Goal: Transaction & Acquisition: Purchase product/service

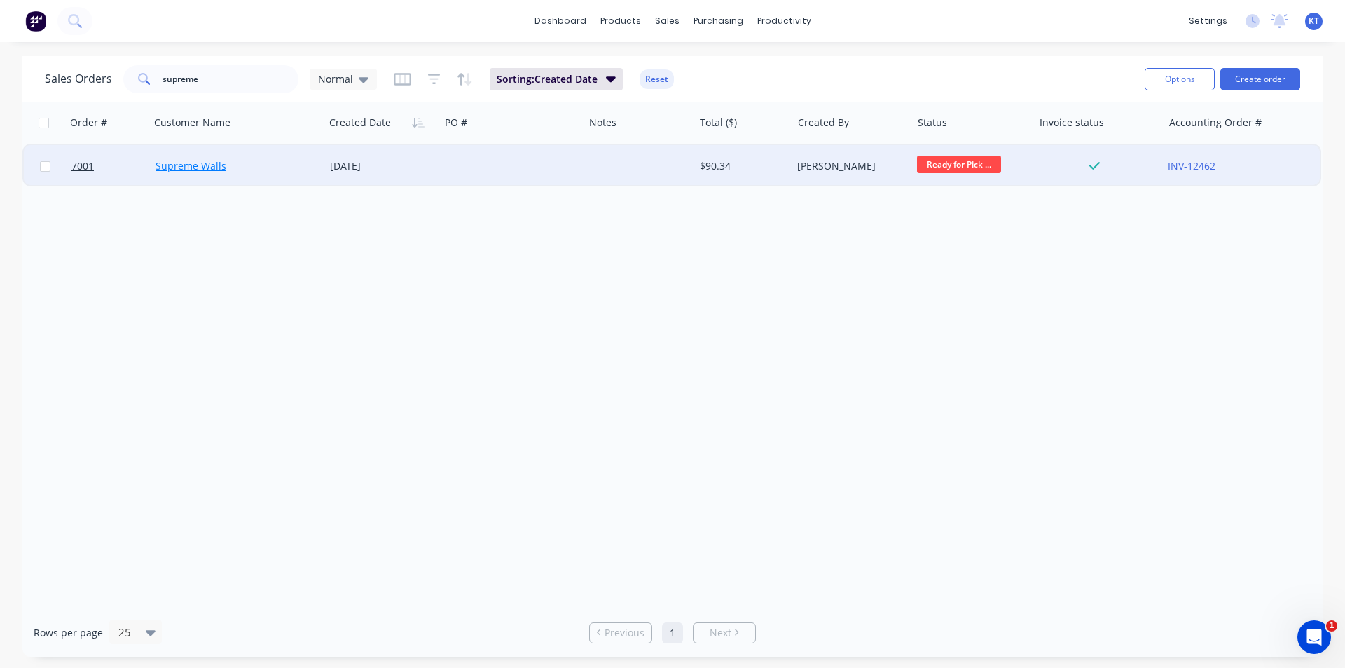
click at [212, 170] on link "Supreme Walls" at bounding box center [191, 165] width 71 height 13
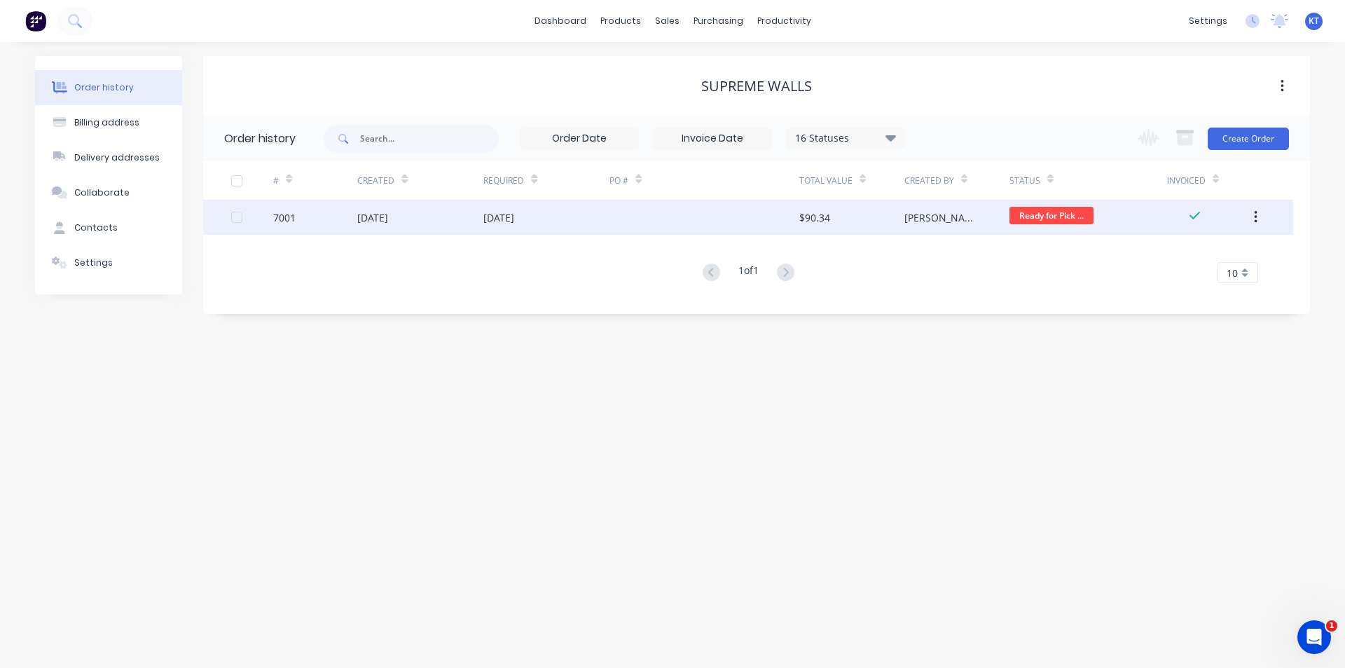
click at [427, 219] on div "[DATE]" at bounding box center [420, 217] width 126 height 35
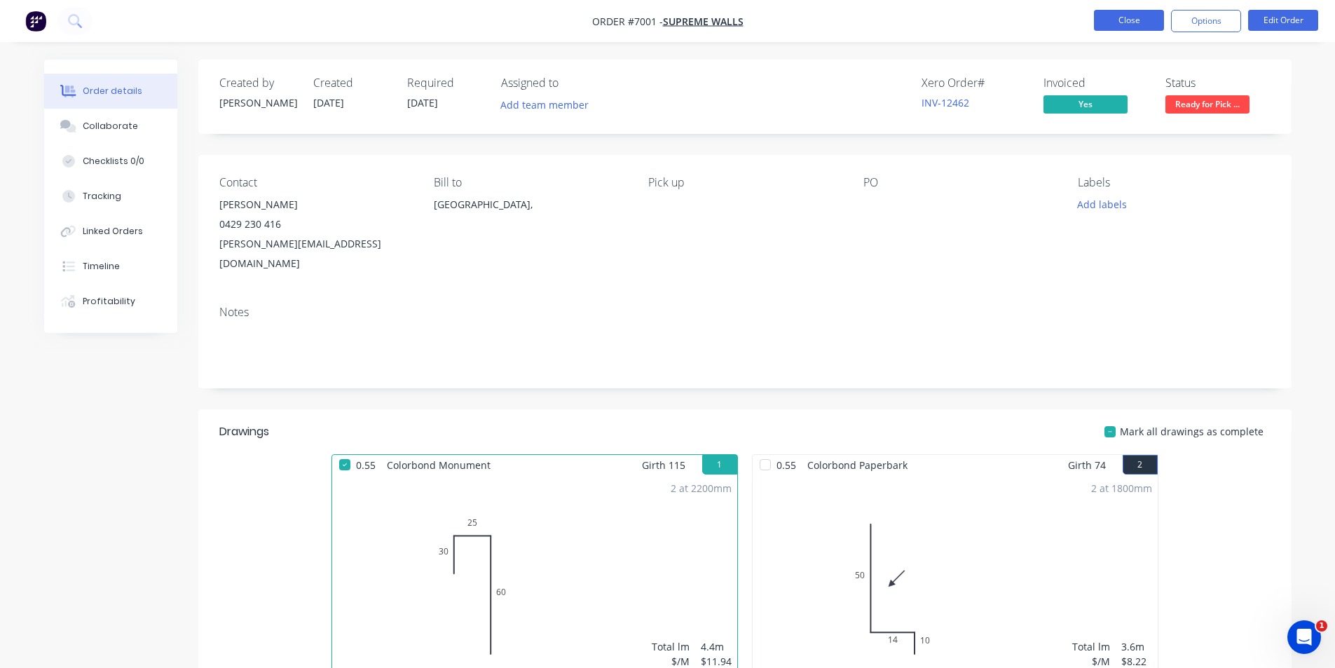
click at [1138, 26] on button "Close" at bounding box center [1129, 20] width 70 height 21
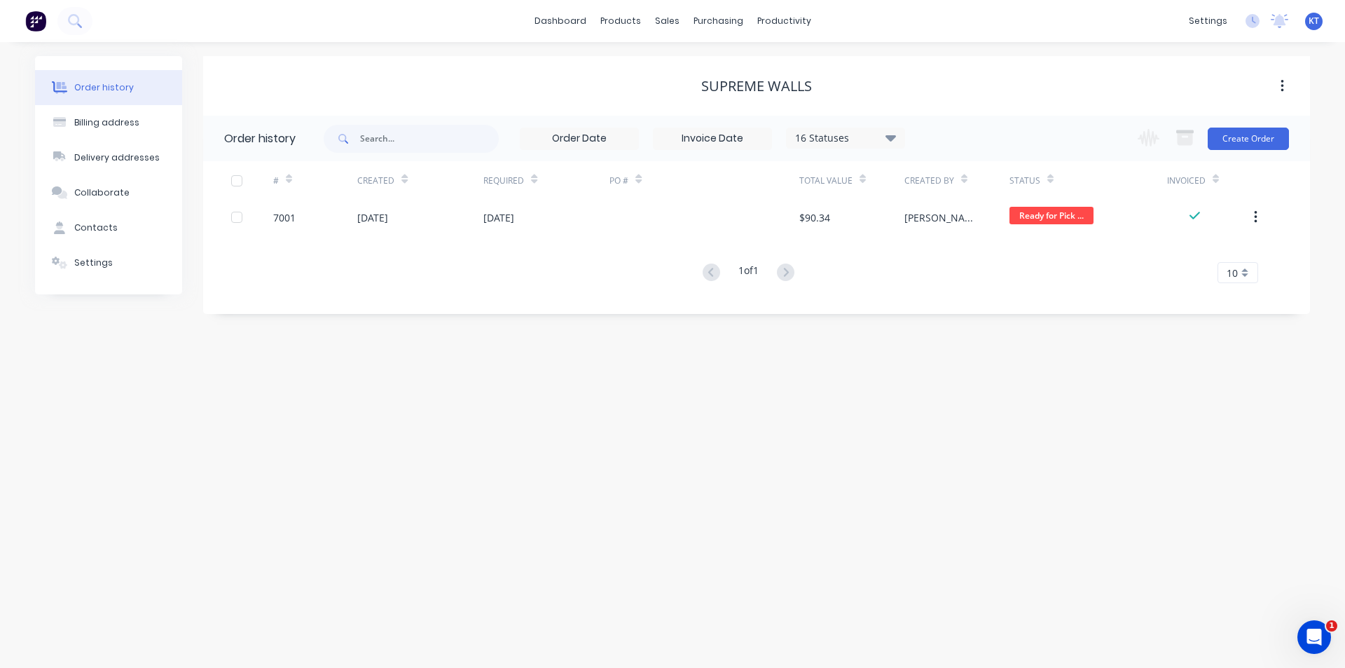
click at [558, 484] on div "Order history Billing address Delivery addresses Collaborate Contacts Settings …" at bounding box center [672, 355] width 1345 height 626
click at [698, 435] on div "Order history Billing address Delivery addresses Collaborate Contacts Settings …" at bounding box center [672, 355] width 1345 height 626
click at [728, 74] on link "Sales Orders" at bounding box center [741, 67] width 186 height 28
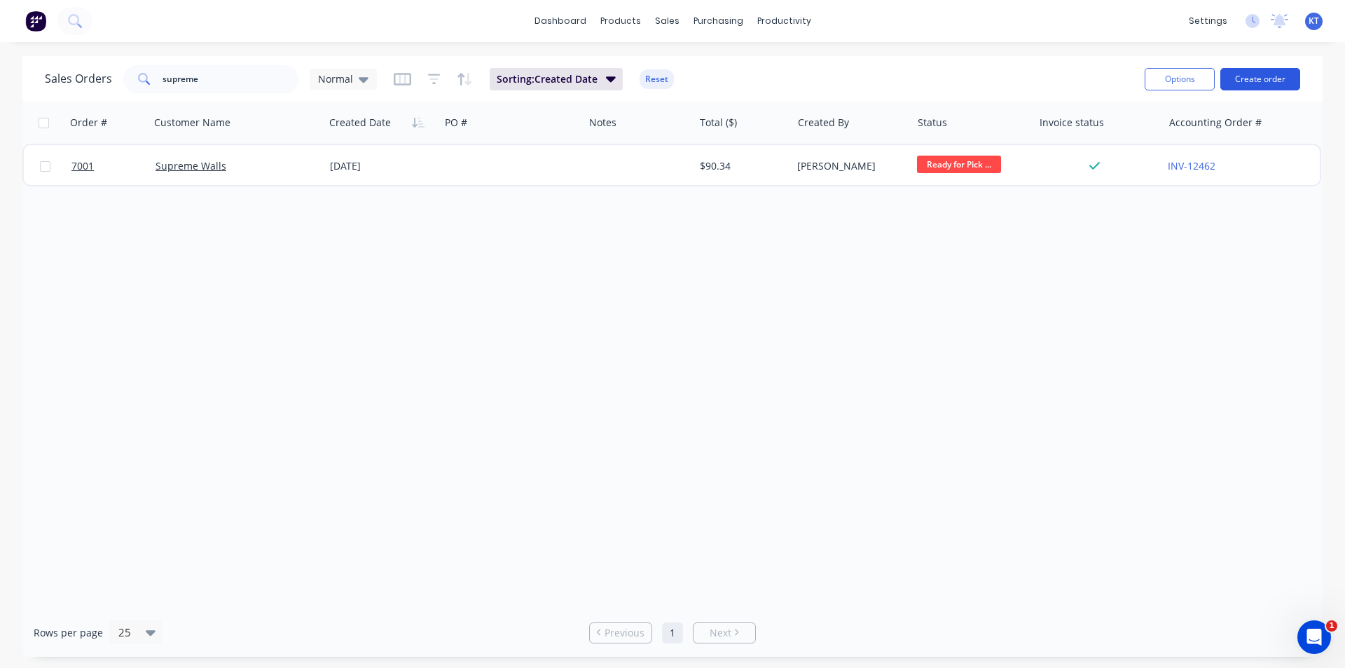
click at [1248, 78] on button "Create order" at bounding box center [1260, 79] width 80 height 22
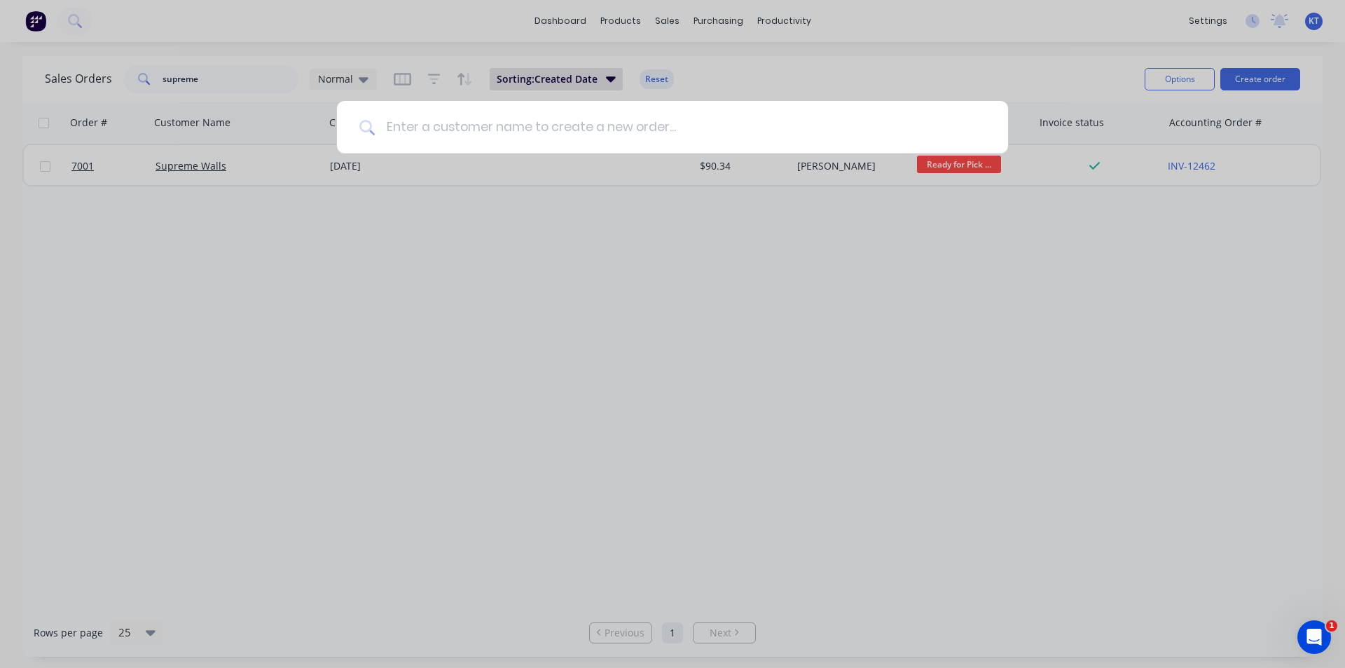
click at [686, 134] on input at bounding box center [680, 127] width 611 height 53
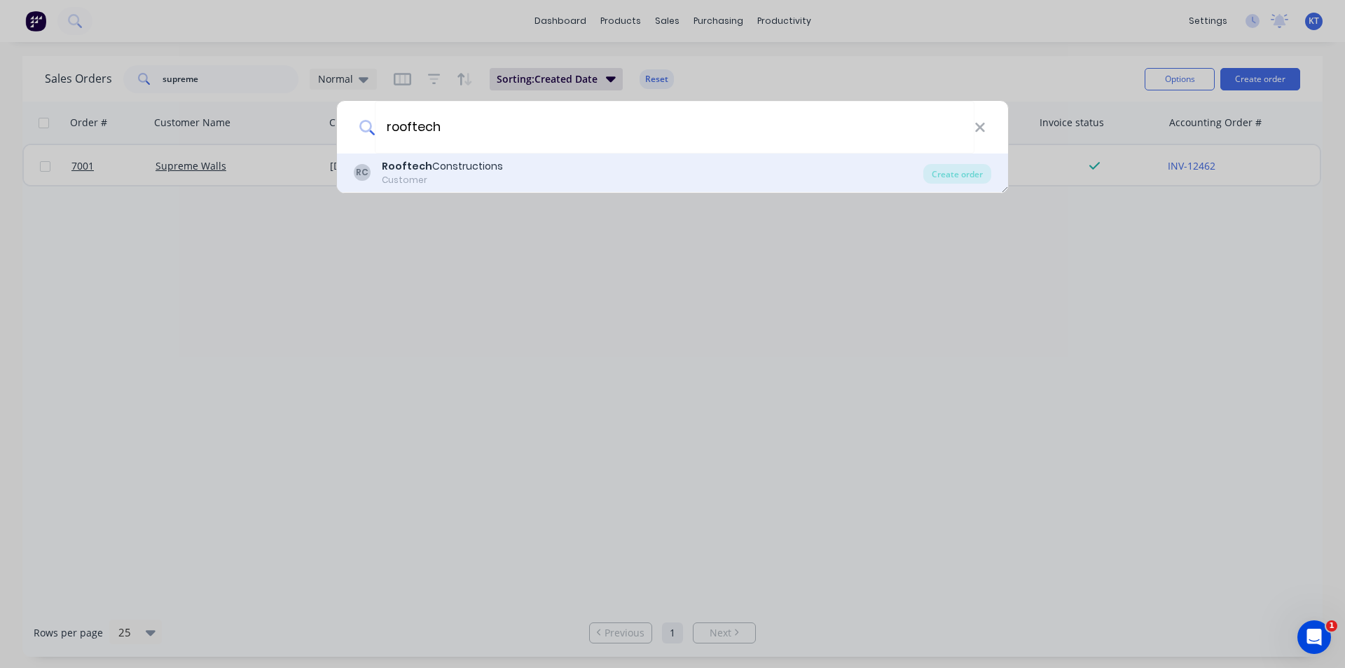
type input "rooftech"
click at [521, 177] on div "RC Rooftech Constructions Customer" at bounding box center [639, 172] width 570 height 27
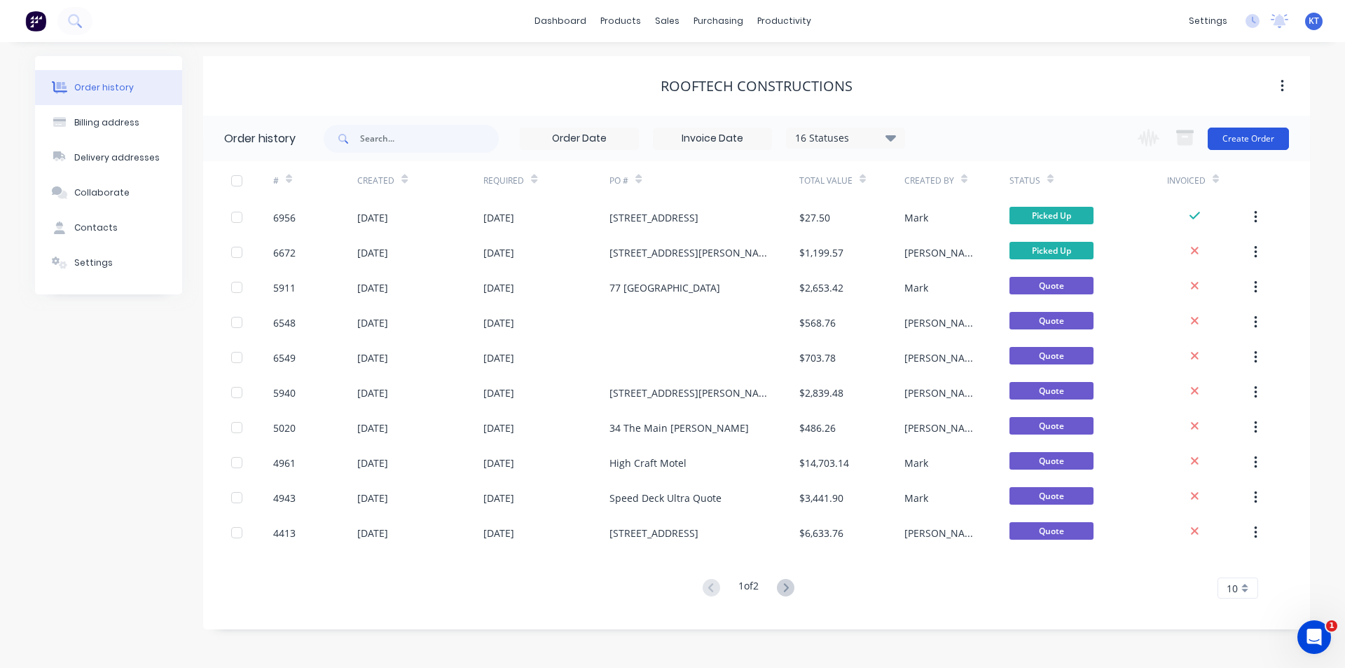
click at [1262, 148] on button "Create Order" at bounding box center [1248, 139] width 81 height 22
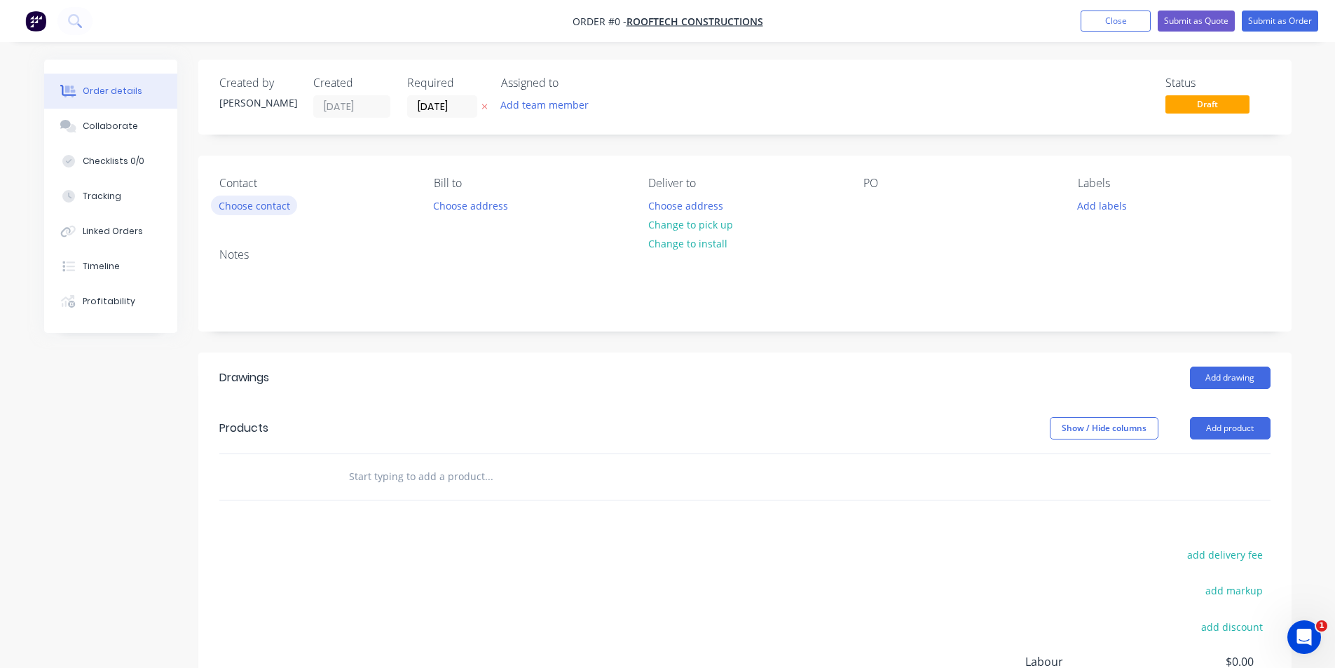
click at [257, 207] on button "Choose contact" at bounding box center [254, 204] width 86 height 19
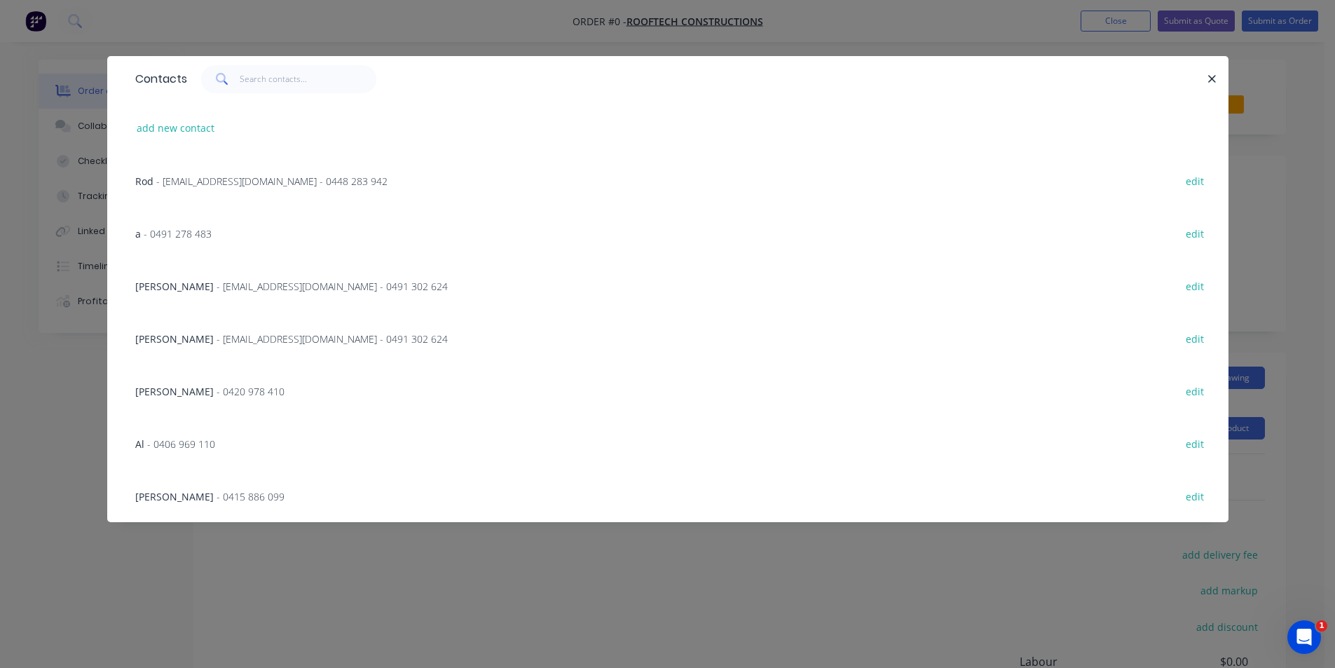
click at [226, 288] on span "- [EMAIL_ADDRESS][DOMAIN_NAME] - 0491 302 624" at bounding box center [331, 286] width 231 height 13
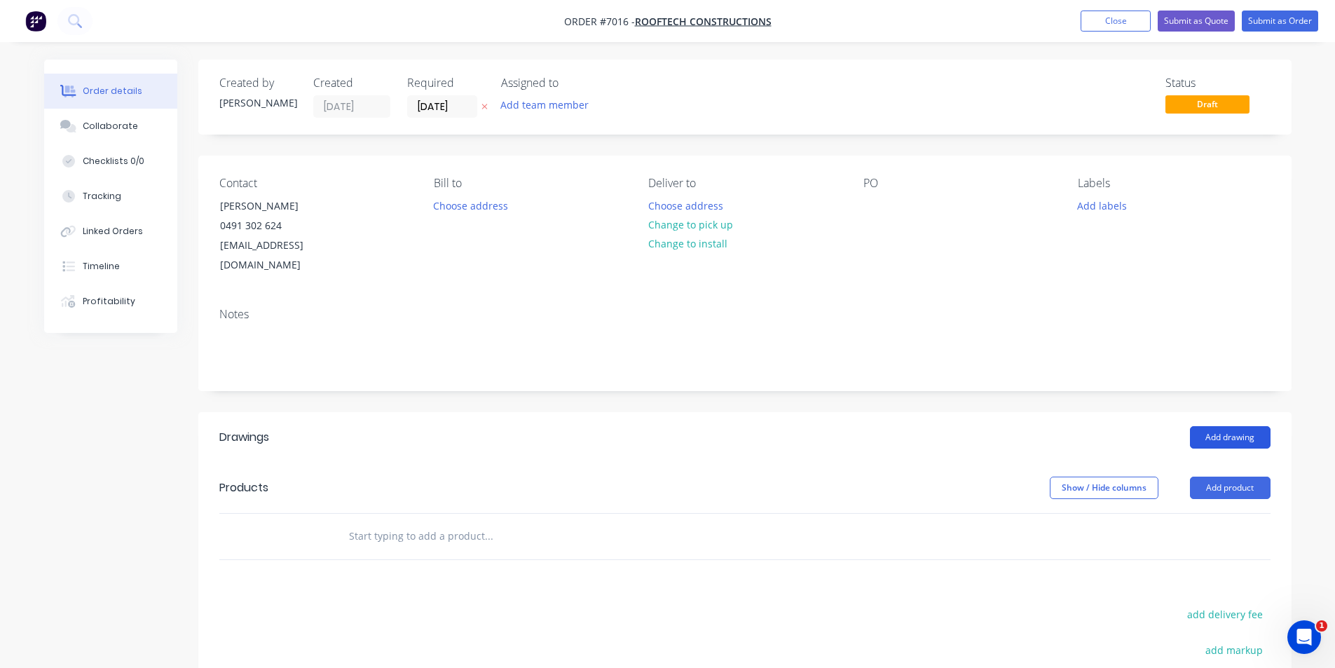
click at [1239, 426] on button "Add drawing" at bounding box center [1230, 437] width 81 height 22
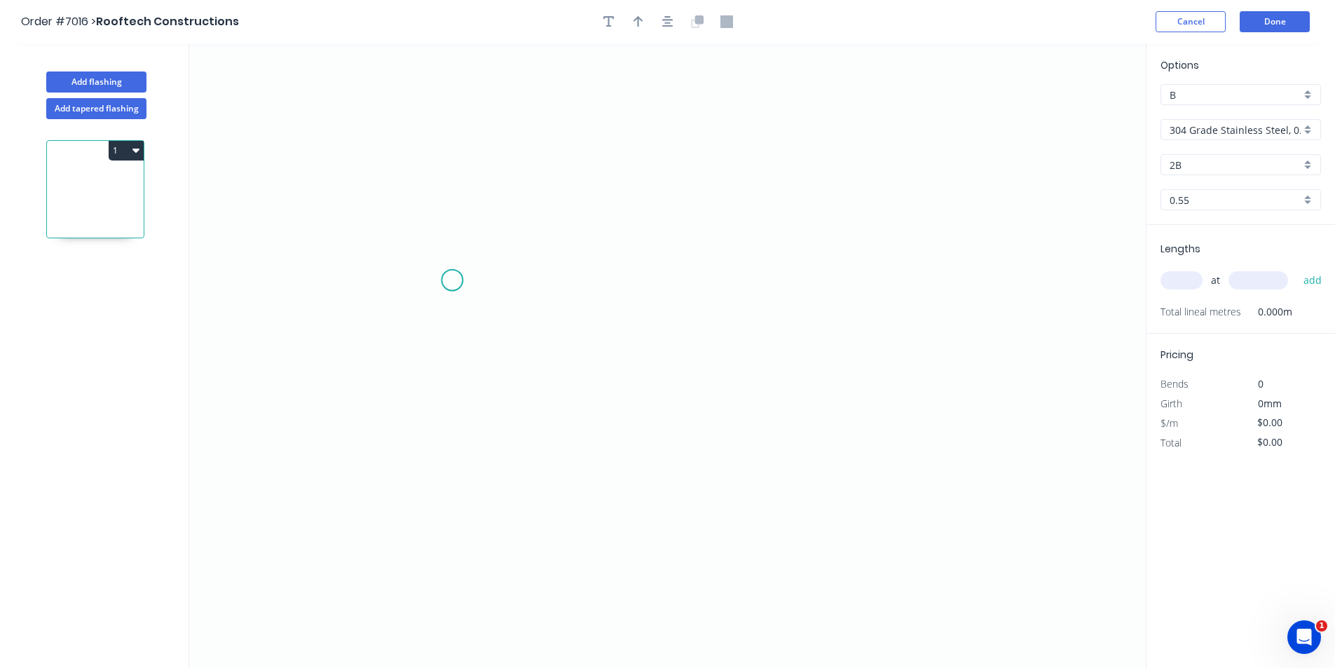
click at [445, 282] on icon "0" at bounding box center [667, 355] width 956 height 624
click at [448, 177] on icon "0" at bounding box center [667, 355] width 956 height 624
click at [603, 181] on icon "0 ?" at bounding box center [667, 355] width 956 height 624
click at [636, 163] on icon "0 ? ?" at bounding box center [667, 355] width 956 height 624
click at [636, 163] on circle at bounding box center [636, 162] width 21 height 21
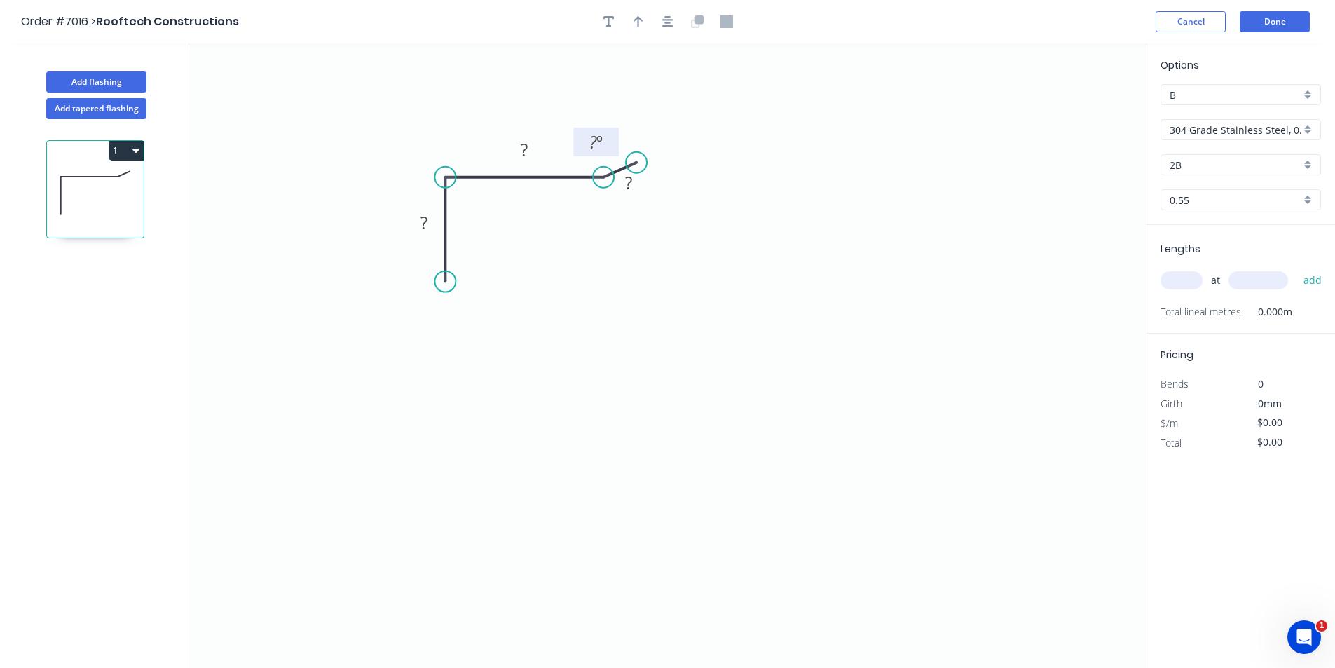
click at [604, 146] on rect at bounding box center [596, 143] width 28 height 20
drag, startPoint x: 446, startPoint y: 285, endPoint x: 455, endPoint y: 285, distance: 9.1
click at [455, 285] on circle at bounding box center [454, 285] width 21 height 21
click at [473, 205] on tspan "º" at bounding box center [474, 199] width 6 height 23
click at [490, 327] on div "Crush & Fold" at bounding box center [530, 329] width 141 height 29
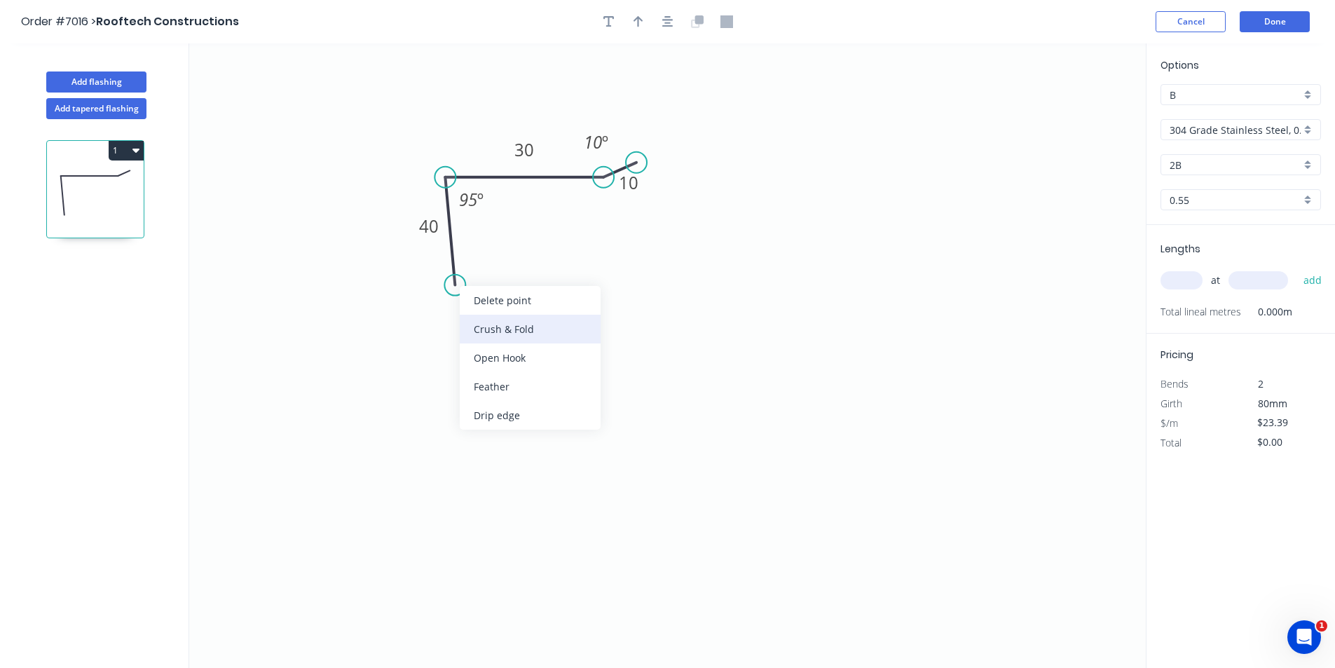
type input "$24.89"
click at [494, 328] on div "Flip bend" at bounding box center [524, 331] width 141 height 29
click at [633, 24] on icon "button" at bounding box center [638, 21] width 10 height 13
click at [1075, 111] on icon at bounding box center [1074, 97] width 13 height 45
click at [1075, 111] on icon at bounding box center [1086, 102] width 41 height 41
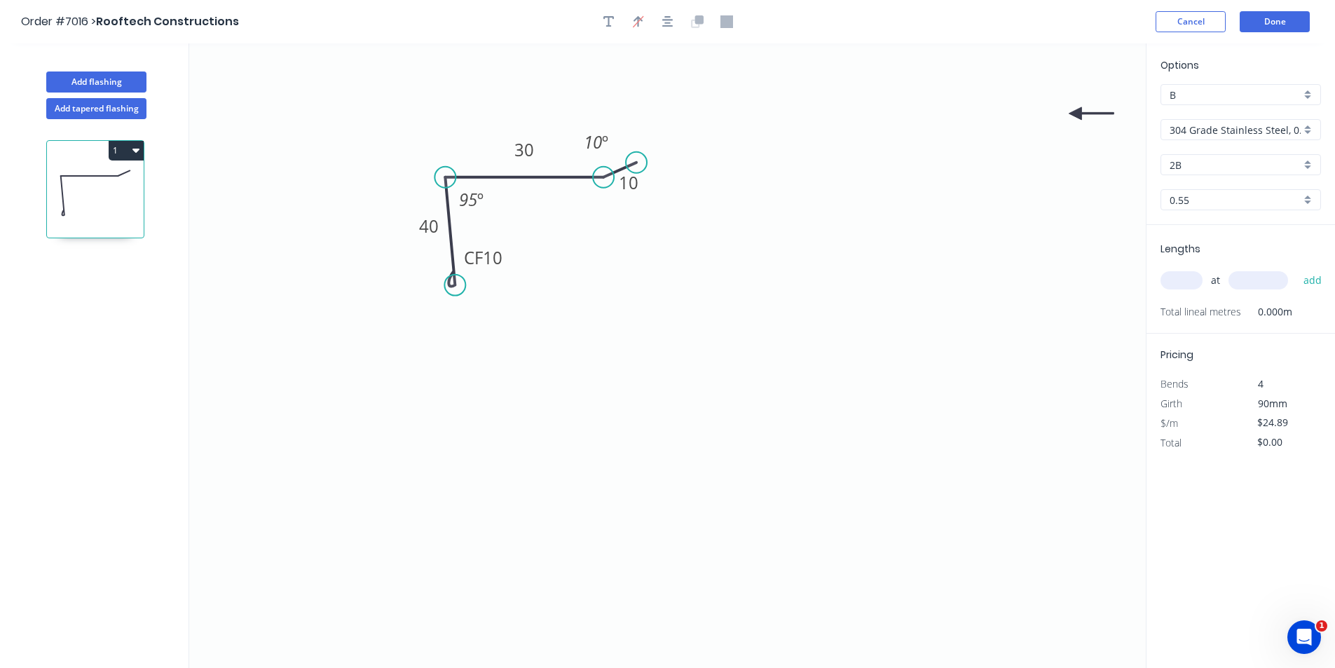
click at [1075, 111] on icon at bounding box center [1090, 113] width 45 height 13
drag, startPoint x: 1075, startPoint y: 111, endPoint x: 574, endPoint y: 249, distance: 520.3
click at [574, 249] on icon at bounding box center [585, 260] width 41 height 41
click at [1220, 132] on input "304 Grade Stainless Steel, 0.9mm Perforated Pattern 208 - 2mm hole" at bounding box center [1234, 130] width 131 height 15
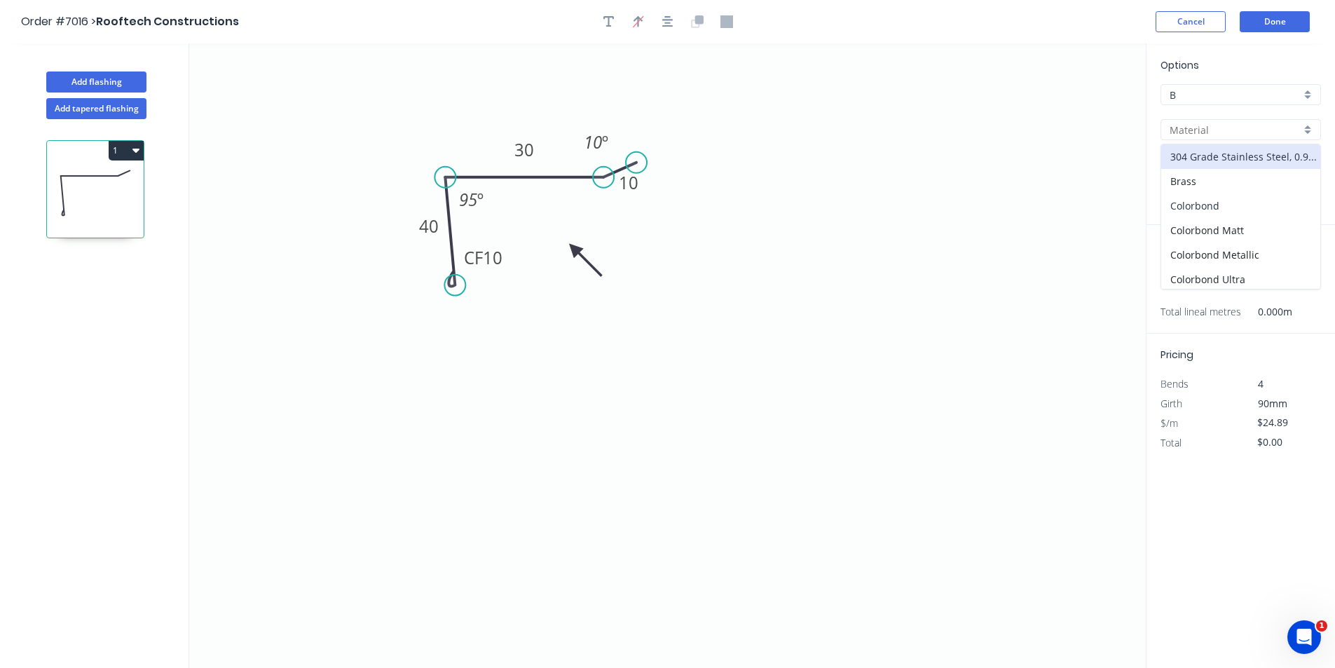
click at [1225, 205] on div "Colorbond" at bounding box center [1240, 205] width 159 height 25
type input "Colorbond"
type input "Basalt"
type input "$8.30"
click at [1232, 153] on div "Options B B Colorbond Colorbond Colorbond Matt Colorbond Metallic Colorbond Ult…" at bounding box center [1240, 140] width 188 height 167
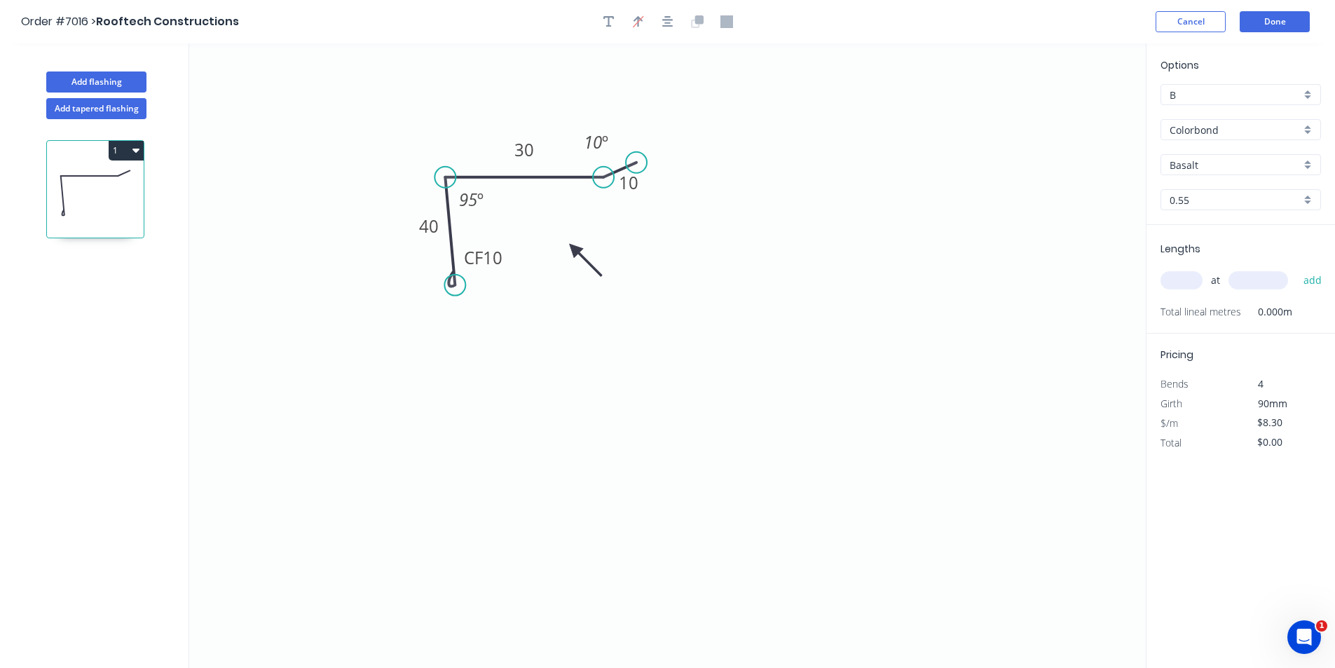
click at [1232, 166] on input "Basalt" at bounding box center [1234, 165] width 131 height 15
click at [1209, 266] on div "Dune" at bounding box center [1240, 268] width 159 height 25
type input "Dune"
click at [1170, 287] on input "text" at bounding box center [1181, 280] width 42 height 18
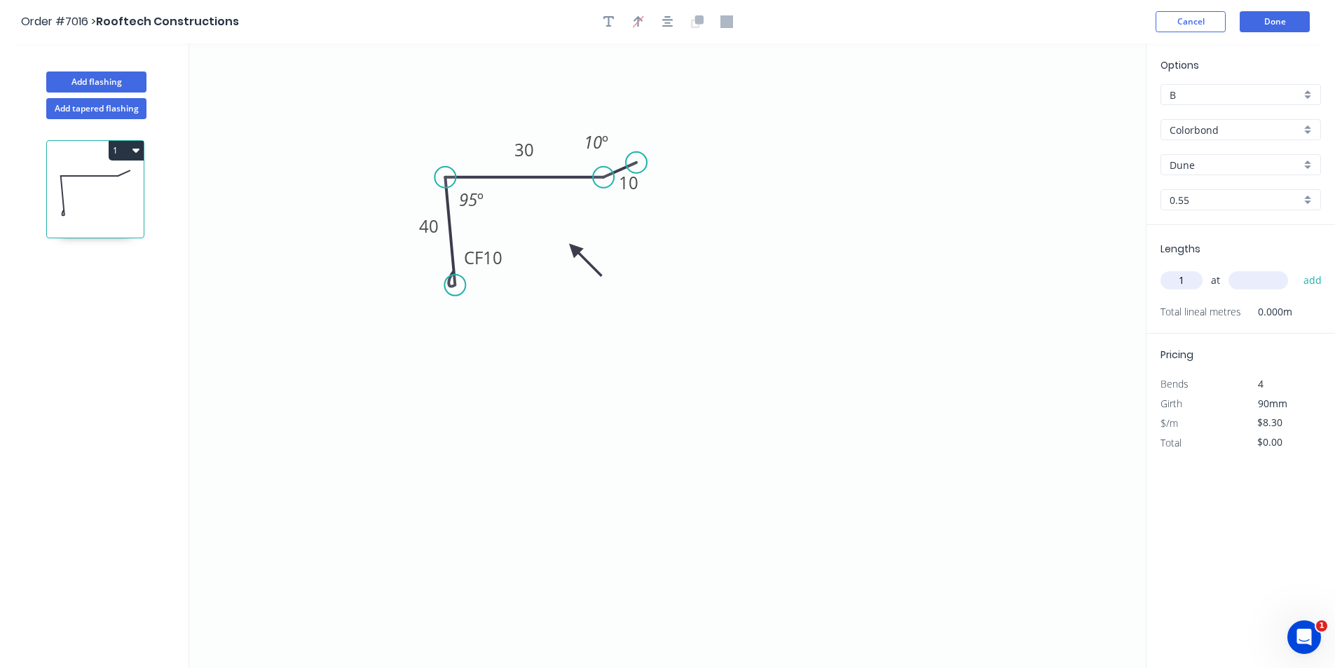
type input "1"
type input "2600"
click at [1296, 268] on button "add" at bounding box center [1312, 280] width 33 height 24
type input "$21.58"
click at [1269, 29] on button "Done" at bounding box center [1274, 21] width 70 height 21
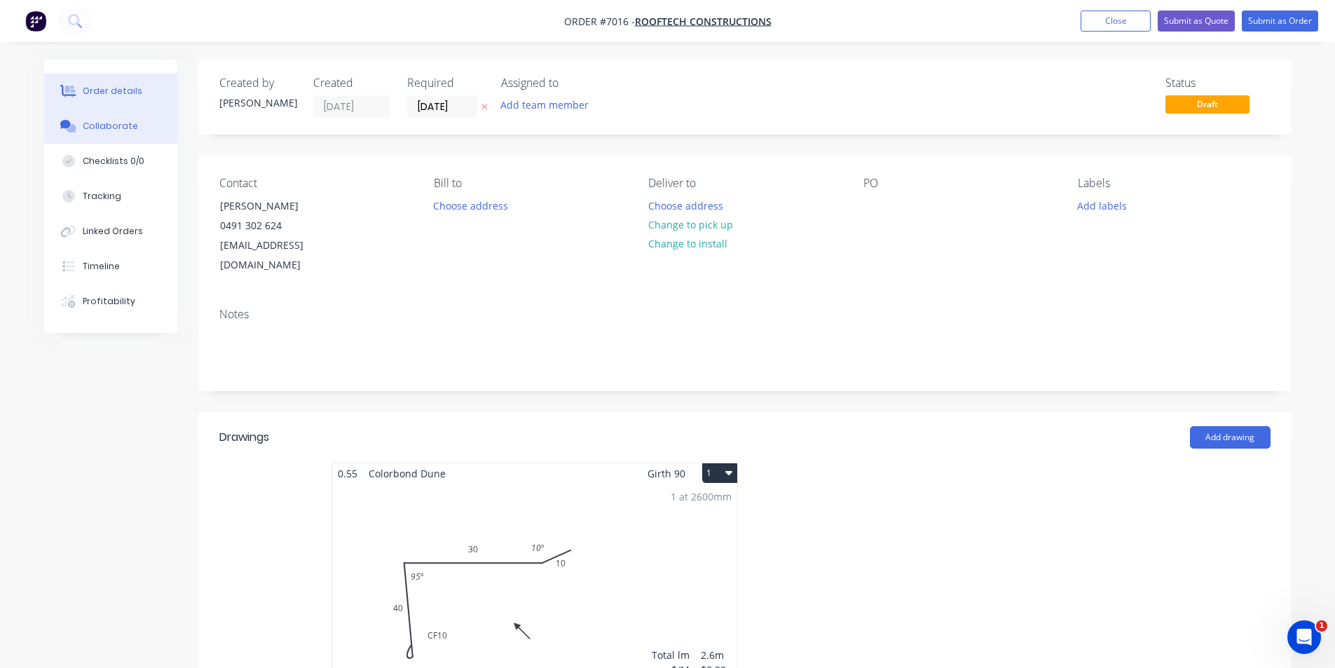
click at [110, 138] on button "Collaborate" at bounding box center [110, 126] width 133 height 35
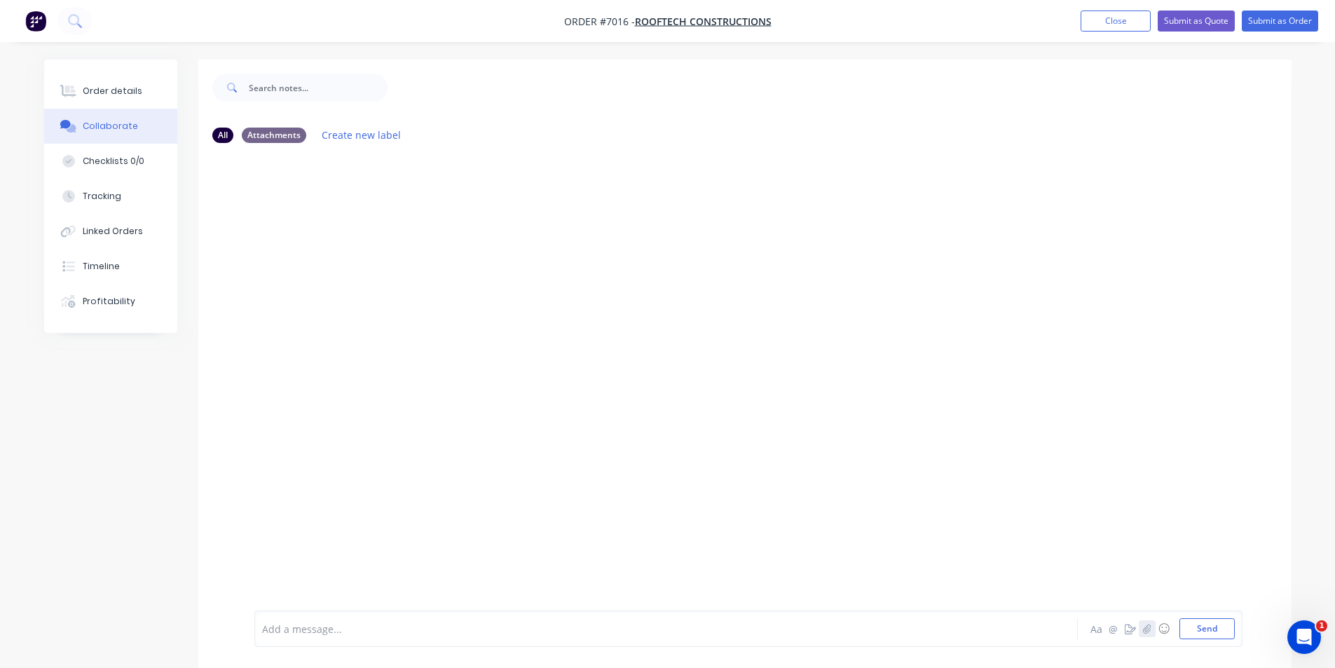
click at [1150, 631] on icon "button" at bounding box center [1146, 629] width 8 height 10
click at [1218, 630] on button "Send" at bounding box center [1206, 628] width 55 height 21
click at [95, 78] on button "Order details" at bounding box center [110, 91] width 133 height 35
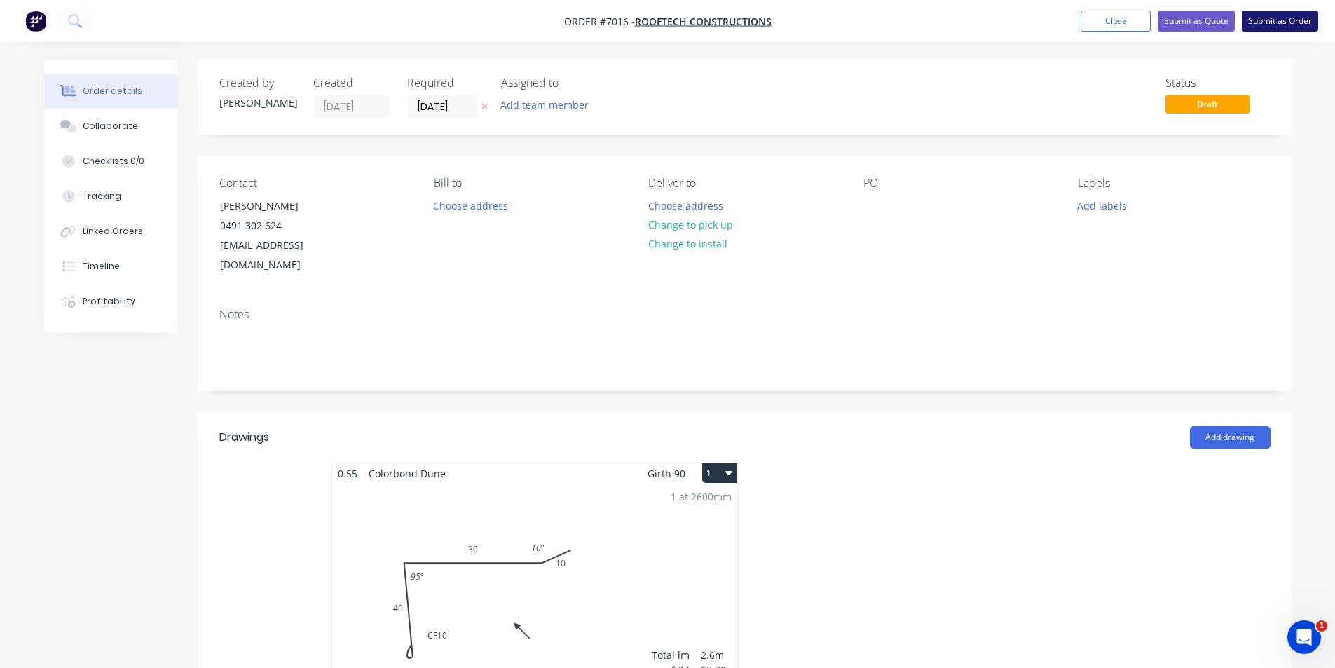
click at [1290, 22] on button "Submit as Order" at bounding box center [1279, 21] width 76 height 21
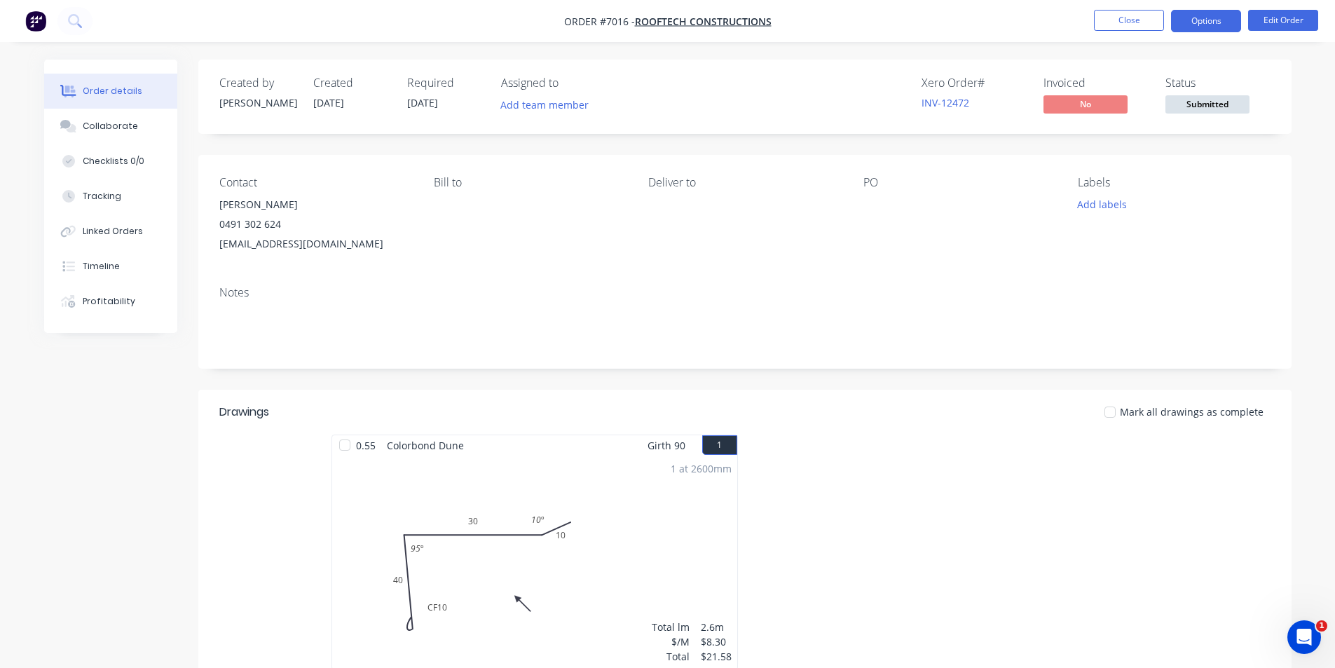
click at [1199, 27] on button "Options" at bounding box center [1206, 21] width 70 height 22
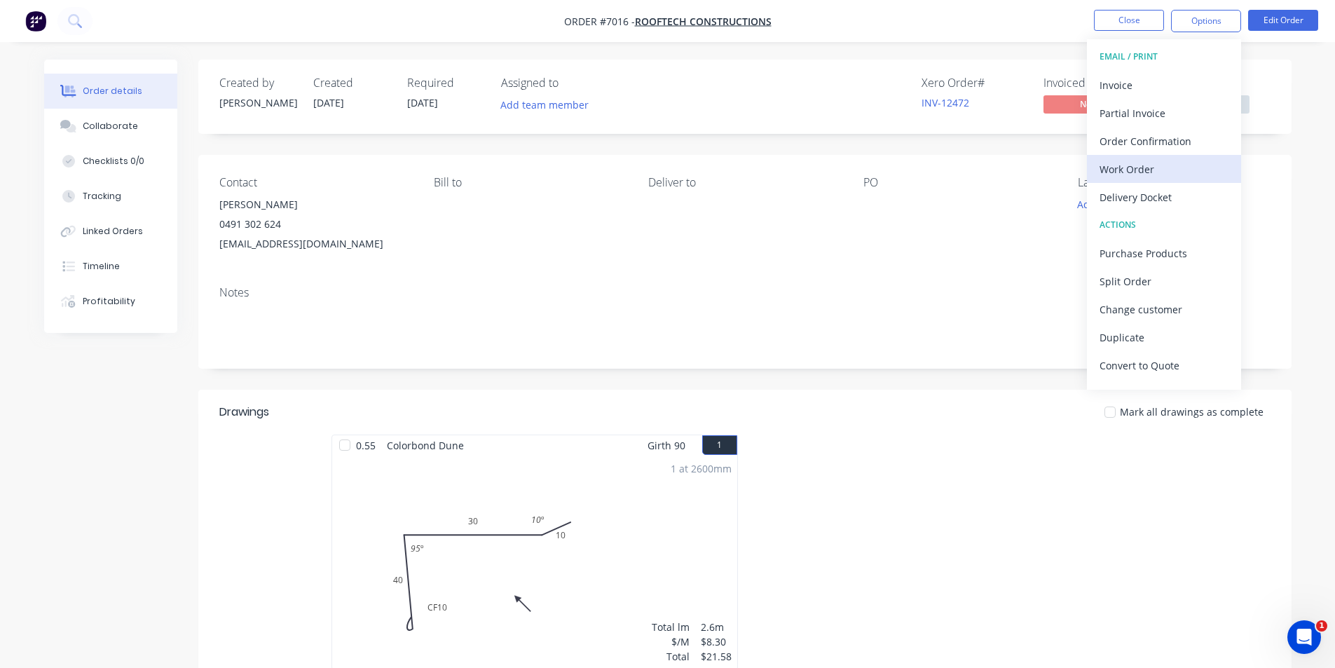
click at [1162, 166] on div "Work Order" at bounding box center [1163, 169] width 129 height 20
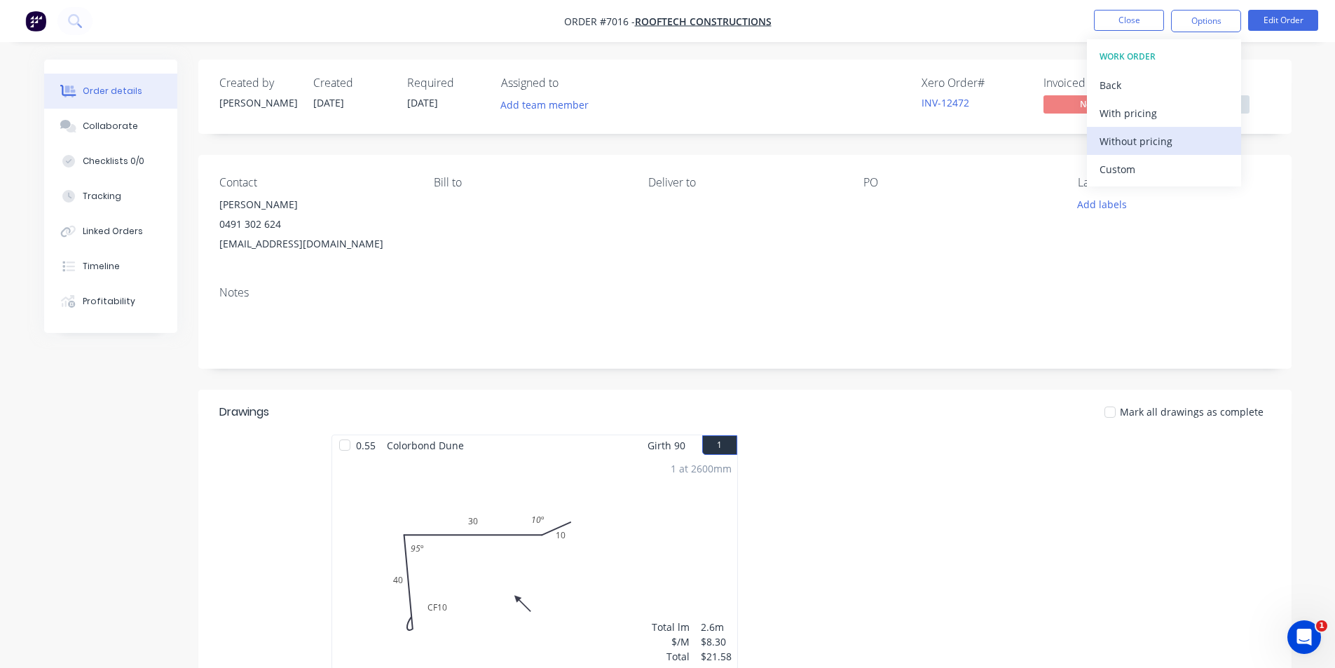
click at [1167, 142] on div "Without pricing" at bounding box center [1163, 141] width 129 height 20
drag, startPoint x: 1044, startPoint y: 57, endPoint x: 1049, endPoint y: 31, distance: 27.1
click at [1044, 57] on div "Order details Collaborate Checklists 0/0 Tracking Linked Orders Timeline Profit…" at bounding box center [667, 466] width 1335 height 933
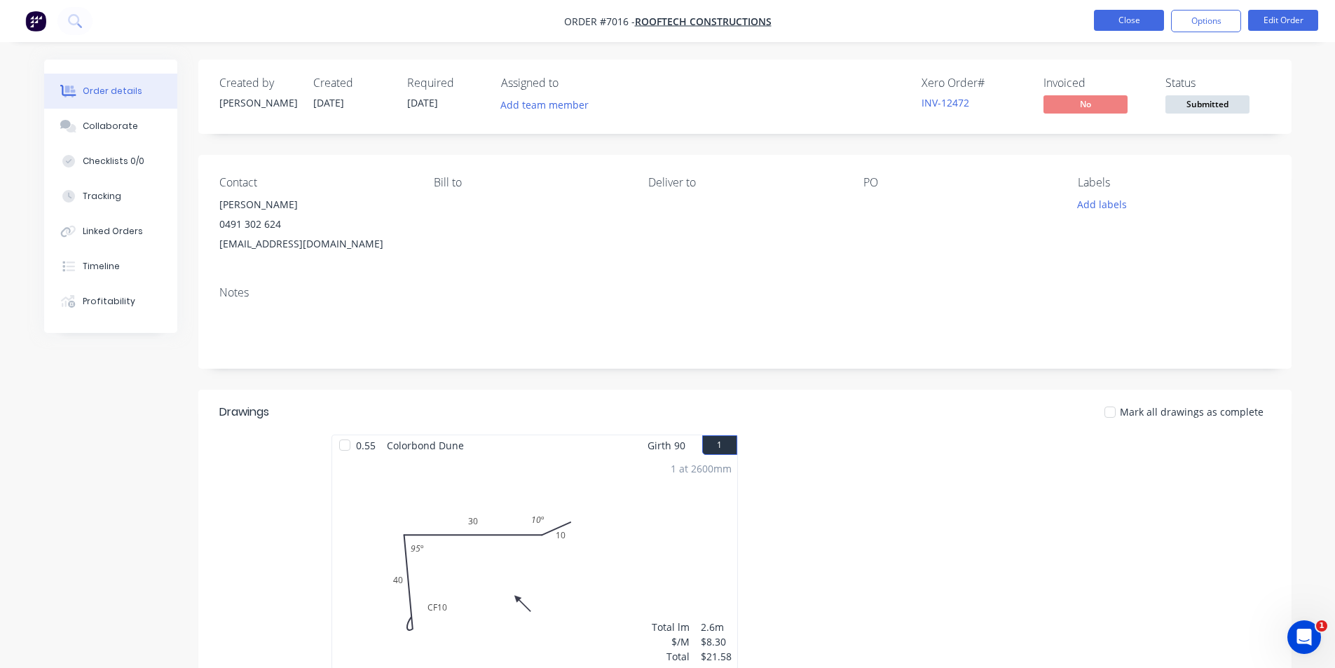
click at [1137, 25] on button "Close" at bounding box center [1129, 20] width 70 height 21
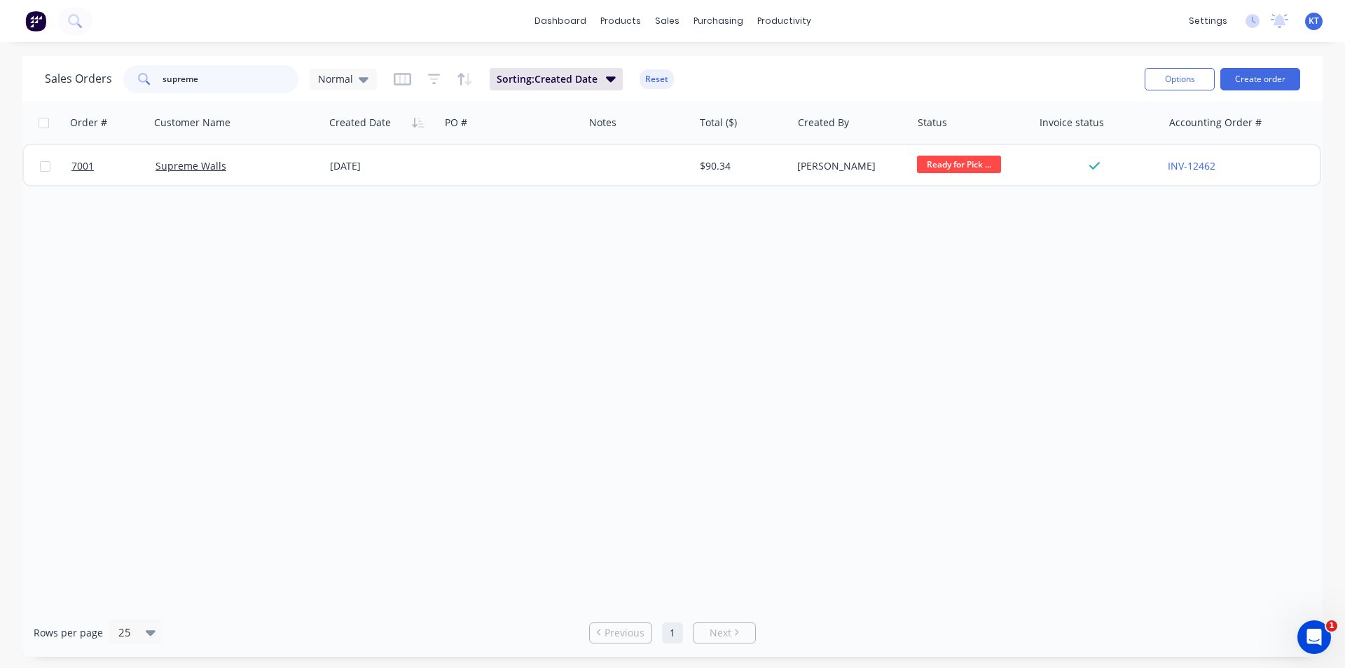
drag, startPoint x: 211, startPoint y: 80, endPoint x: 146, endPoint y: 72, distance: 65.6
click at [146, 72] on div "supreme" at bounding box center [210, 79] width 175 height 28
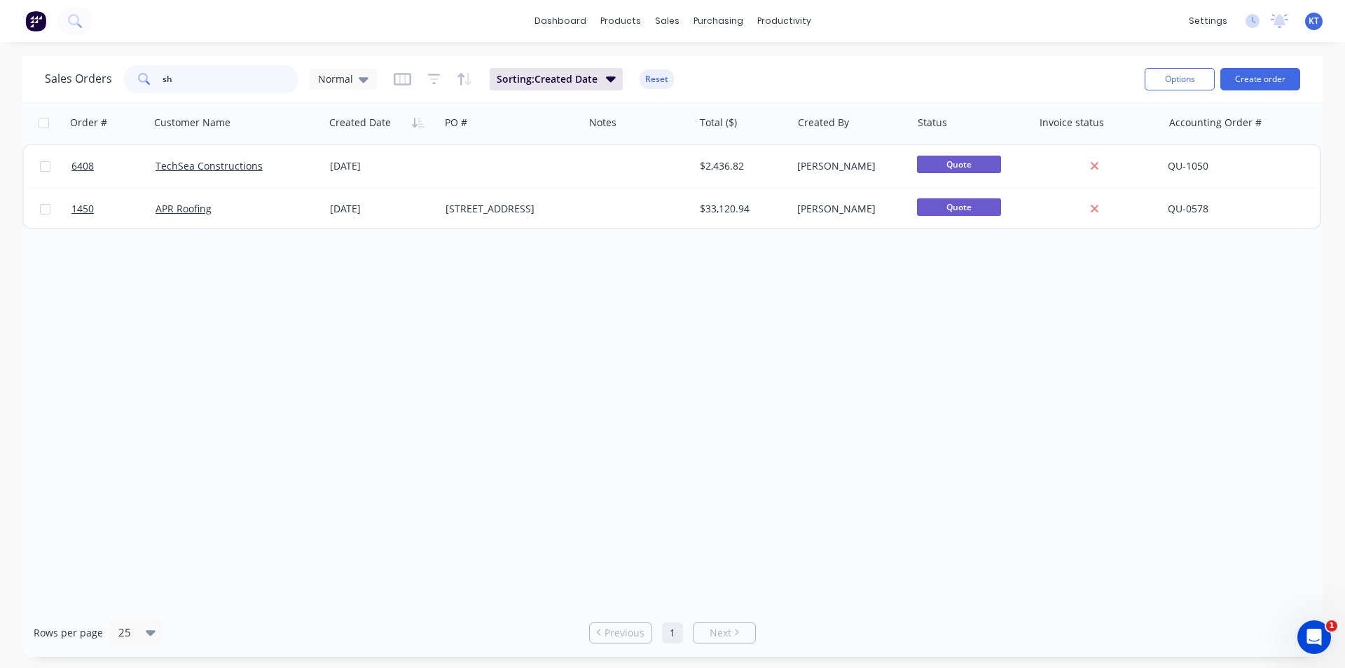
type input "s"
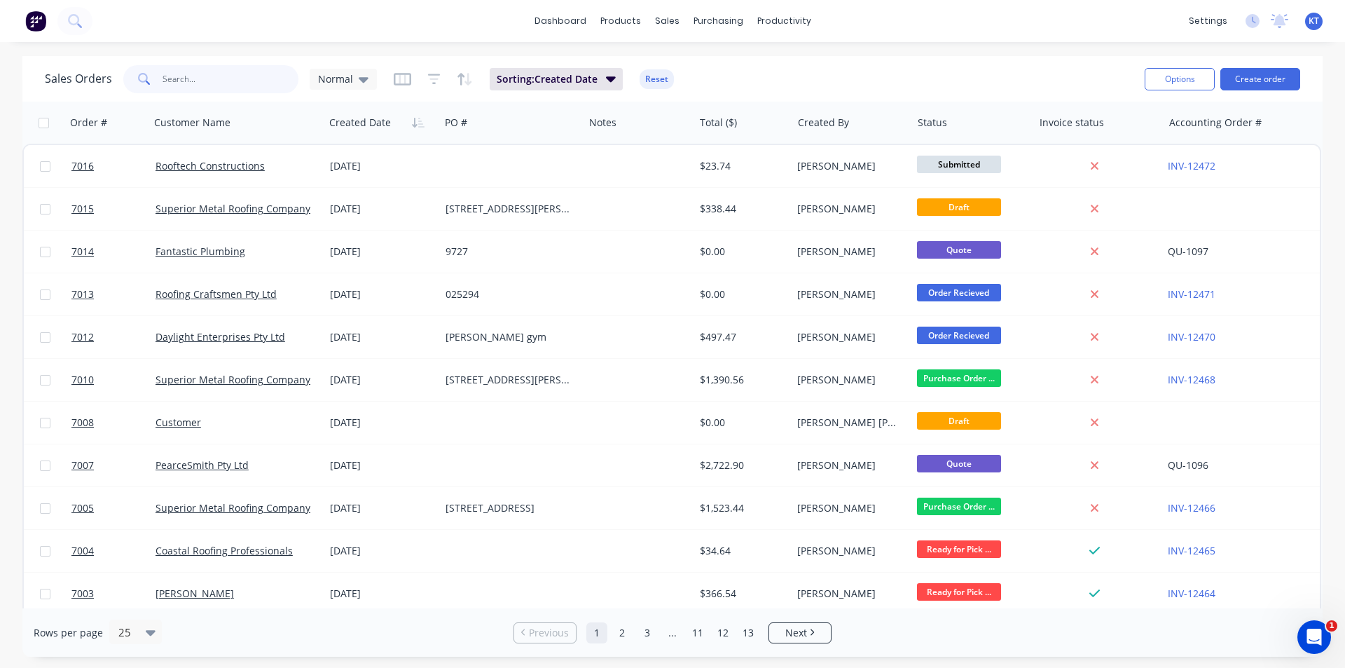
click at [186, 85] on input "text" at bounding box center [231, 79] width 137 height 28
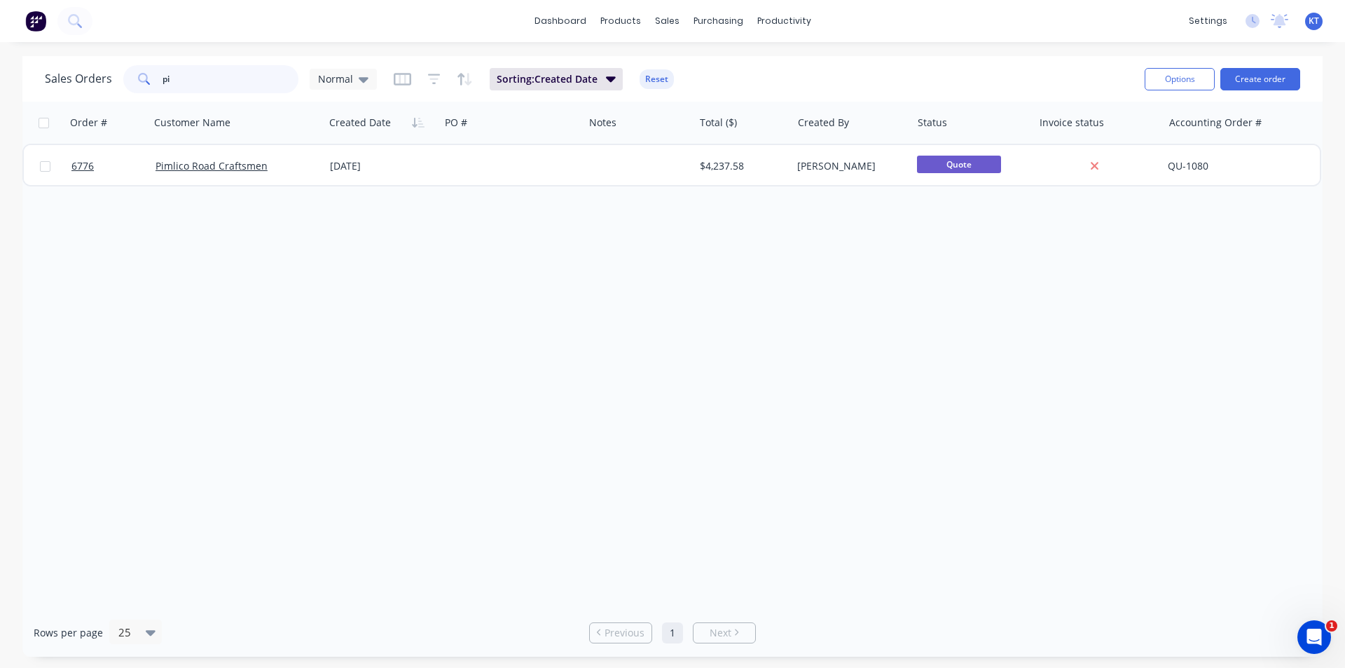
type input "p"
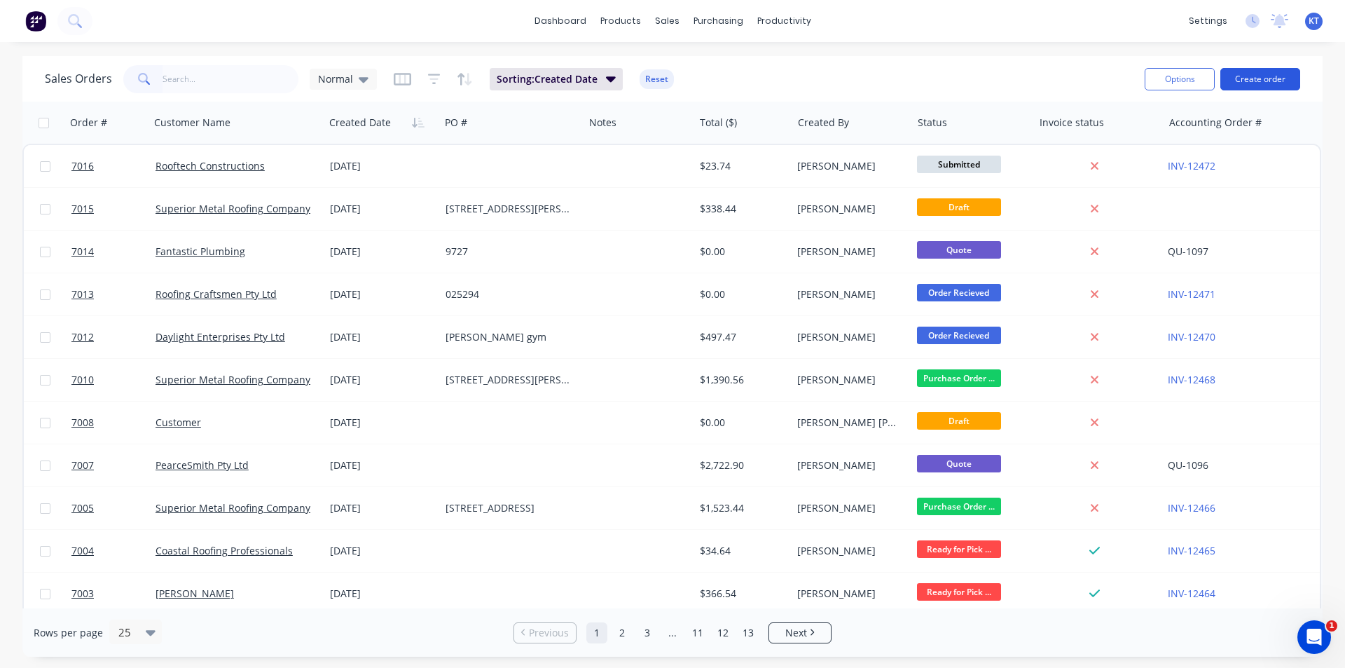
click at [1242, 78] on button "Create order" at bounding box center [1260, 79] width 80 height 22
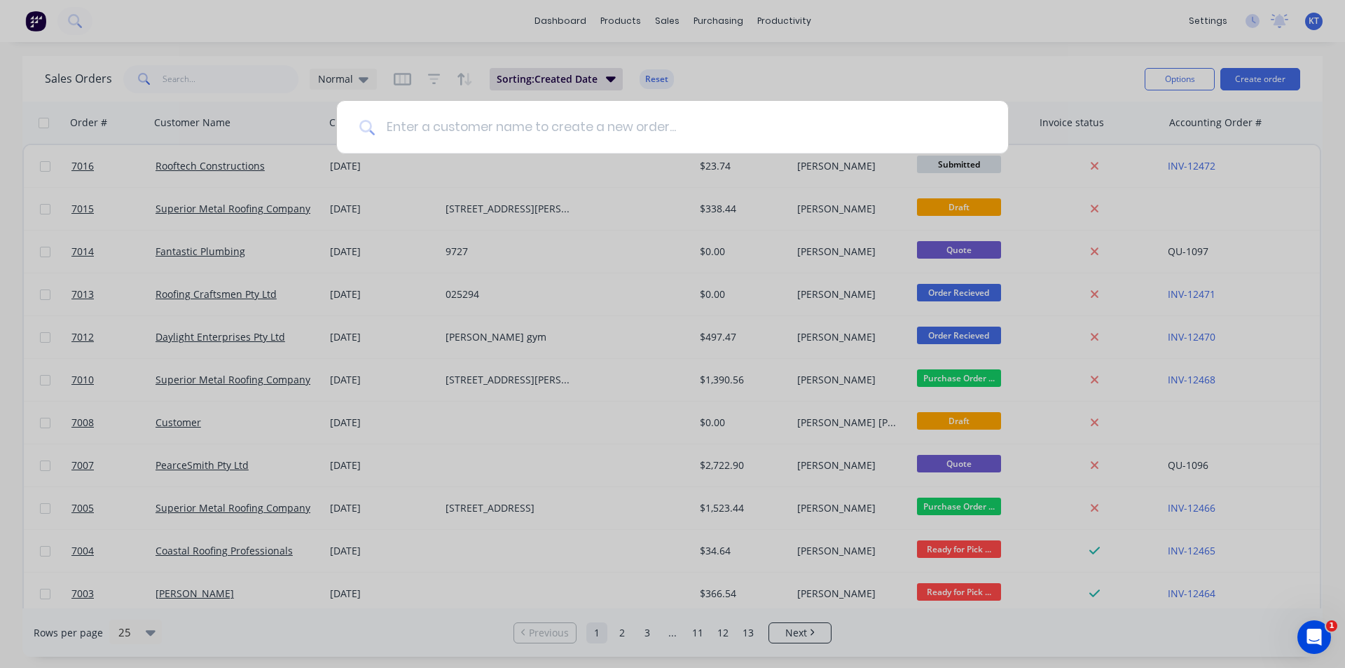
click at [441, 128] on input at bounding box center [680, 127] width 611 height 53
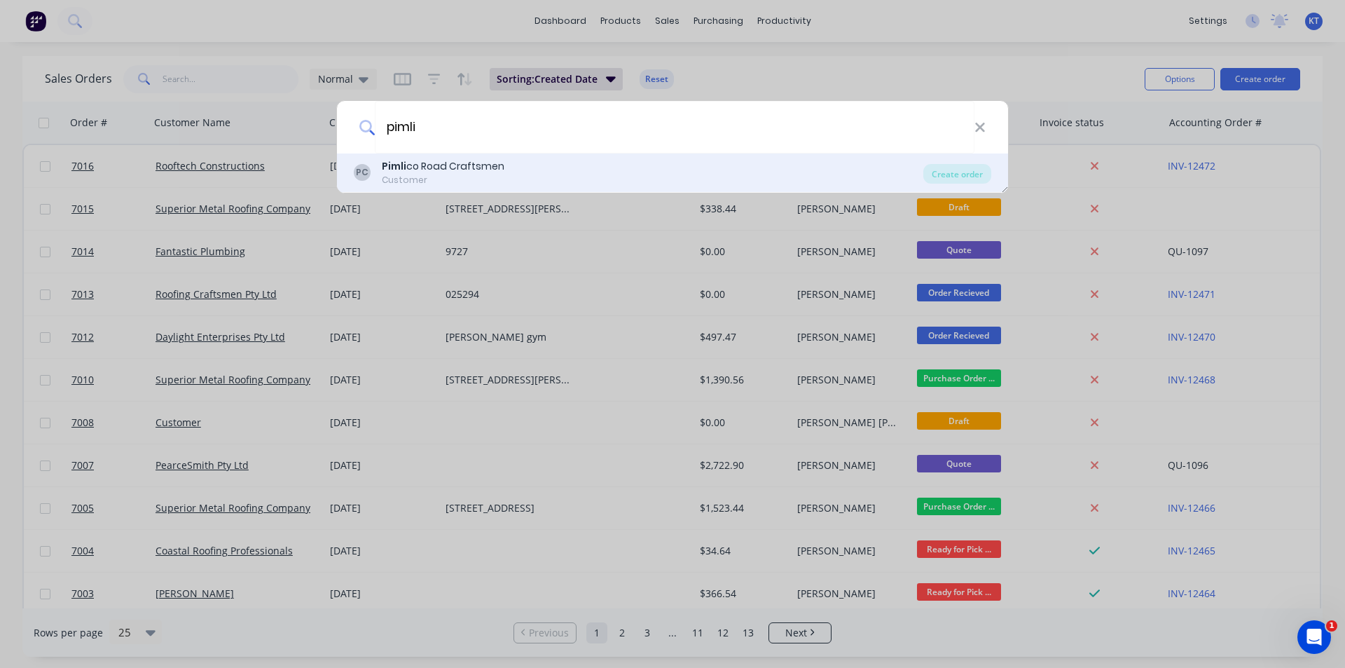
type input "pimli"
click at [446, 170] on div "Pimli co Road Craftsmen" at bounding box center [443, 166] width 123 height 15
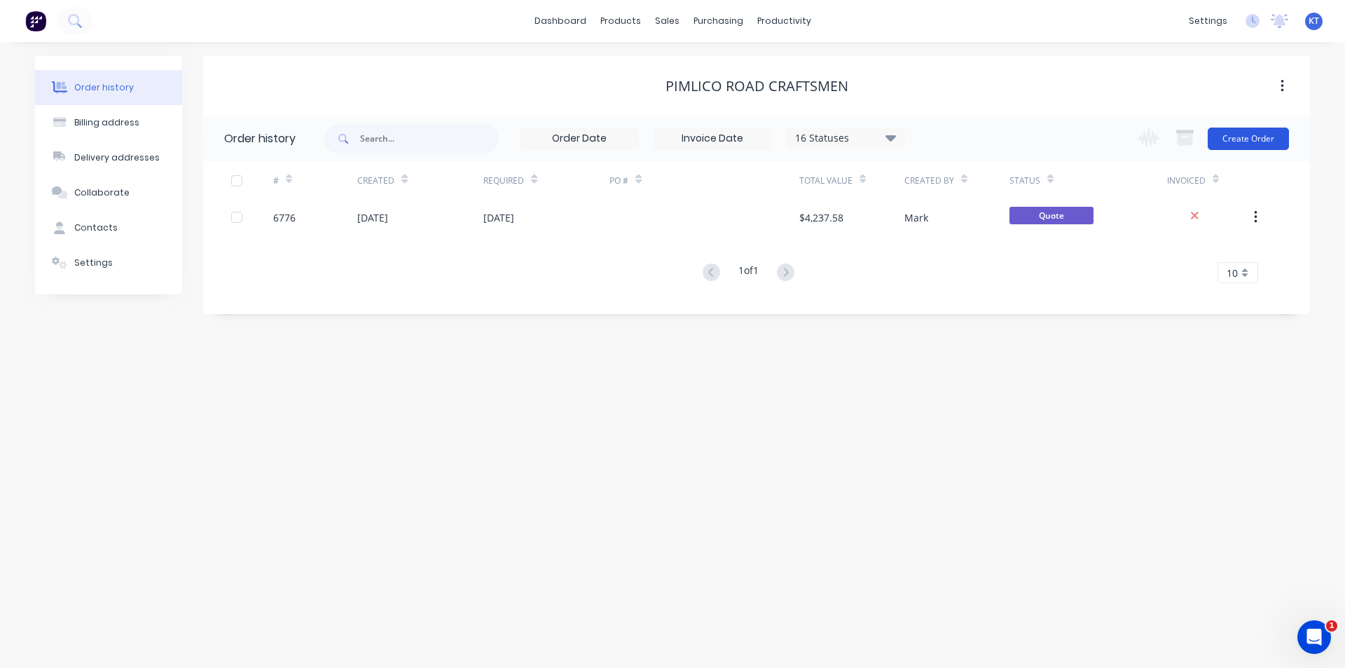
click at [1234, 141] on button "Create Order" at bounding box center [1248, 139] width 81 height 22
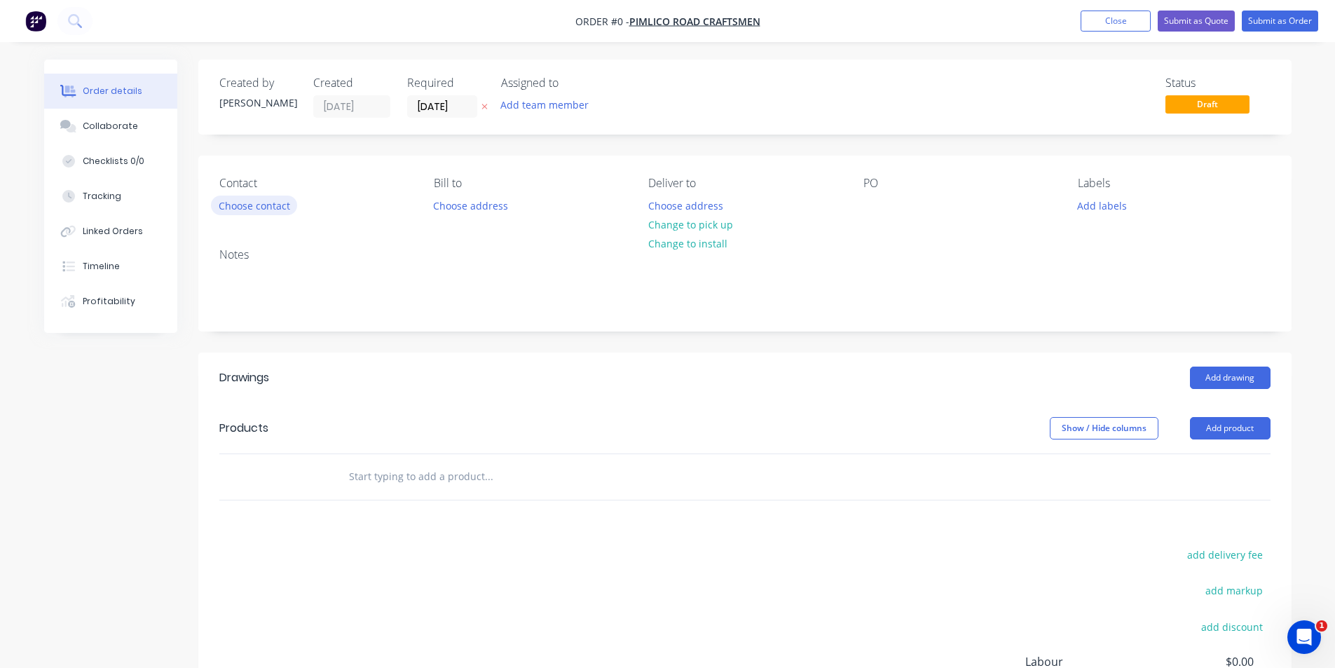
click at [263, 214] on button "Choose contact" at bounding box center [254, 204] width 86 height 19
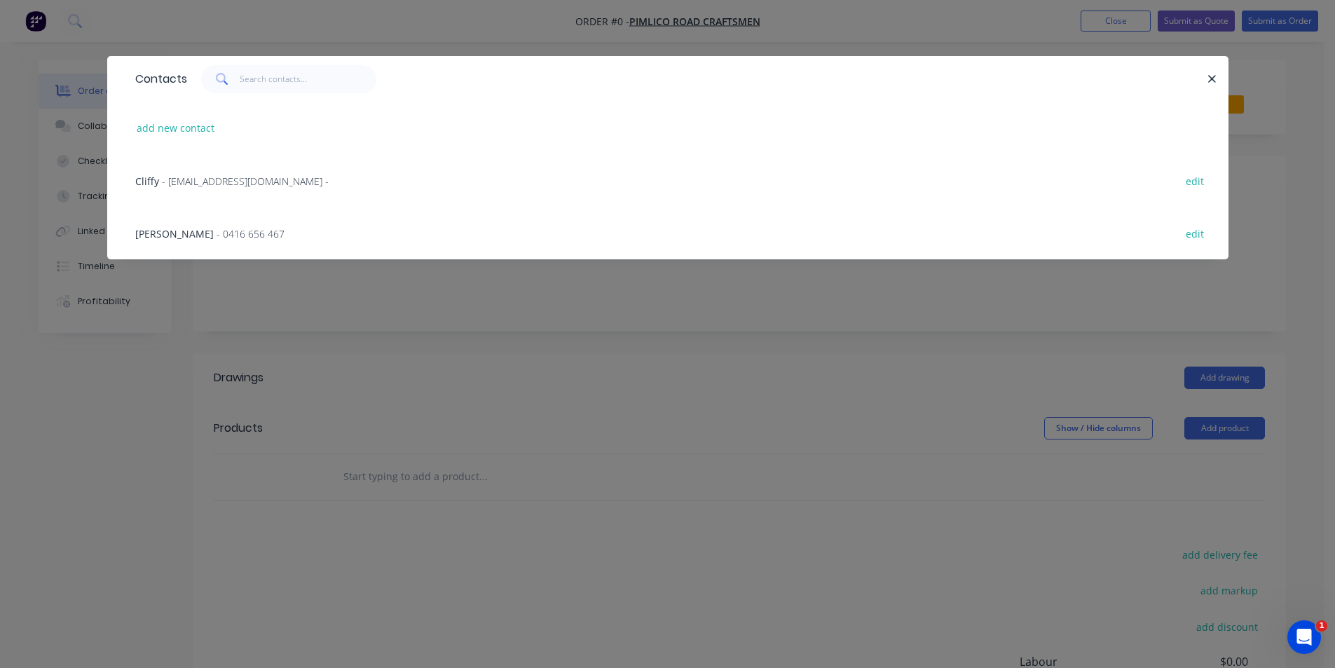
click at [221, 234] on span "- 0416 656 467" at bounding box center [250, 233] width 68 height 13
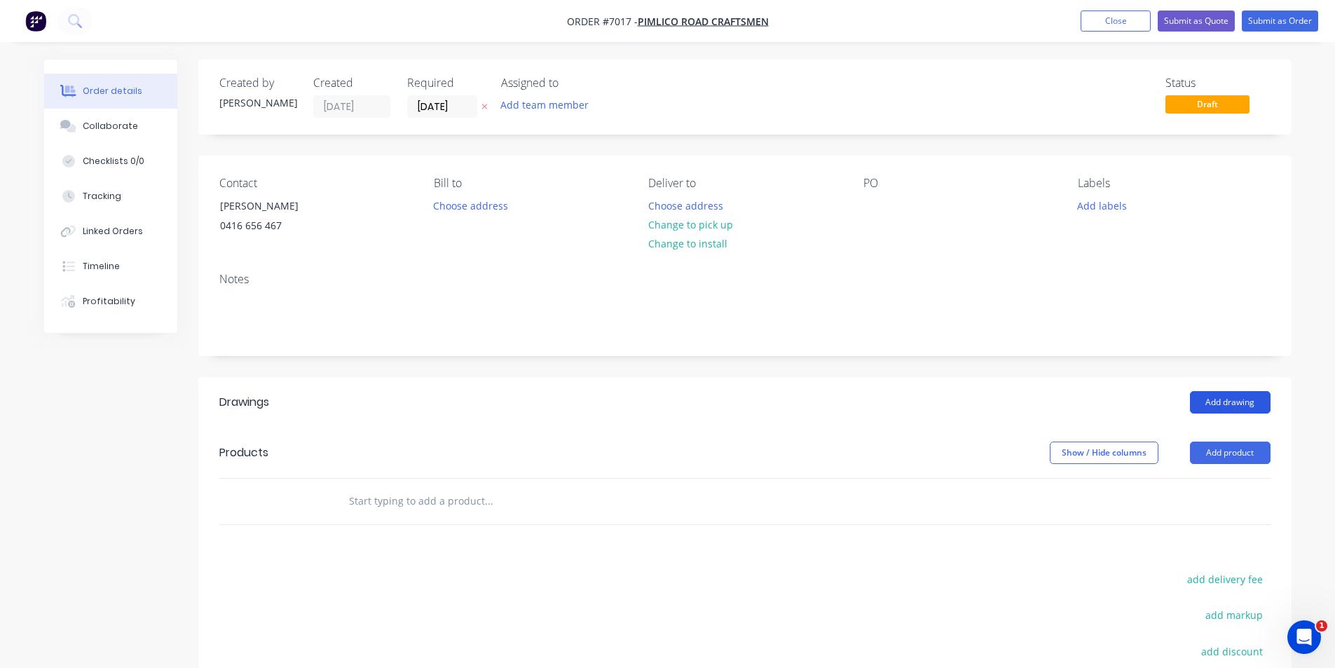
click at [1246, 397] on button "Add drawing" at bounding box center [1230, 402] width 81 height 22
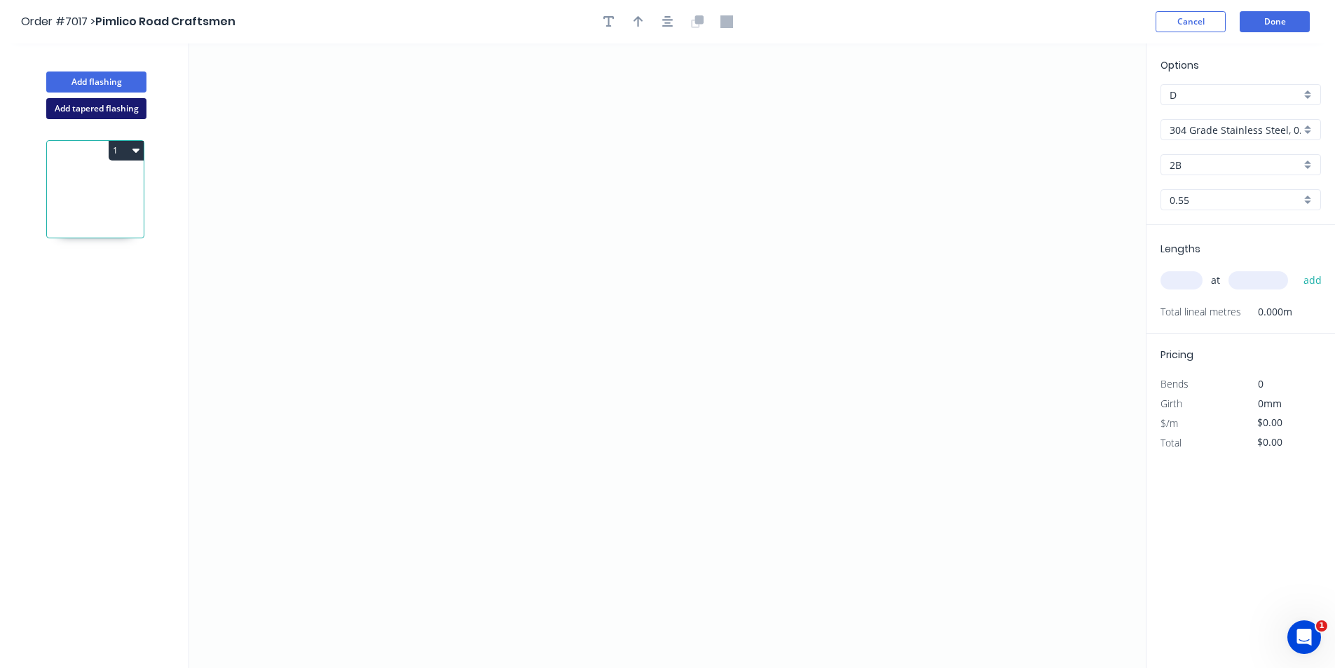
click at [100, 116] on button "Add tapered flashing" at bounding box center [96, 108] width 100 height 21
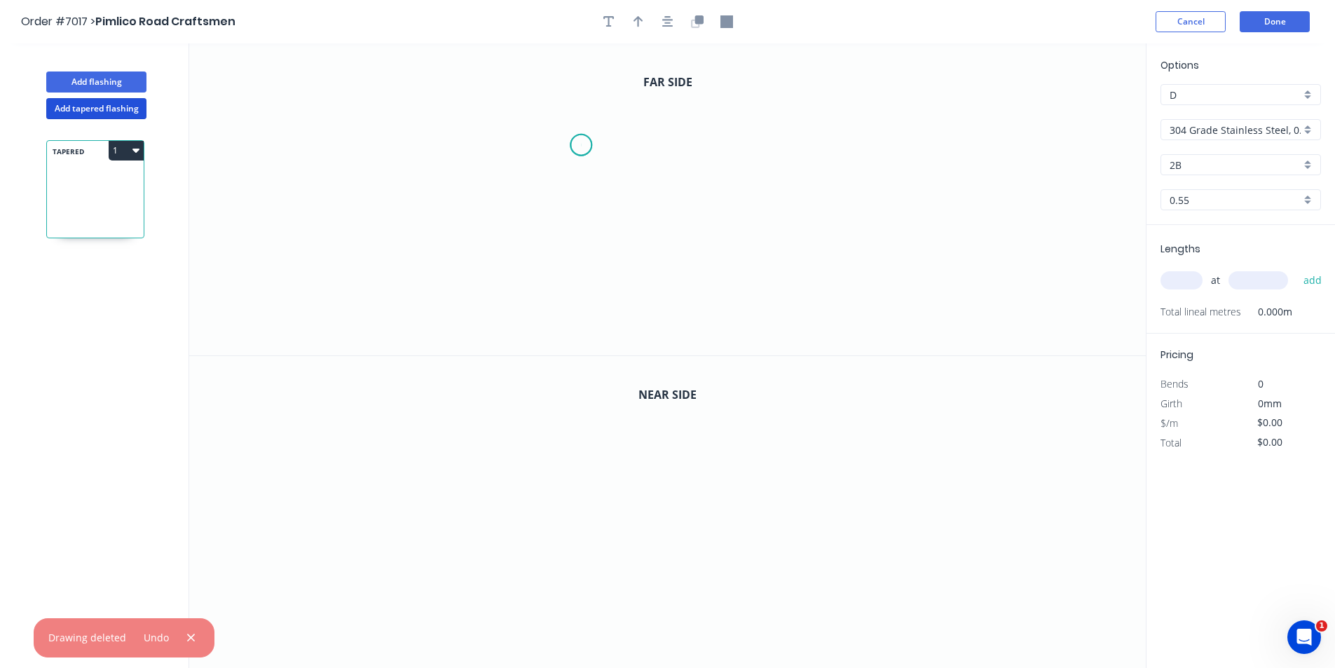
click at [581, 145] on icon "0" at bounding box center [667, 199] width 956 height 312
click at [577, 232] on icon "0" at bounding box center [667, 199] width 956 height 312
click at [750, 228] on icon "0 ?" at bounding box center [667, 199] width 956 height 312
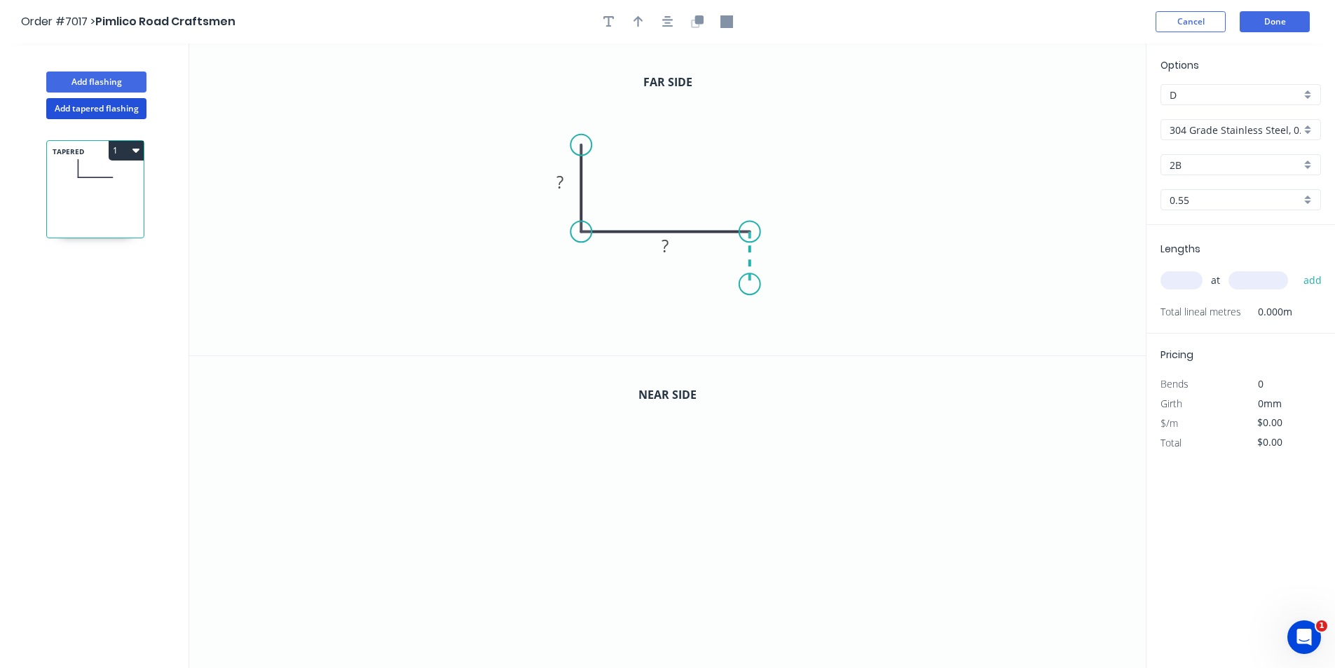
click at [750, 284] on icon "0 ? ?" at bounding box center [667, 199] width 956 height 312
click at [750, 284] on circle at bounding box center [749, 283] width 21 height 21
click at [558, 182] on tspan "?" at bounding box center [559, 181] width 7 height 23
click at [701, 20] on icon "button" at bounding box center [698, 19] width 8 height 8
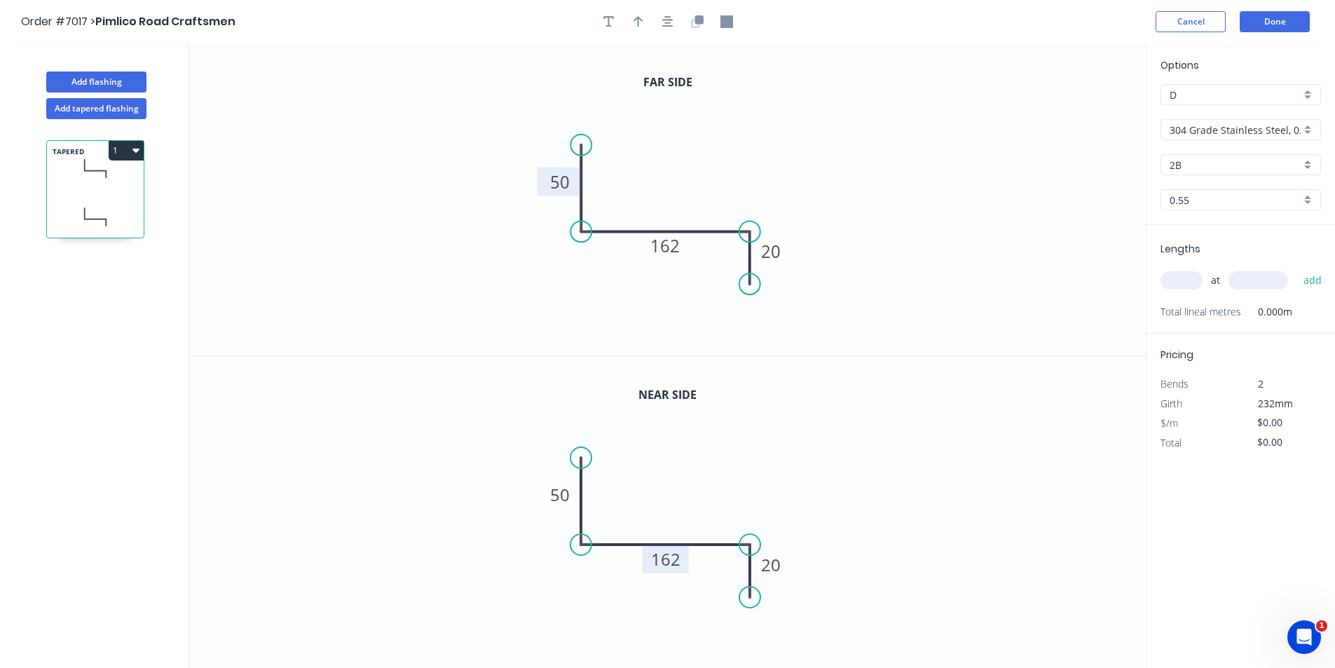
click at [675, 563] on tspan "162" at bounding box center [665, 558] width 29 height 23
click at [1211, 129] on input "304 Grade Stainless Steel, 0.9mm Perforated Pattern 208 - 2mm hole" at bounding box center [1234, 130] width 131 height 15
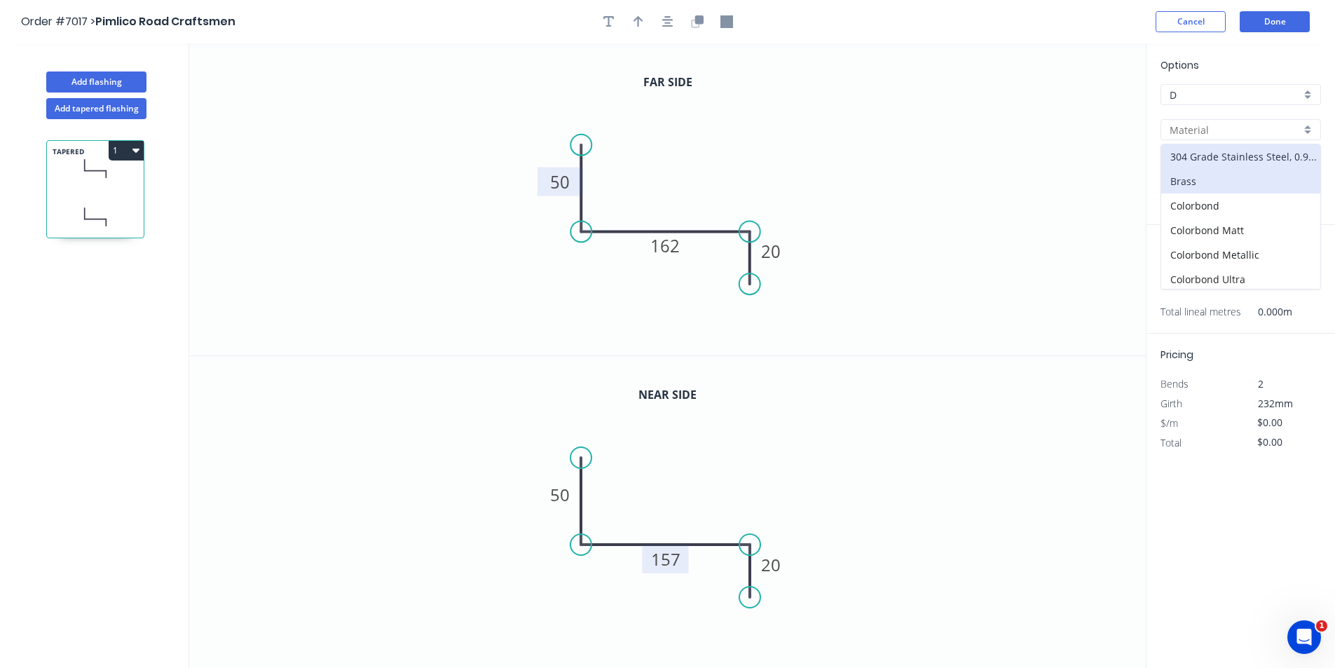
scroll to position [70, 0]
click at [1219, 237] on div "Copper" at bounding box center [1240, 233] width 159 height 25
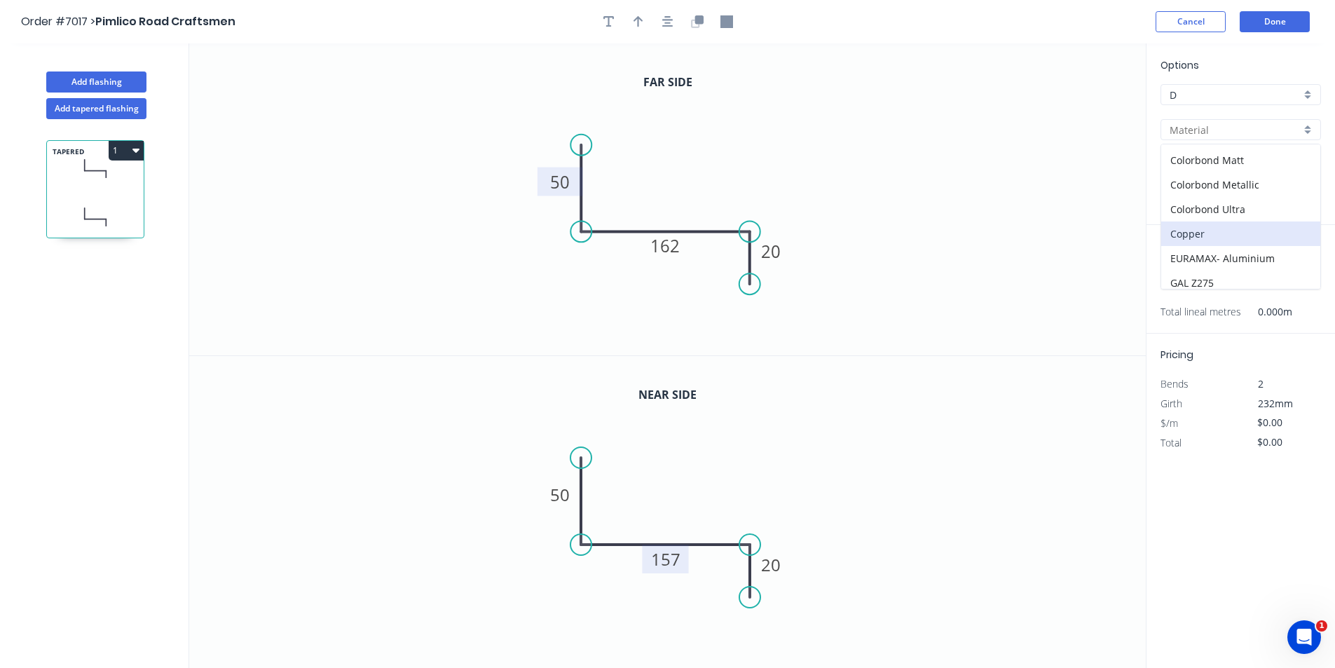
type input "Copper"
type input "$110.64"
click at [1187, 284] on input "text" at bounding box center [1181, 280] width 42 height 18
type input "1"
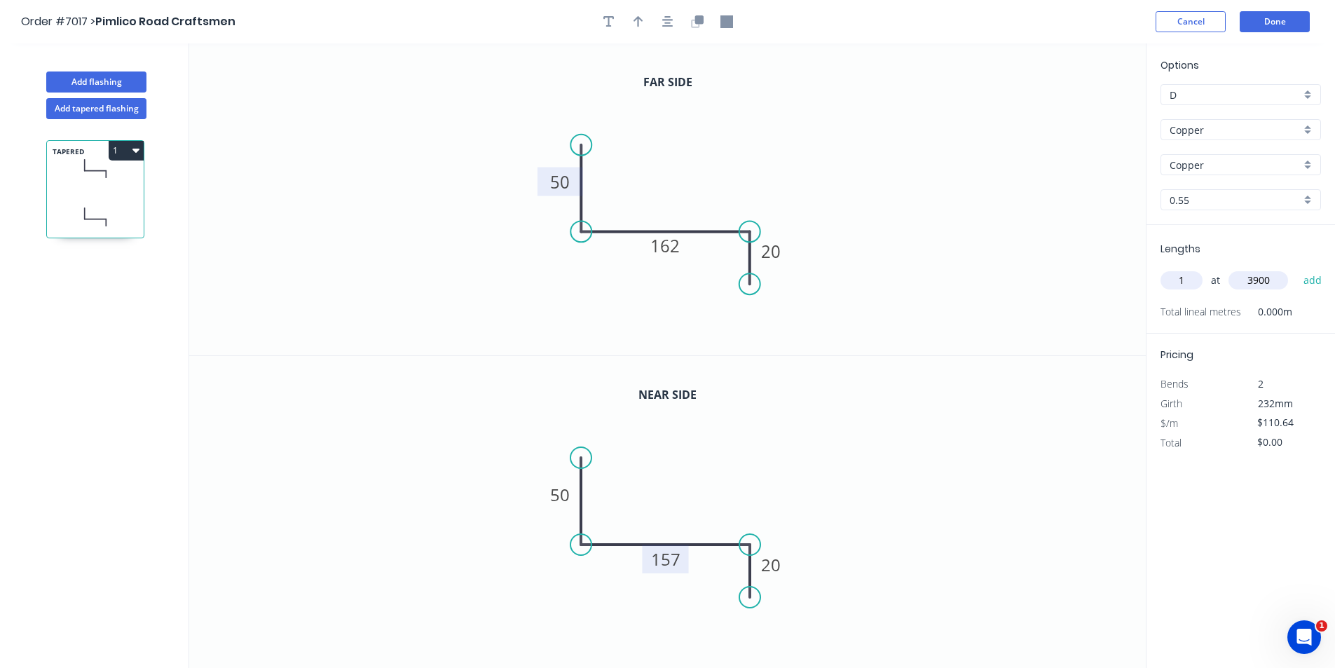
type input "3900"
click at [1296, 268] on button "add" at bounding box center [1312, 280] width 33 height 24
type input "$431.50"
click at [1277, 29] on button "Done" at bounding box center [1274, 21] width 70 height 21
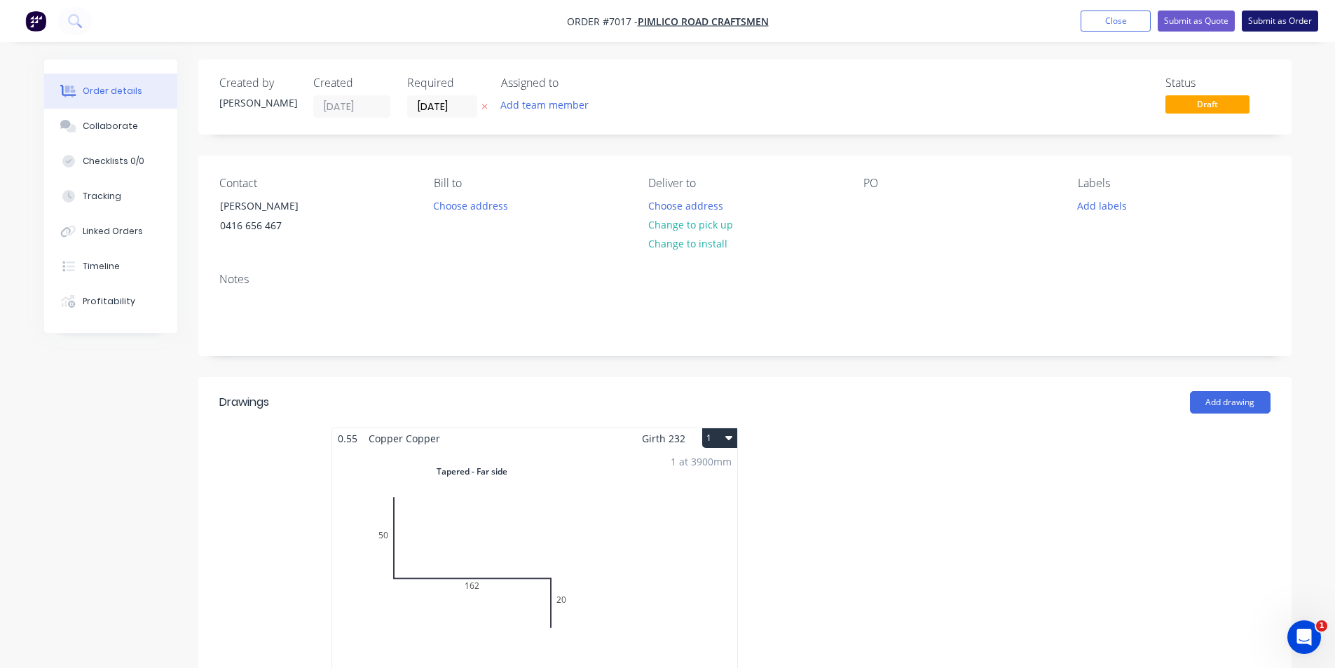
click at [1286, 24] on button "Submit as Order" at bounding box center [1279, 21] width 76 height 21
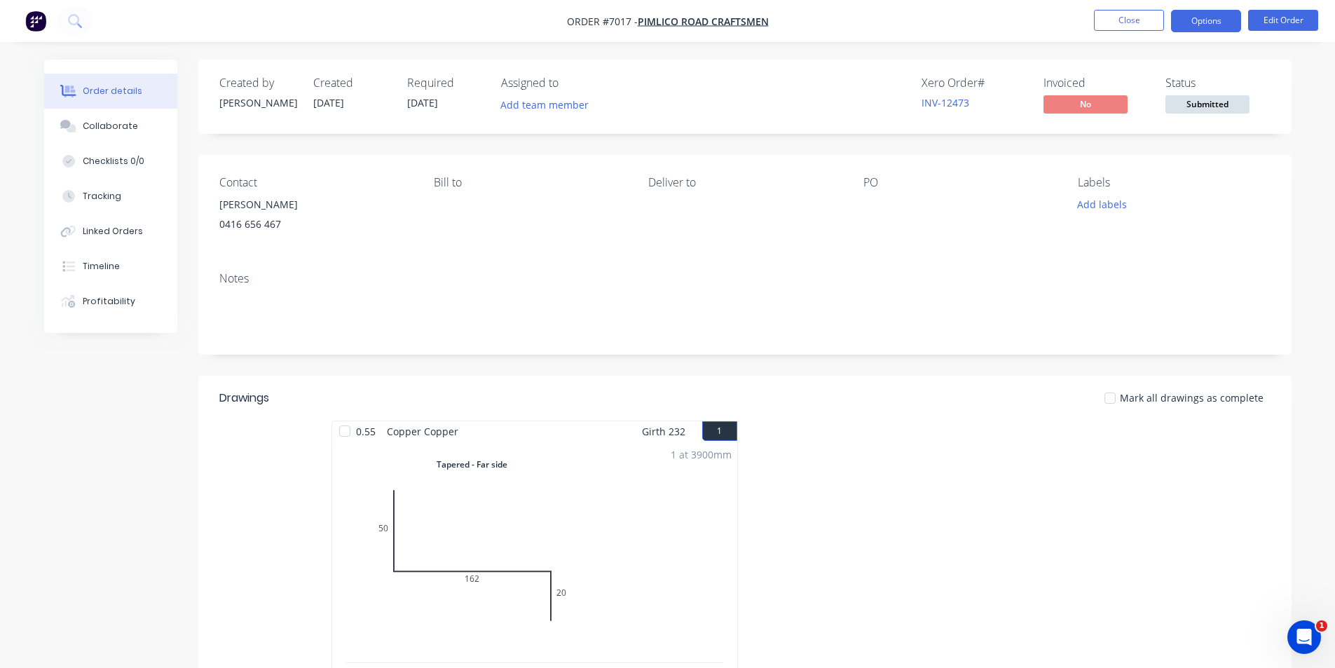
click at [1209, 26] on button "Options" at bounding box center [1206, 21] width 70 height 22
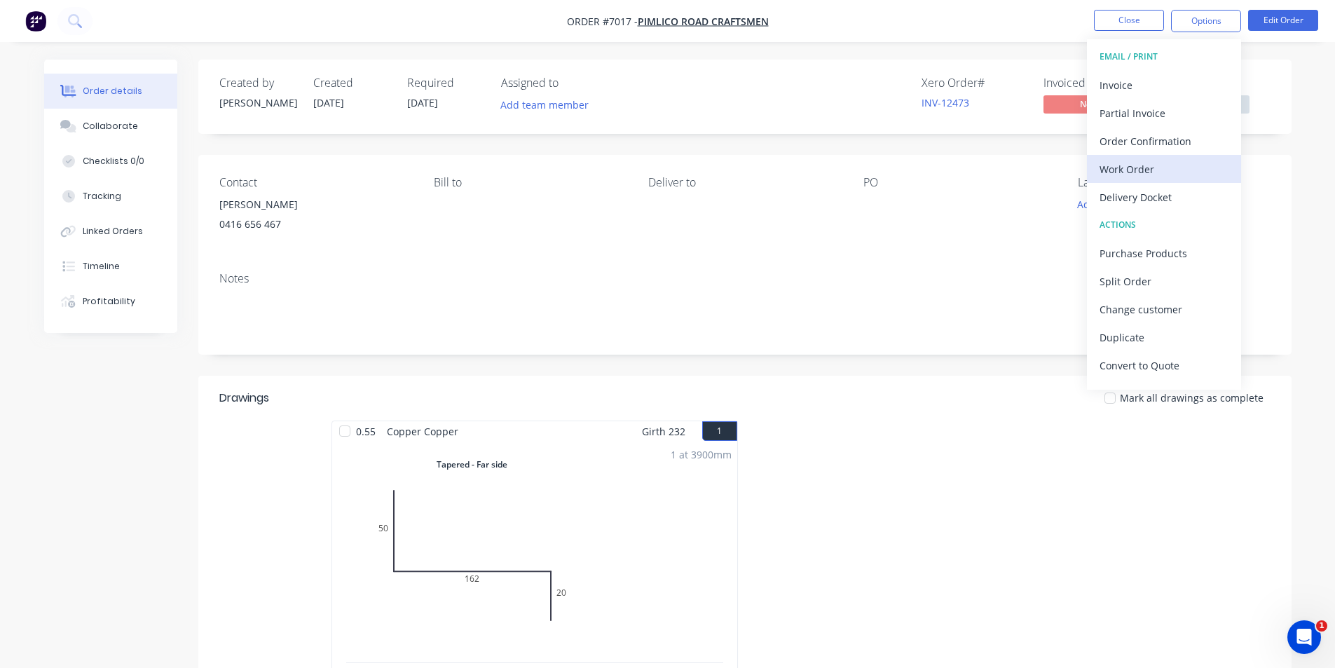
click at [1171, 162] on div "Work Order" at bounding box center [1163, 169] width 129 height 20
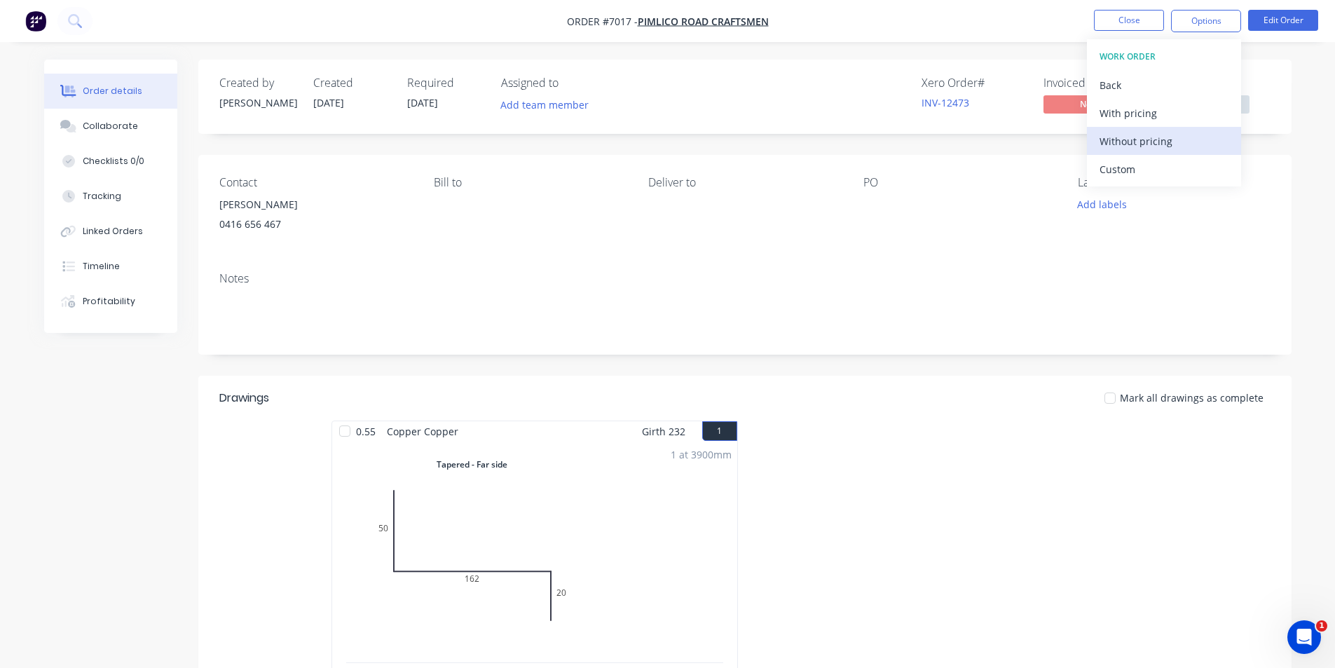
click at [1164, 145] on div "Without pricing" at bounding box center [1163, 141] width 129 height 20
click at [909, 158] on div "Contact [PERSON_NAME] [PHONE_NUMBER] Bill to Deliver to PO Labels Add labels" at bounding box center [744, 208] width 1093 height 106
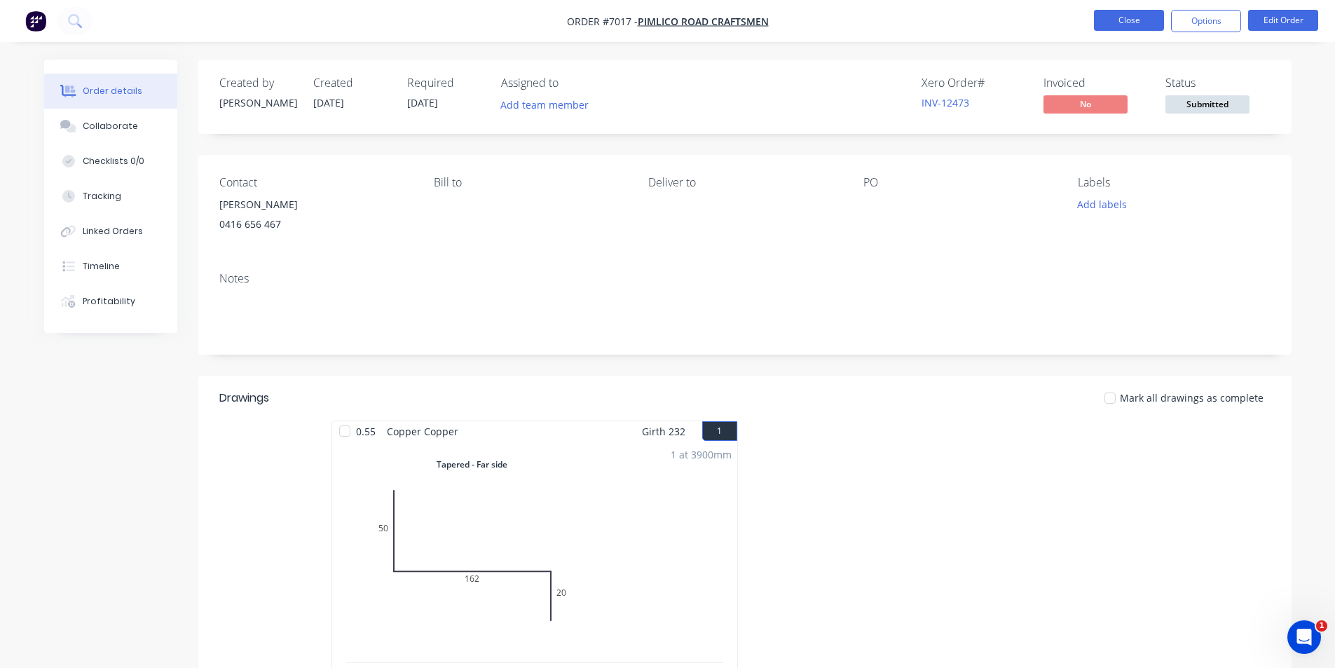
click at [1128, 22] on button "Close" at bounding box center [1129, 20] width 70 height 21
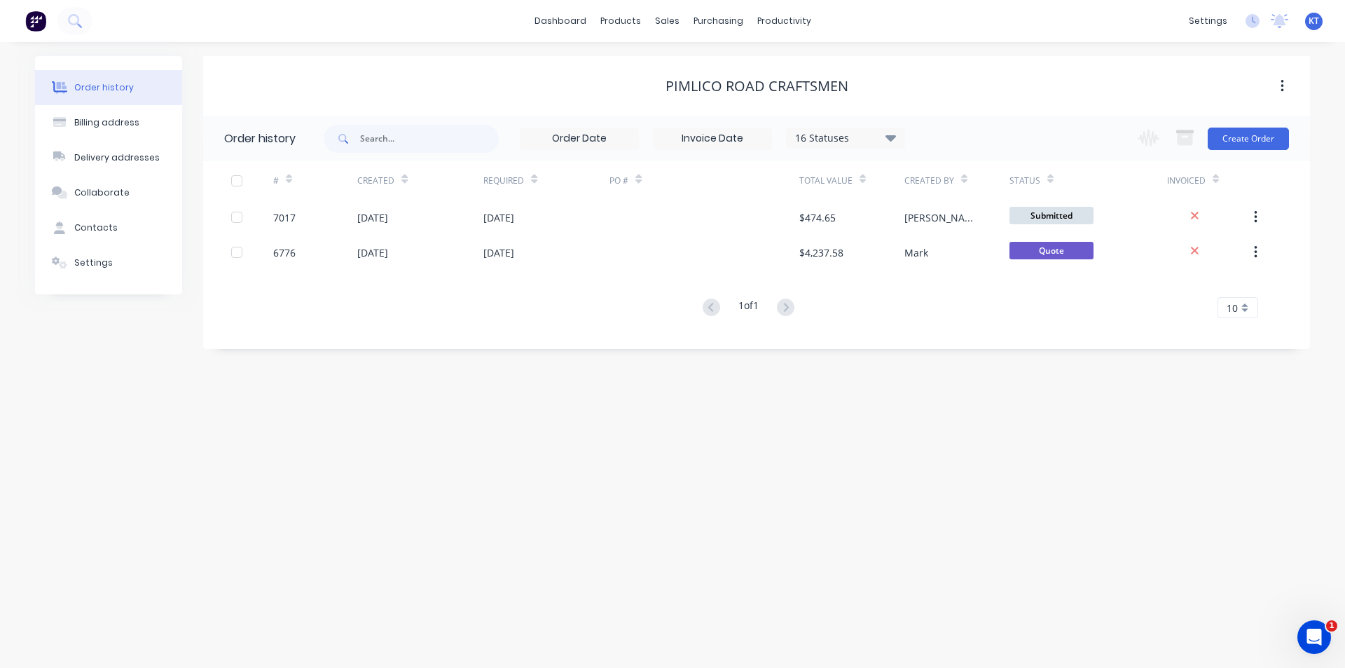
click at [968, 313] on div "1 of 1 10 5 10 15 20 25 30 35" at bounding box center [748, 308] width 1090 height 20
click at [966, 411] on div "Order history Billing address Delivery addresses Collaborate Contacts Settings …" at bounding box center [672, 355] width 1345 height 626
click at [737, 406] on div "Order history Billing address Delivery addresses Collaborate Contacts Settings …" at bounding box center [672, 355] width 1345 height 626
click at [911, 86] on div "Pimlico Road Craftsmen" at bounding box center [756, 86] width 1107 height 17
click at [661, 24] on div "sales" at bounding box center [667, 21] width 39 height 21
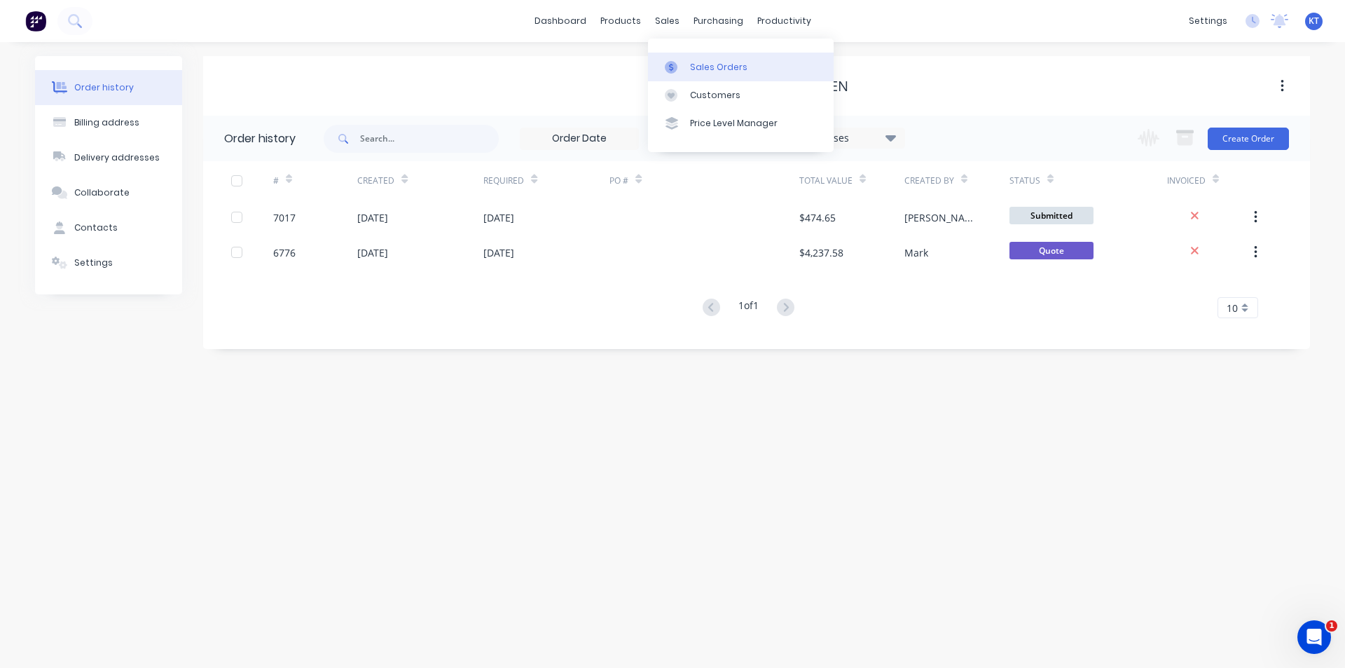
click at [716, 66] on div "Sales Orders" at bounding box center [718, 67] width 57 height 13
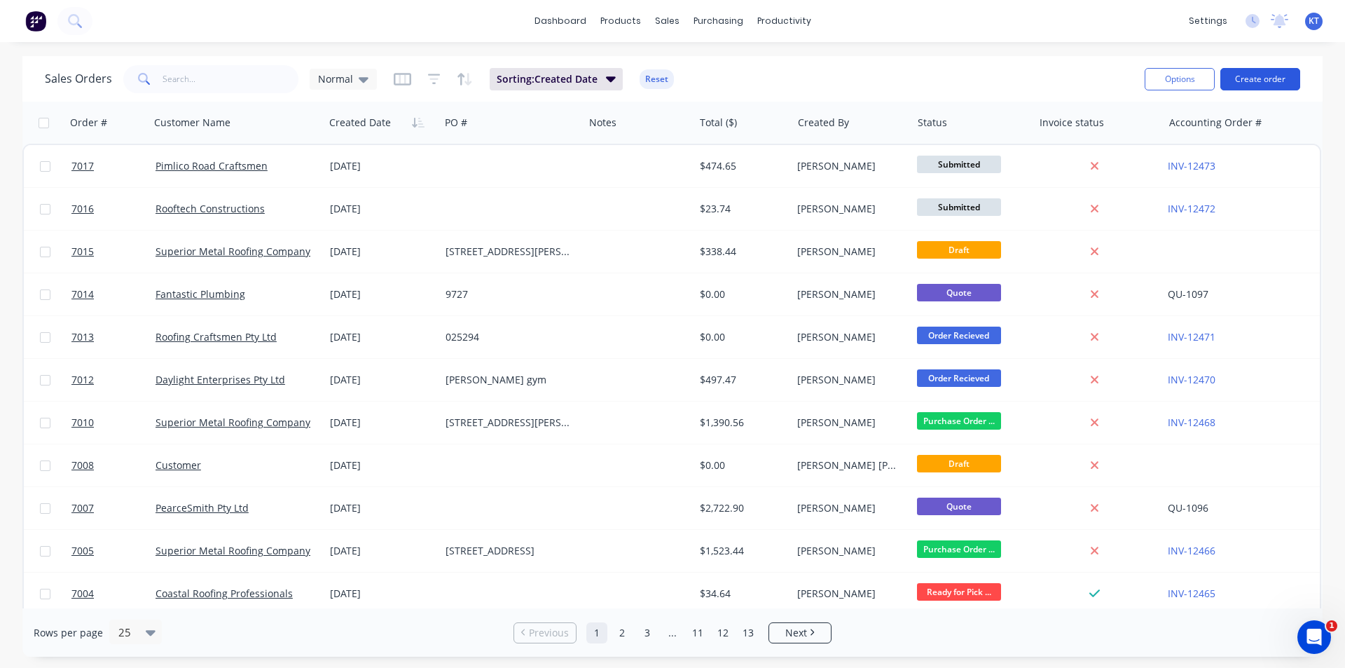
click at [1257, 83] on button "Create order" at bounding box center [1260, 79] width 80 height 22
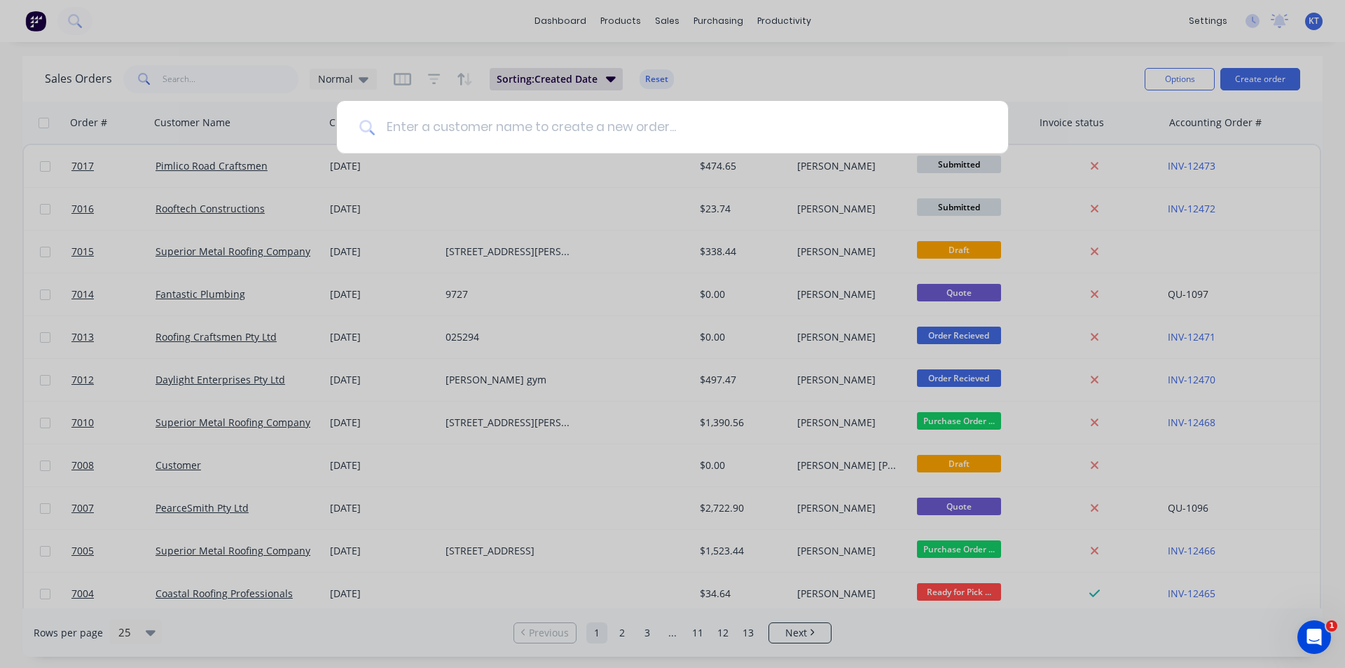
click at [560, 134] on input at bounding box center [680, 127] width 611 height 53
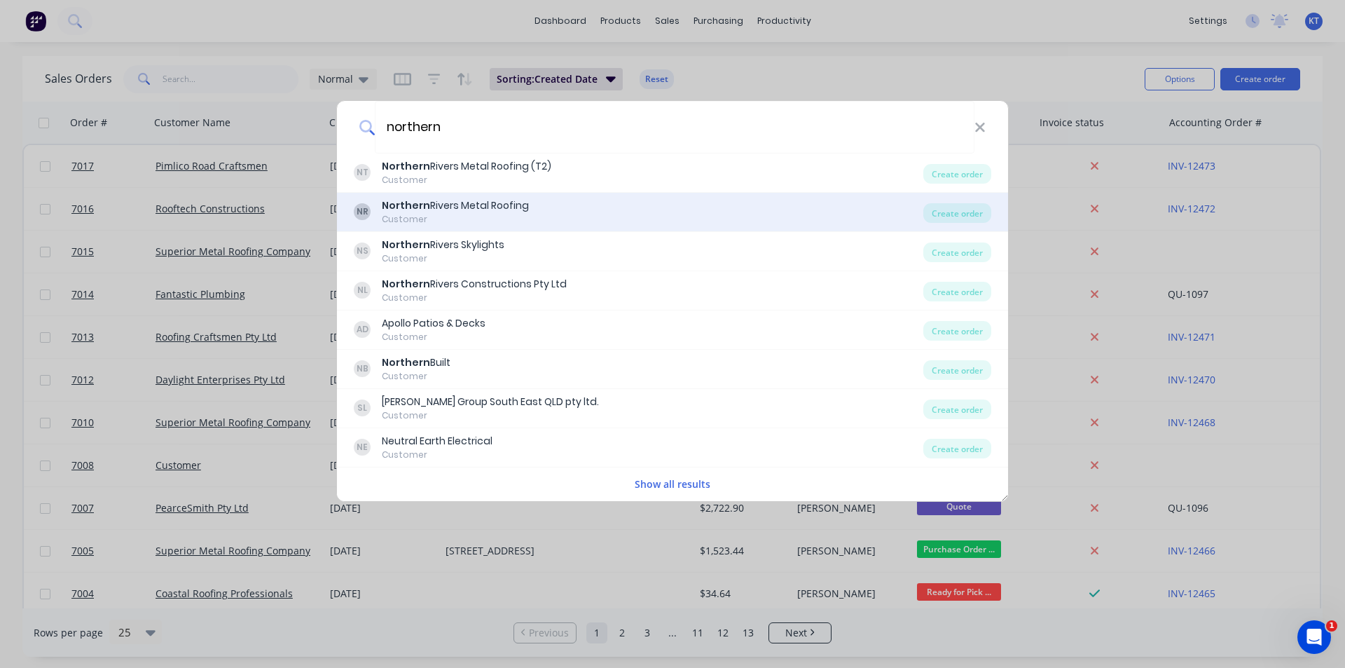
type input "northern"
click at [576, 205] on div "NR Northern Rivers Metal Roofing Customer" at bounding box center [639, 211] width 570 height 27
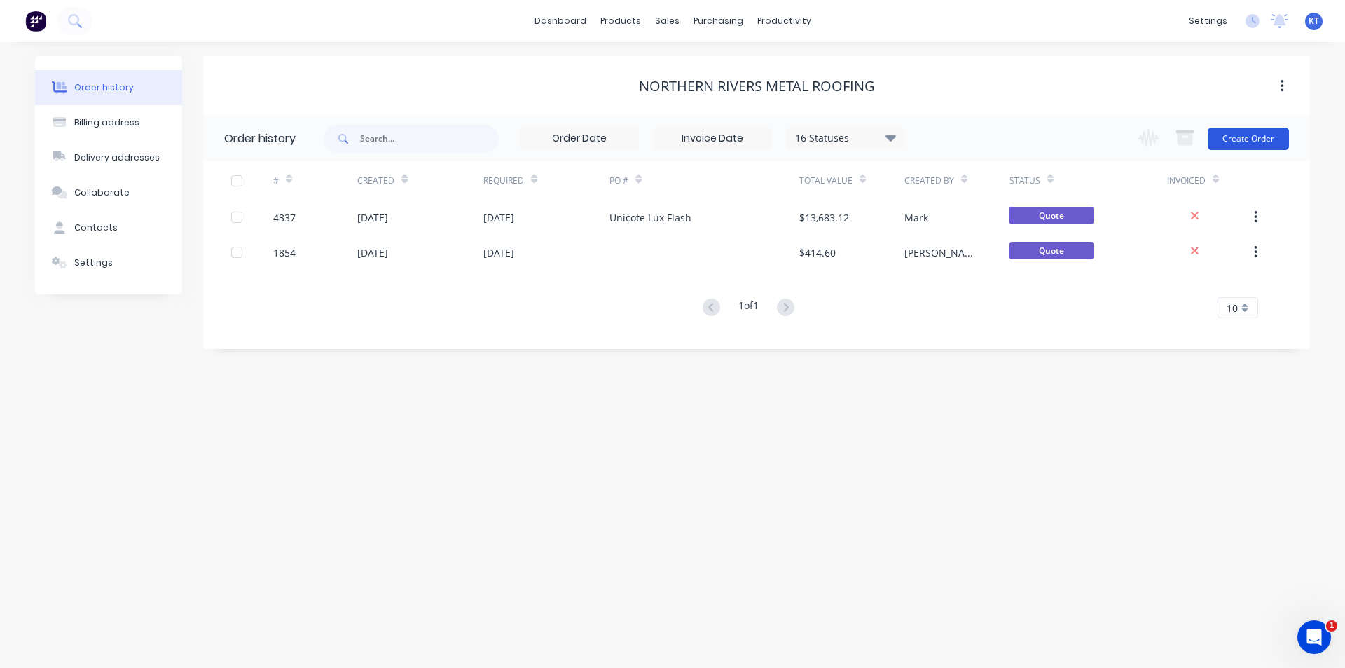
click at [1254, 140] on button "Create Order" at bounding box center [1248, 139] width 81 height 22
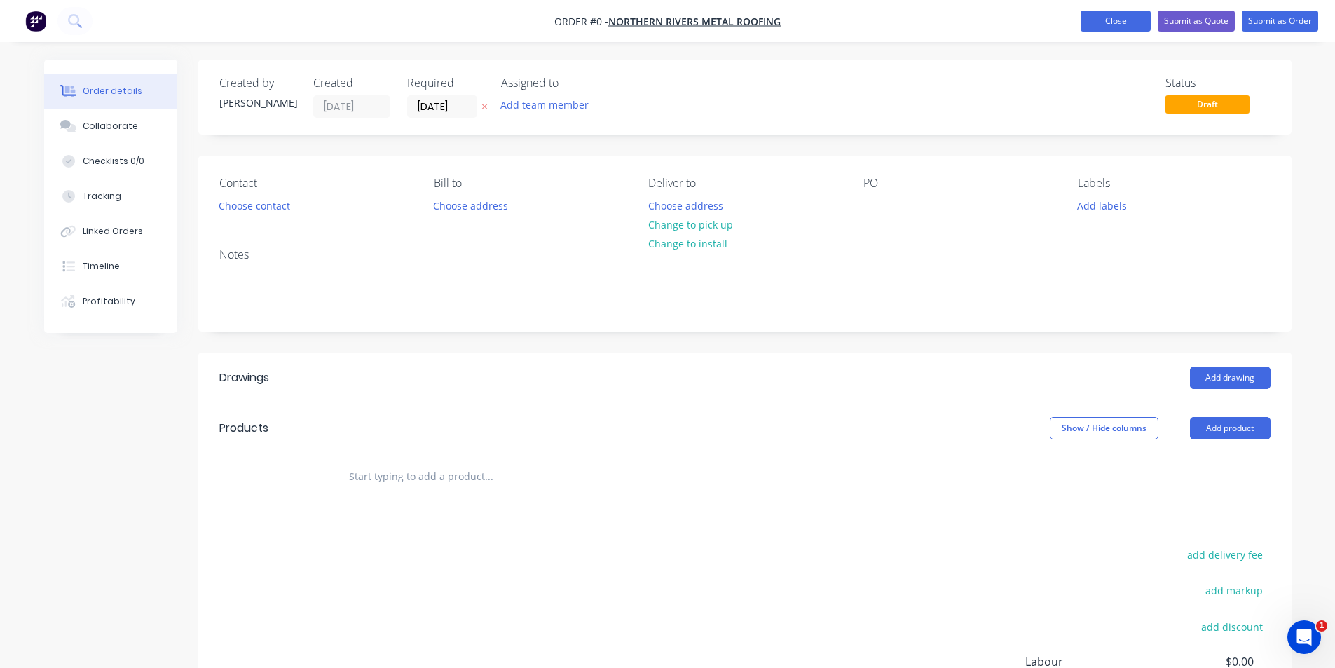
click at [1124, 28] on button "Close" at bounding box center [1115, 21] width 70 height 21
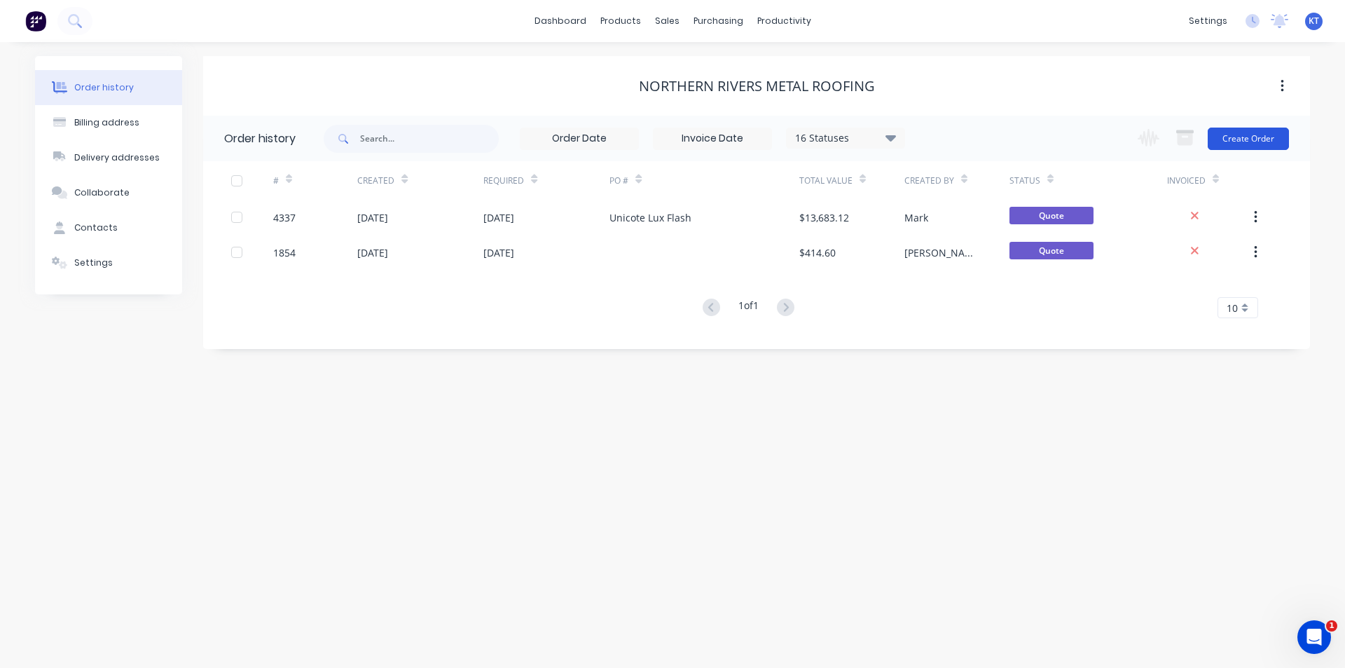
click at [1239, 136] on button "Create Order" at bounding box center [1248, 139] width 81 height 22
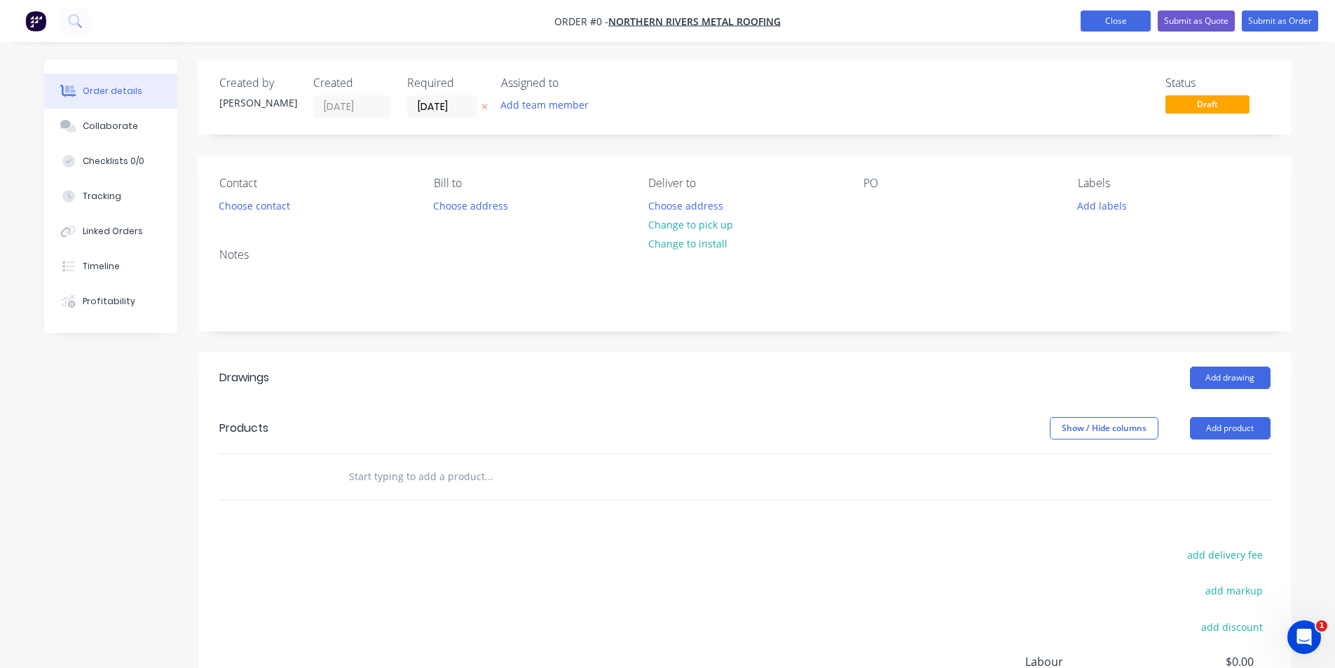
click at [1125, 25] on button "Close" at bounding box center [1115, 21] width 70 height 21
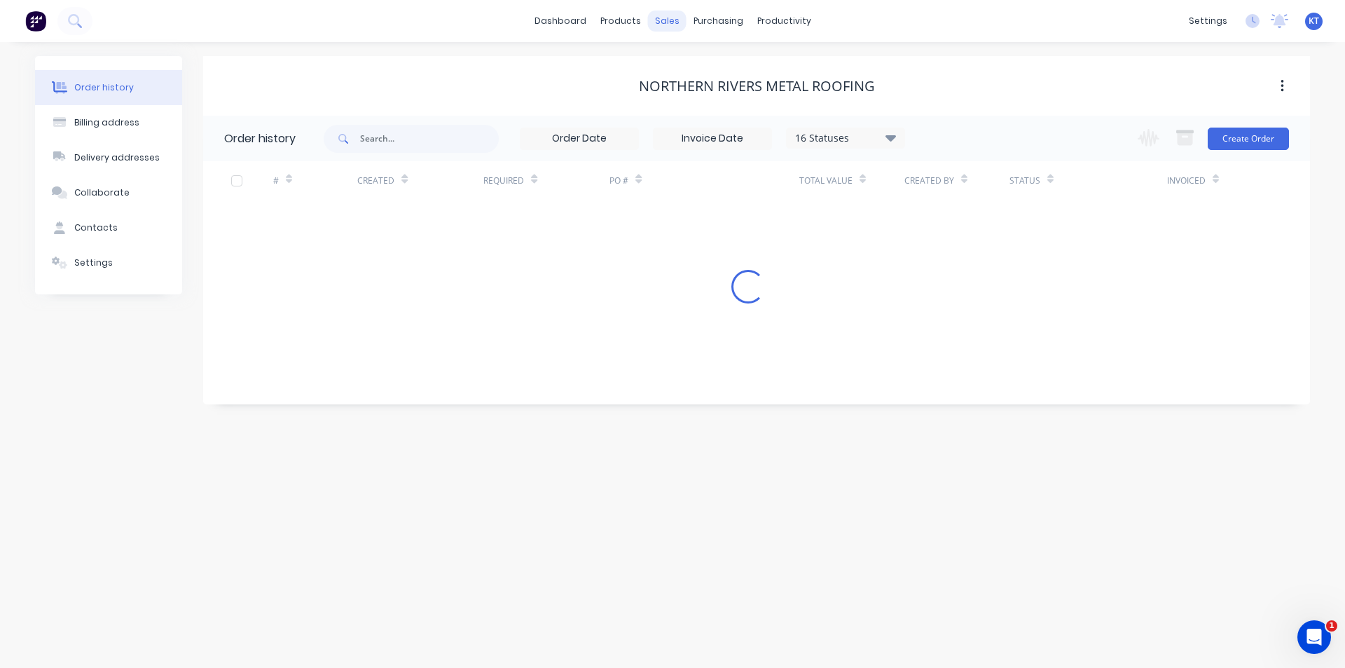
click at [663, 22] on div "sales" at bounding box center [667, 21] width 39 height 21
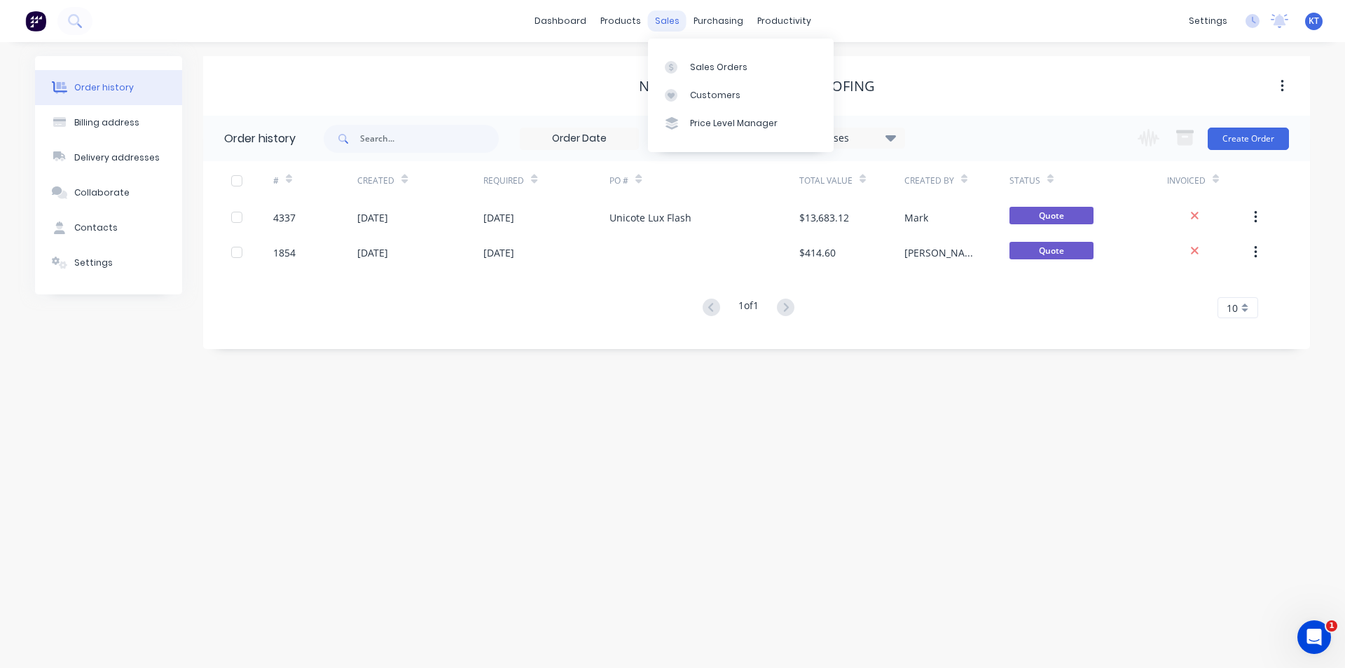
click at [668, 20] on div "sales" at bounding box center [667, 21] width 39 height 21
click at [710, 66] on div "Sales Orders" at bounding box center [718, 67] width 57 height 13
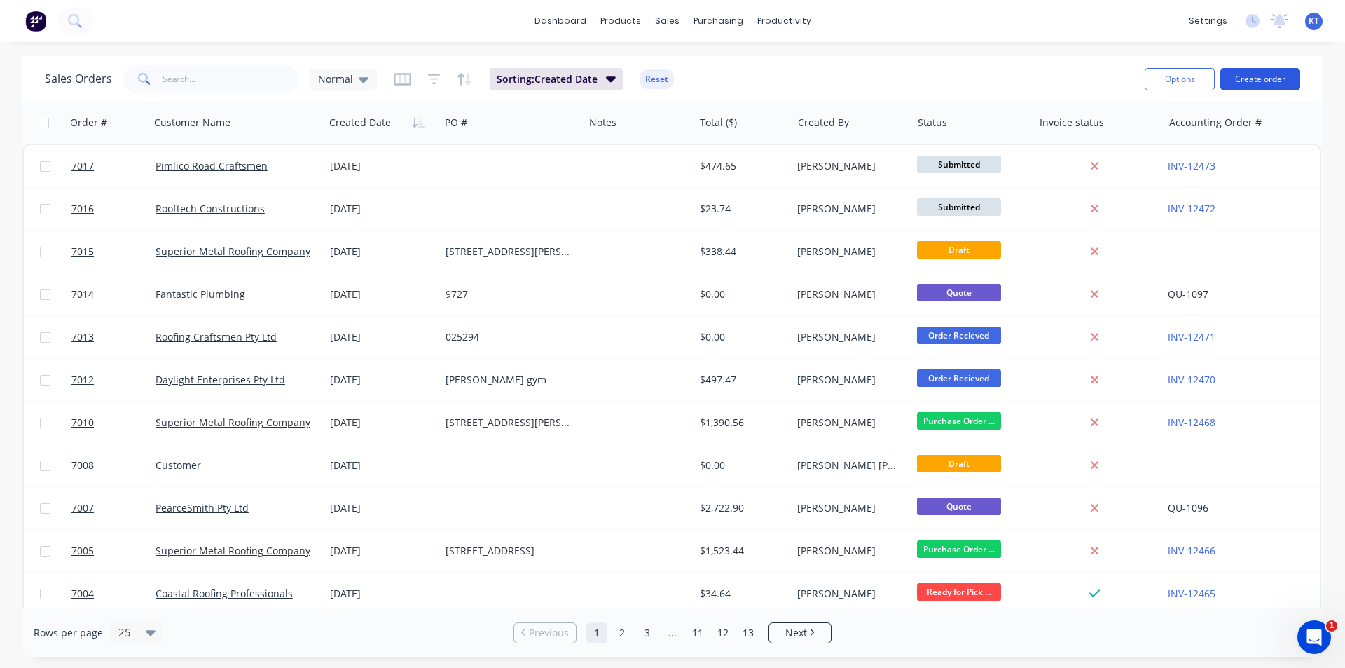
click at [1281, 81] on button "Create order" at bounding box center [1260, 79] width 80 height 22
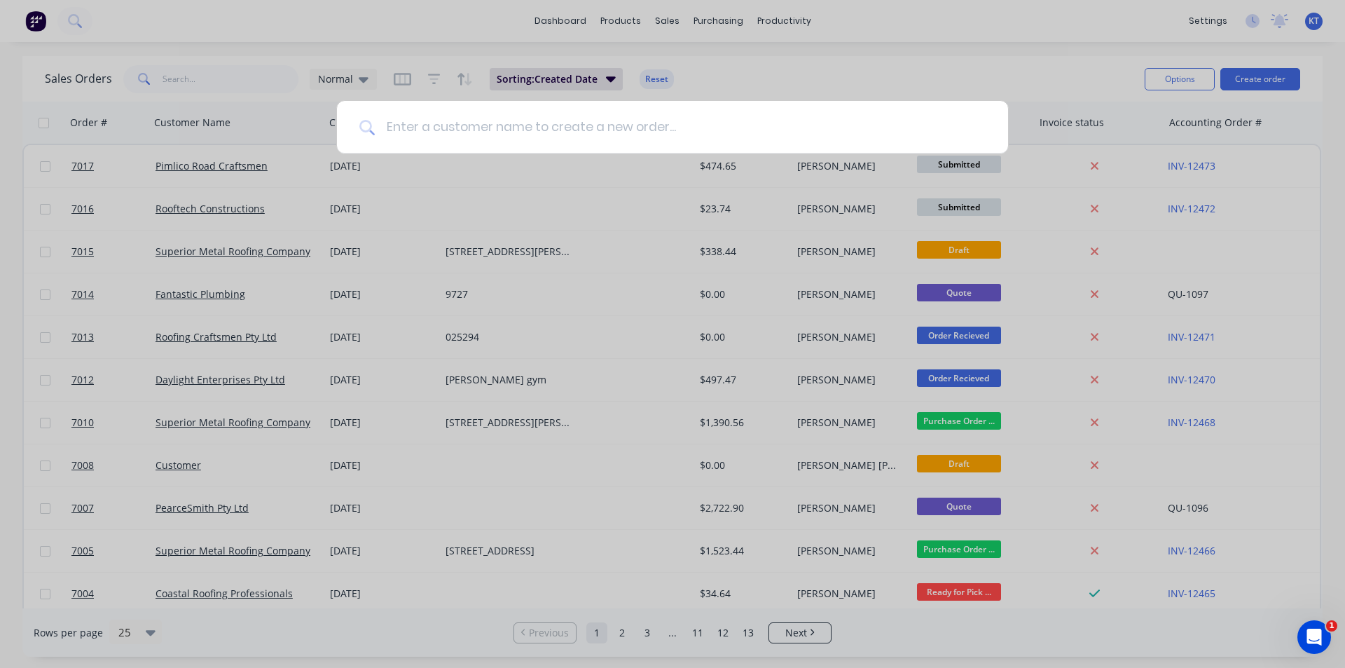
click at [434, 128] on input at bounding box center [680, 127] width 611 height 53
type input "nort"
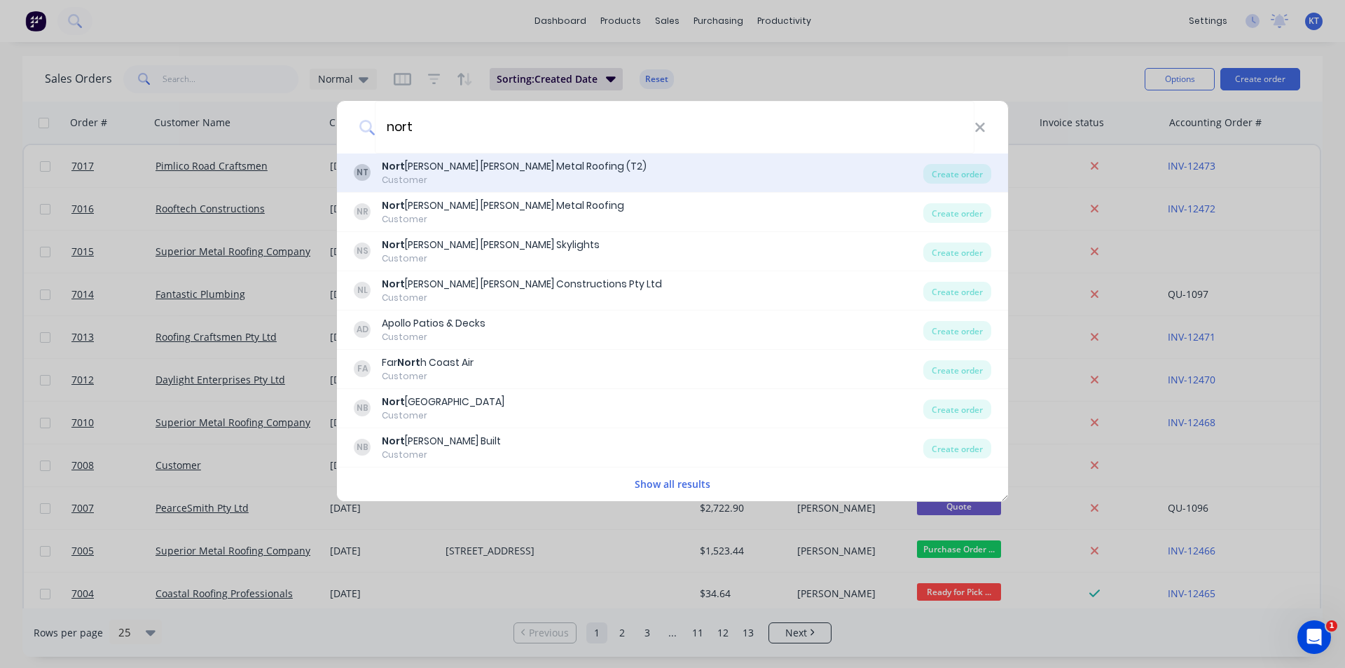
click at [471, 173] on div "Nort [PERSON_NAME] [PERSON_NAME] Metal Roofing (T2)" at bounding box center [514, 166] width 265 height 15
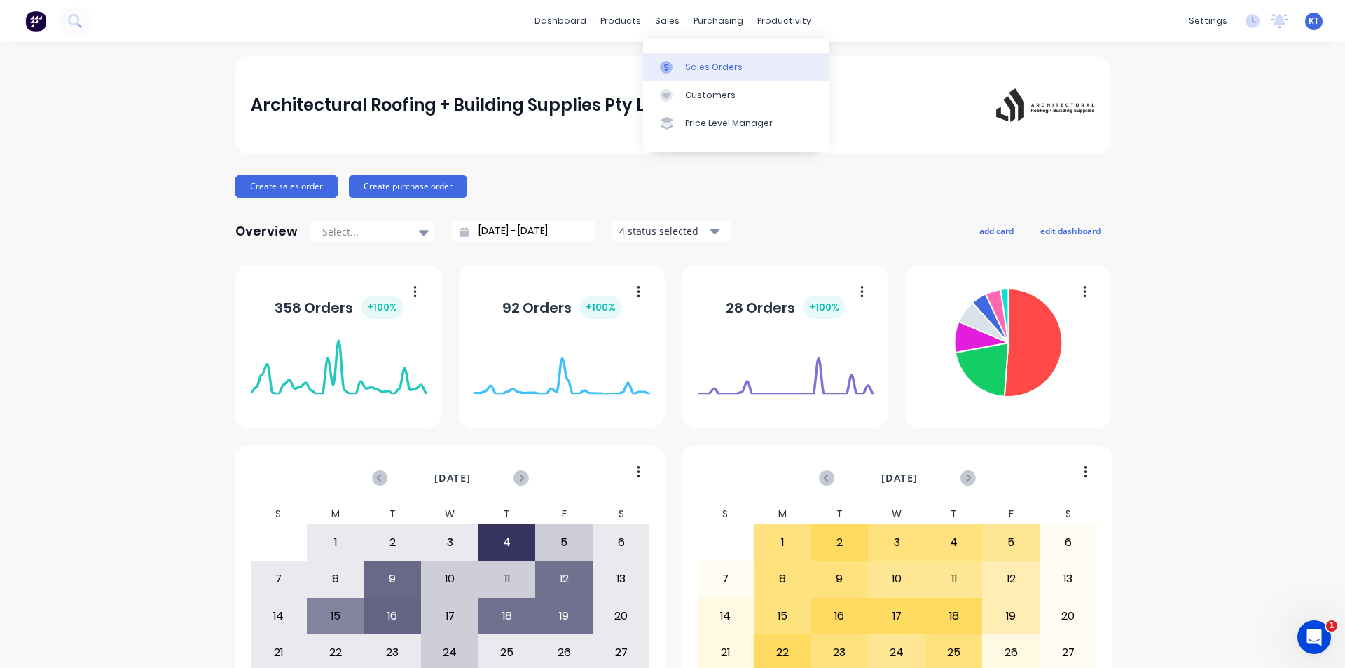
click at [693, 63] on div "Sales Orders" at bounding box center [713, 67] width 57 height 13
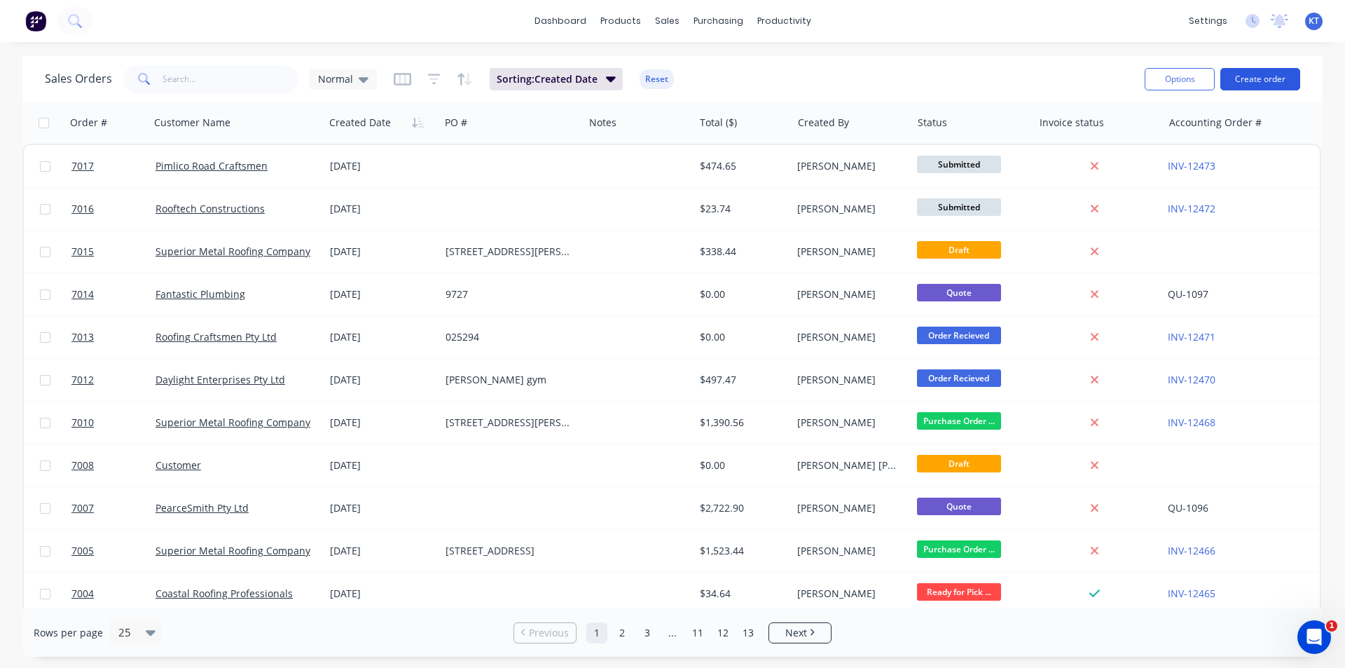
click at [1272, 81] on button "Create order" at bounding box center [1260, 79] width 80 height 22
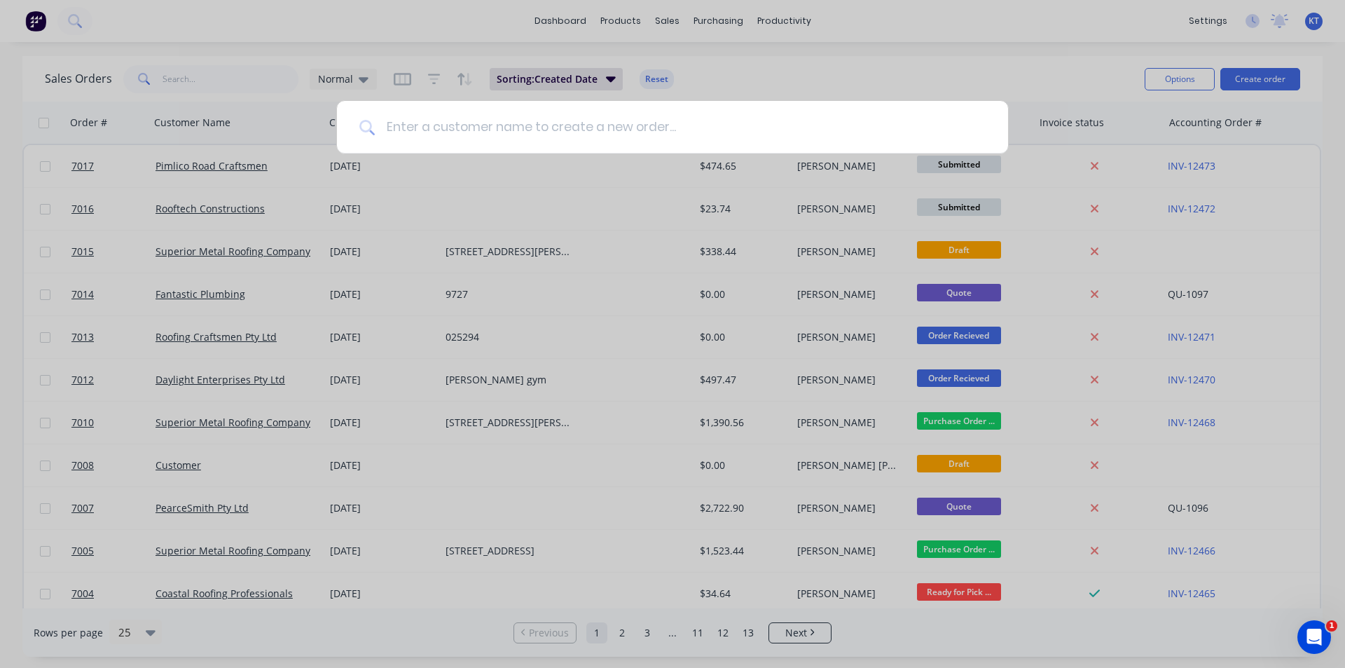
click at [636, 123] on input at bounding box center [680, 127] width 611 height 53
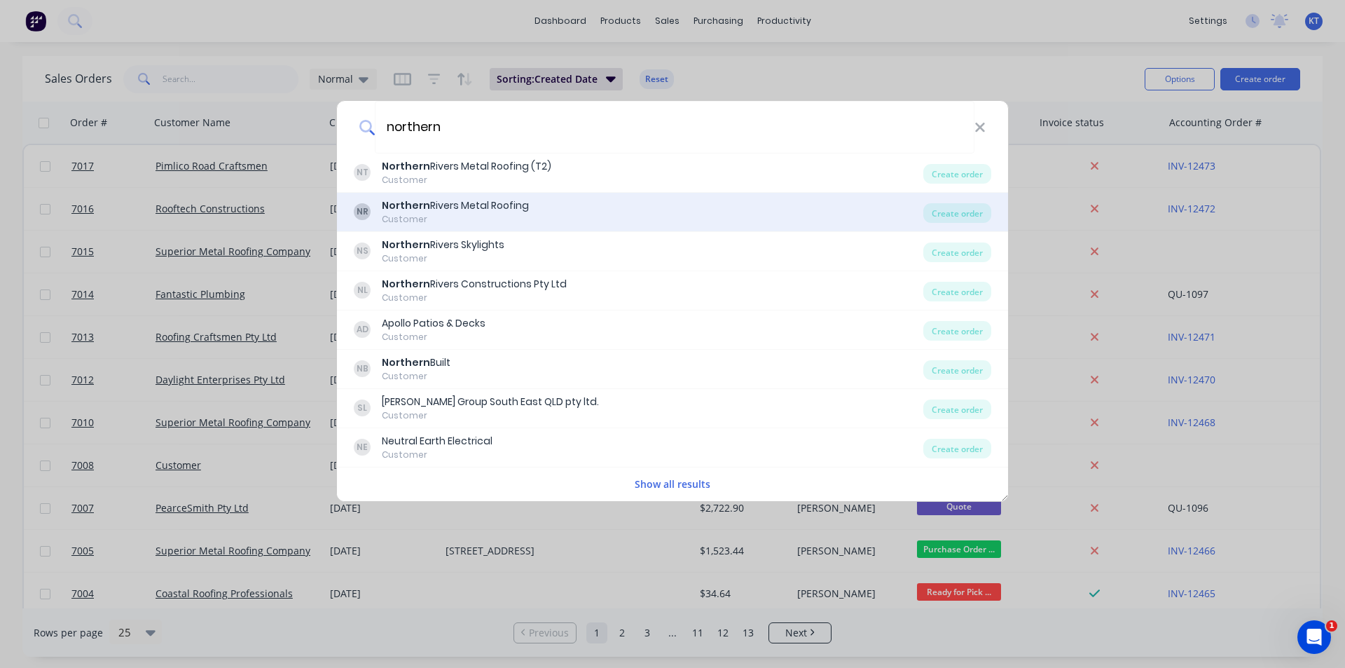
type input "northern"
click at [553, 207] on div "NR Northern Rivers Metal Roofing Customer" at bounding box center [639, 211] width 570 height 27
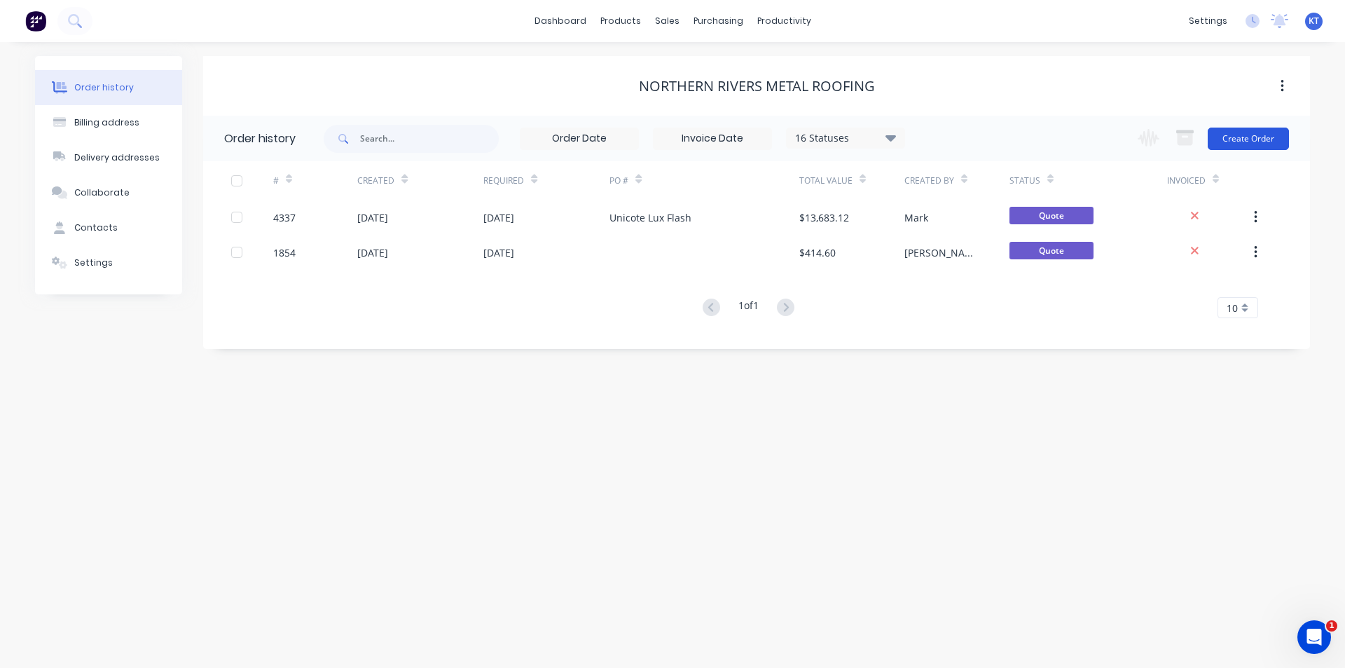
click at [1243, 139] on button "Create Order" at bounding box center [1248, 139] width 81 height 22
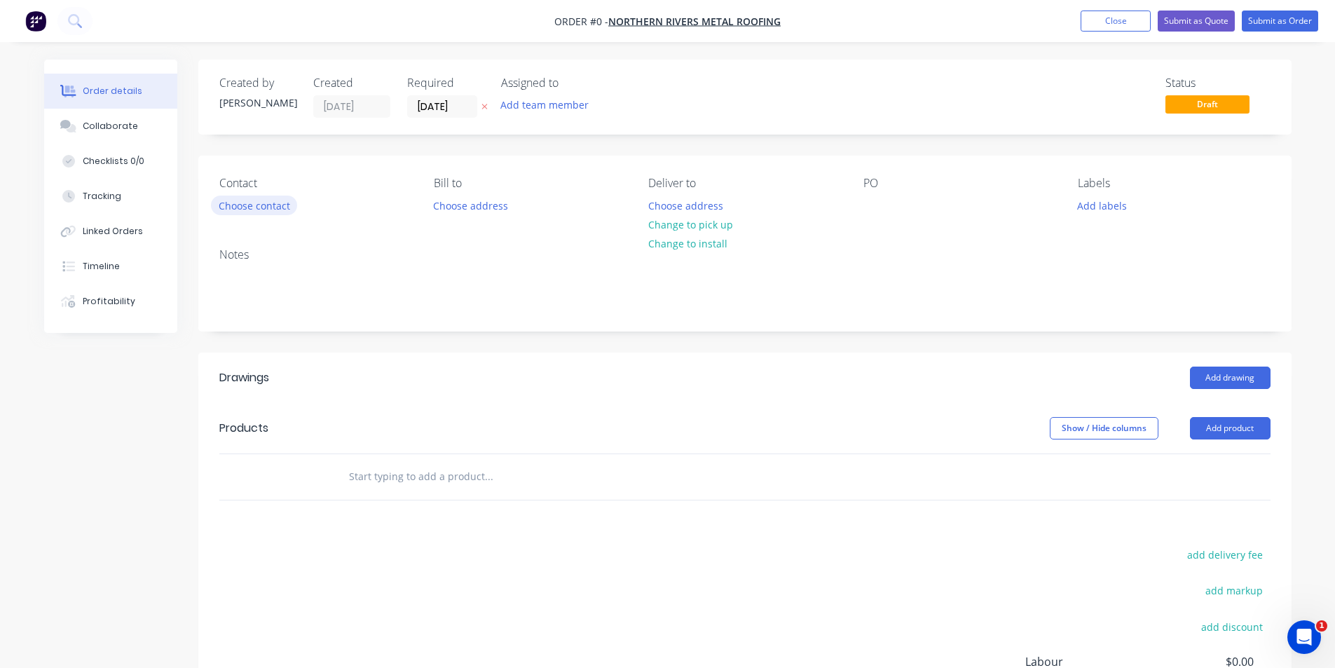
click at [246, 214] on button "Choose contact" at bounding box center [254, 204] width 86 height 19
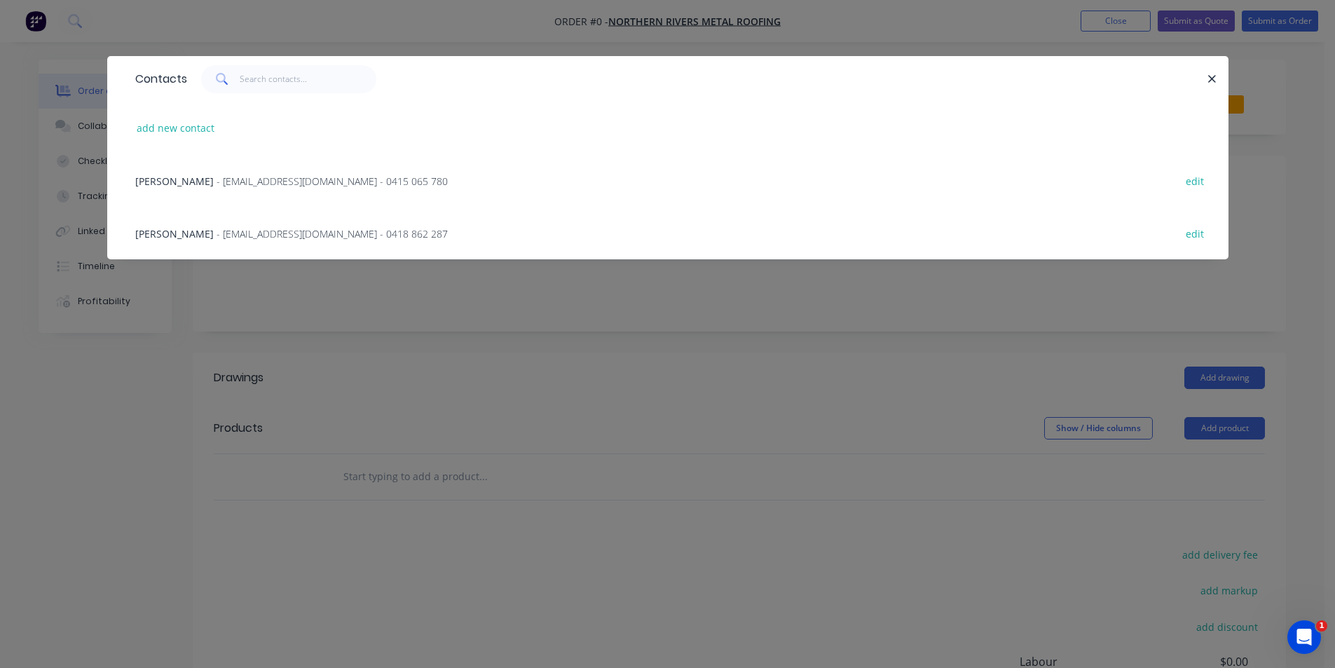
click at [258, 179] on span "- [EMAIL_ADDRESS][DOMAIN_NAME] - 0415 065 780" at bounding box center [331, 180] width 231 height 13
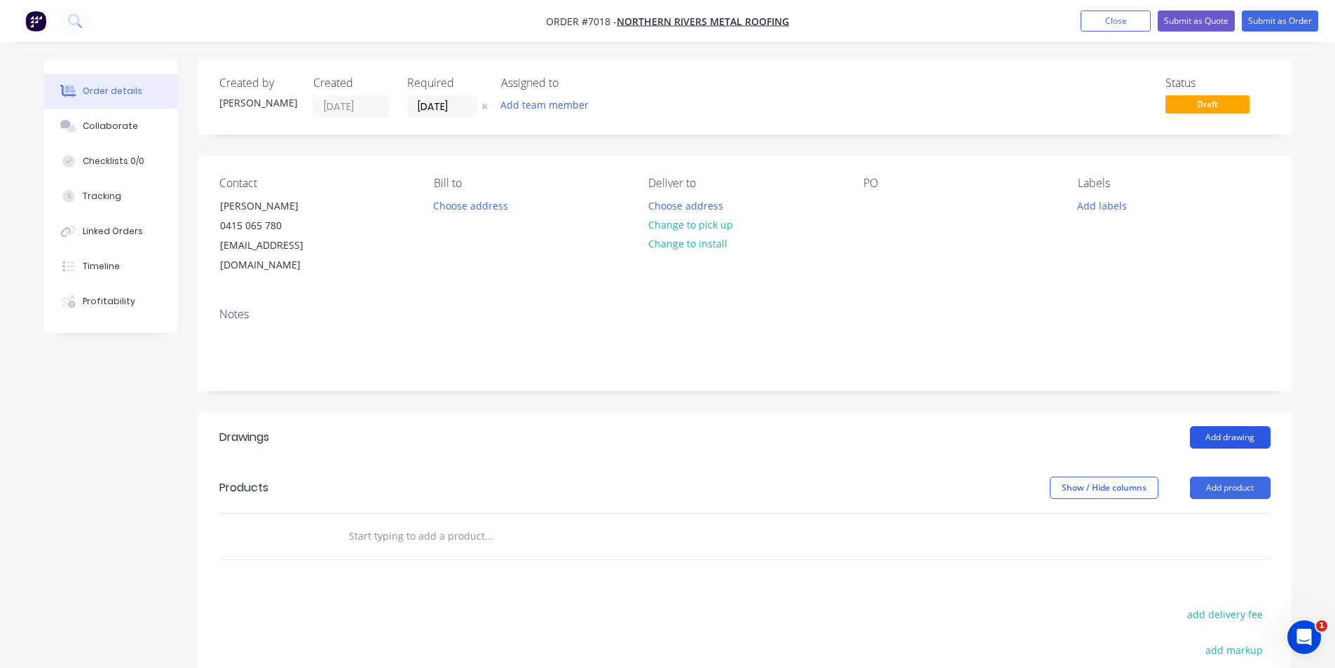
click at [1241, 426] on button "Add drawing" at bounding box center [1230, 437] width 81 height 22
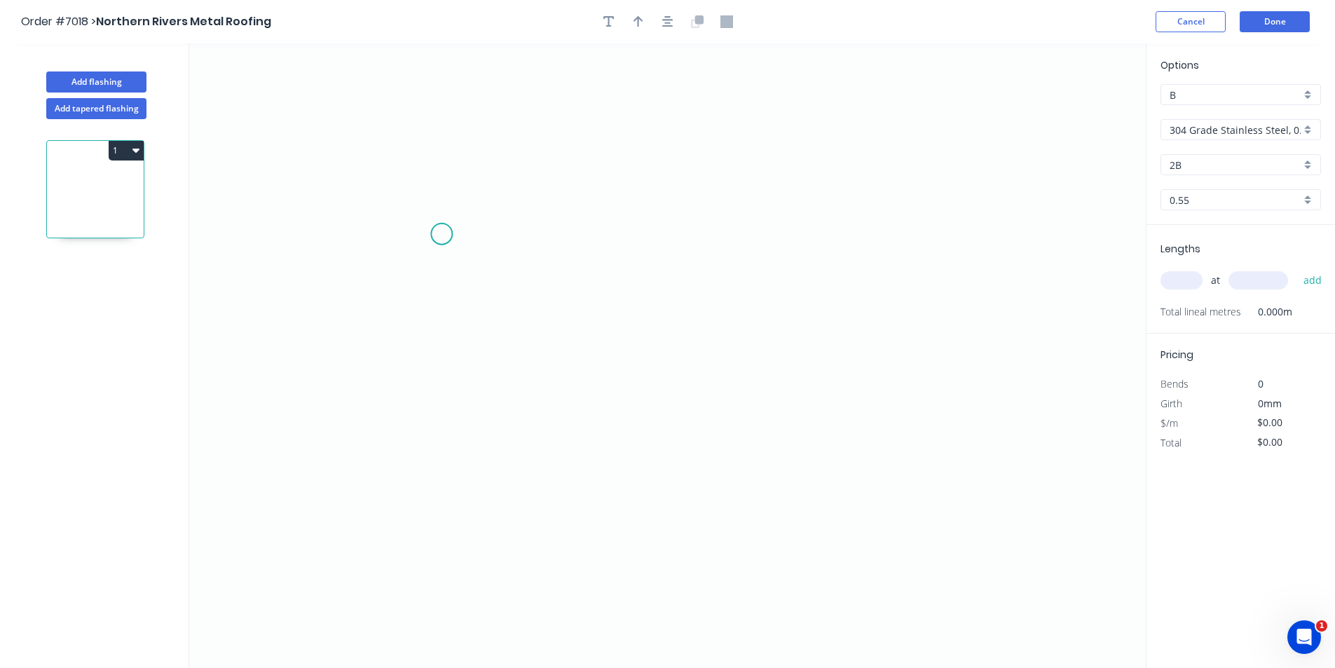
click at [441, 235] on icon "0" at bounding box center [667, 355] width 956 height 624
click at [455, 172] on icon "0" at bounding box center [667, 355] width 956 height 624
click at [688, 179] on icon "0 ?" at bounding box center [667, 355] width 956 height 624
click at [731, 233] on icon "0 ? ? ? º" at bounding box center [667, 355] width 956 height 624
click at [663, 319] on icon "0 ? ? ? ? º ? º" at bounding box center [667, 355] width 956 height 624
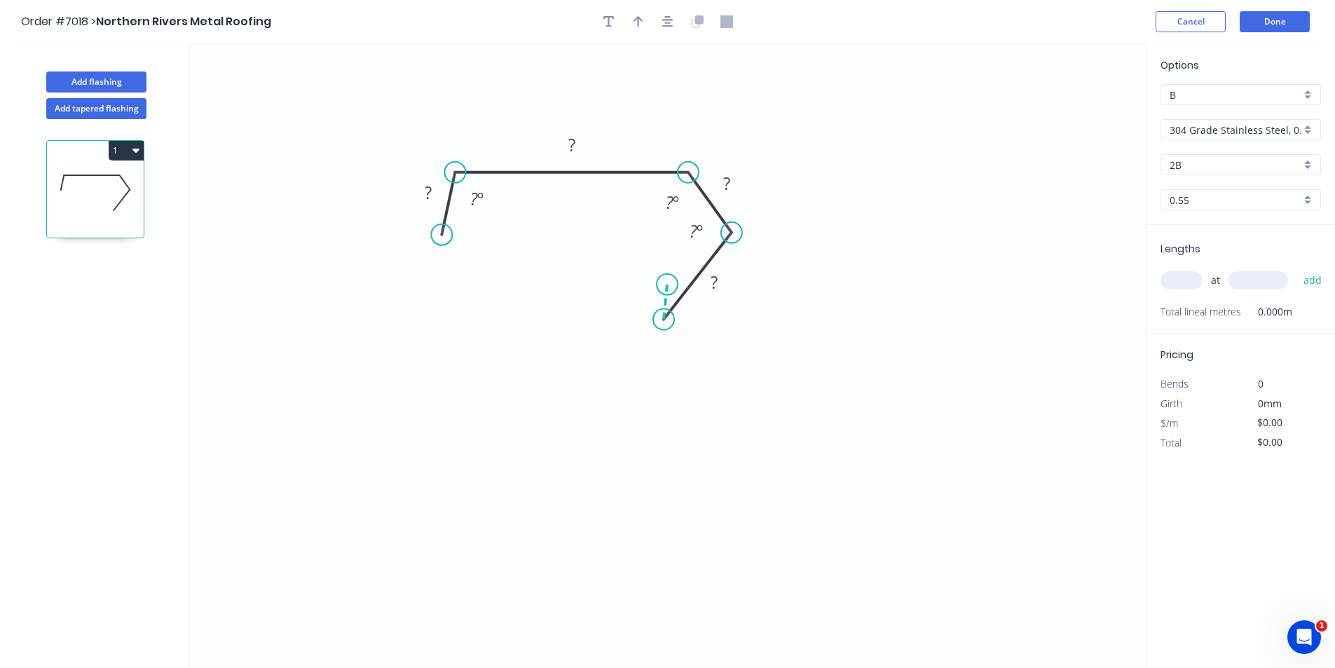
click at [667, 284] on icon at bounding box center [665, 301] width 4 height 35
click at [667, 284] on circle at bounding box center [666, 284] width 21 height 21
click at [631, 298] on rect at bounding box center [645, 294] width 28 height 20
click at [495, 293] on div "Crush & Fold" at bounding box center [511, 286] width 141 height 29
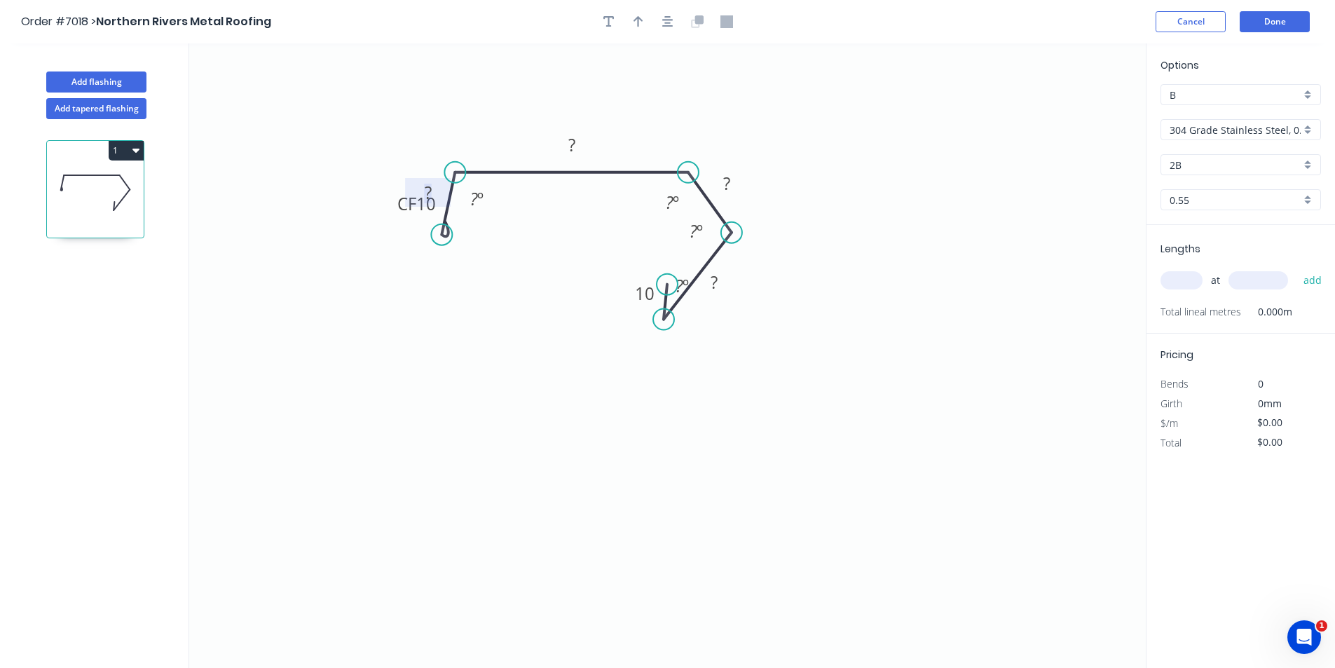
click at [425, 183] on tspan "?" at bounding box center [428, 192] width 7 height 23
drag, startPoint x: 420, startPoint y: 179, endPoint x: 411, endPoint y: 166, distance: 16.0
click at [411, 166] on rect at bounding box center [418, 179] width 46 height 29
click at [422, 179] on rect at bounding box center [418, 181] width 28 height 20
type input "$45.28"
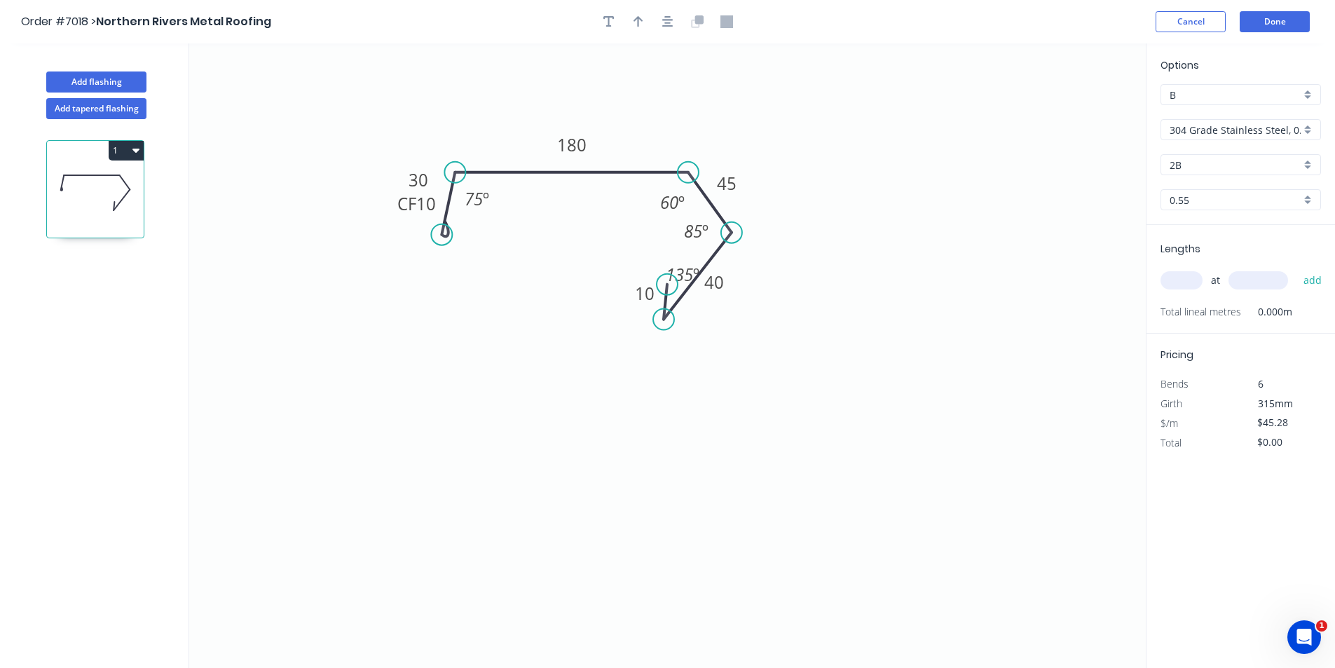
drag, startPoint x: 681, startPoint y: 272, endPoint x: 681, endPoint y: 261, distance: 11.2
click at [681, 261] on rect at bounding box center [682, 274] width 52 height 29
click at [1187, 127] on input "304 Grade Stainless Steel, 0.9mm Perforated Pattern 208 - 2mm hole" at bounding box center [1234, 130] width 131 height 15
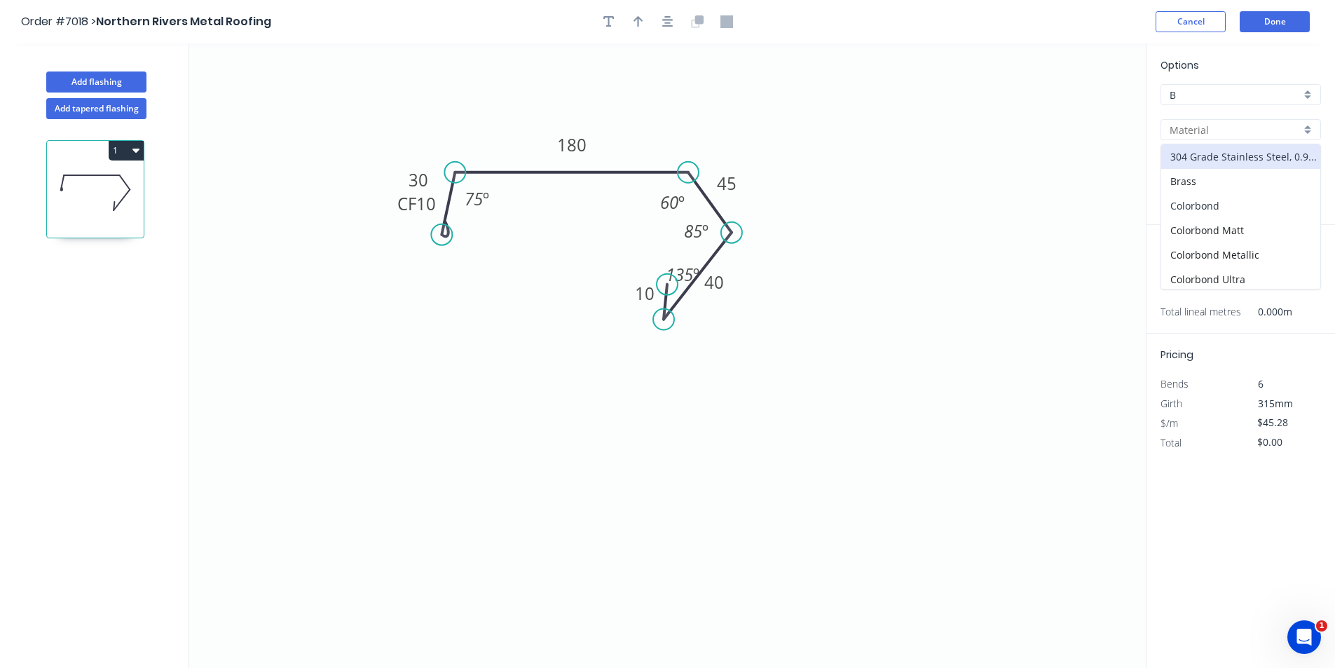
click at [1188, 202] on div "Colorbond" at bounding box center [1240, 205] width 159 height 25
type input "Colorbond"
type input "Basalt"
type input "$18.86"
click at [1195, 166] on input "Basalt" at bounding box center [1234, 165] width 131 height 15
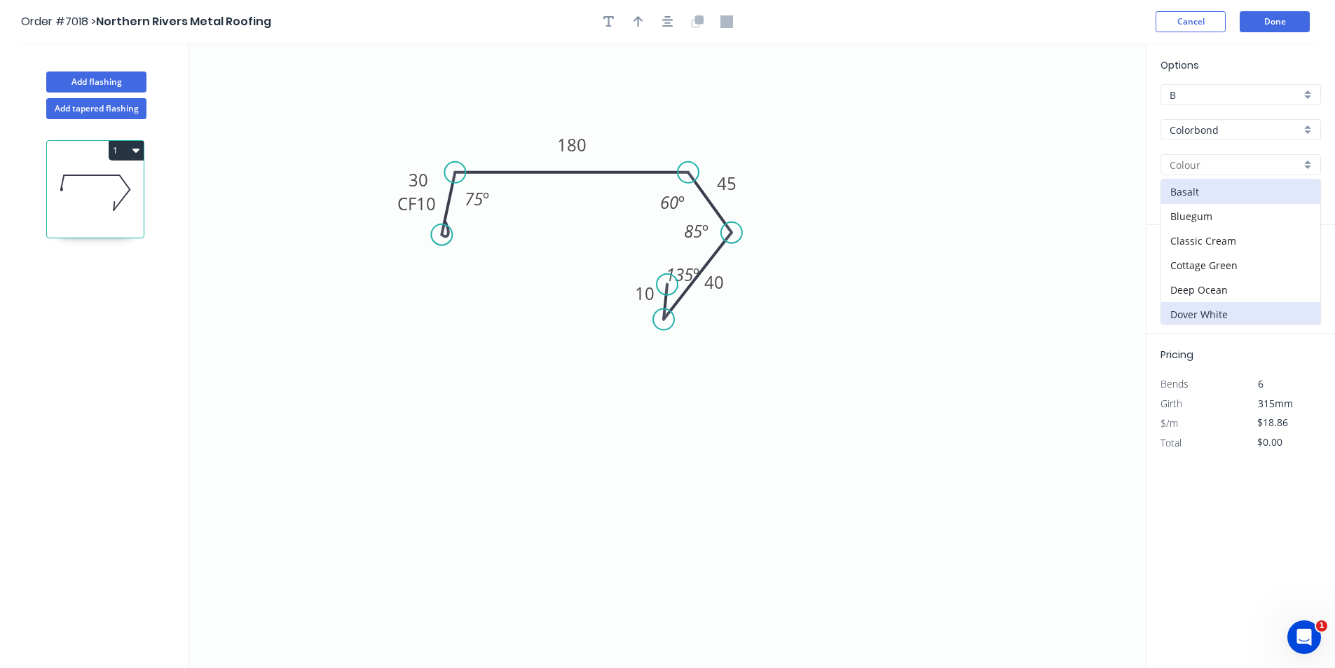
scroll to position [70, 0]
click at [1189, 271] on div "Dune" at bounding box center [1240, 268] width 159 height 25
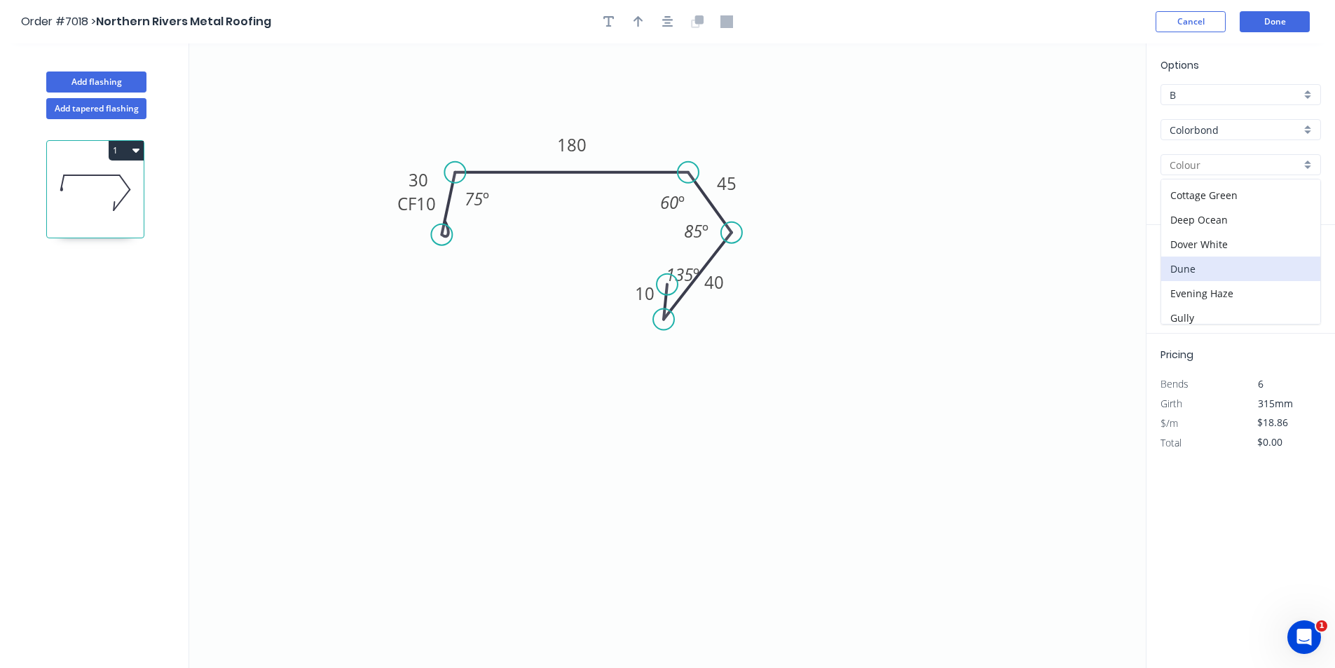
type input "Dune"
click at [1185, 277] on input "text" at bounding box center [1181, 280] width 42 height 18
type input "1"
type input "3500"
click at [1296, 268] on button "add" at bounding box center [1312, 280] width 33 height 24
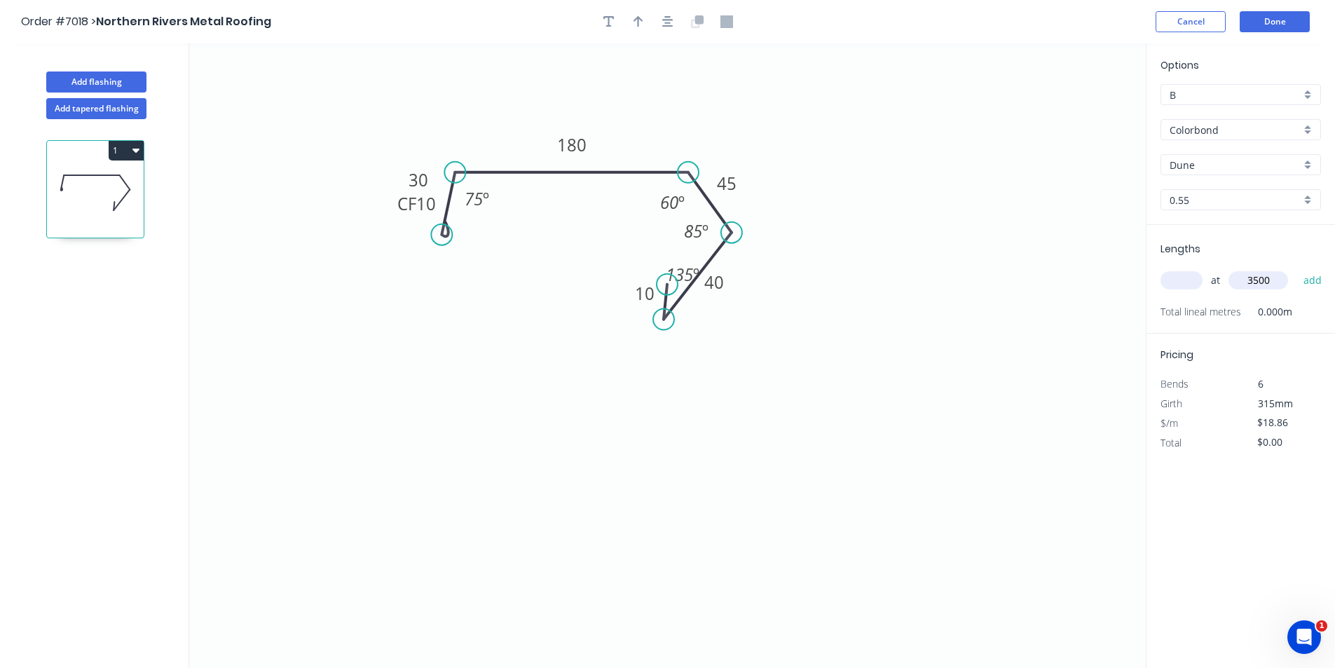
type input "$66.01"
click at [637, 23] on icon "button" at bounding box center [638, 21] width 10 height 13
drag, startPoint x: 1075, startPoint y: 113, endPoint x: 644, endPoint y: 147, distance: 432.9
click at [654, 147] on icon at bounding box center [660, 144] width 13 height 45
click at [94, 75] on button "Add flashing" at bounding box center [96, 81] width 100 height 21
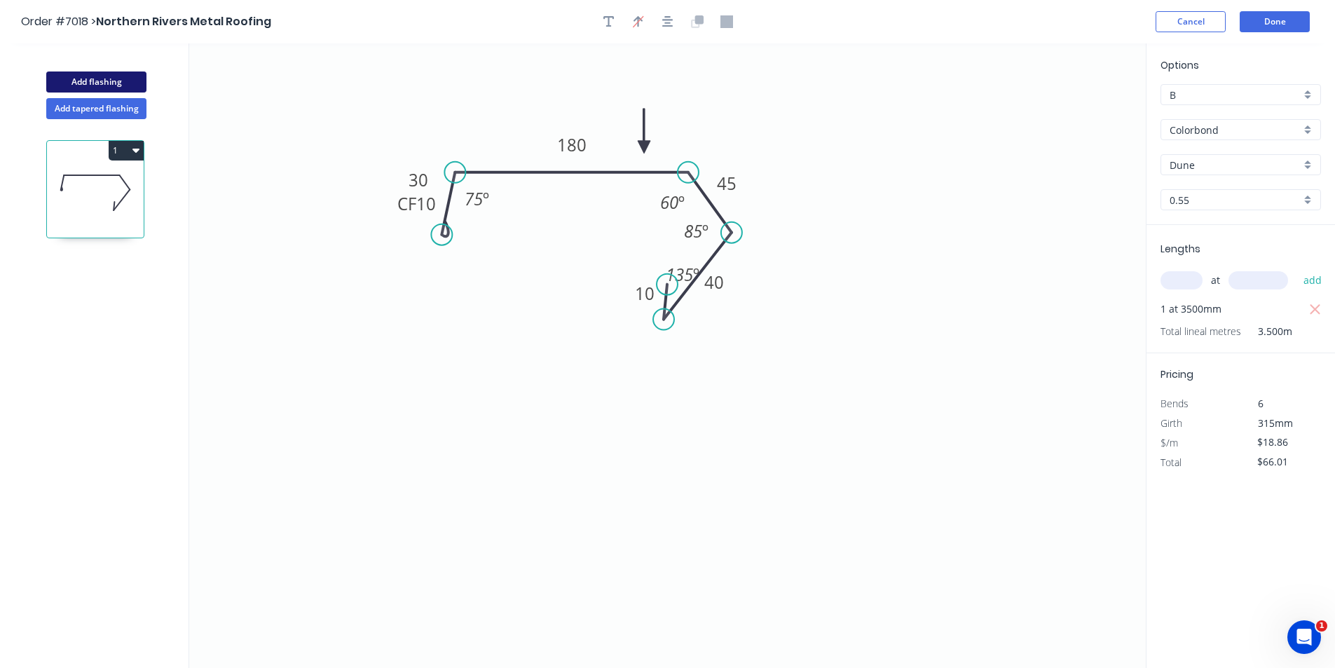
type input "$0.00"
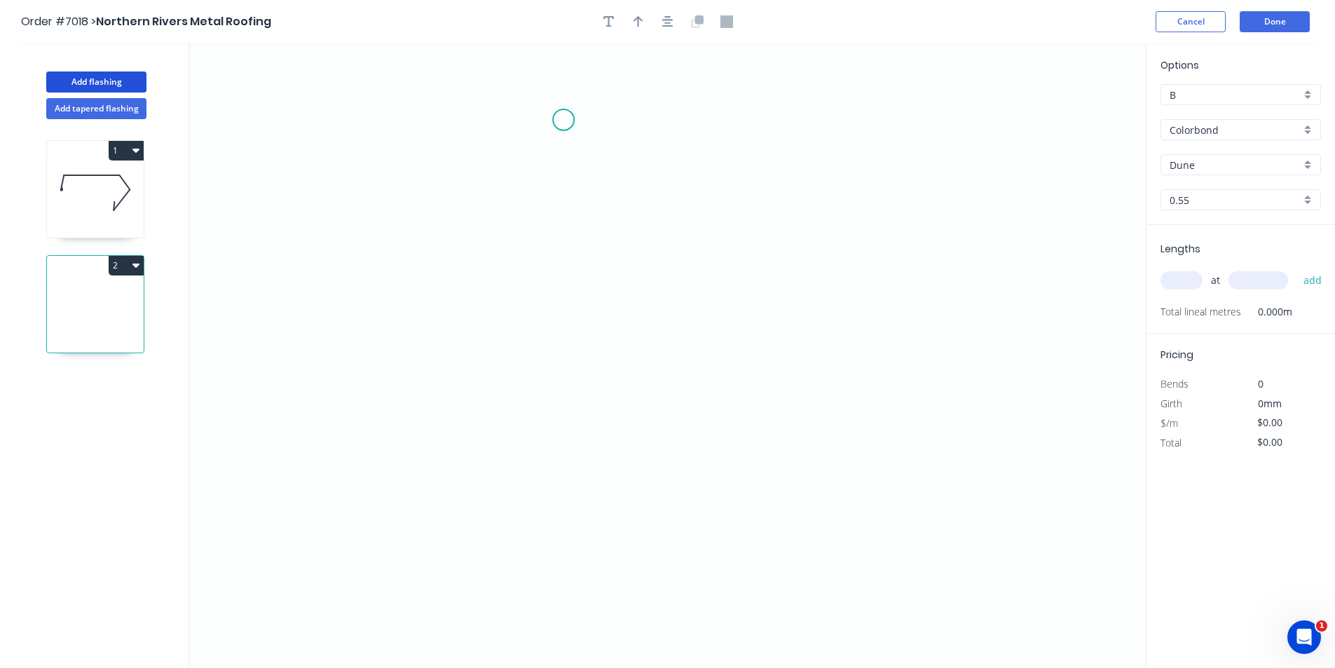
click at [563, 120] on icon "0" at bounding box center [667, 355] width 956 height 624
click at [567, 240] on icon "0" at bounding box center [667, 355] width 956 height 624
click at [766, 235] on icon "0 ?" at bounding box center [667, 355] width 956 height 624
click at [797, 282] on icon "0 ? ?" at bounding box center [667, 355] width 956 height 624
click at [797, 282] on circle at bounding box center [797, 281] width 21 height 21
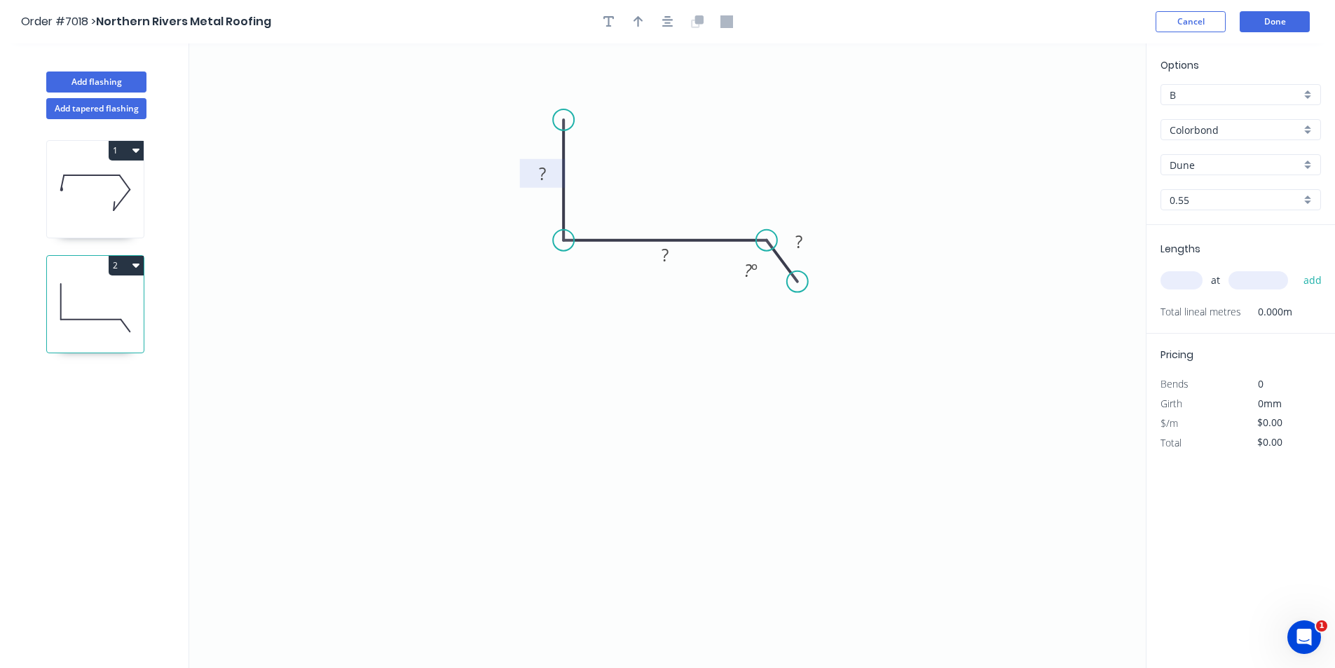
click at [537, 170] on rect at bounding box center [542, 175] width 28 height 20
click at [634, 25] on icon "button" at bounding box center [638, 21] width 10 height 13
drag, startPoint x: 1076, startPoint y: 111, endPoint x: 717, endPoint y: 196, distance: 368.7
click at [748, 196] on icon at bounding box center [754, 175] width 13 height 45
click at [137, 268] on icon "button" at bounding box center [135, 264] width 7 height 11
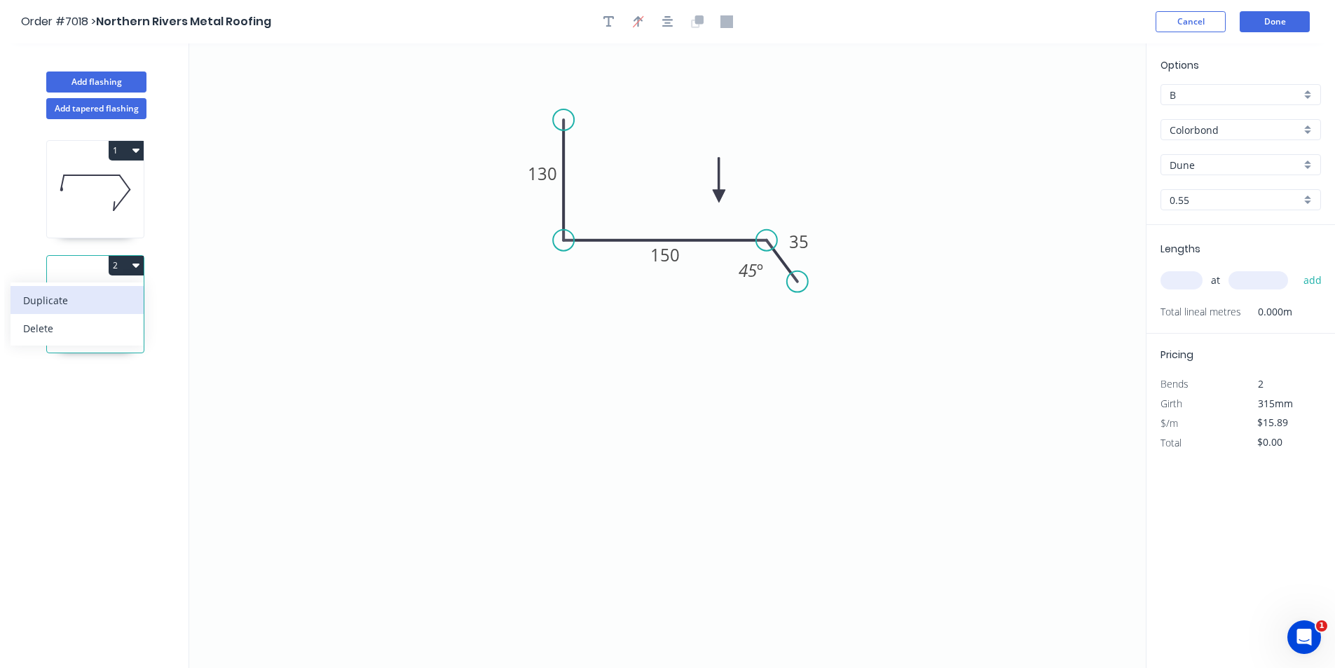
click at [116, 300] on div "Duplicate" at bounding box center [77, 300] width 108 height 20
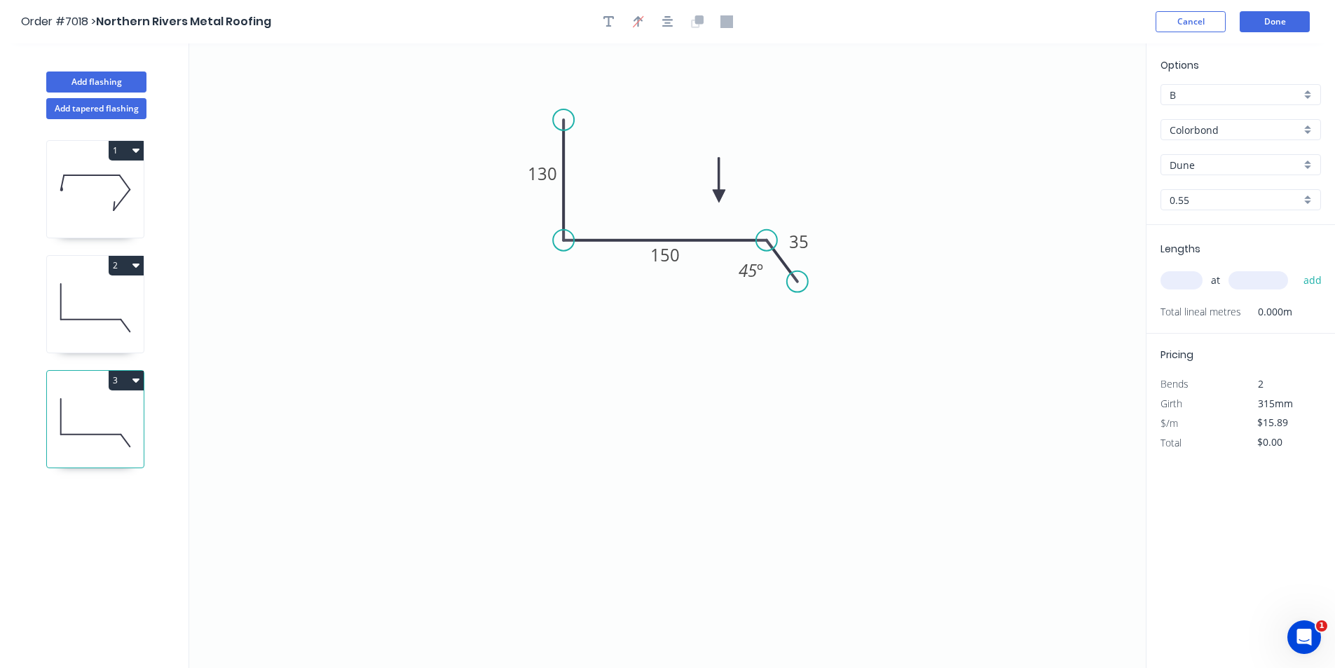
click at [116, 422] on icon at bounding box center [95, 423] width 97 height 90
click at [561, 116] on circle at bounding box center [563, 119] width 21 height 21
click at [607, 120] on icon at bounding box center [585, 120] width 44 height 0
click at [607, 121] on circle at bounding box center [607, 119] width 21 height 21
click at [609, 121] on circle at bounding box center [607, 119] width 21 height 21
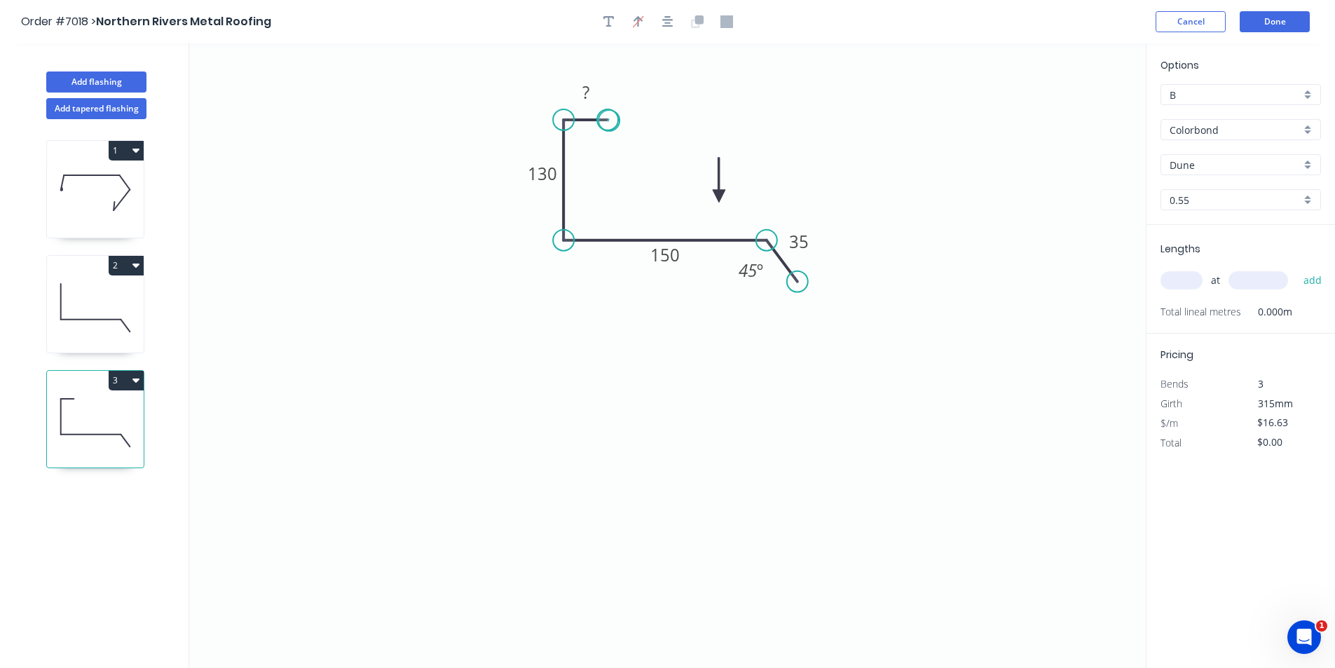
click at [609, 121] on circle at bounding box center [607, 119] width 21 height 21
click at [591, 97] on rect at bounding box center [586, 93] width 28 height 20
click at [537, 173] on tspan "130" at bounding box center [542, 173] width 29 height 23
click at [677, 252] on tspan "150" at bounding box center [664, 254] width 29 height 23
drag, startPoint x: 677, startPoint y: 252, endPoint x: 612, endPoint y: 252, distance: 64.5
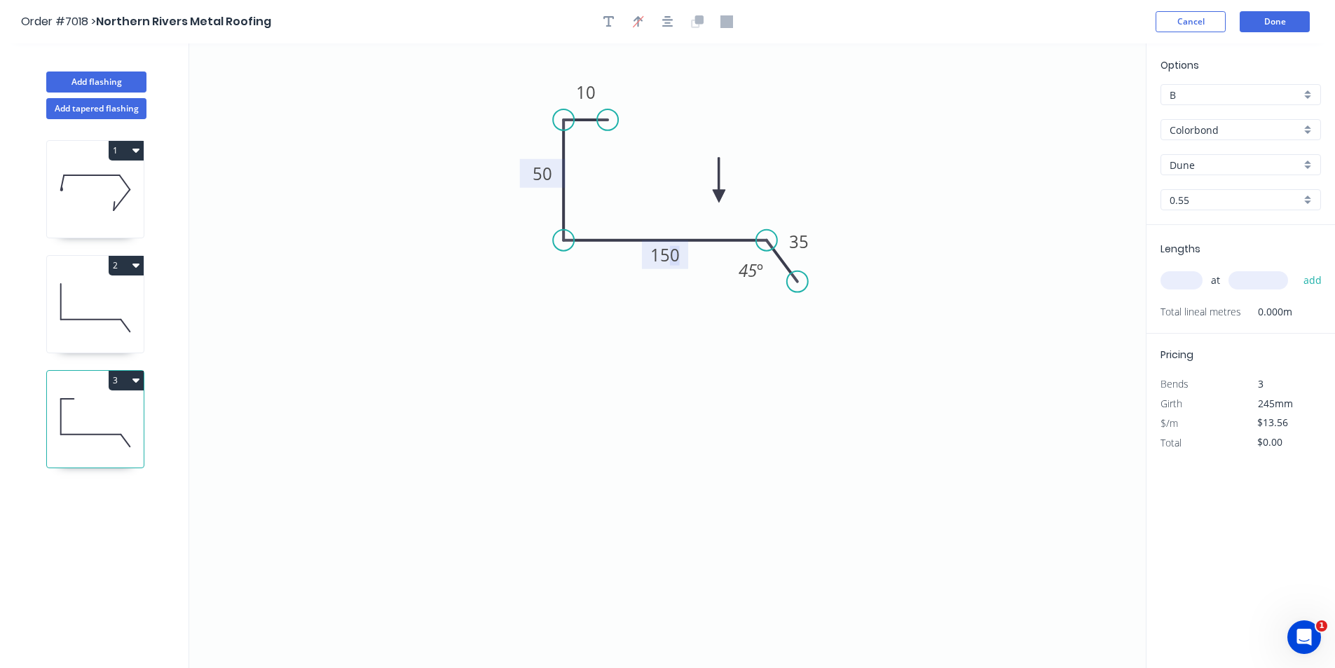
click at [605, 252] on icon "0 10 50 150 35 45 º" at bounding box center [667, 355] width 956 height 624
click at [680, 313] on icon "0 10 50 150 35 45 º" at bounding box center [667, 355] width 956 height 624
drag, startPoint x: 652, startPoint y: 255, endPoint x: 662, endPoint y: 256, distance: 9.8
click at [660, 255] on tspan "150" at bounding box center [664, 254] width 29 height 23
click at [652, 293] on icon "0 10 50 150 35 45 º" at bounding box center [667, 355] width 956 height 624
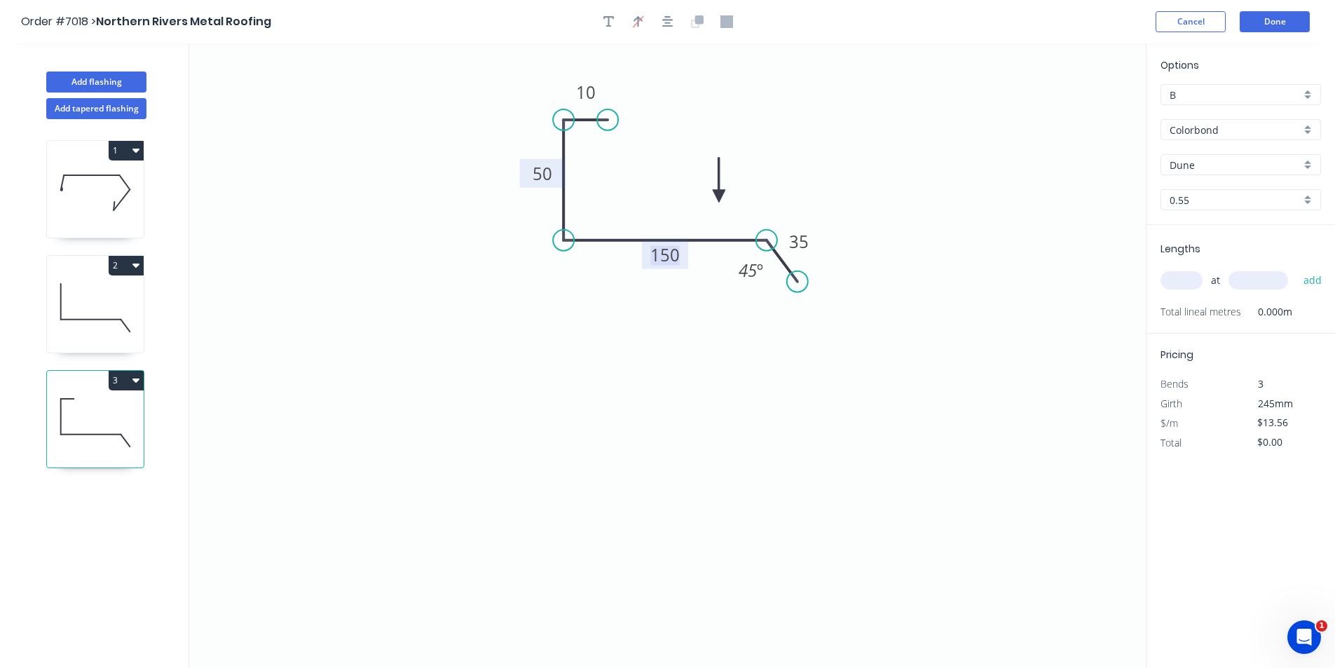
drag, startPoint x: 653, startPoint y: 252, endPoint x: 692, endPoint y: 259, distance: 39.9
click at [687, 255] on g "150" at bounding box center [665, 254] width 46 height 29
type input "$16.63"
click at [1173, 280] on input "text" at bounding box center [1181, 280] width 42 height 18
type input "1"
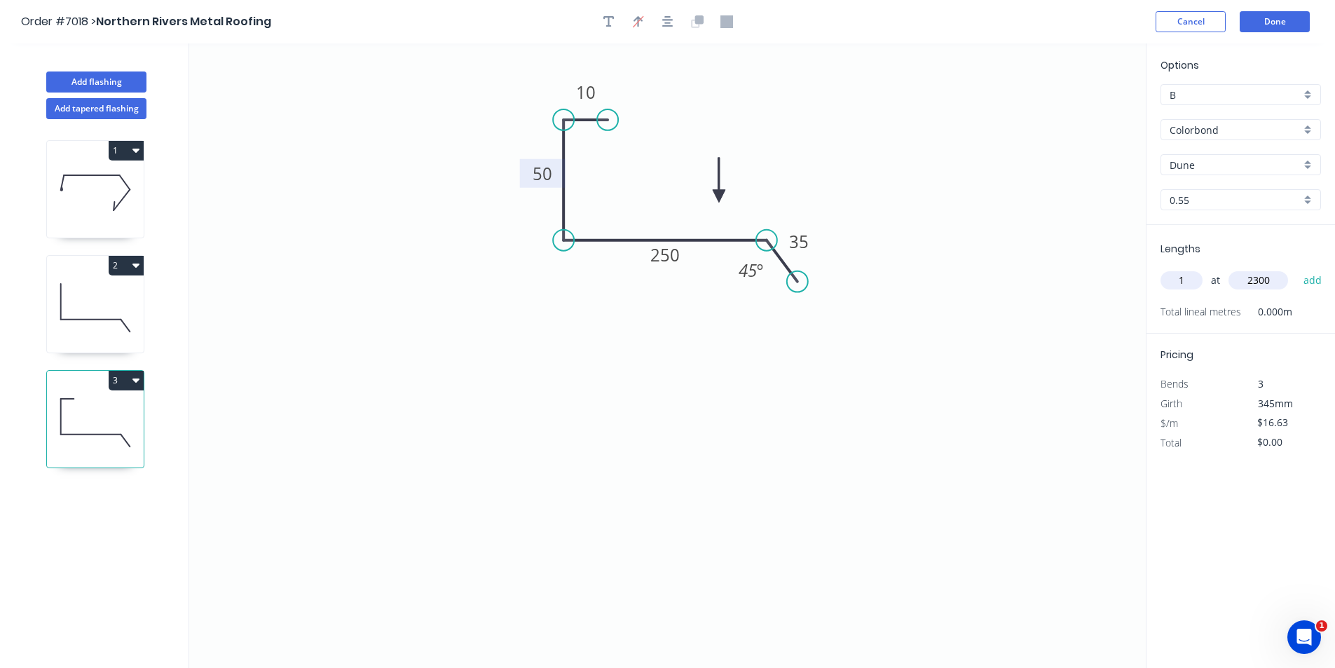
type input "2300"
click at [1296, 268] on button "add" at bounding box center [1312, 280] width 33 height 24
type input "$38.25"
click at [112, 305] on icon at bounding box center [95, 308] width 97 height 90
type input "$15.89"
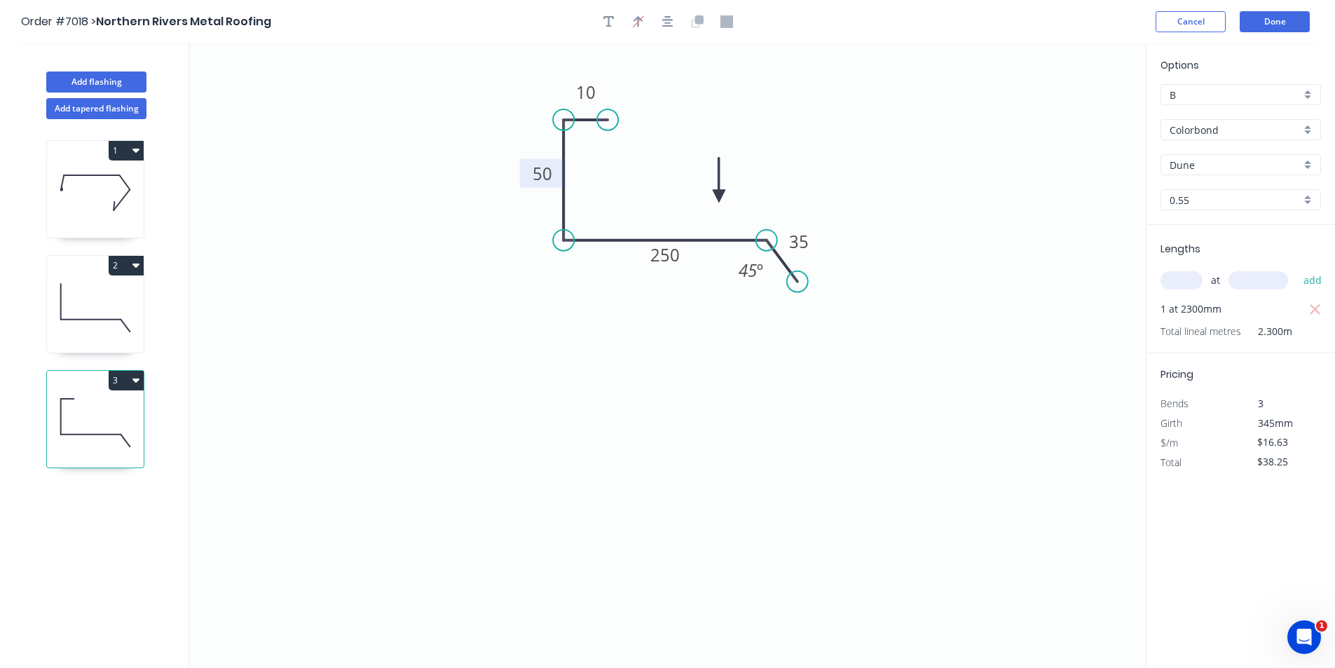
type input "$0.00"
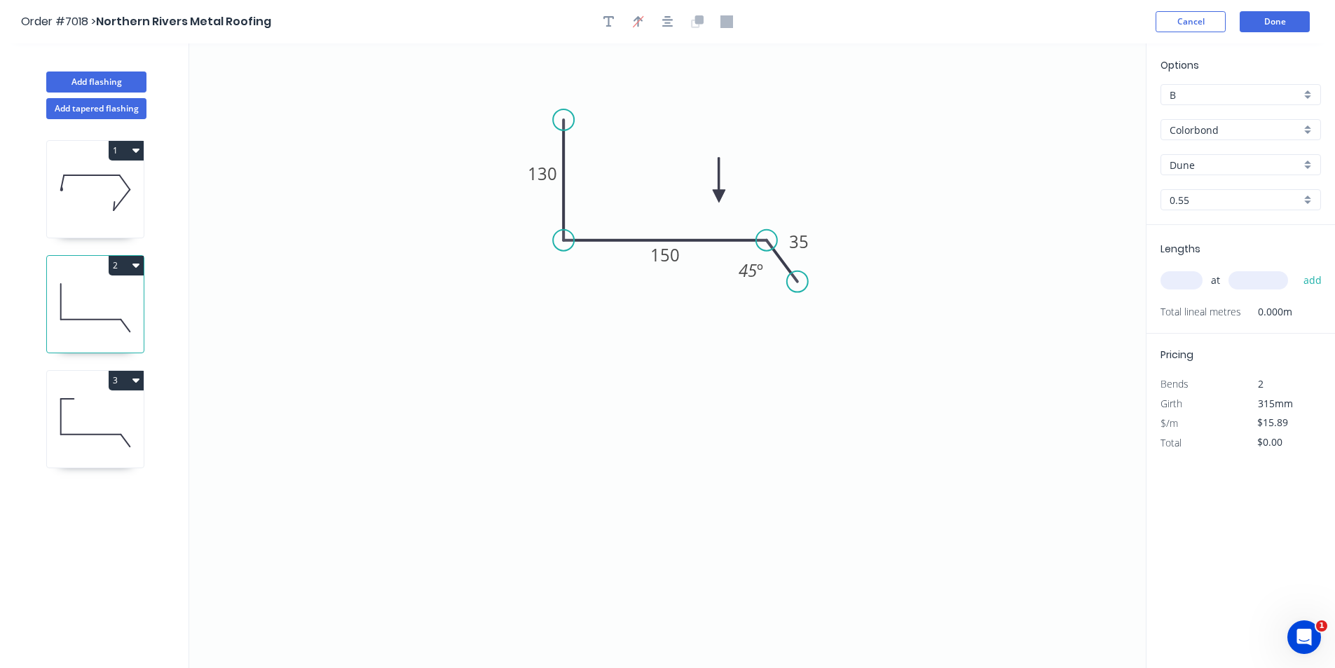
click at [1181, 278] on input "text" at bounding box center [1181, 280] width 42 height 18
type input "1"
type input "2300"
click at [1296, 268] on button "add" at bounding box center [1312, 280] width 33 height 24
type input "$36.55"
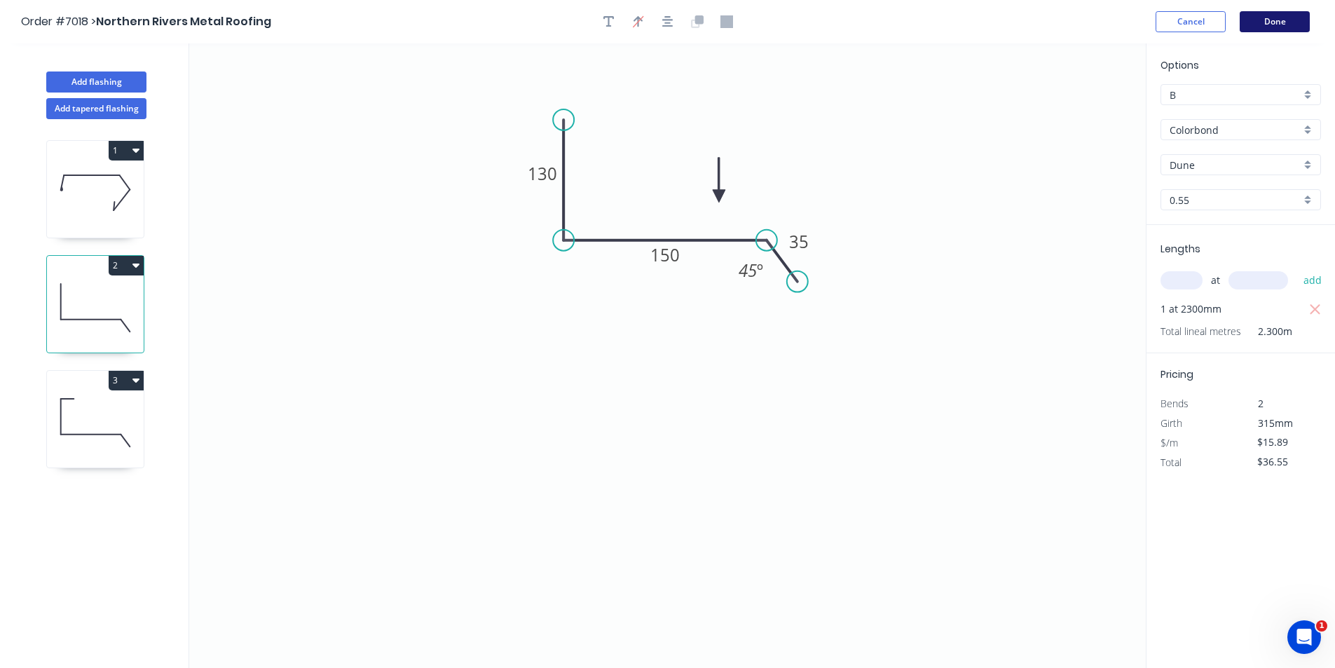
click at [1275, 27] on button "Done" at bounding box center [1274, 21] width 70 height 21
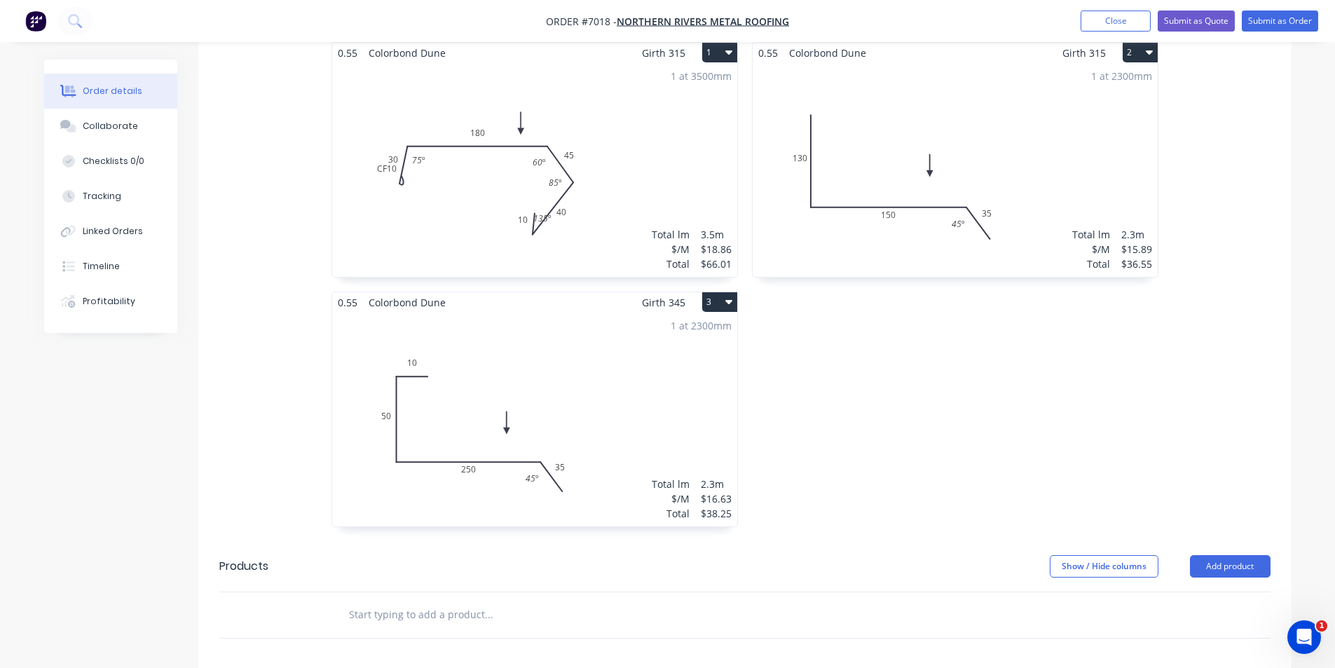
scroll to position [490, 0]
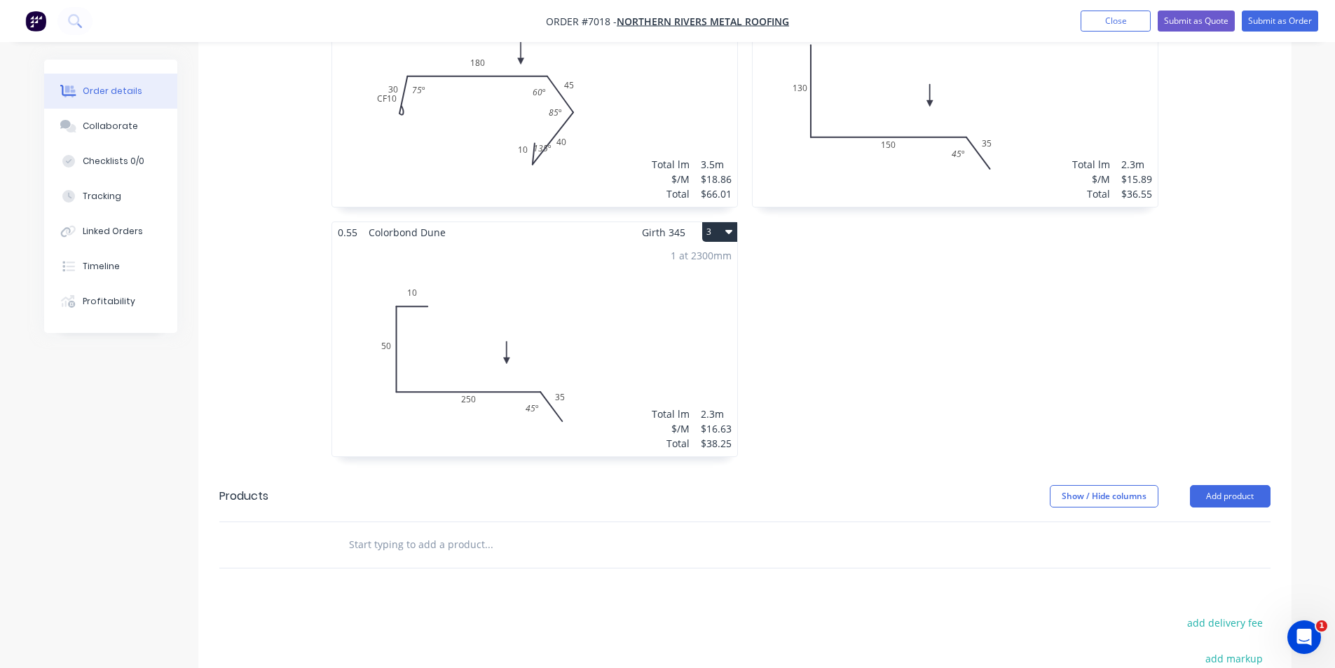
click at [1233, 485] on button "Add product" at bounding box center [1230, 496] width 81 height 22
click at [1201, 522] on div "Product catalogue" at bounding box center [1204, 531] width 108 height 20
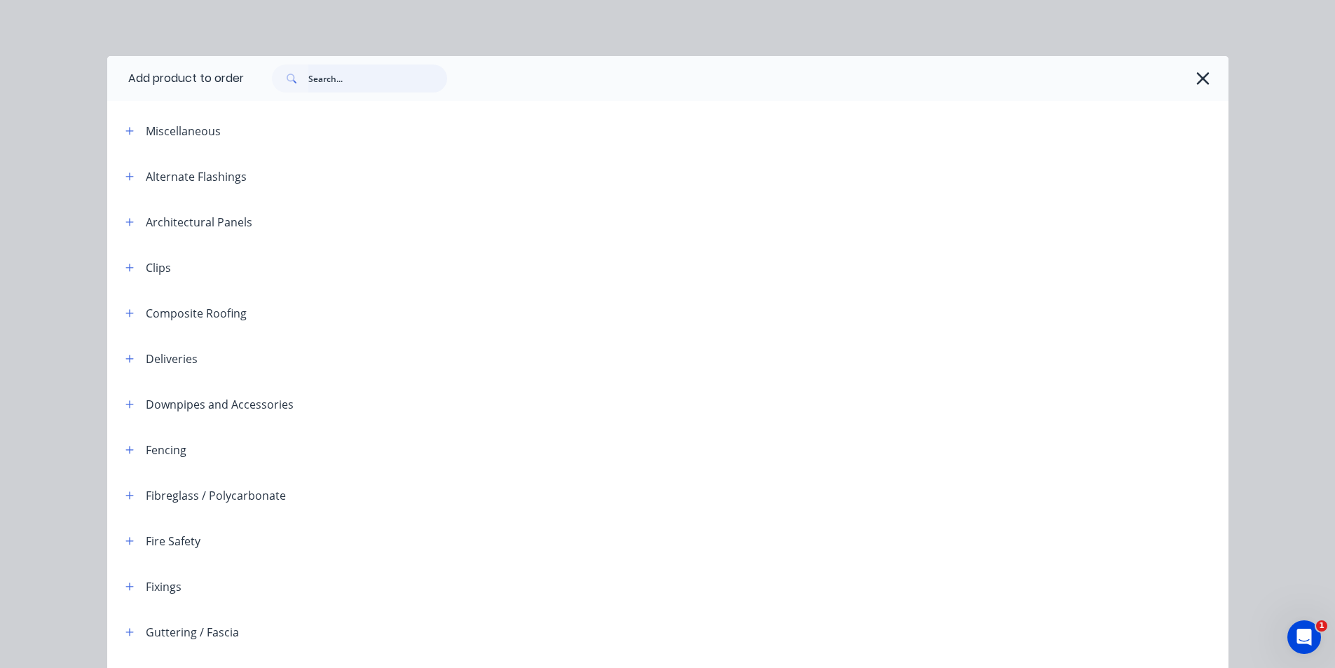
click at [331, 74] on input "text" at bounding box center [377, 78] width 139 height 28
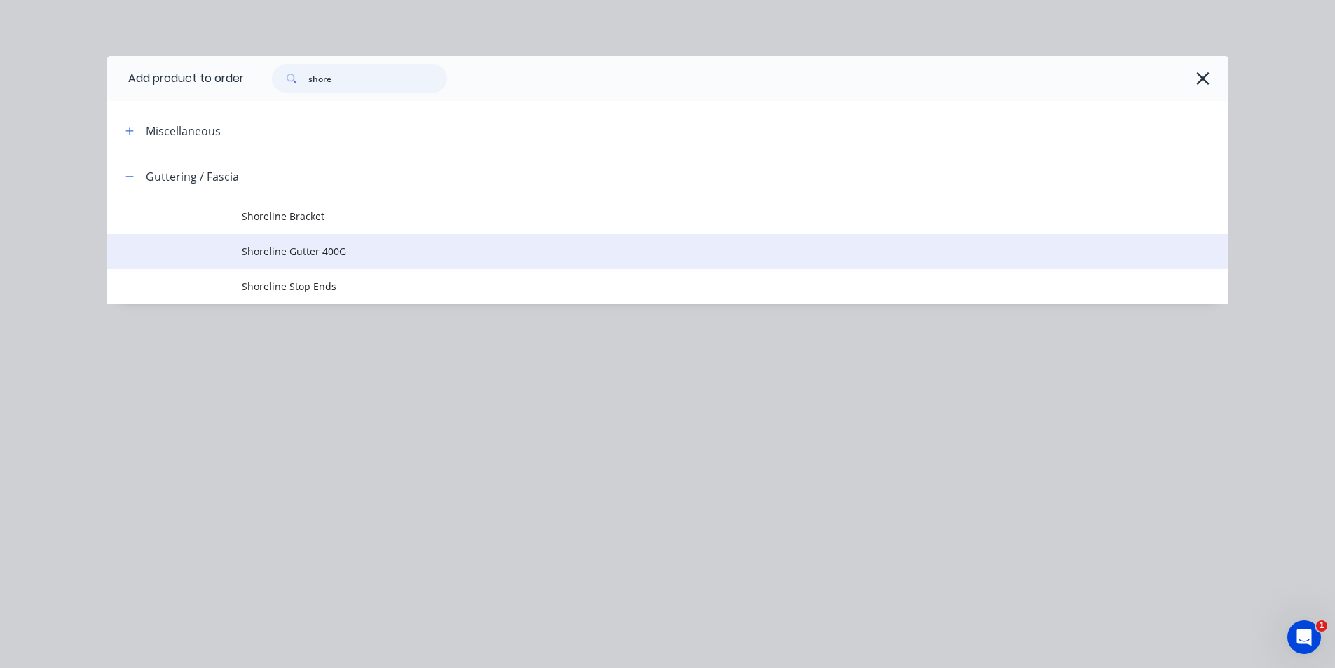
type input "shore"
click at [347, 256] on span "Shoreline Gutter 400G" at bounding box center [636, 251] width 789 height 15
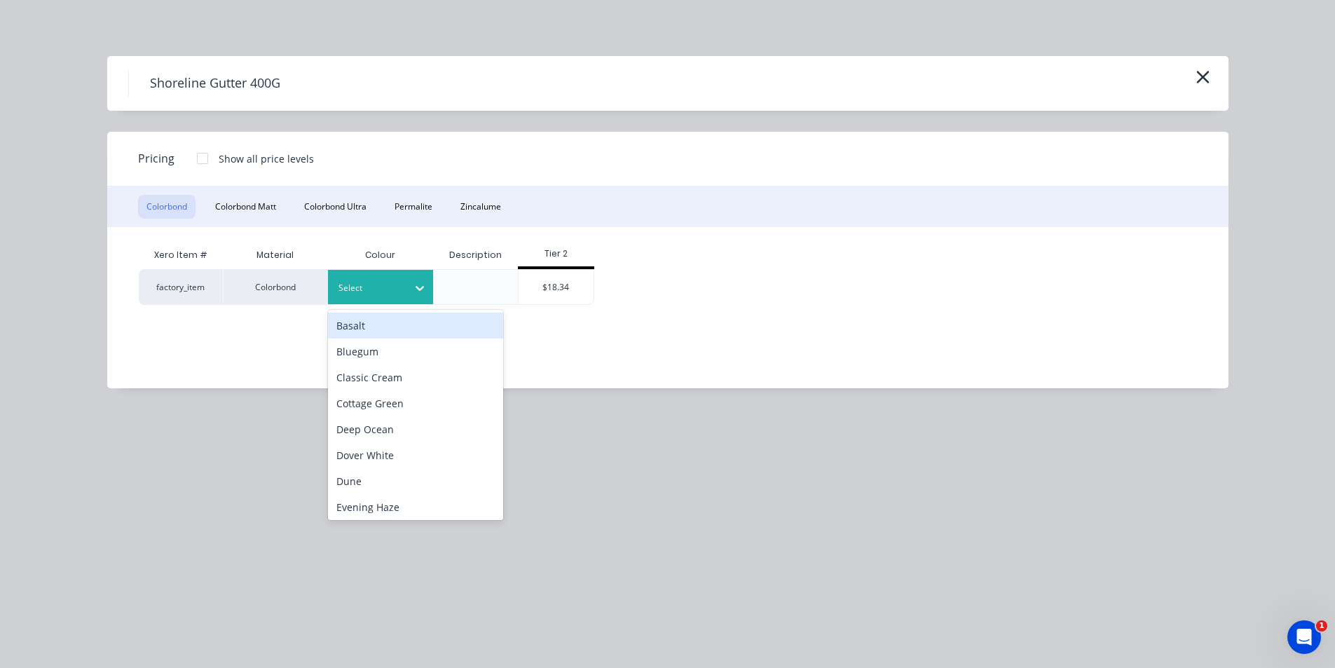
click at [383, 289] on div at bounding box center [369, 287] width 63 height 15
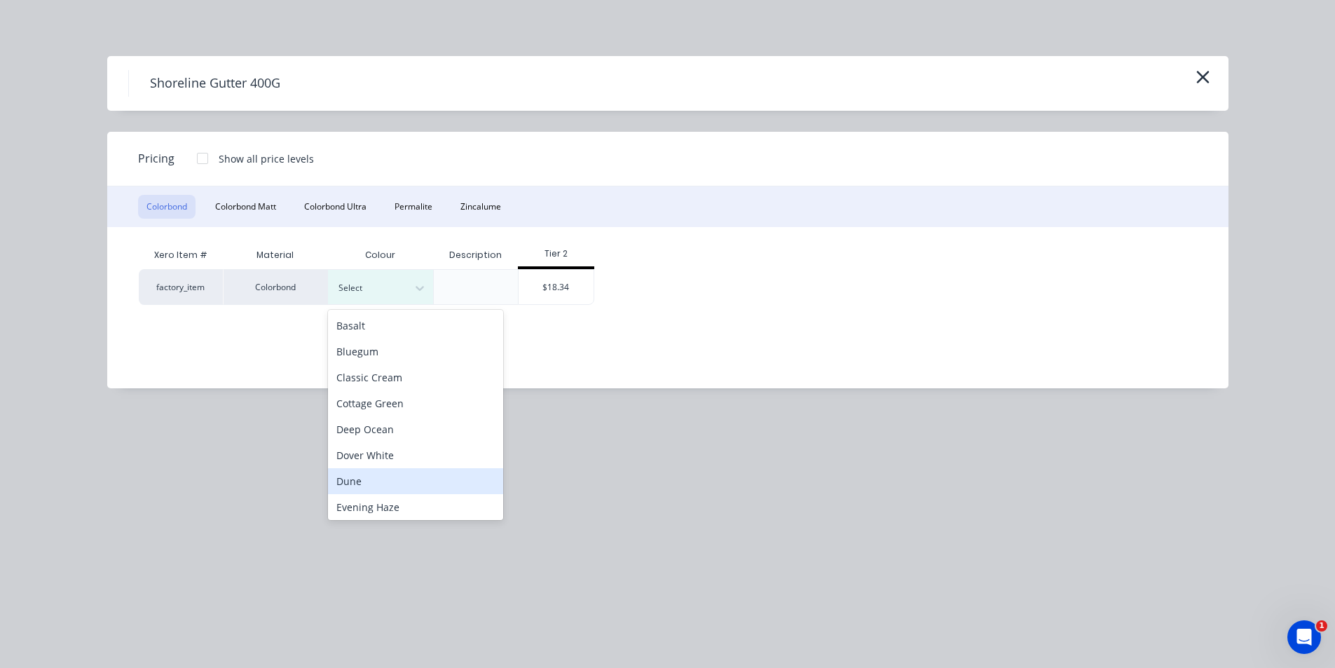
click at [413, 488] on div "Dune" at bounding box center [415, 481] width 175 height 26
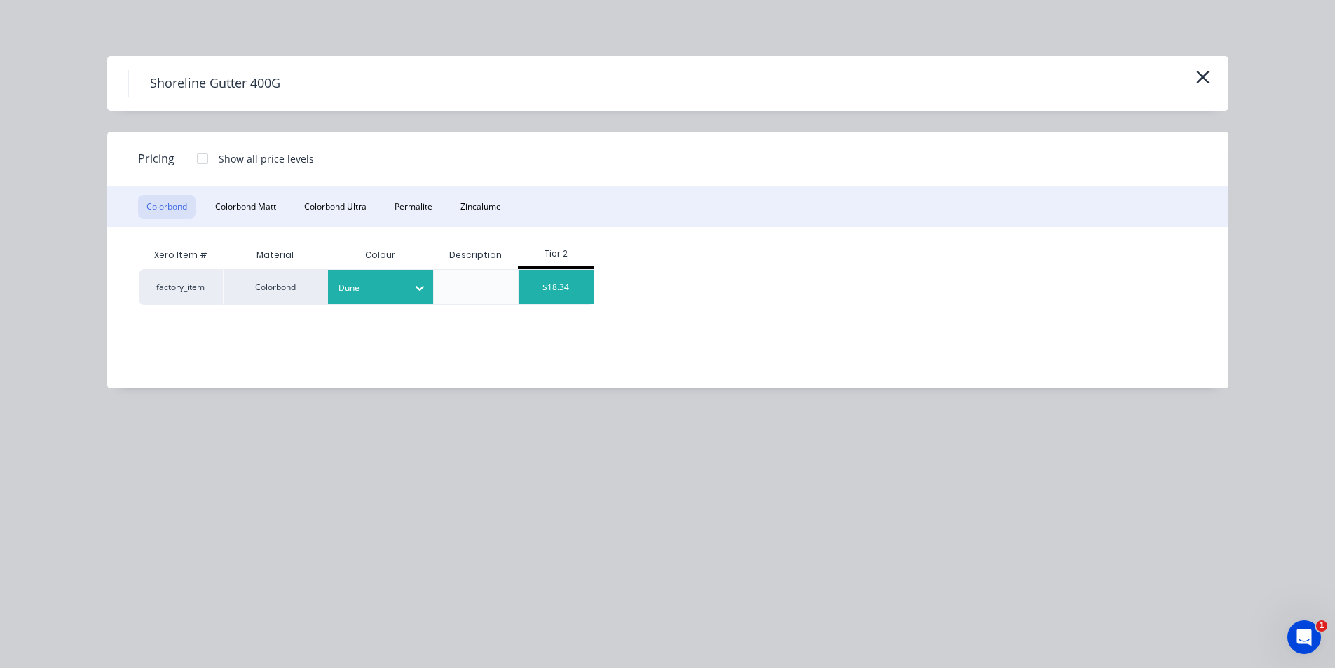
click at [565, 283] on div "$18.34" at bounding box center [555, 287] width 75 height 34
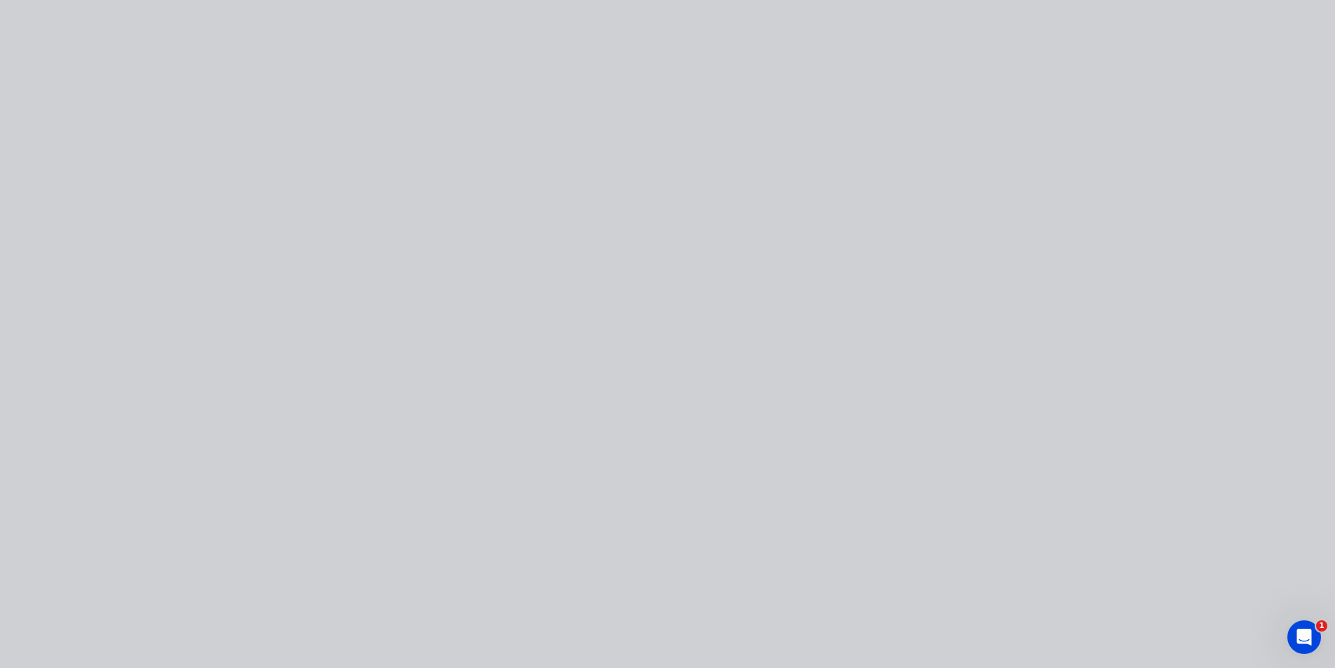
type input "$18.34"
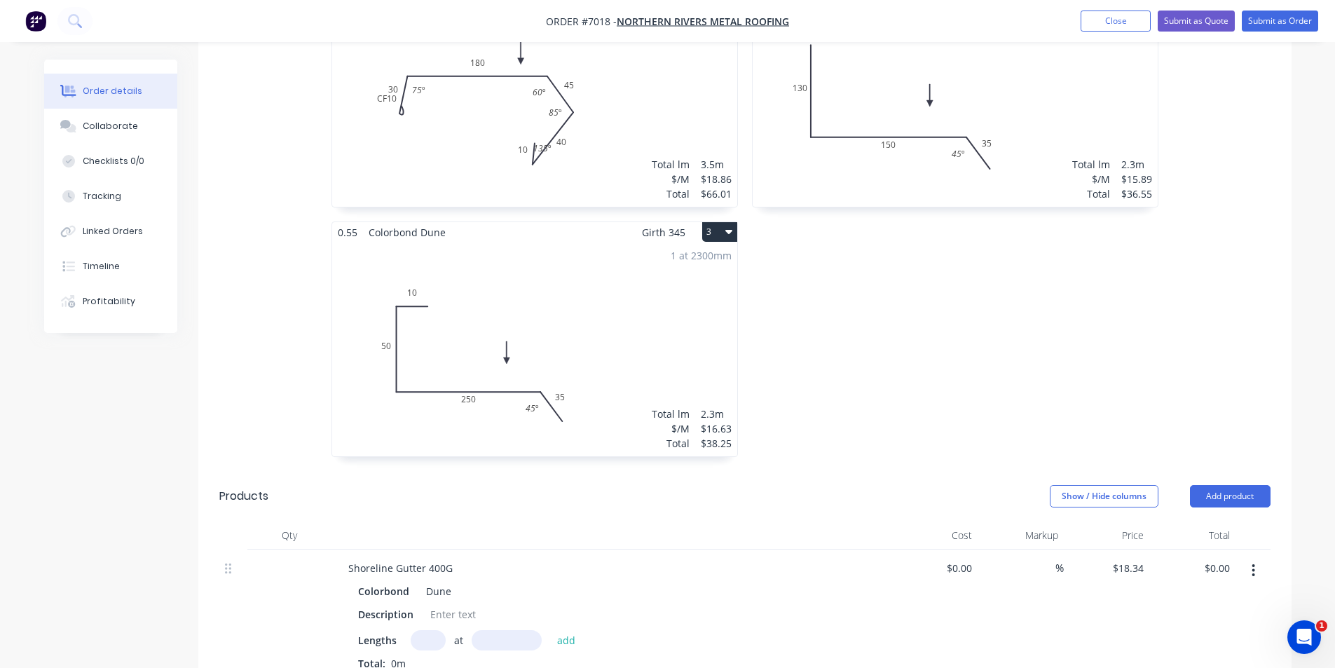
click at [433, 630] on input "text" at bounding box center [428, 640] width 35 height 20
type input "1"
type input "3100"
click at [550, 630] on button "add" at bounding box center [566, 639] width 33 height 19
type input "$56.85"
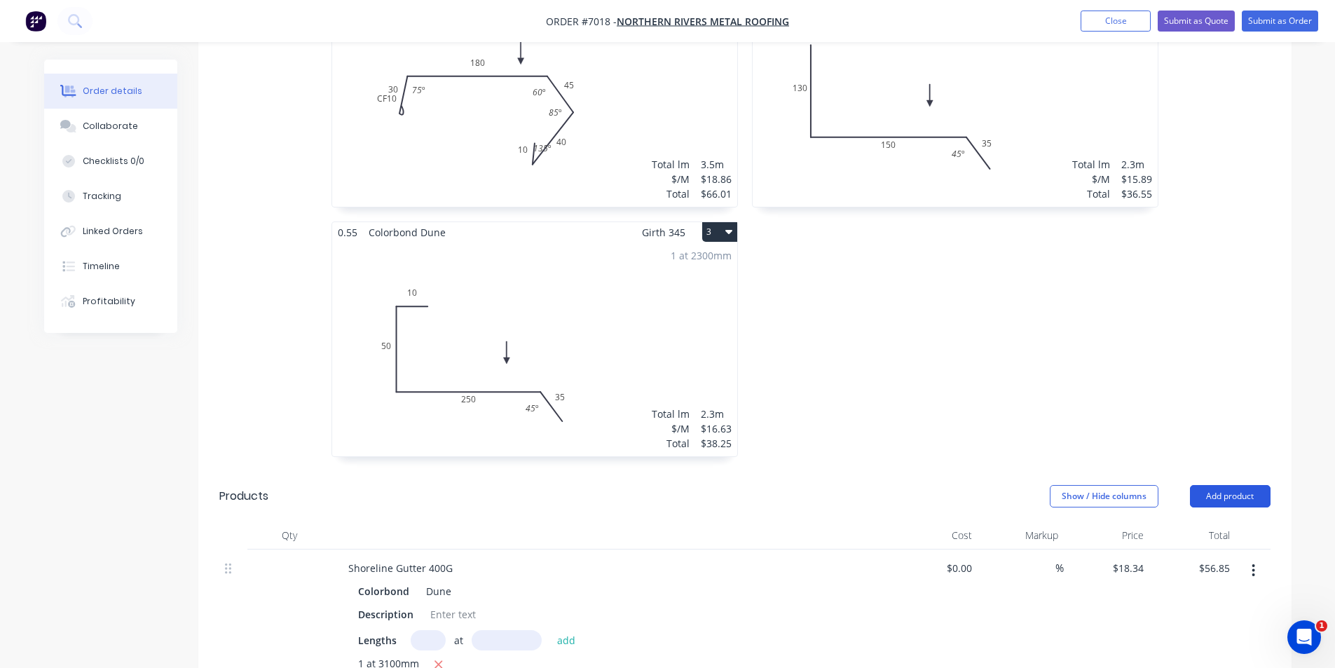
click at [1245, 485] on button "Add product" at bounding box center [1230, 496] width 81 height 22
click at [1200, 521] on div "Product catalogue" at bounding box center [1204, 531] width 108 height 20
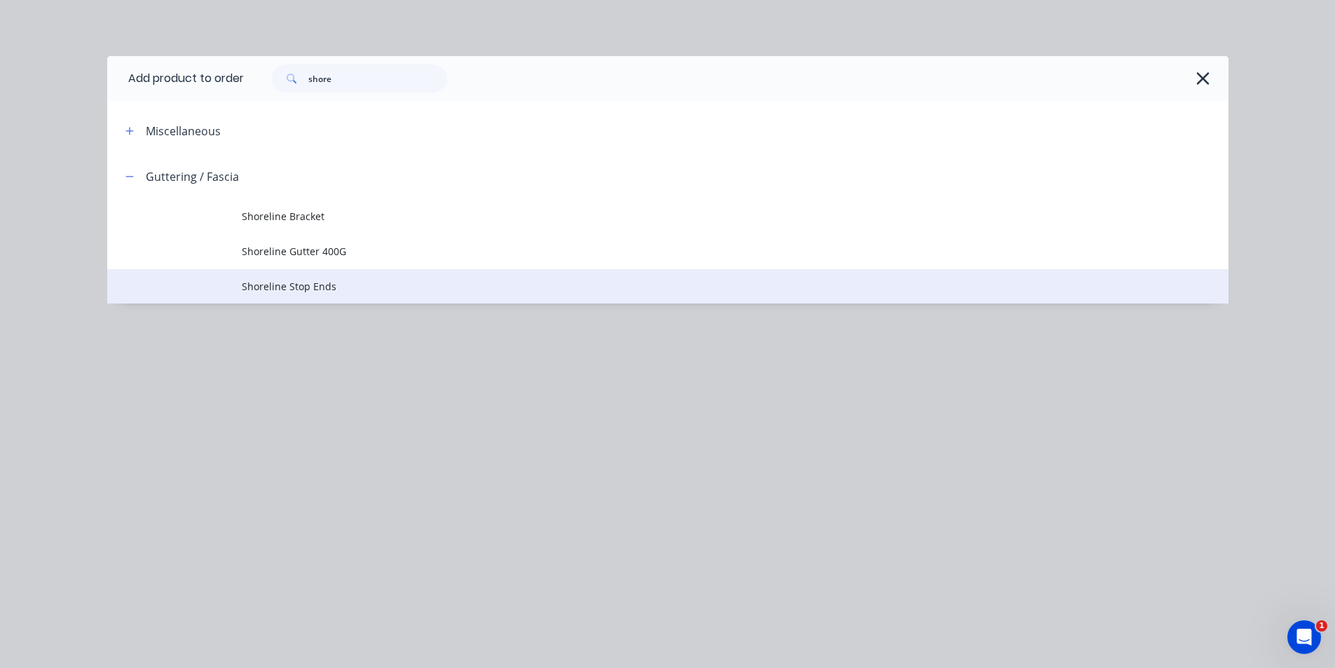
click at [300, 287] on span "Shoreline Stop Ends" at bounding box center [636, 286] width 789 height 15
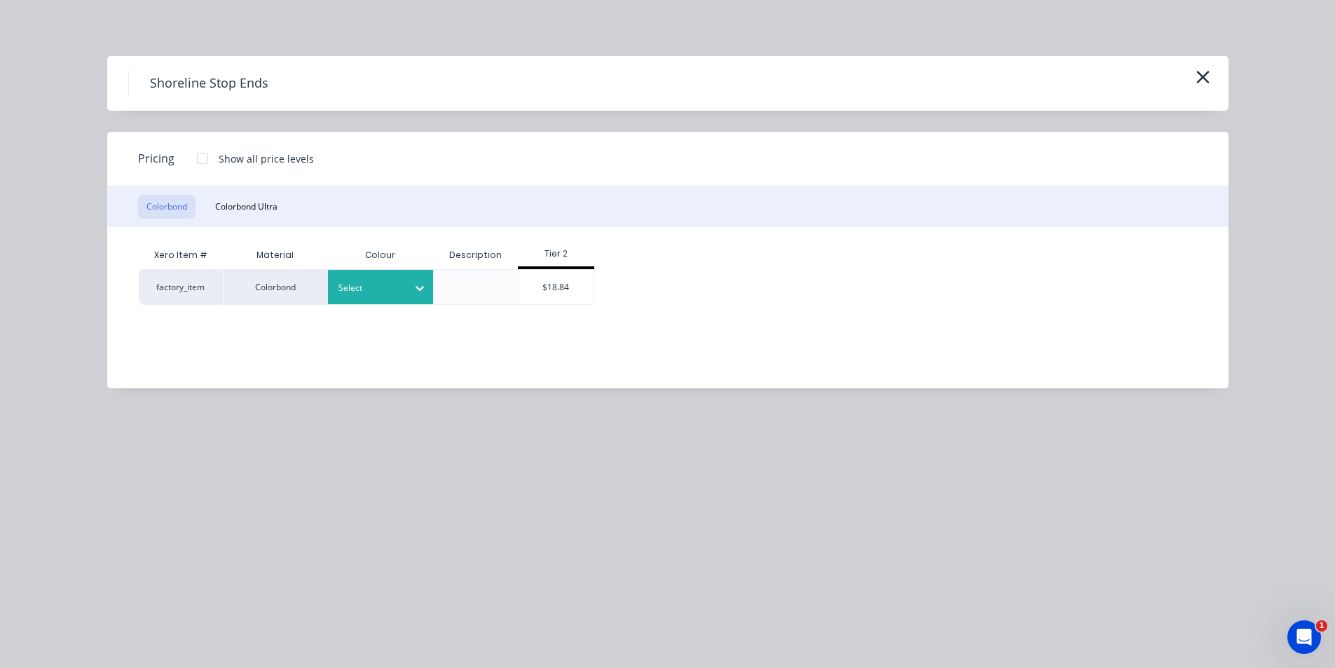
click at [410, 285] on div at bounding box center [419, 288] width 25 height 22
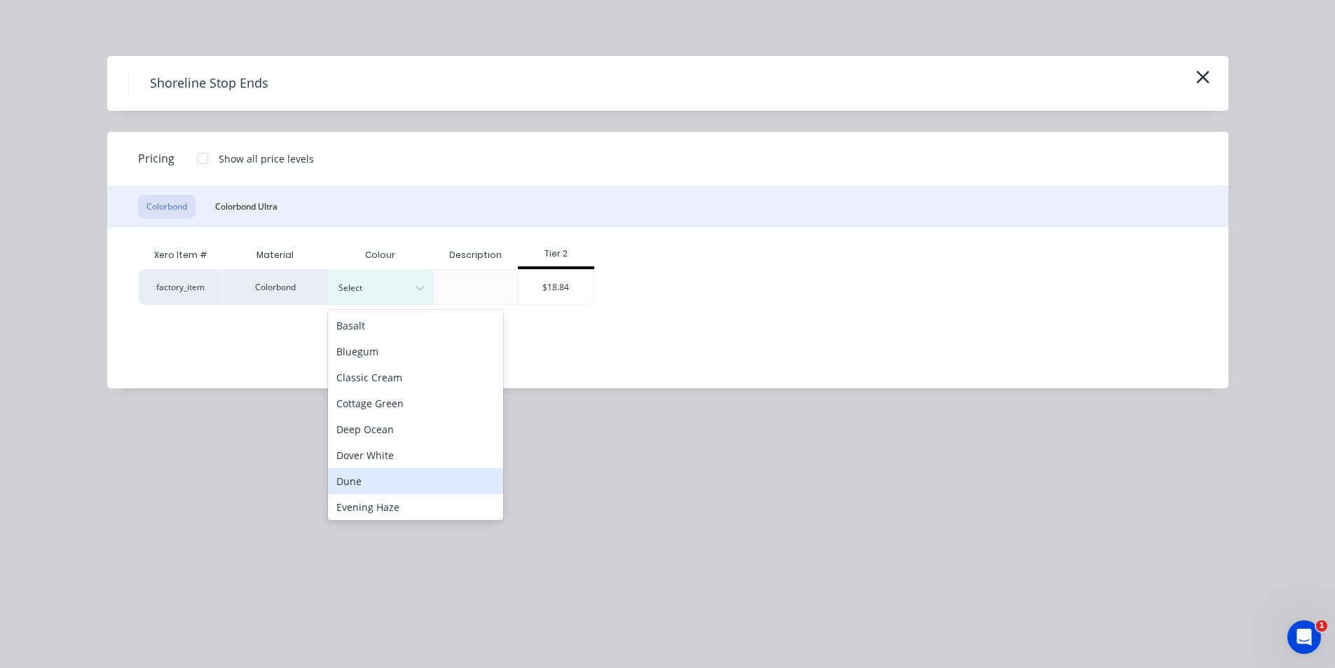
click at [383, 476] on div "Dune" at bounding box center [415, 481] width 175 height 26
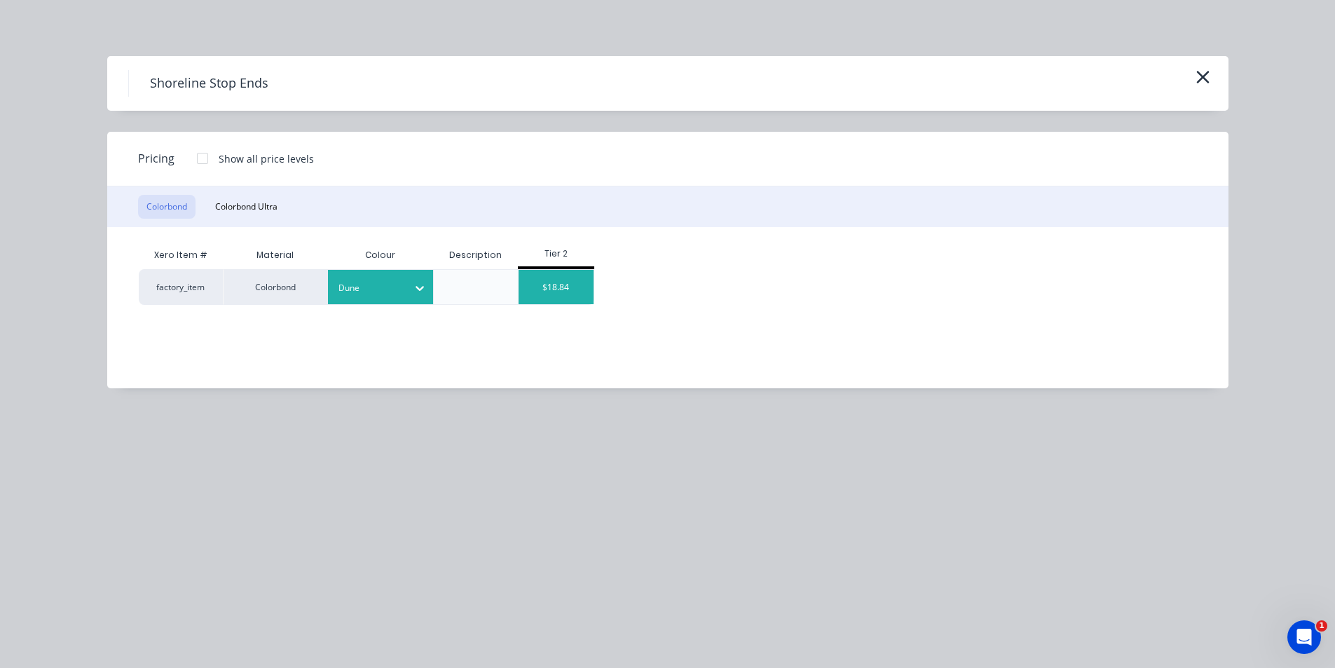
click at [577, 284] on div "$18.84" at bounding box center [555, 287] width 75 height 34
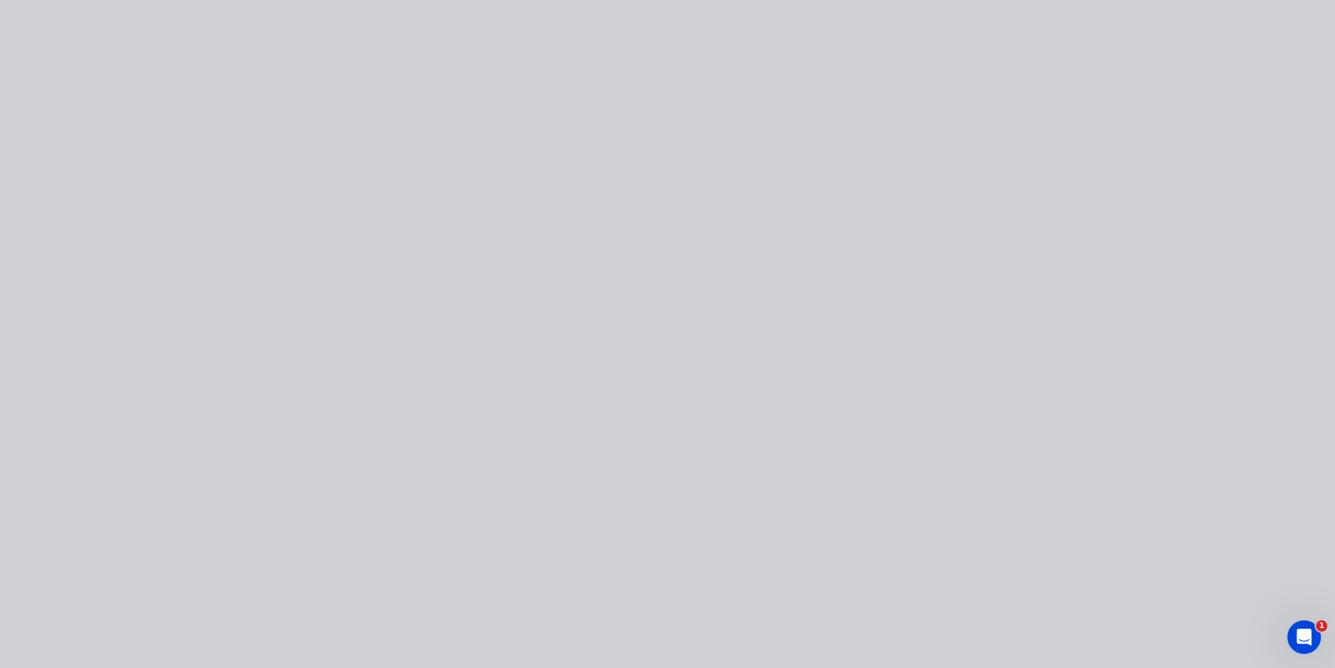
type input "$18.84"
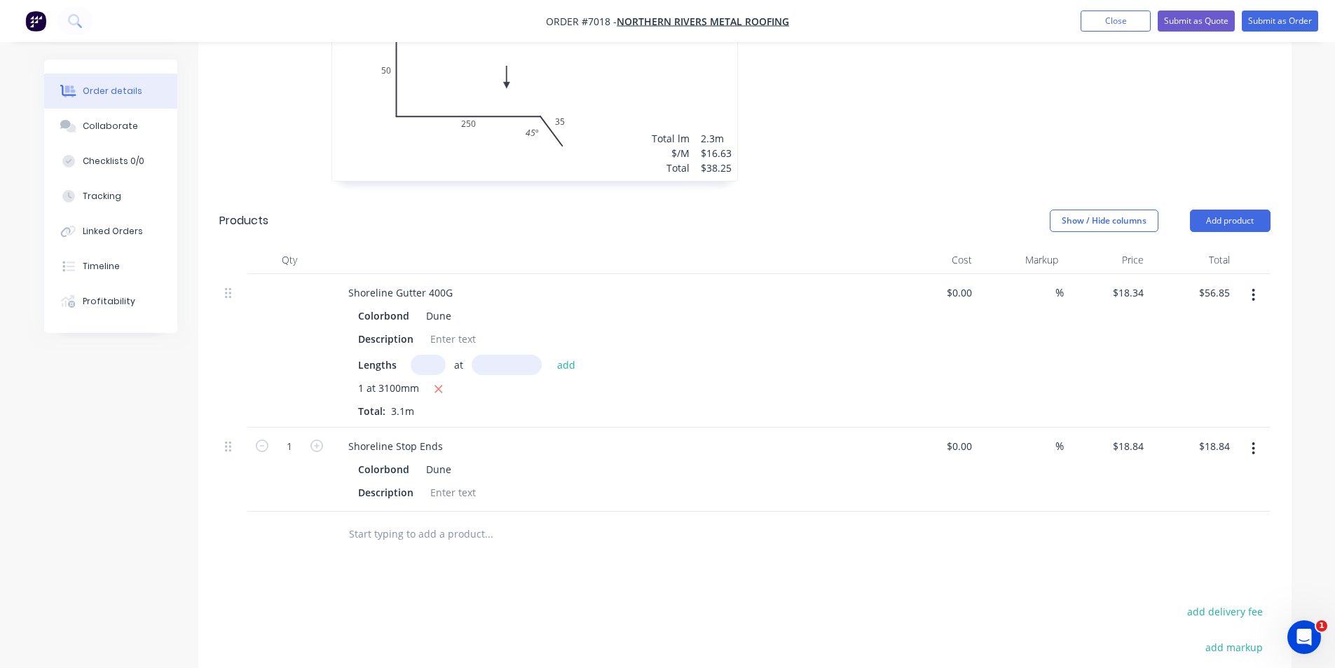
scroll to position [771, 0]
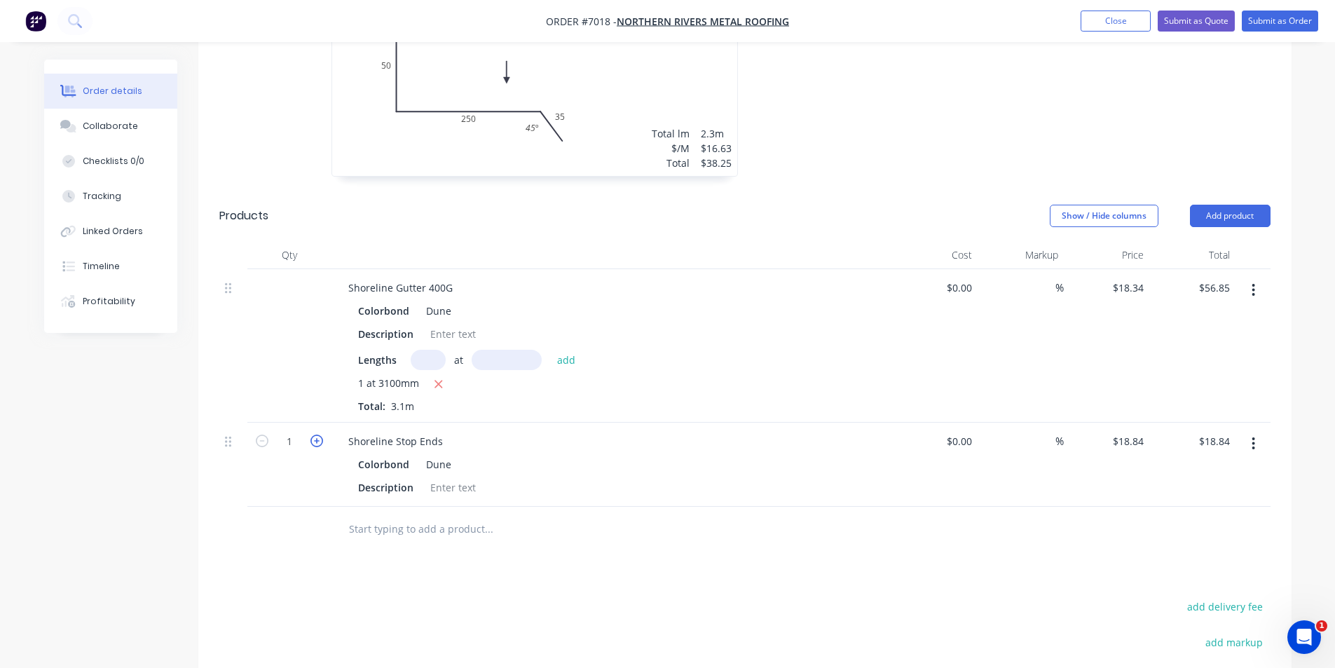
click at [322, 434] on icon "button" at bounding box center [316, 440] width 13 height 13
type input "2"
type input "$37.68"
click at [443, 477] on div at bounding box center [453, 487] width 57 height 20
click at [818, 530] on div at bounding box center [583, 530] width 504 height 46
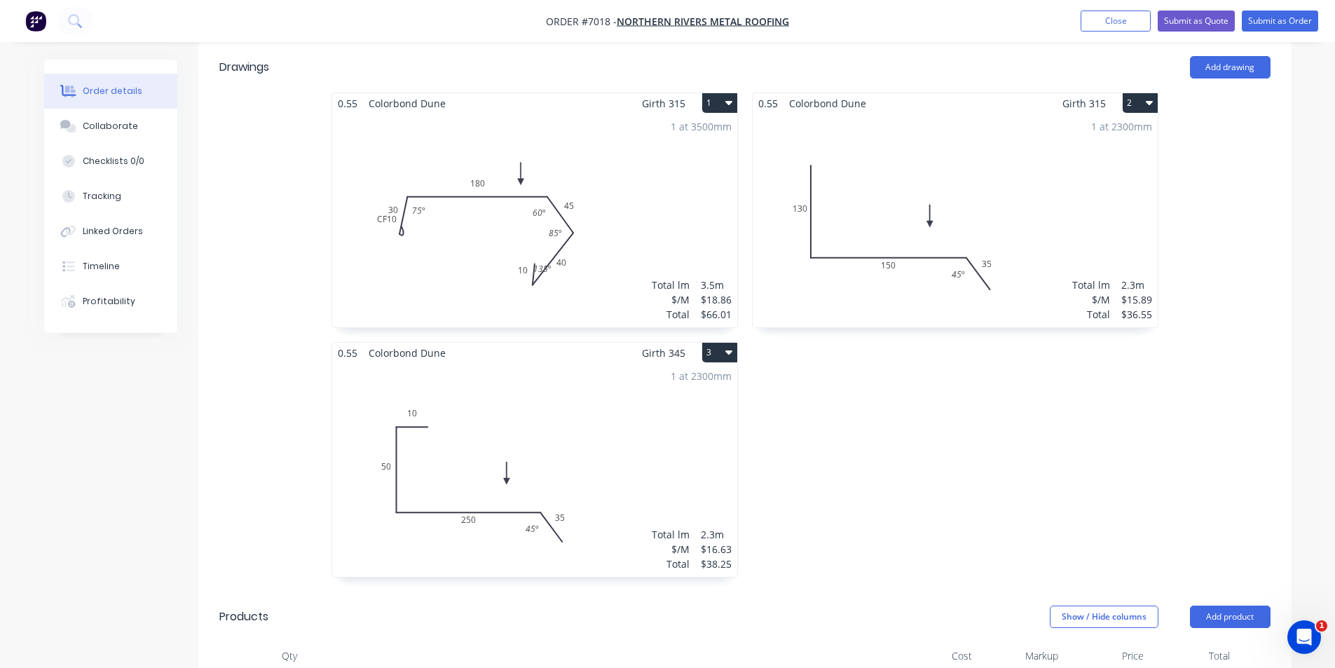
scroll to position [350, 0]
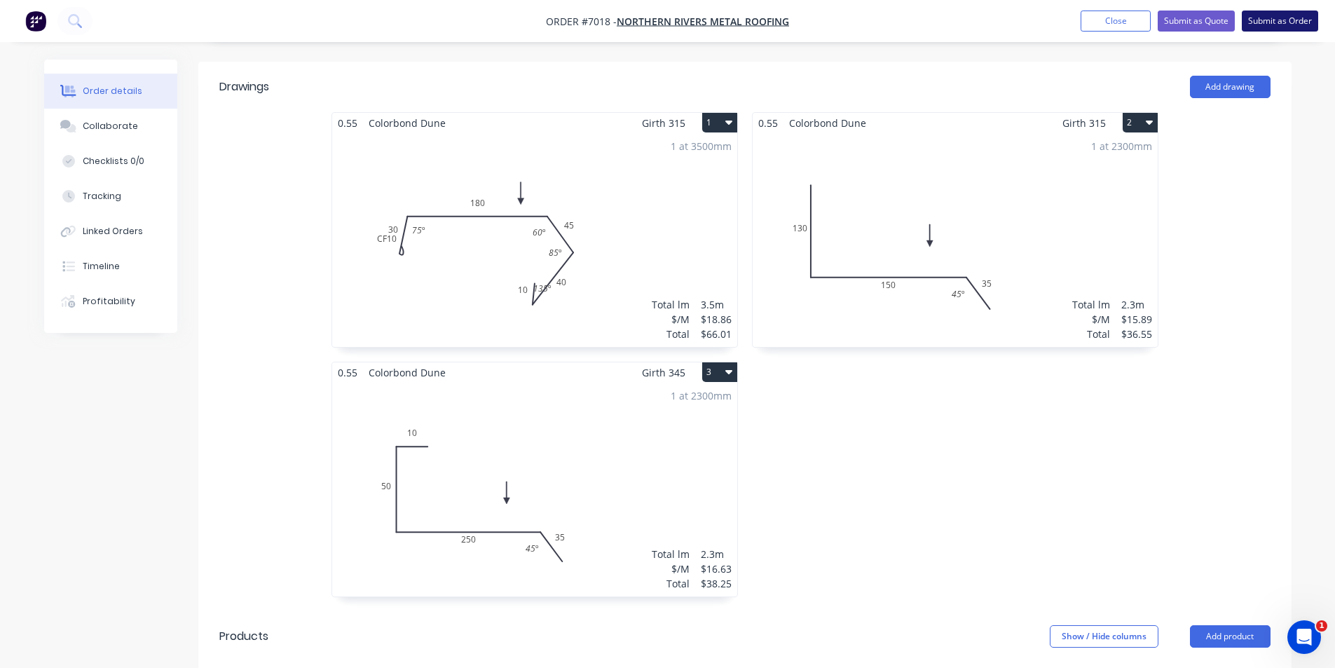
click at [1295, 26] on button "Submit as Order" at bounding box center [1279, 21] width 76 height 21
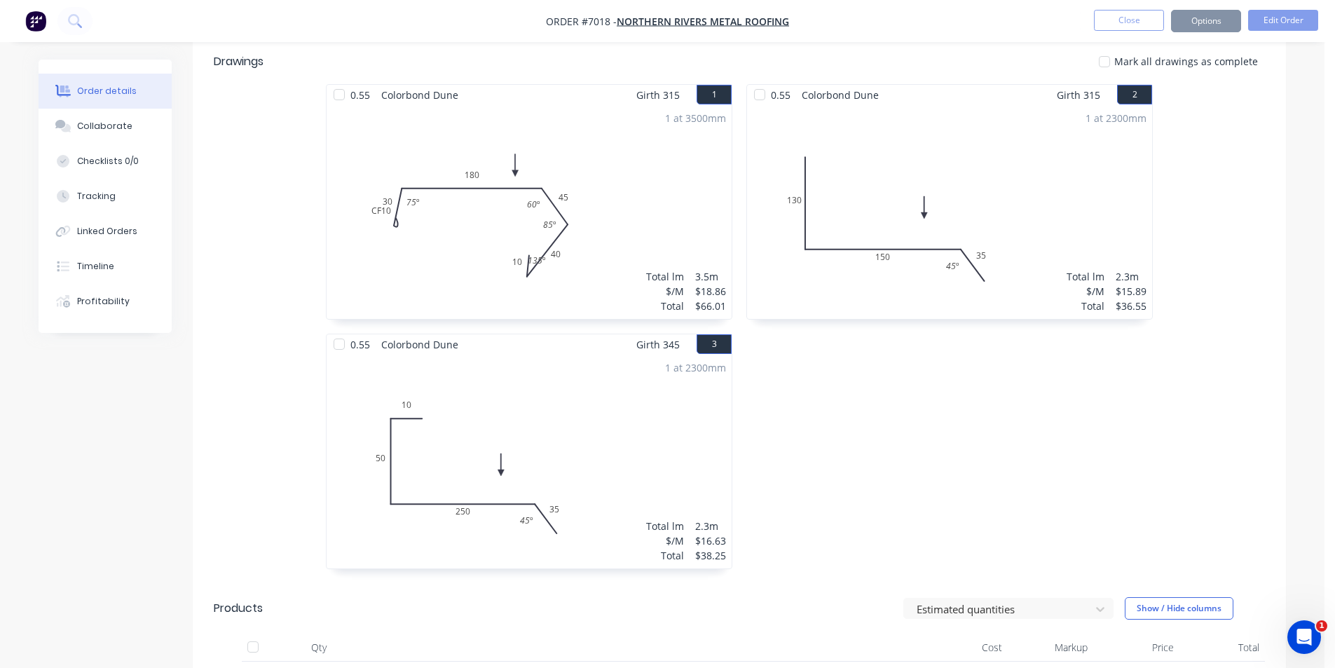
scroll to position [0, 0]
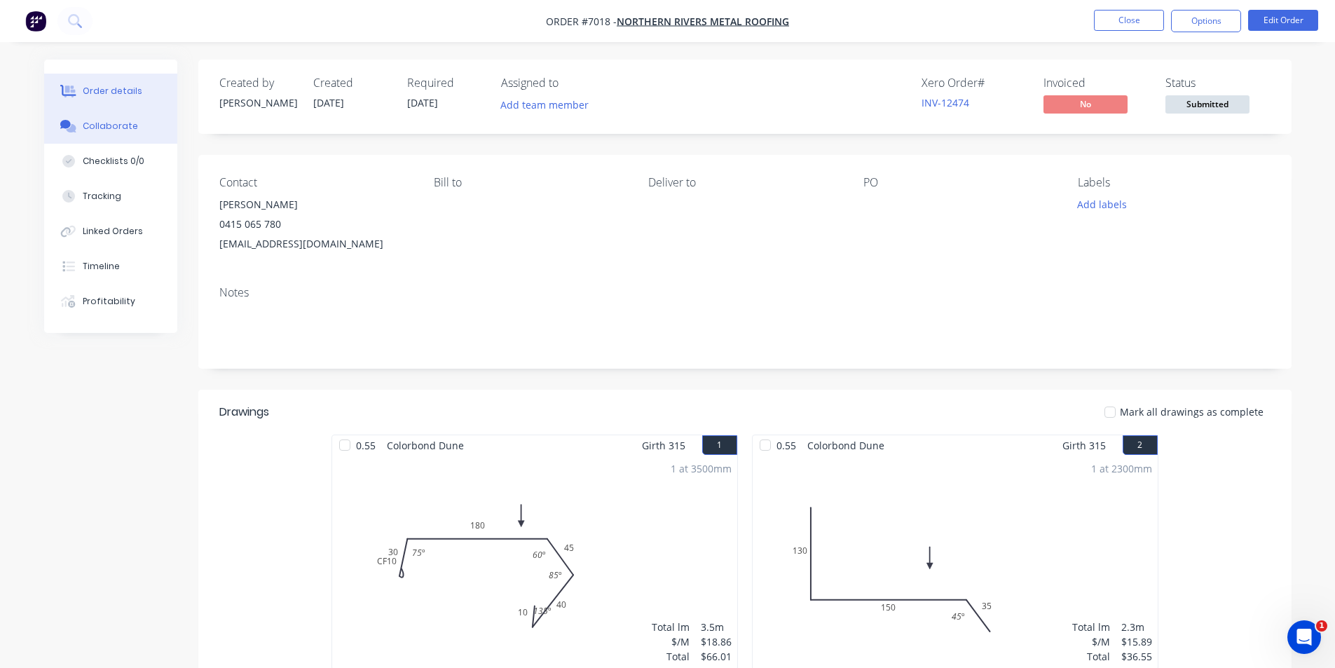
click at [113, 131] on div "Collaborate" at bounding box center [110, 126] width 55 height 13
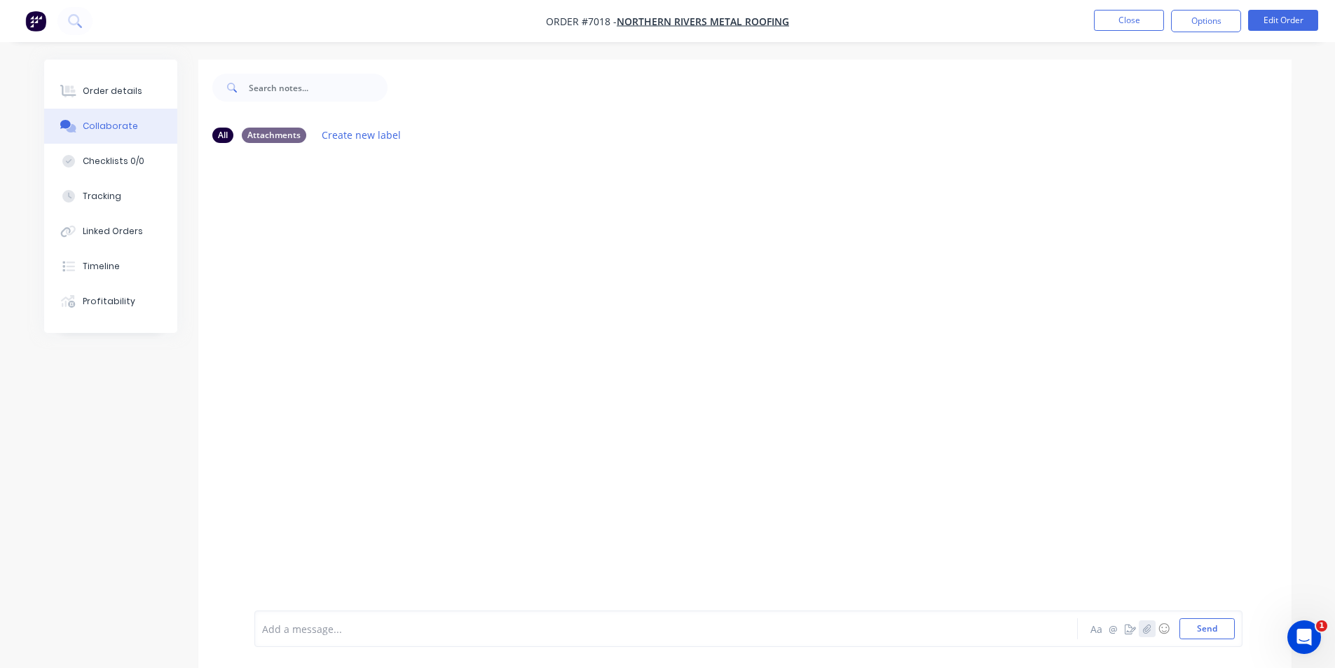
click at [1148, 631] on icon "button" at bounding box center [1146, 629] width 8 height 10
click at [1216, 629] on button "Send" at bounding box center [1206, 628] width 55 height 21
click at [110, 92] on div "Order details" at bounding box center [113, 91] width 60 height 13
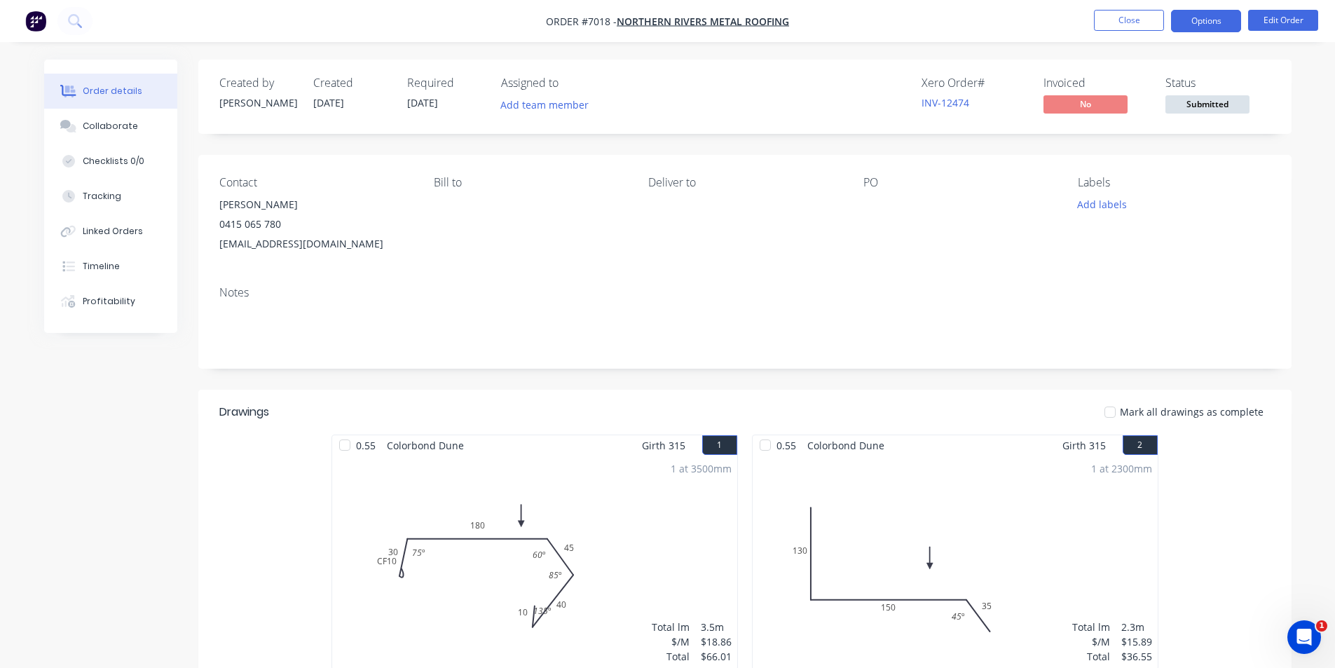
click at [1204, 27] on button "Options" at bounding box center [1206, 21] width 70 height 22
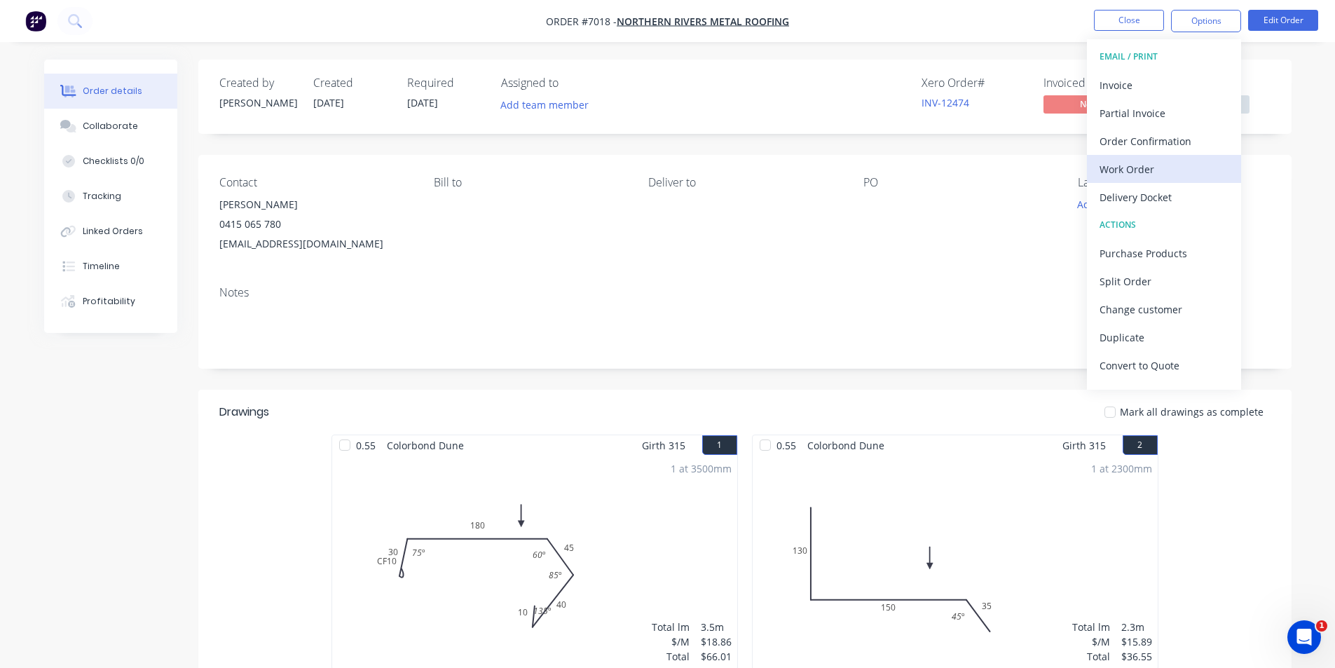
click at [1155, 176] on div "Work Order" at bounding box center [1163, 169] width 129 height 20
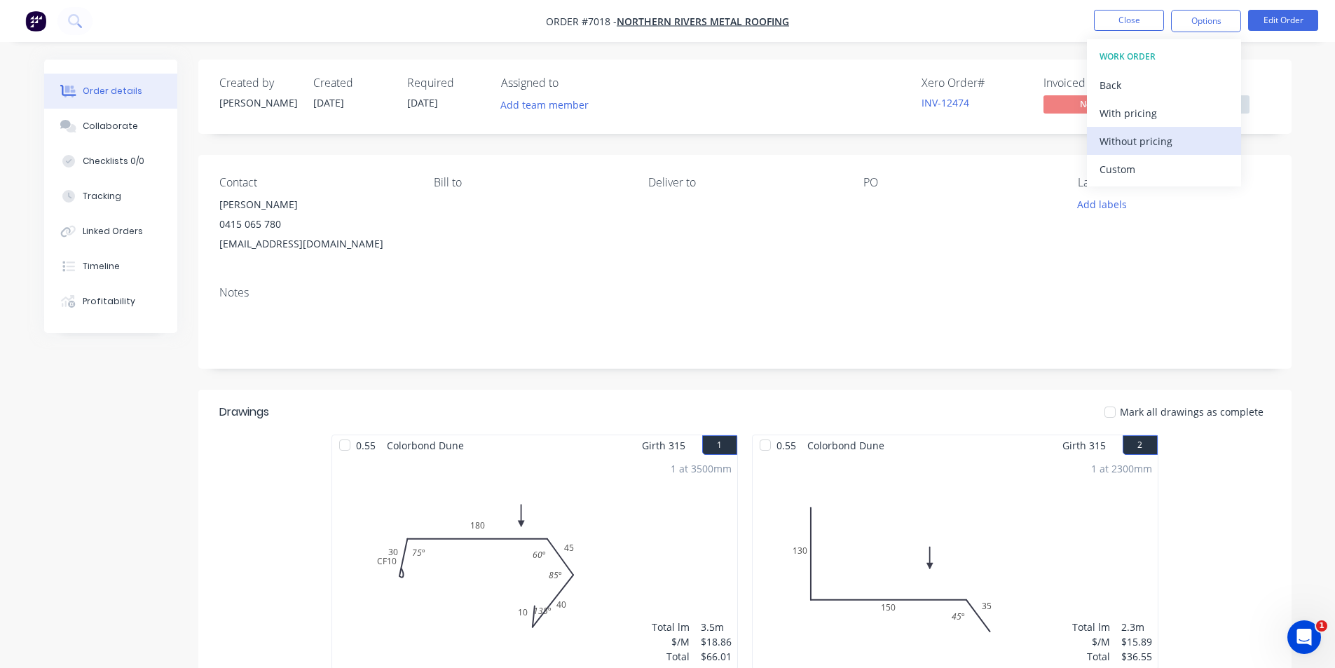
click at [1152, 146] on div "Without pricing" at bounding box center [1163, 141] width 129 height 20
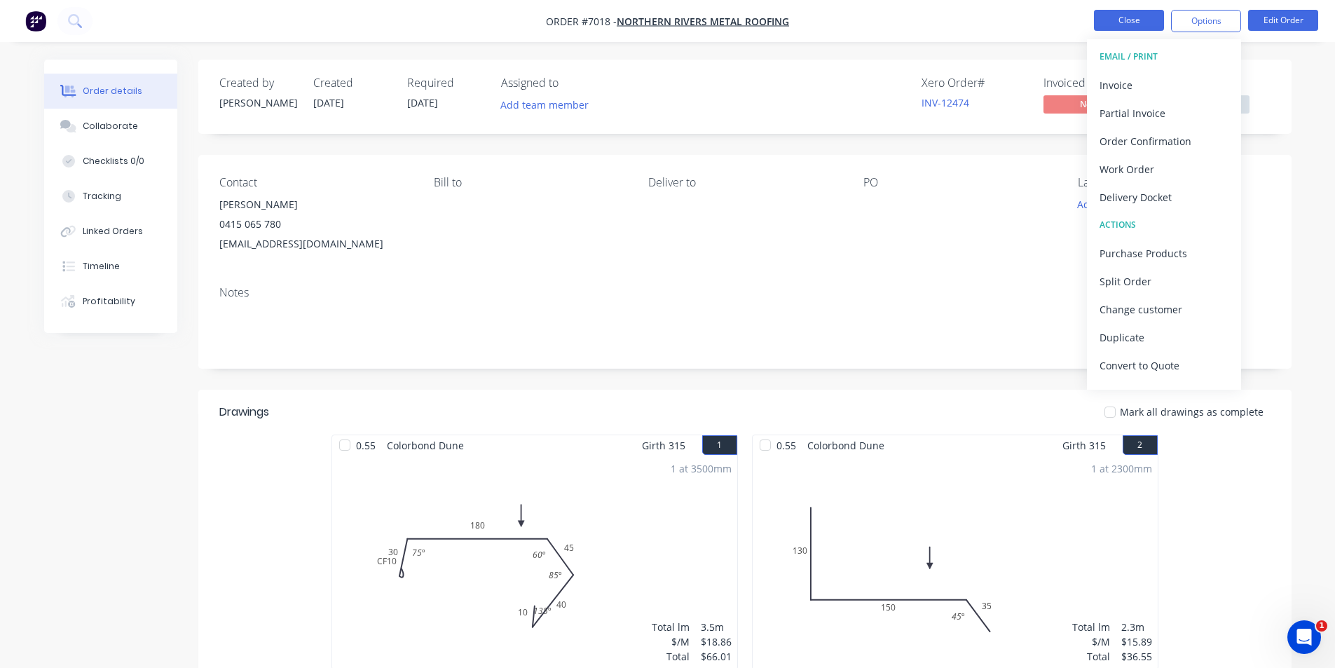
click at [1104, 21] on button "Close" at bounding box center [1129, 20] width 70 height 21
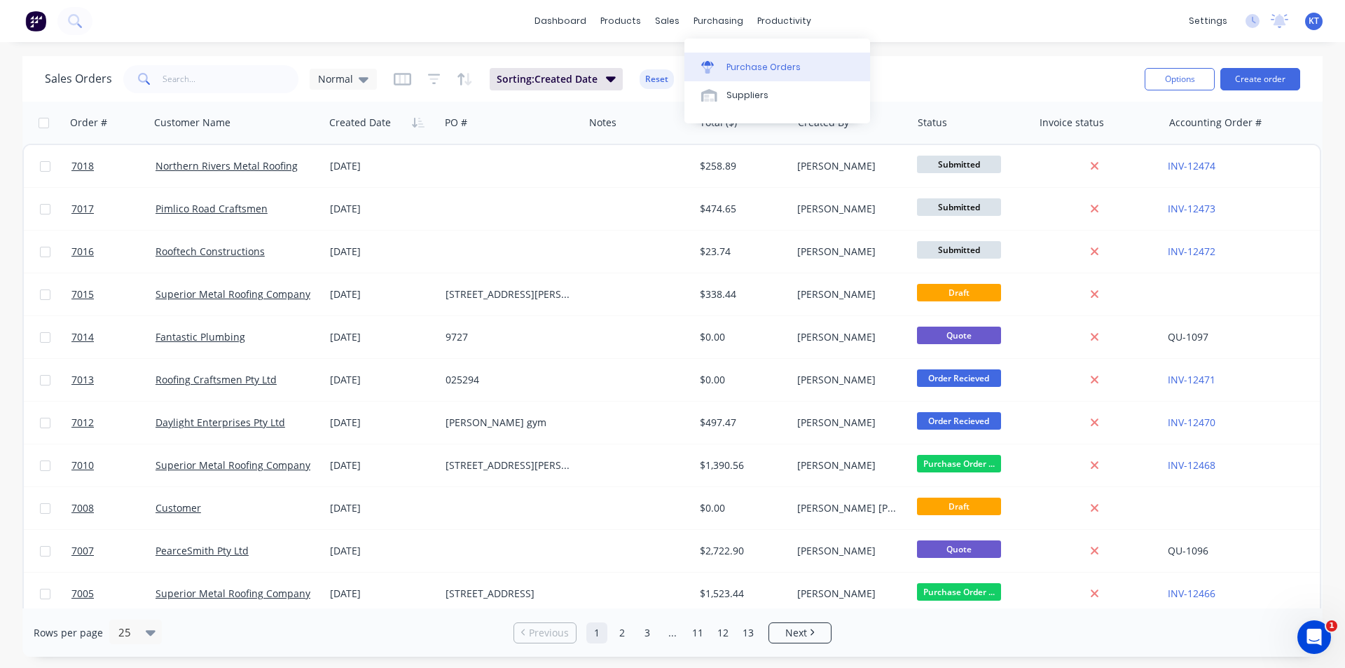
click at [747, 64] on div "Purchase Orders" at bounding box center [764, 67] width 74 height 13
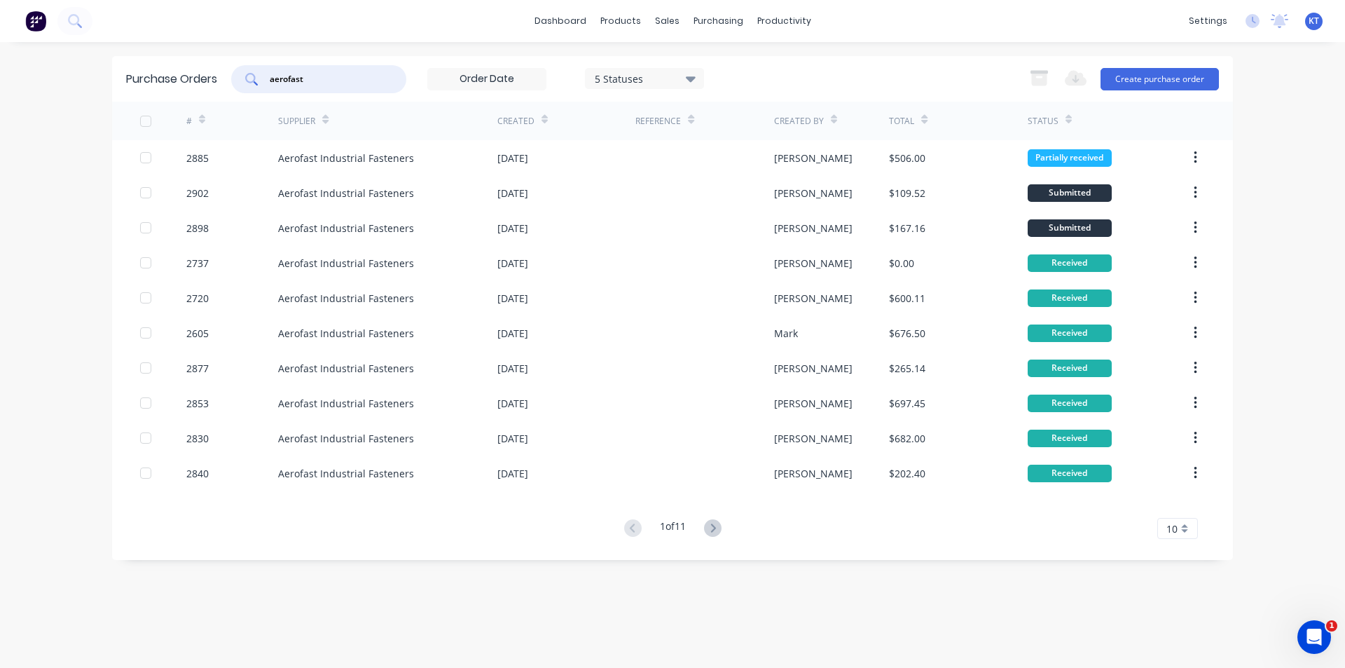
drag, startPoint x: 329, startPoint y: 83, endPoint x: 256, endPoint y: 83, distance: 72.2
click at [256, 83] on div "aerofast" at bounding box center [318, 79] width 175 height 28
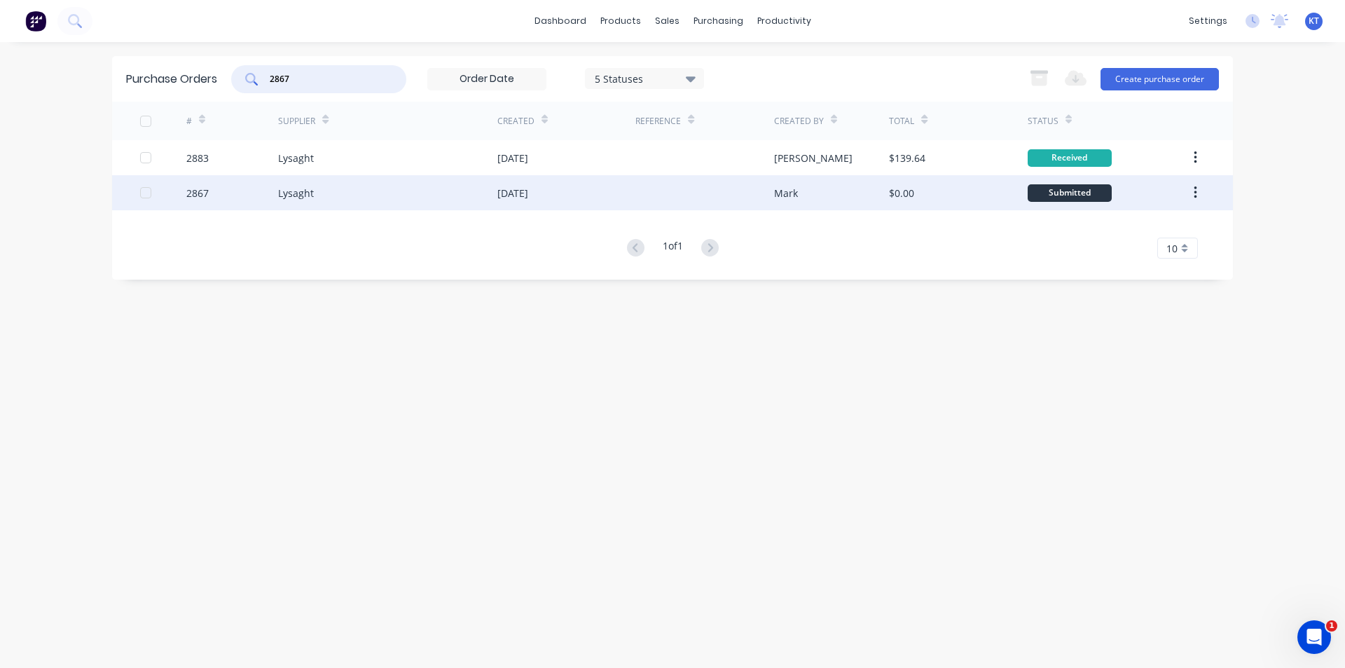
type input "2867"
click at [404, 193] on div "Lysaght" at bounding box center [387, 192] width 219 height 35
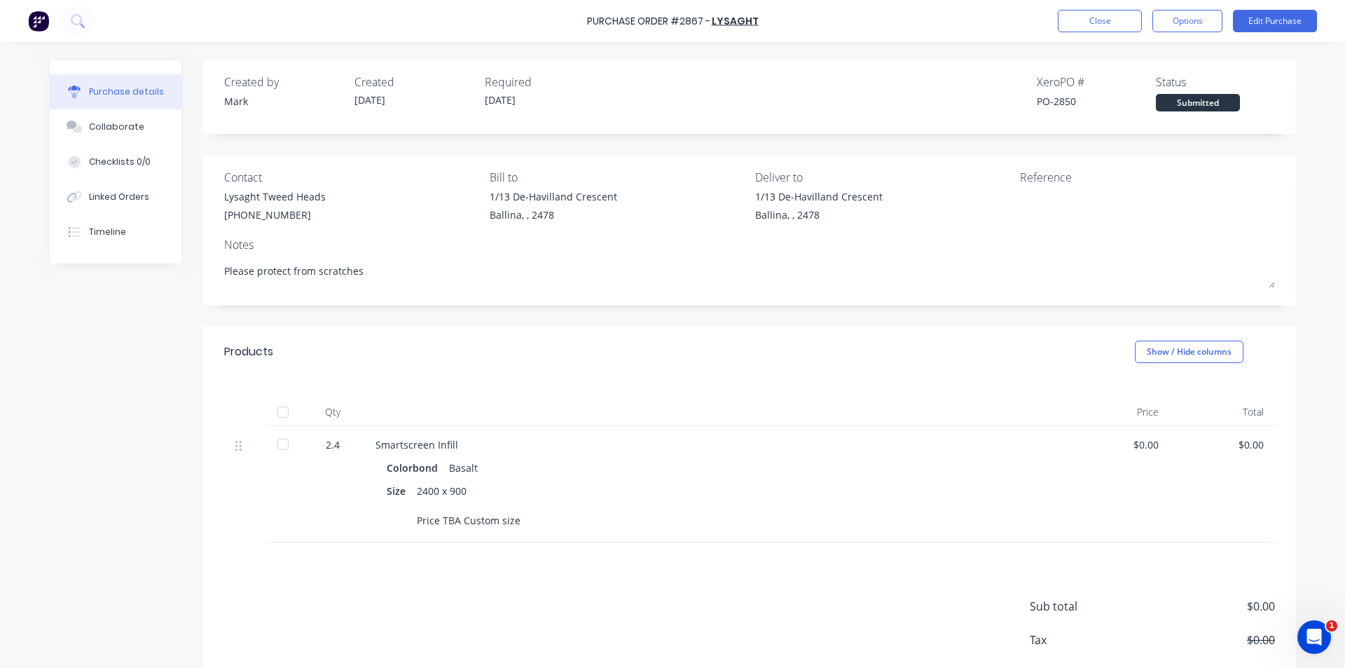
click at [274, 411] on div at bounding box center [283, 412] width 28 height 28
click at [107, 135] on button "Collaborate" at bounding box center [116, 126] width 132 height 35
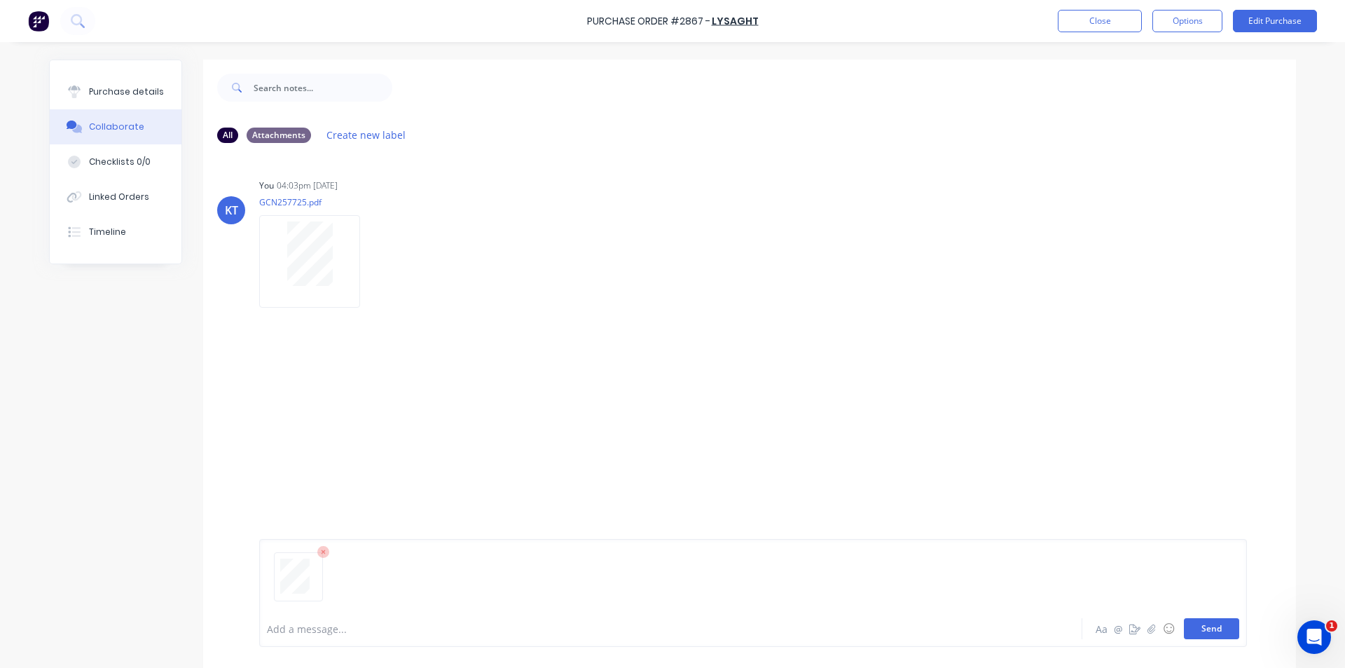
click at [1205, 631] on button "Send" at bounding box center [1211, 628] width 55 height 21
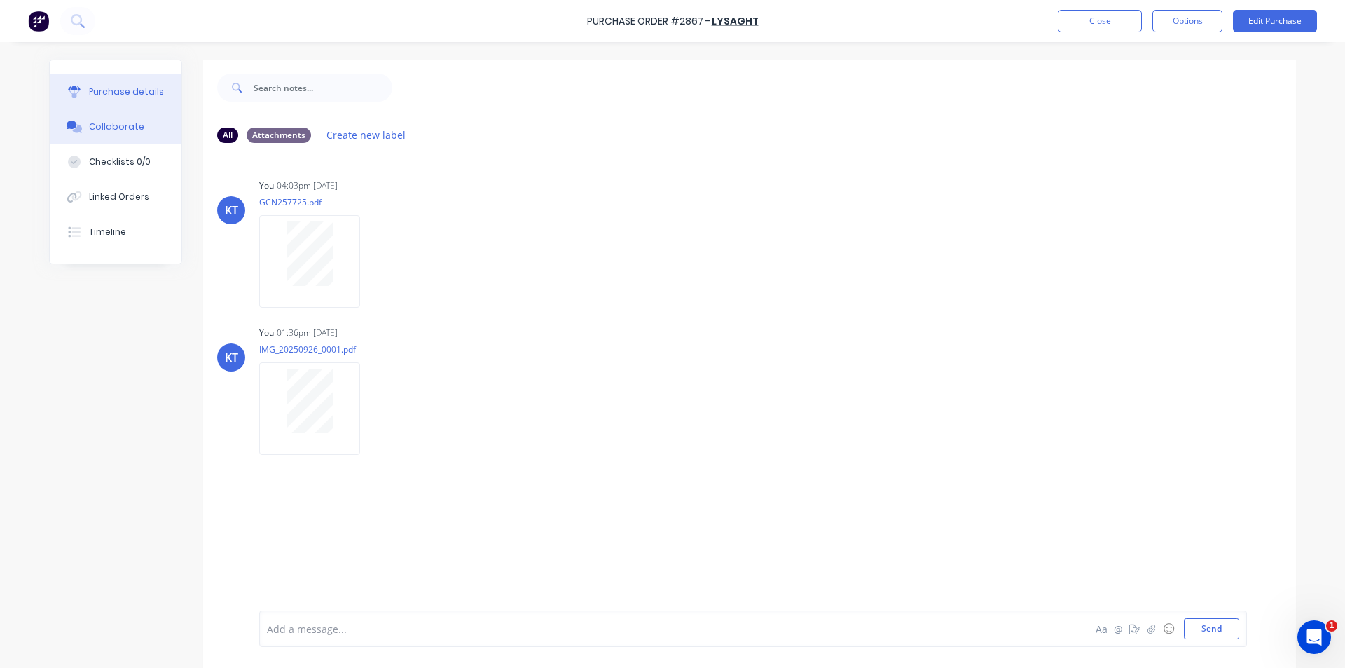
click at [128, 90] on div "Purchase details" at bounding box center [126, 91] width 75 height 13
type textarea "x"
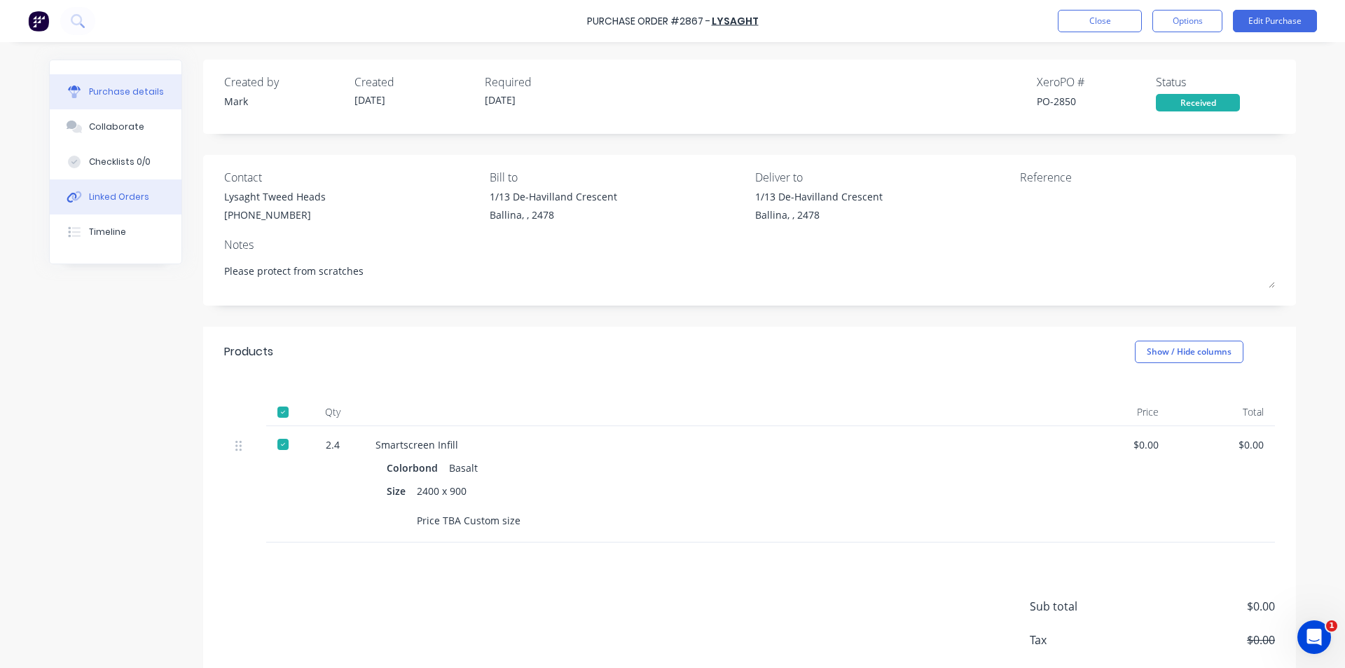
click at [121, 198] on div "Linked Orders" at bounding box center [119, 197] width 60 height 13
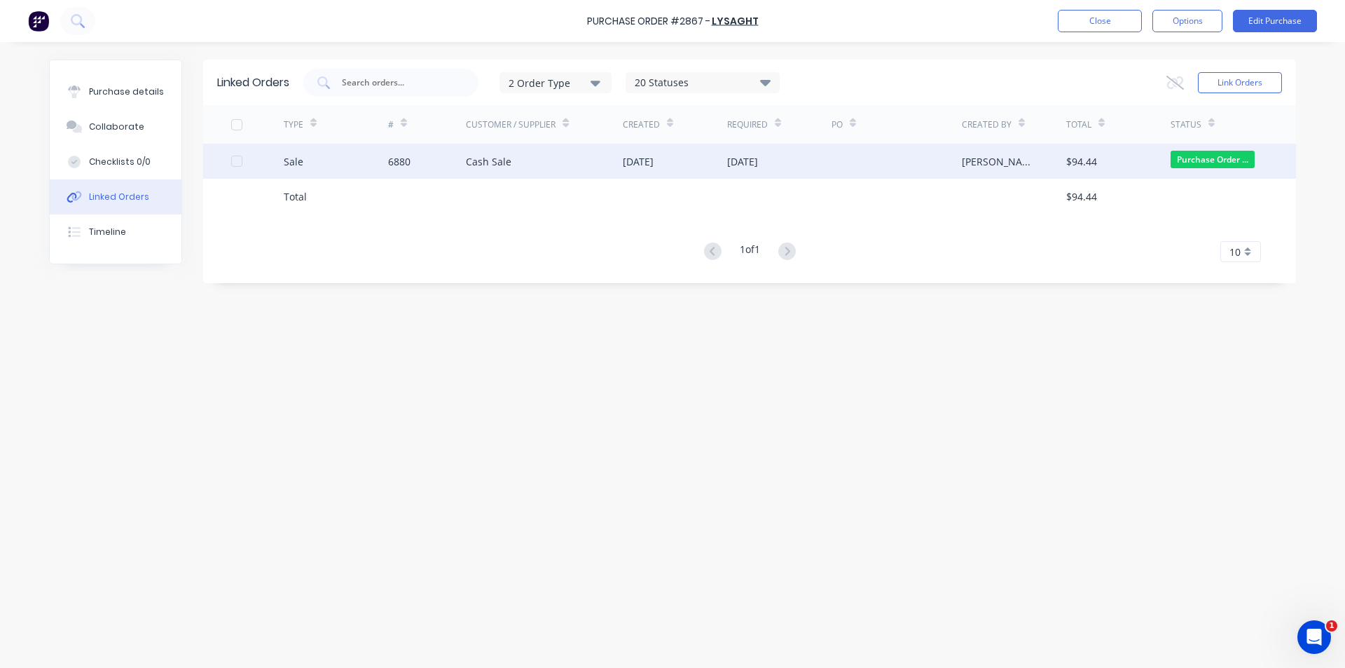
click at [480, 158] on div "Cash Sale" at bounding box center [489, 161] width 46 height 15
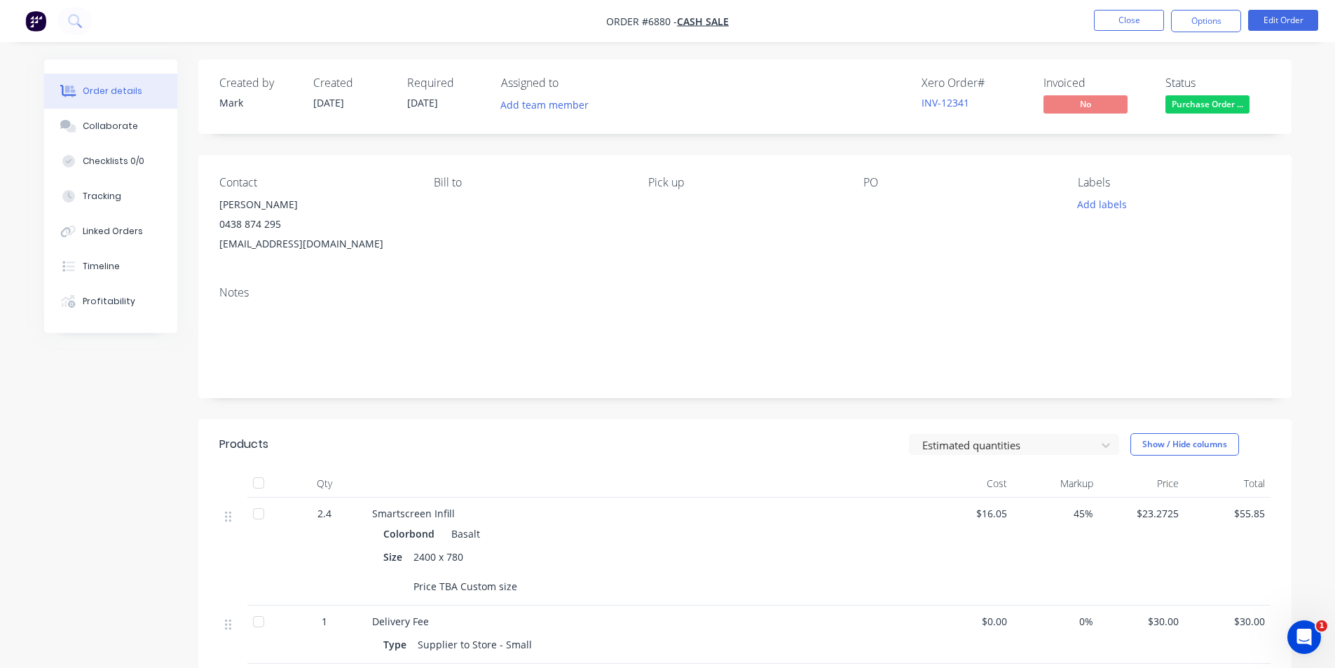
click at [1220, 99] on span "Purchase Order ..." at bounding box center [1207, 104] width 84 height 18
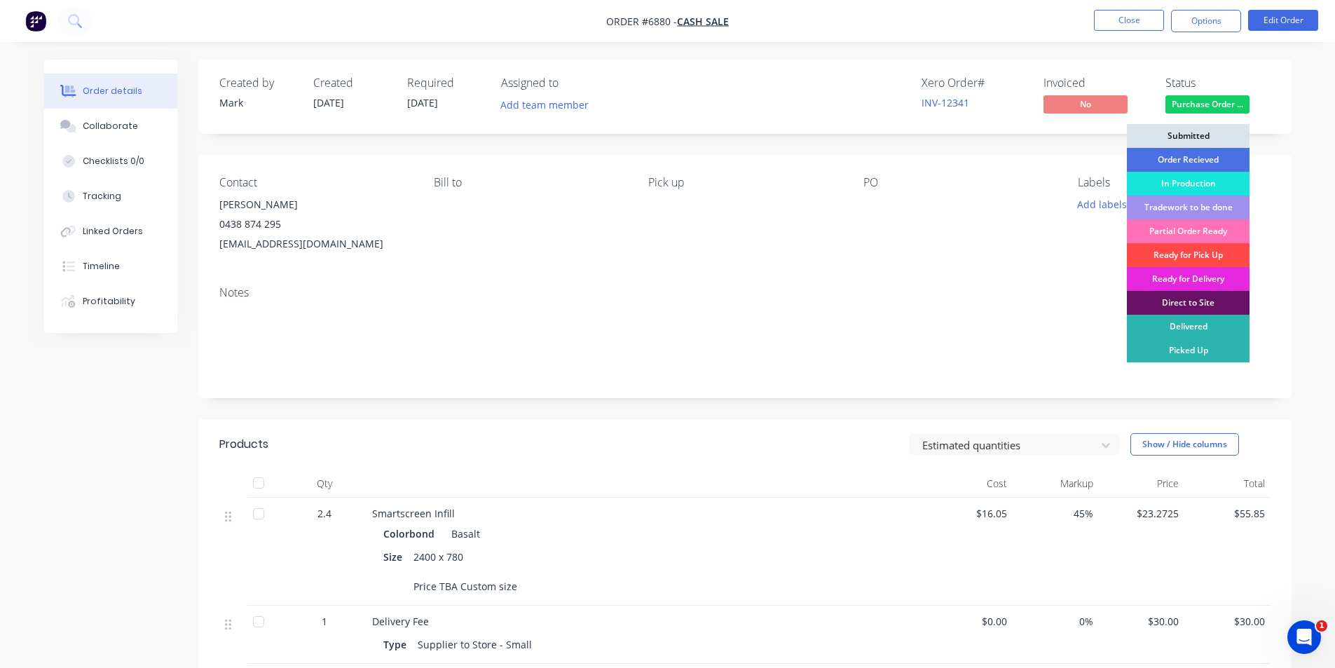
click at [1189, 253] on div "Ready for Pick Up" at bounding box center [1188, 255] width 123 height 24
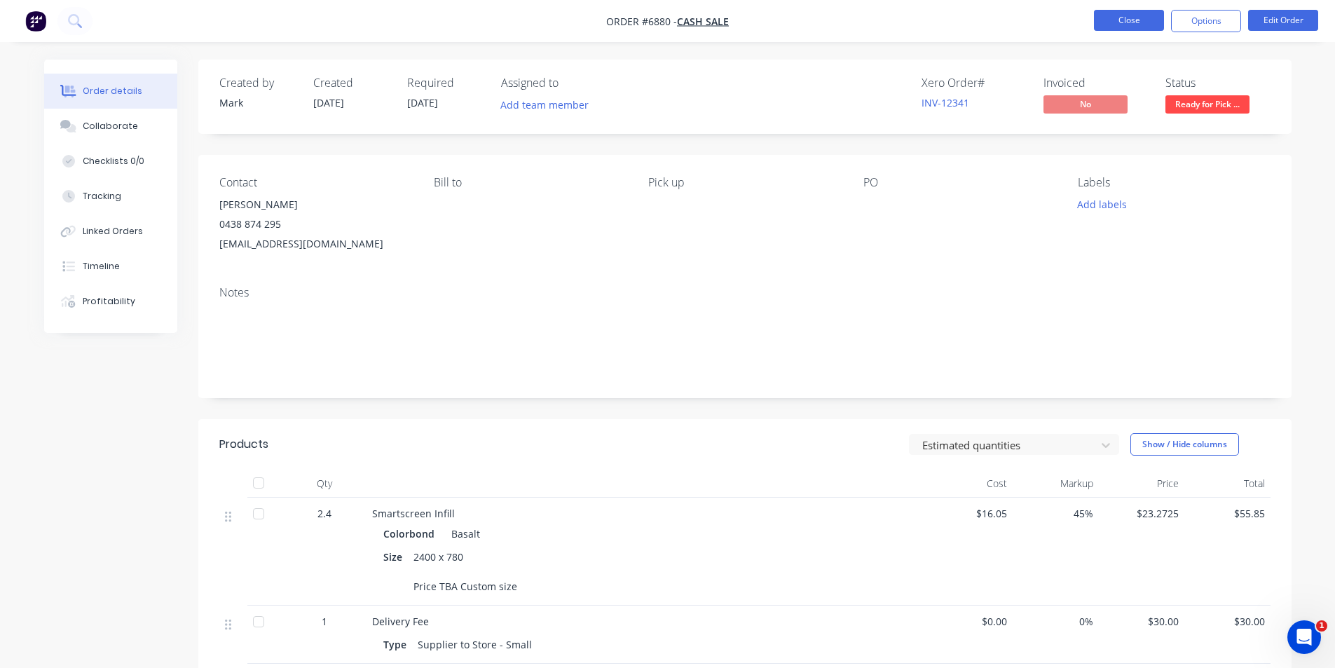
click at [1129, 20] on button "Close" at bounding box center [1129, 20] width 70 height 21
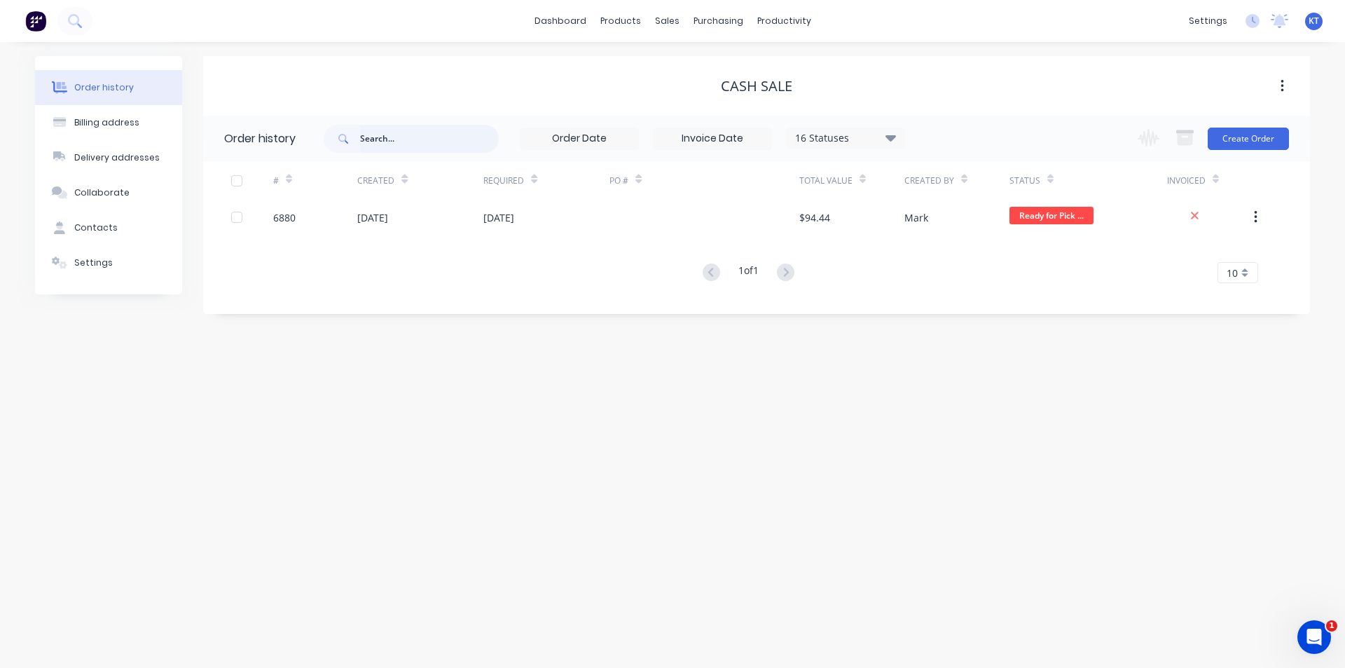
click at [413, 143] on input "text" at bounding box center [429, 139] width 139 height 28
type input "2896"
drag, startPoint x: 417, startPoint y: 138, endPoint x: 299, endPoint y: 138, distance: 117.7
click at [299, 138] on header "Order history 2896 16 Statuses Invoice Status Invoiced Not Invoiced Partial Ord…" at bounding box center [756, 139] width 1107 height 46
click at [727, 23] on div "purchasing" at bounding box center [719, 21] width 64 height 21
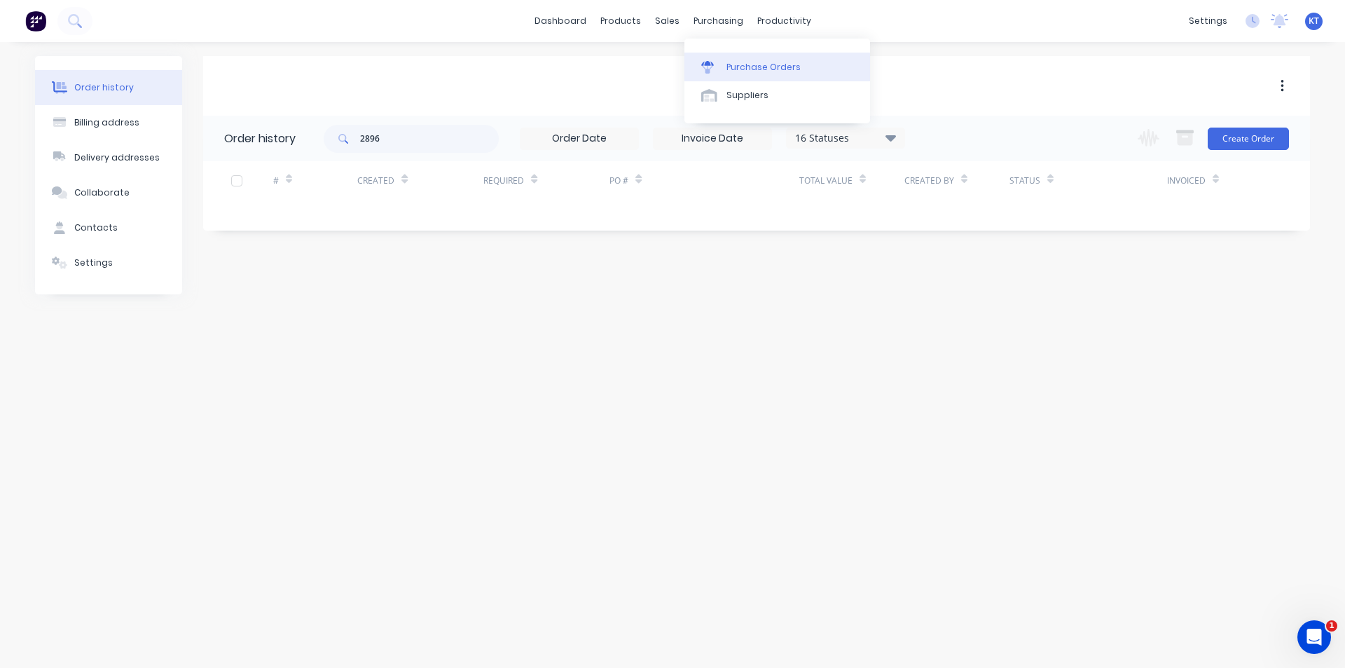
click at [762, 63] on div "Purchase Orders" at bounding box center [764, 67] width 74 height 13
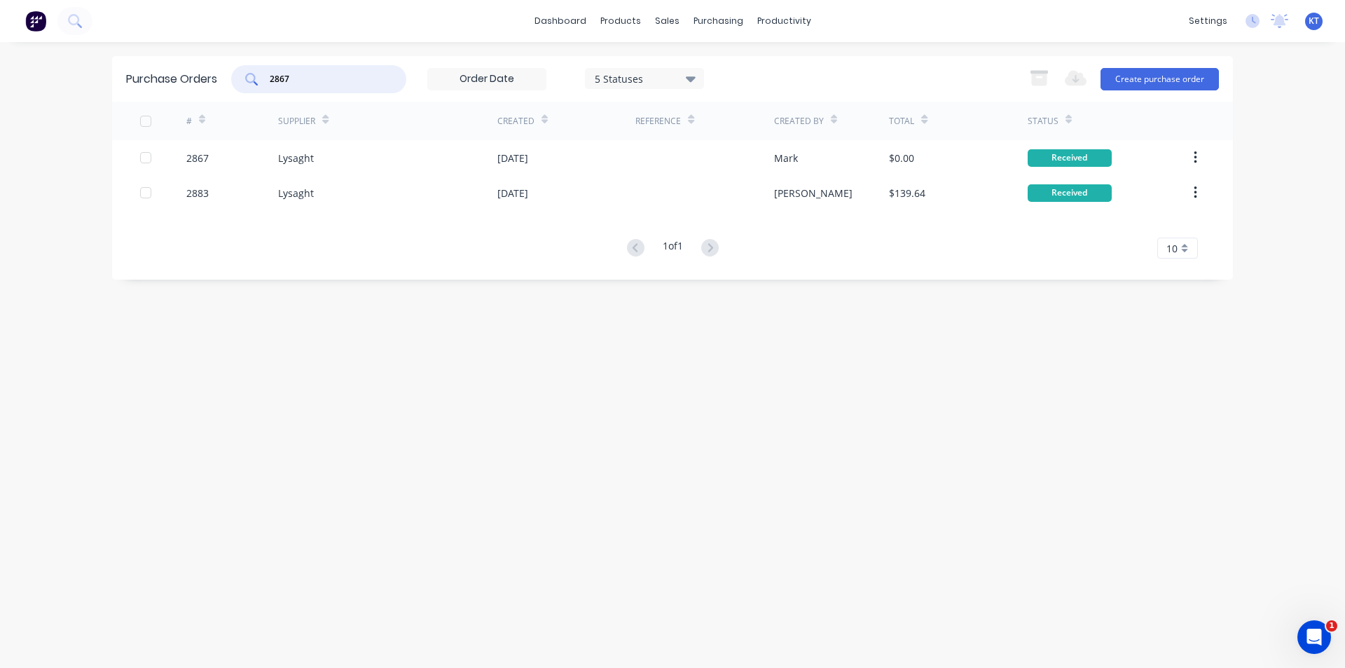
drag, startPoint x: 319, startPoint y: 81, endPoint x: 212, endPoint y: 78, distance: 107.2
click at [212, 78] on div "Purchase Orders 2867 5 Statuses 5 Statuses Export to Excel (XLSX) Create purcha…" at bounding box center [672, 79] width 1121 height 46
paste input "96"
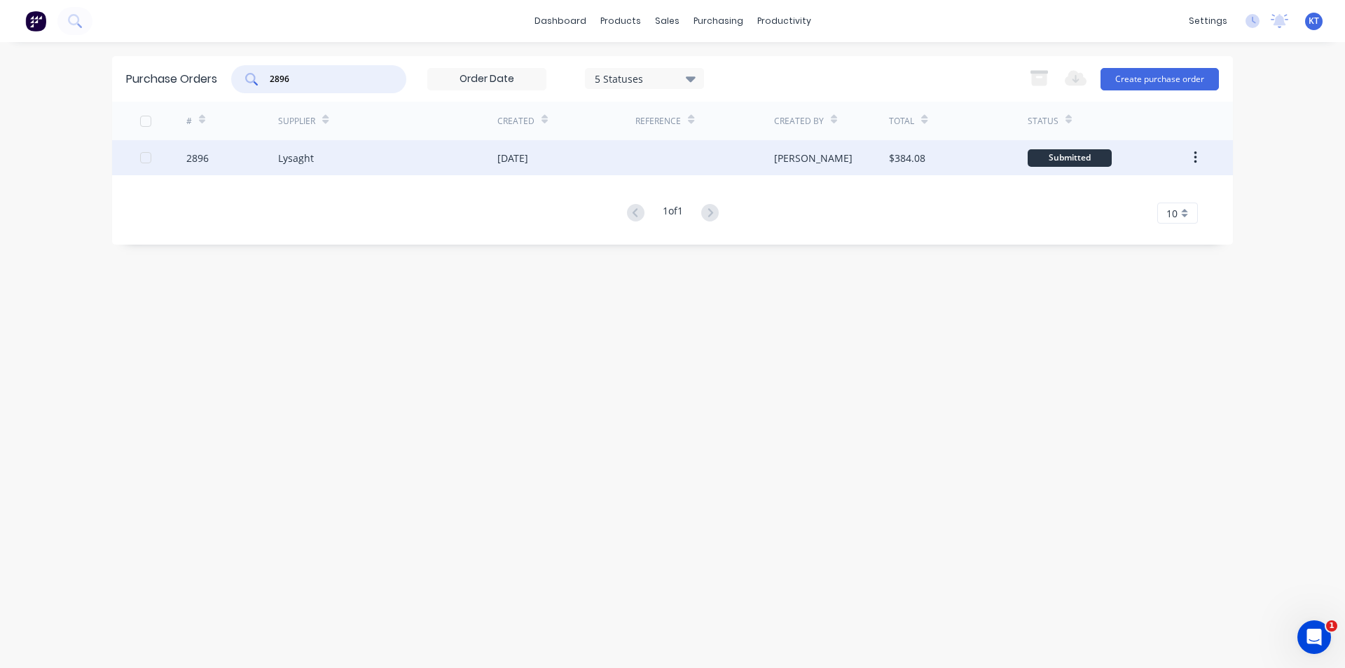
type input "2896"
click at [454, 166] on div "Lysaght" at bounding box center [387, 157] width 219 height 35
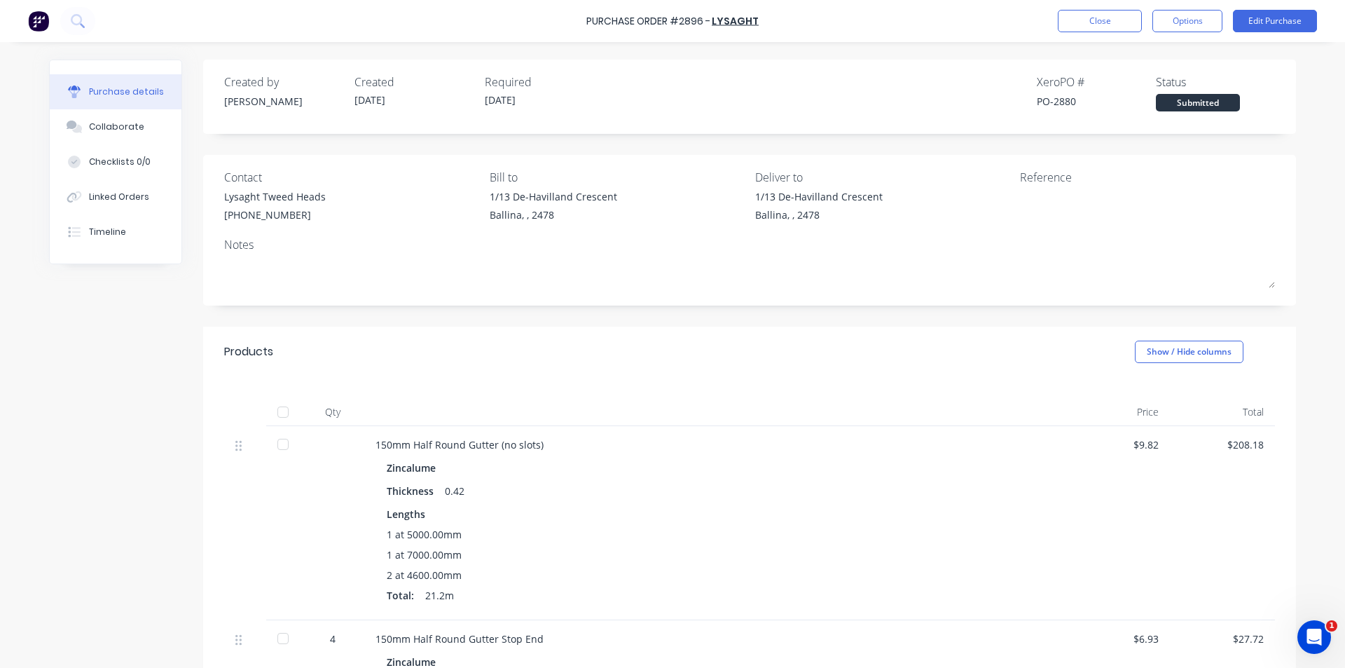
click at [282, 409] on div at bounding box center [283, 412] width 28 height 28
click at [89, 199] on div "Linked Orders" at bounding box center [119, 197] width 60 height 13
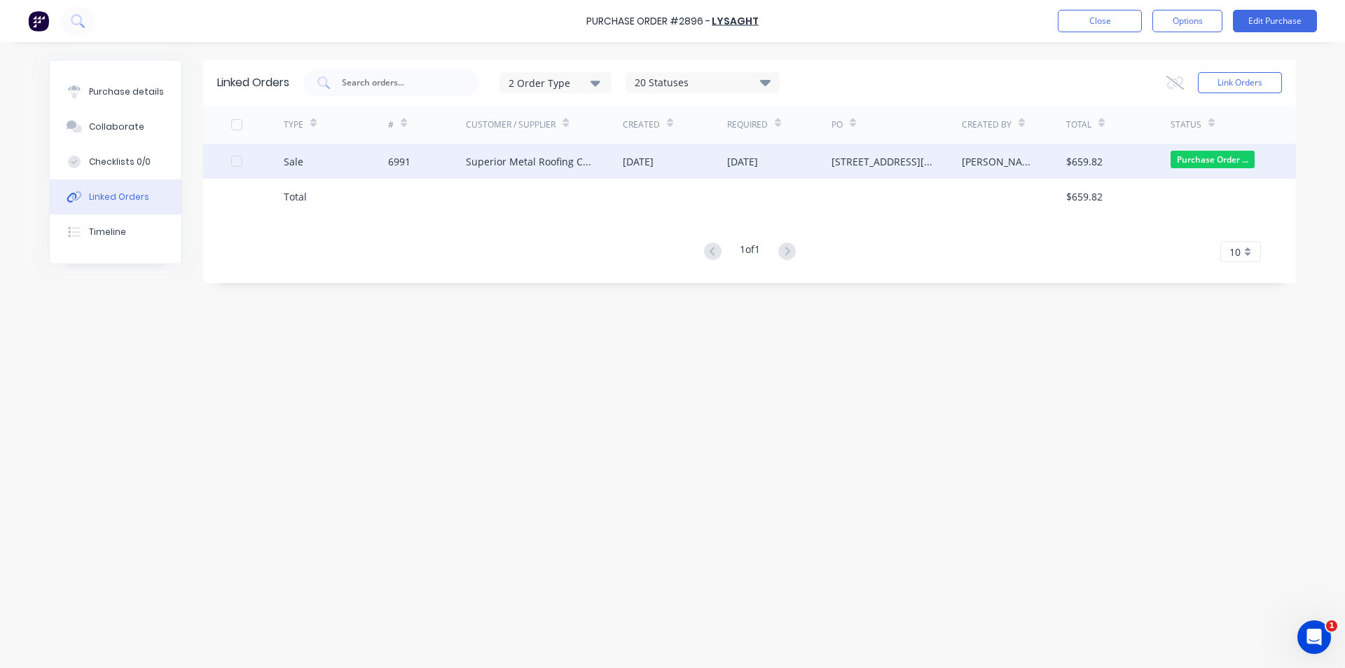
click at [579, 161] on div "Superior Metal Roofing Company Pty Ltd" at bounding box center [530, 161] width 129 height 15
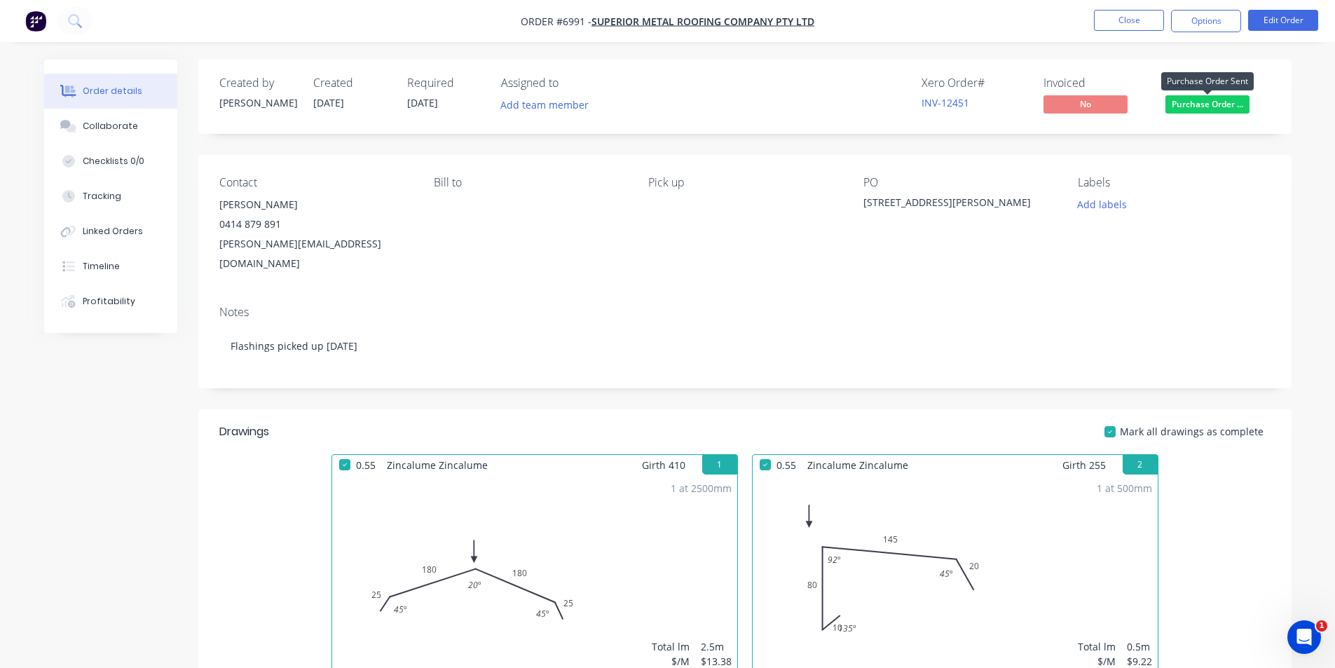
click at [1198, 107] on span "Purchase Order ..." at bounding box center [1207, 104] width 84 height 18
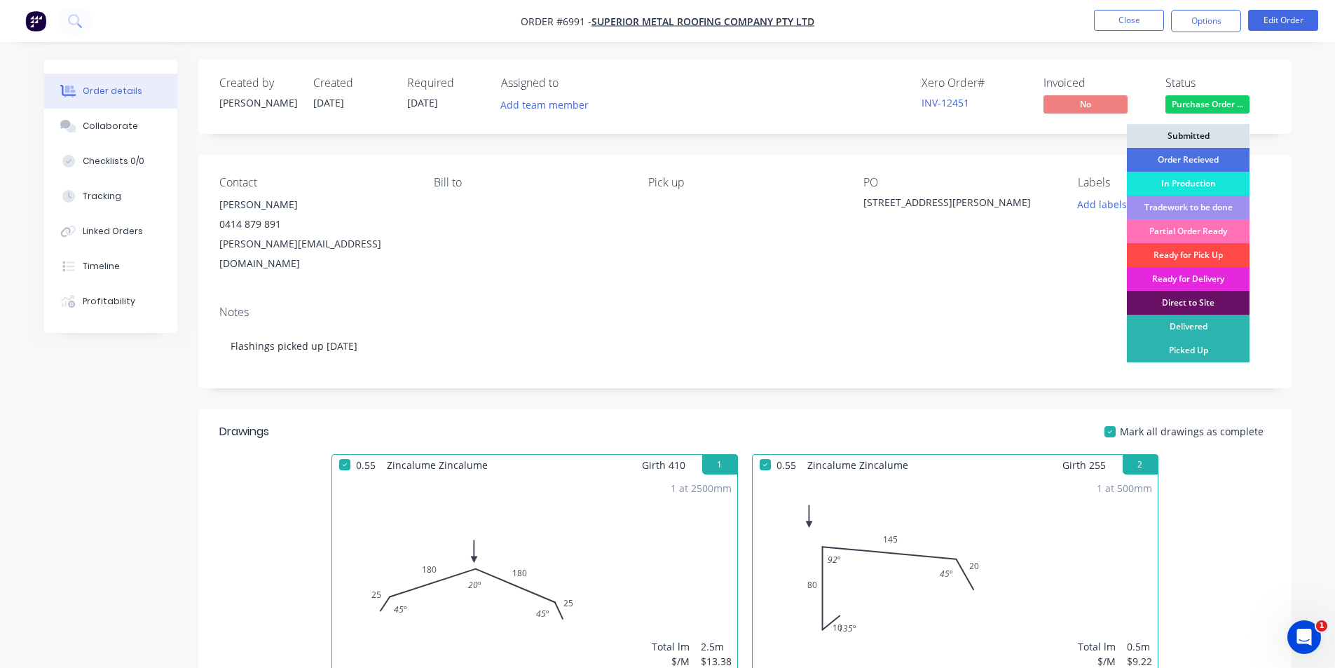
click at [1192, 260] on div "Ready for Pick Up" at bounding box center [1188, 255] width 123 height 24
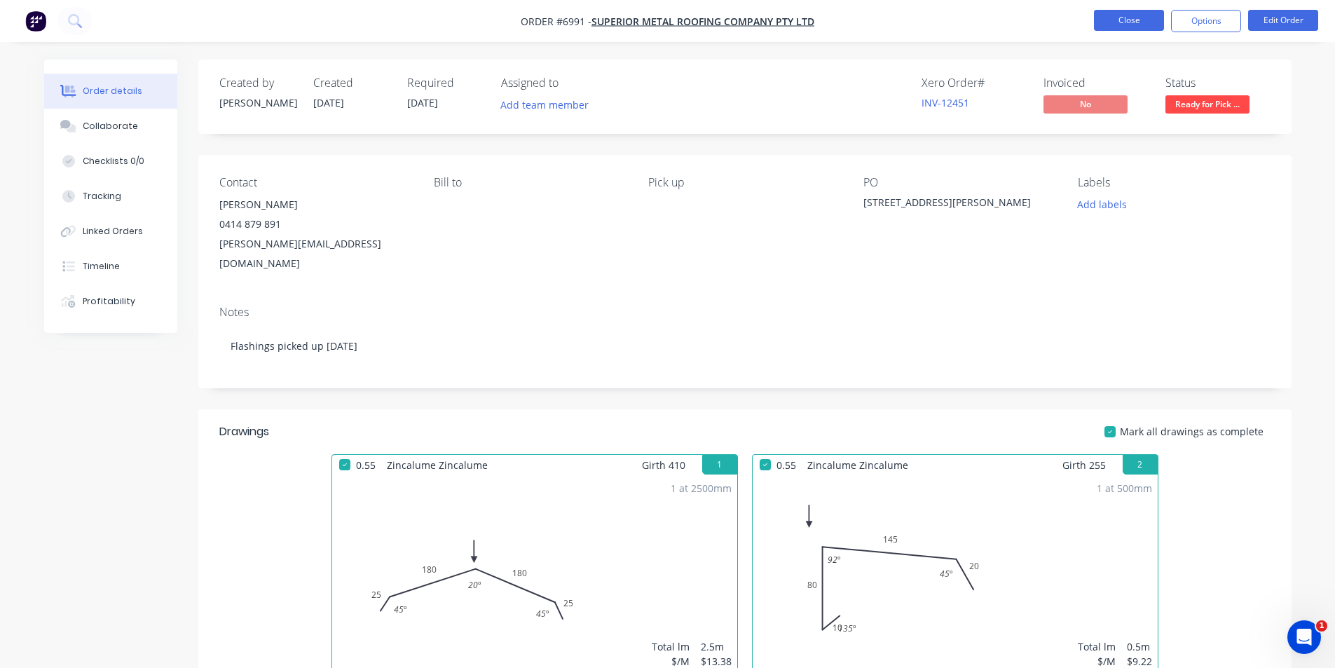
click at [1147, 28] on button "Close" at bounding box center [1129, 20] width 70 height 21
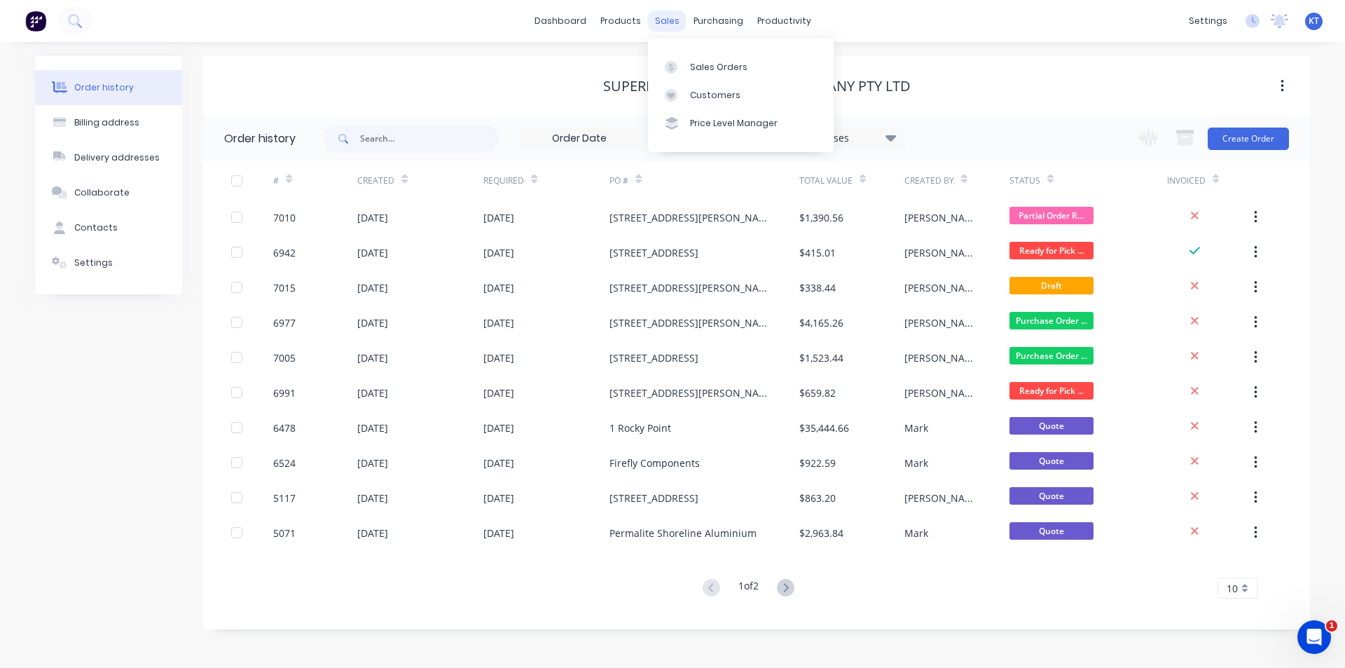
click at [670, 22] on div "sales" at bounding box center [667, 21] width 39 height 21
click at [701, 66] on div "Sales Orders" at bounding box center [718, 67] width 57 height 13
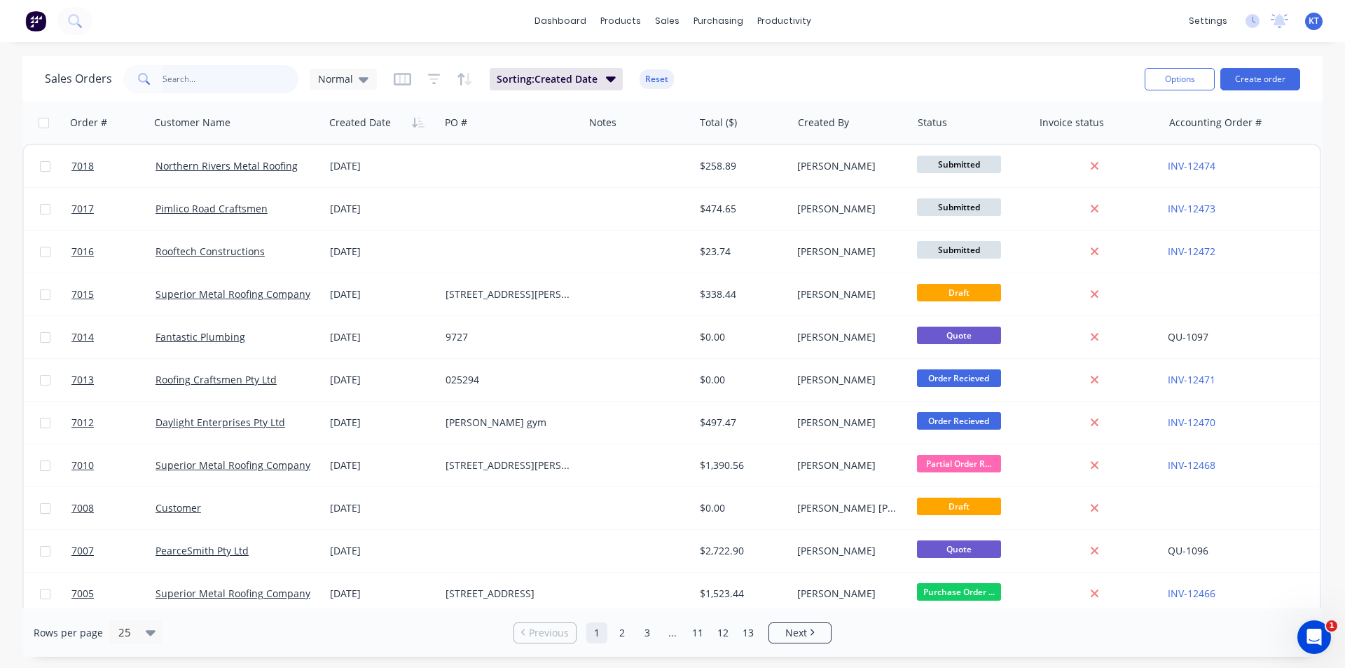
click at [221, 76] on input "text" at bounding box center [231, 79] width 137 height 28
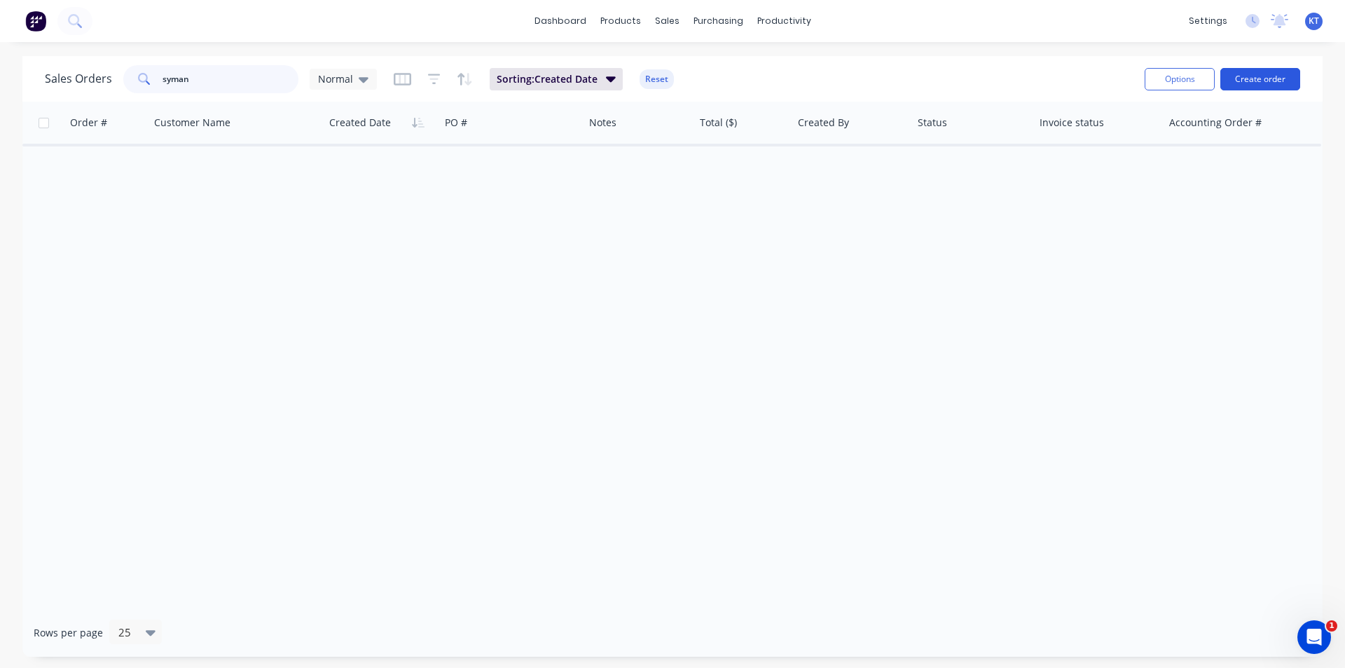
type input "syman"
click at [1272, 78] on button "Create order" at bounding box center [1260, 79] width 80 height 22
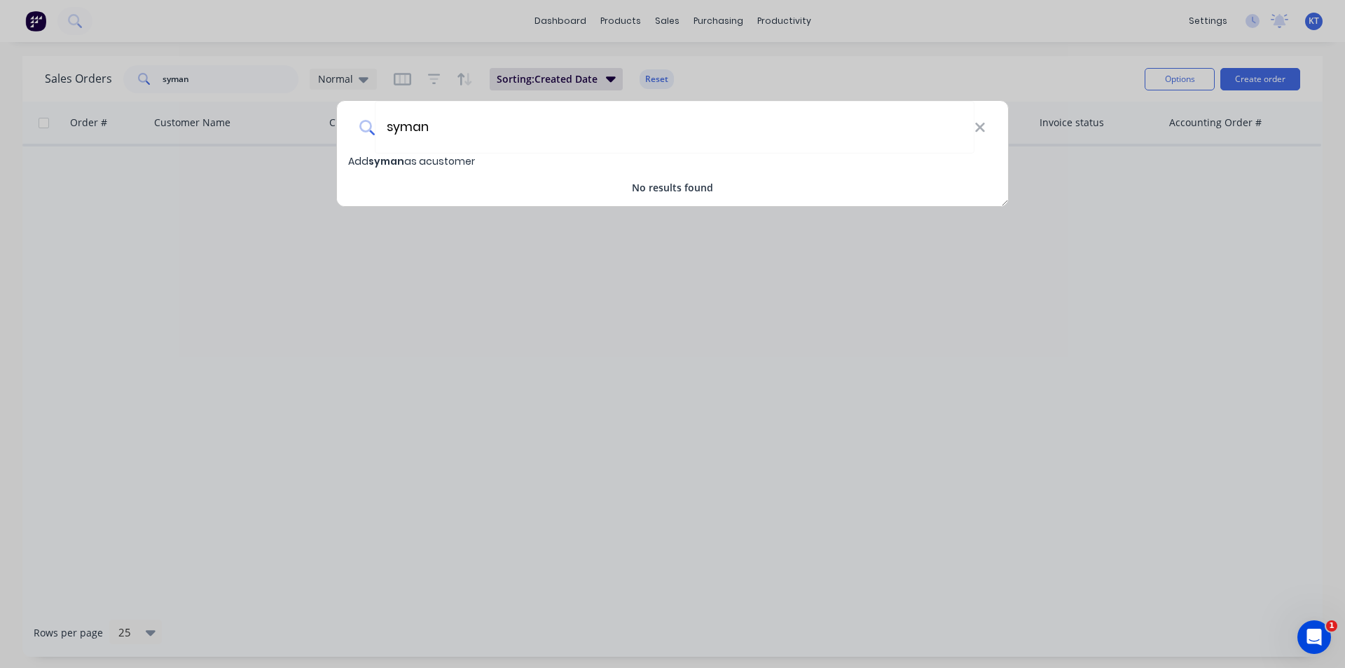
drag, startPoint x: 444, startPoint y: 125, endPoint x: 333, endPoint y: 125, distance: 111.4
click at [333, 125] on div "syman Add syman as a customer No results found" at bounding box center [672, 334] width 1345 height 668
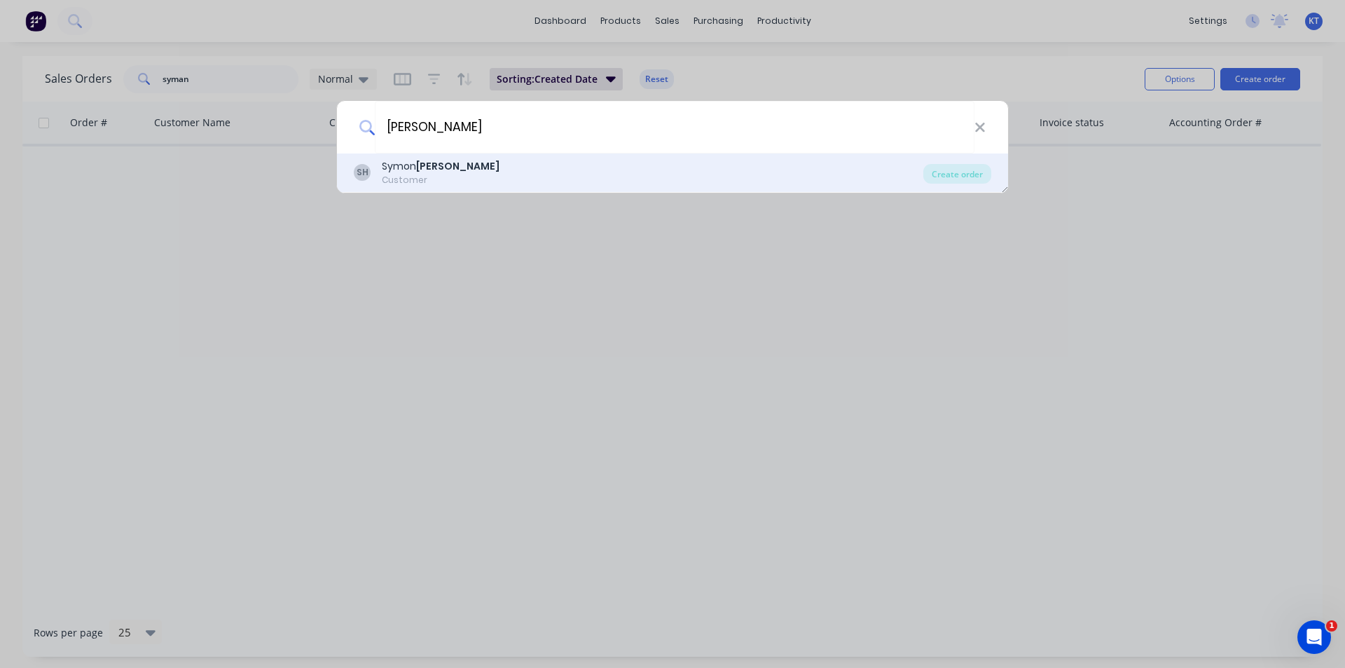
type input "[PERSON_NAME]"
click at [415, 174] on div "Customer" at bounding box center [441, 180] width 118 height 13
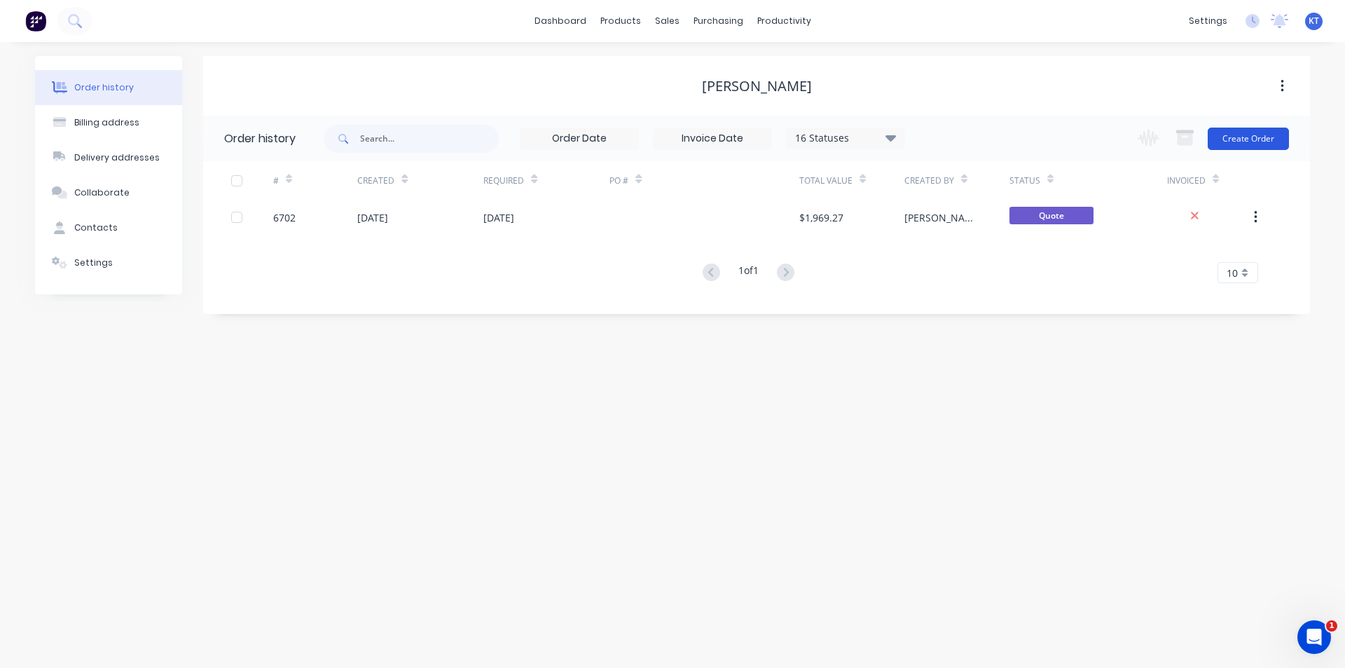
click at [1233, 139] on button "Create Order" at bounding box center [1248, 139] width 81 height 22
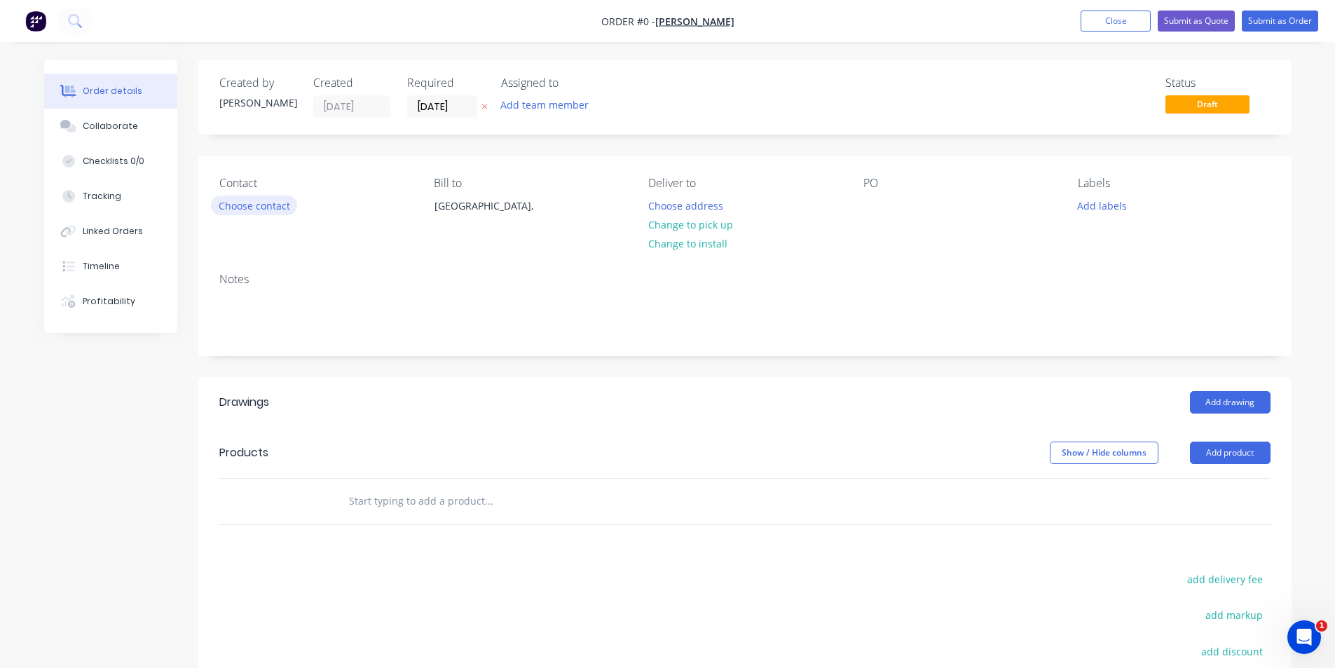
click at [265, 201] on button "Choose contact" at bounding box center [254, 204] width 86 height 19
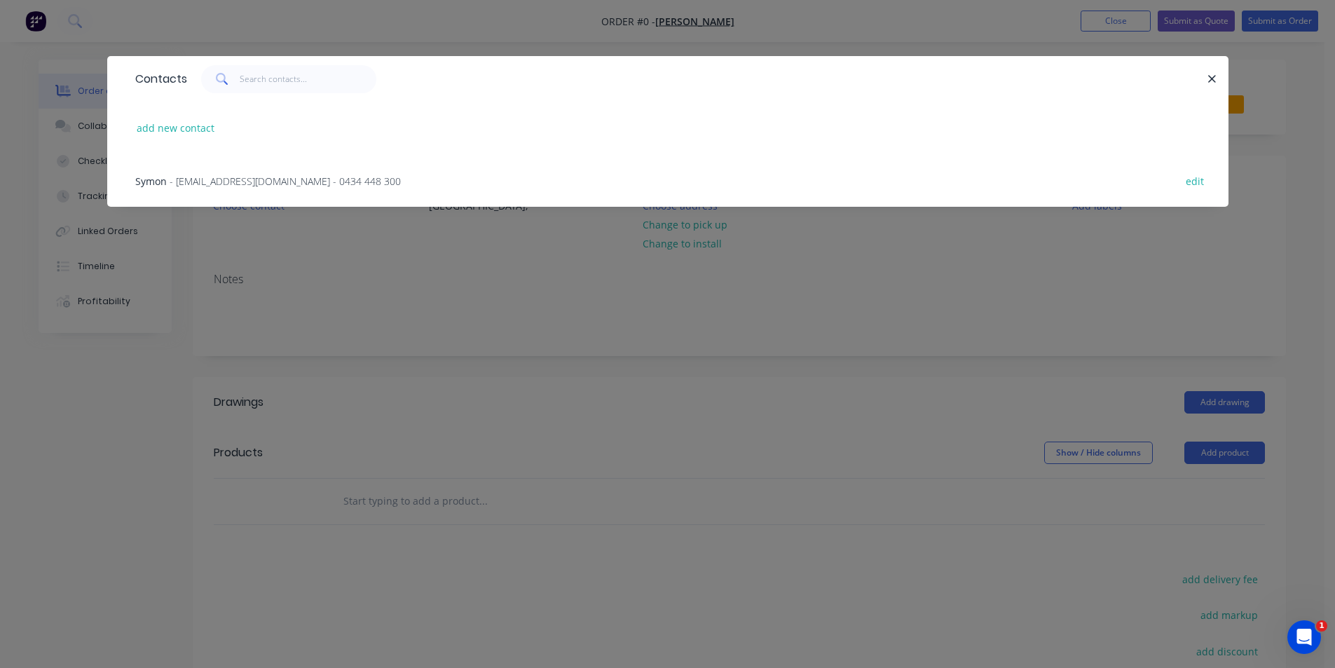
click at [234, 181] on span "- [EMAIL_ADDRESS][DOMAIN_NAME] - 0434 448 300" at bounding box center [285, 180] width 231 height 13
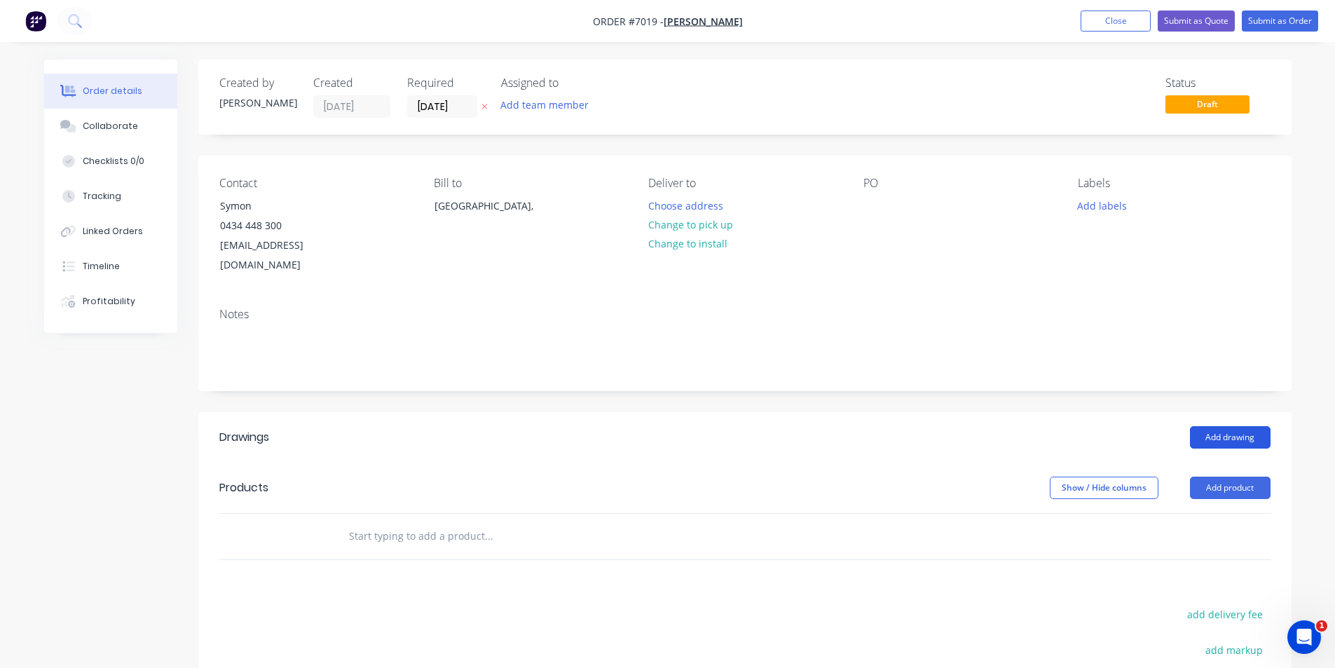
click at [1215, 426] on button "Add drawing" at bounding box center [1230, 437] width 81 height 22
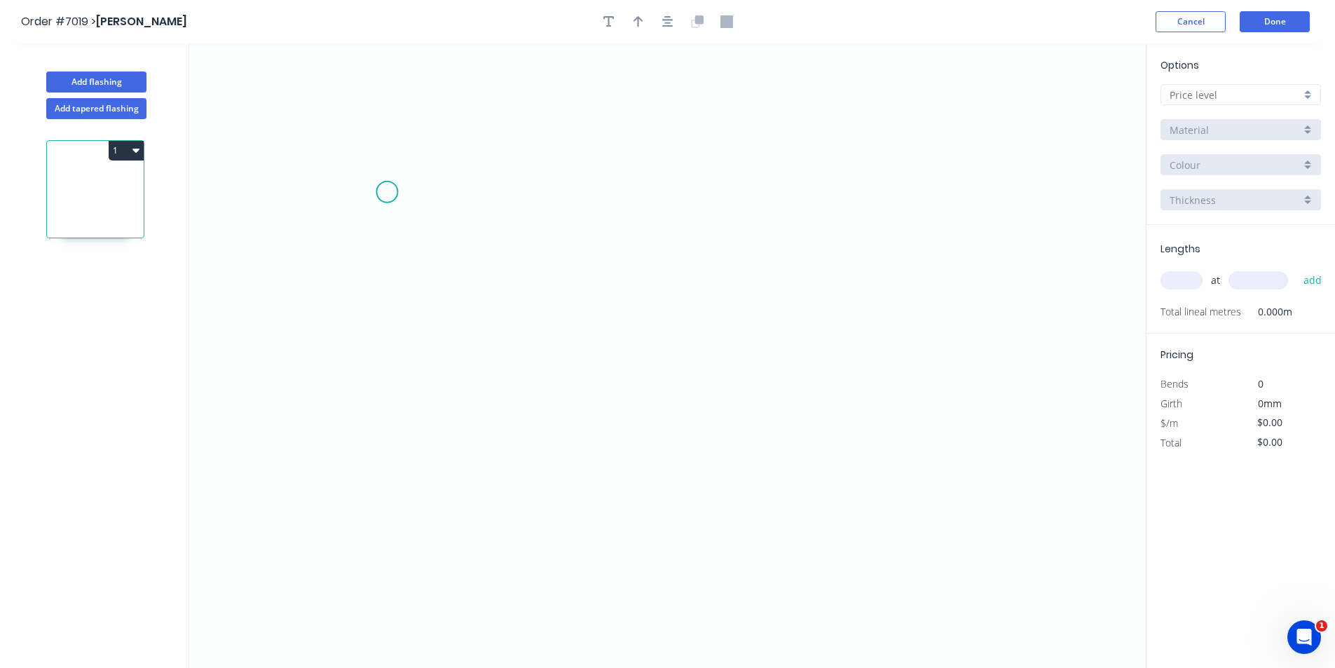
click at [387, 192] on icon "0" at bounding box center [667, 355] width 956 height 624
click at [508, 193] on icon "0" at bounding box center [667, 355] width 956 height 624
click at [497, 376] on icon "0 ?" at bounding box center [667, 355] width 956 height 624
click at [510, 376] on circle at bounding box center [507, 375] width 21 height 21
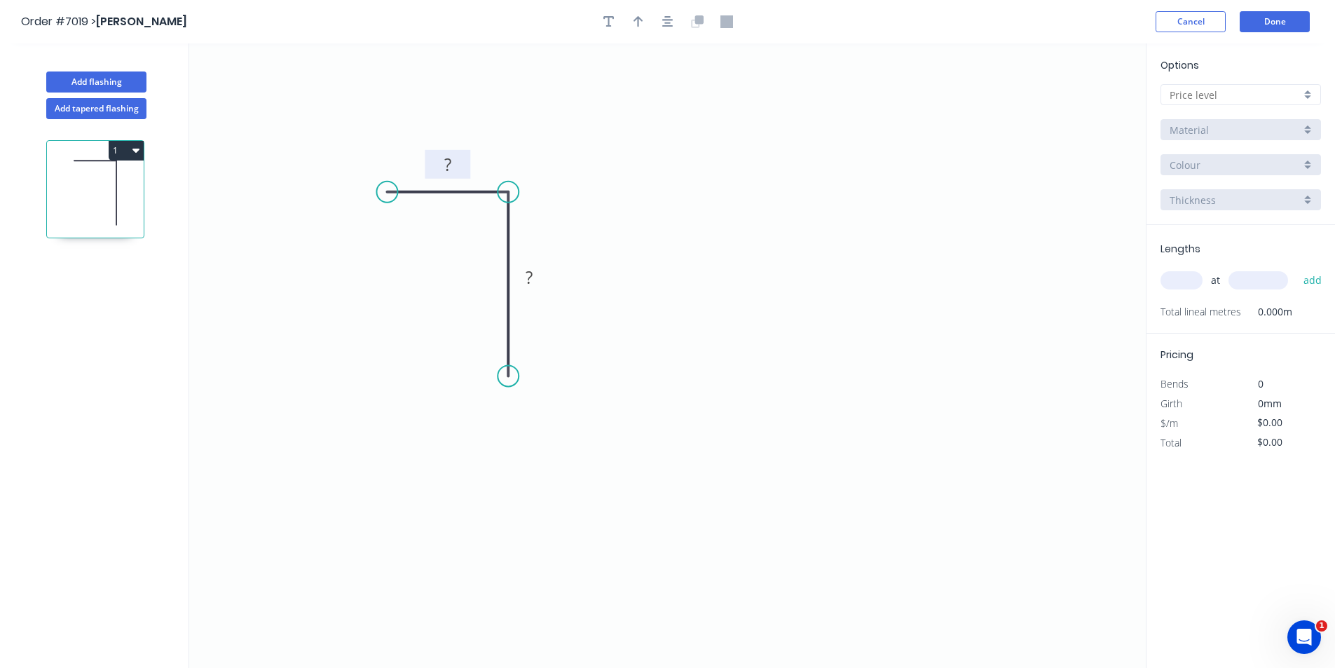
click at [452, 169] on rect at bounding box center [448, 166] width 28 height 20
drag, startPoint x: 509, startPoint y: 357, endPoint x: 511, endPoint y: 235, distance: 121.9
click at [511, 235] on circle at bounding box center [507, 235] width 21 height 21
click at [1204, 94] on input "text" at bounding box center [1234, 95] width 131 height 15
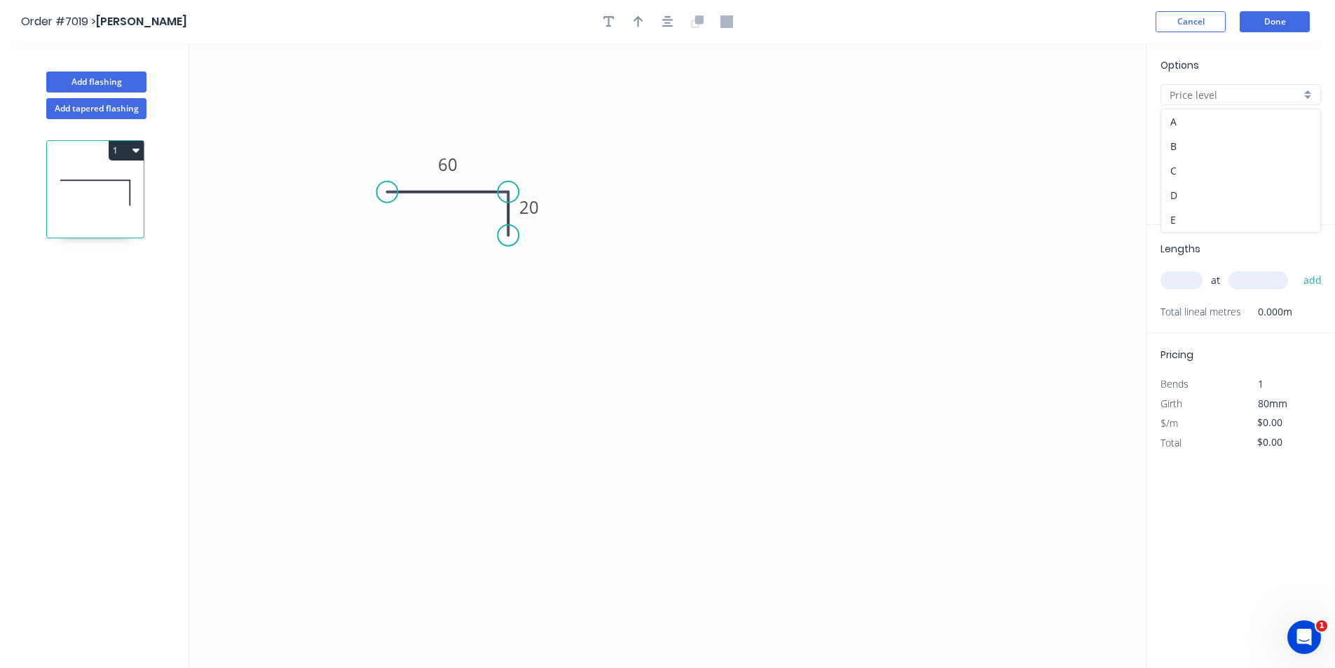
click at [1199, 197] on div "D" at bounding box center [1240, 195] width 159 height 25
type input "D"
type input "$23.75"
click at [1211, 128] on input "304 Grade Stainless Steel, 0.9mm Perforated Pattern 208 - 2mm hole" at bounding box center [1234, 130] width 131 height 15
click at [1205, 205] on div "Colorbond" at bounding box center [1240, 205] width 159 height 25
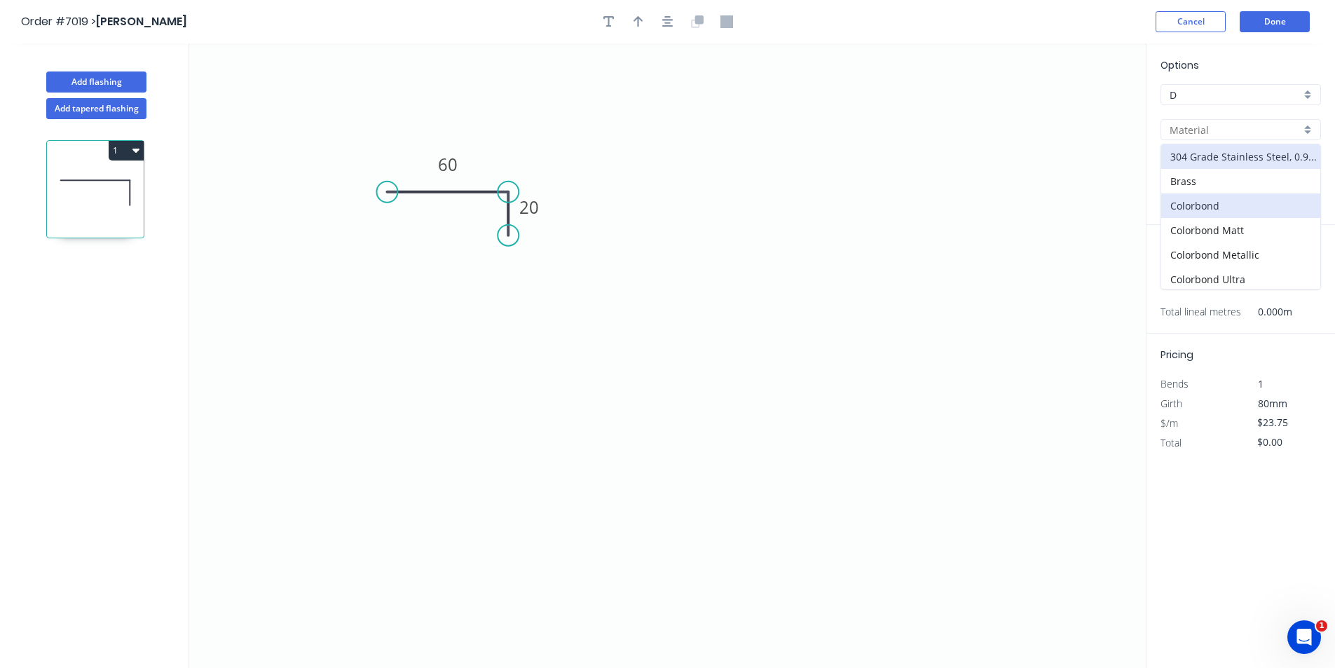
type input "Colorbond"
type input "Basalt"
type input "$7.34"
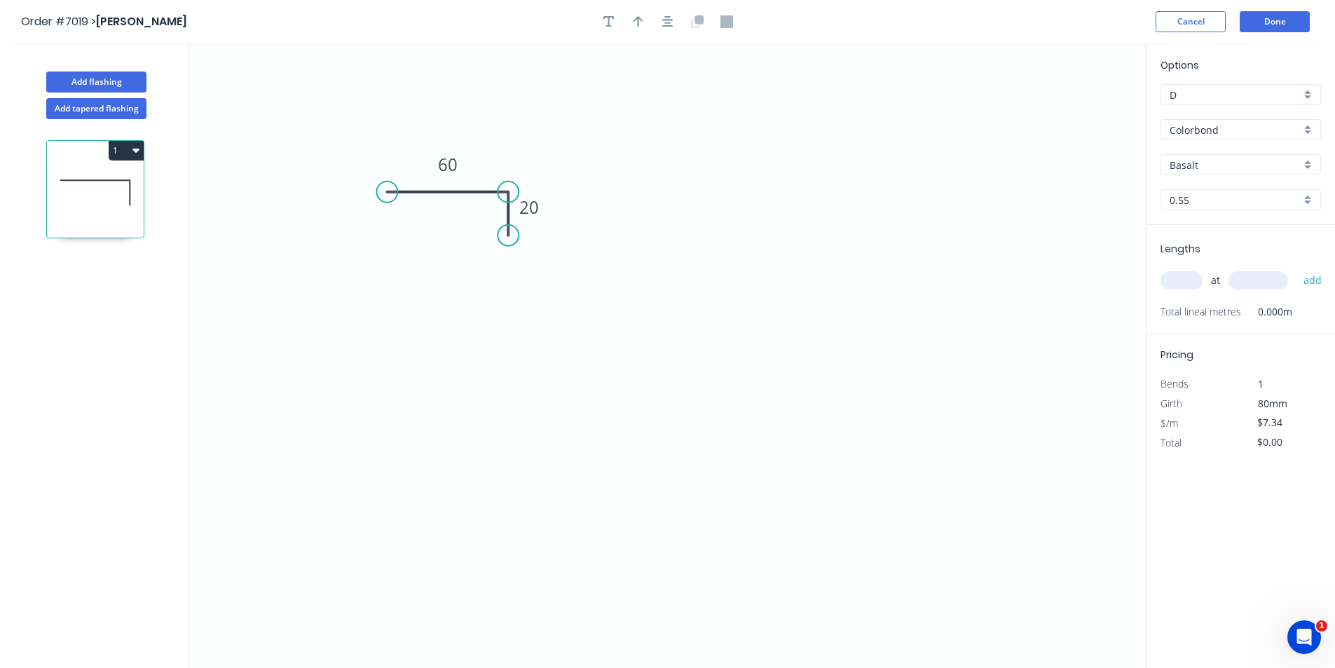
click at [1177, 274] on input "text" at bounding box center [1181, 280] width 42 height 18
type input "1"
type input "400"
click at [1296, 268] on button "add" at bounding box center [1312, 280] width 33 height 24
click at [133, 148] on icon "button" at bounding box center [135, 149] width 7 height 11
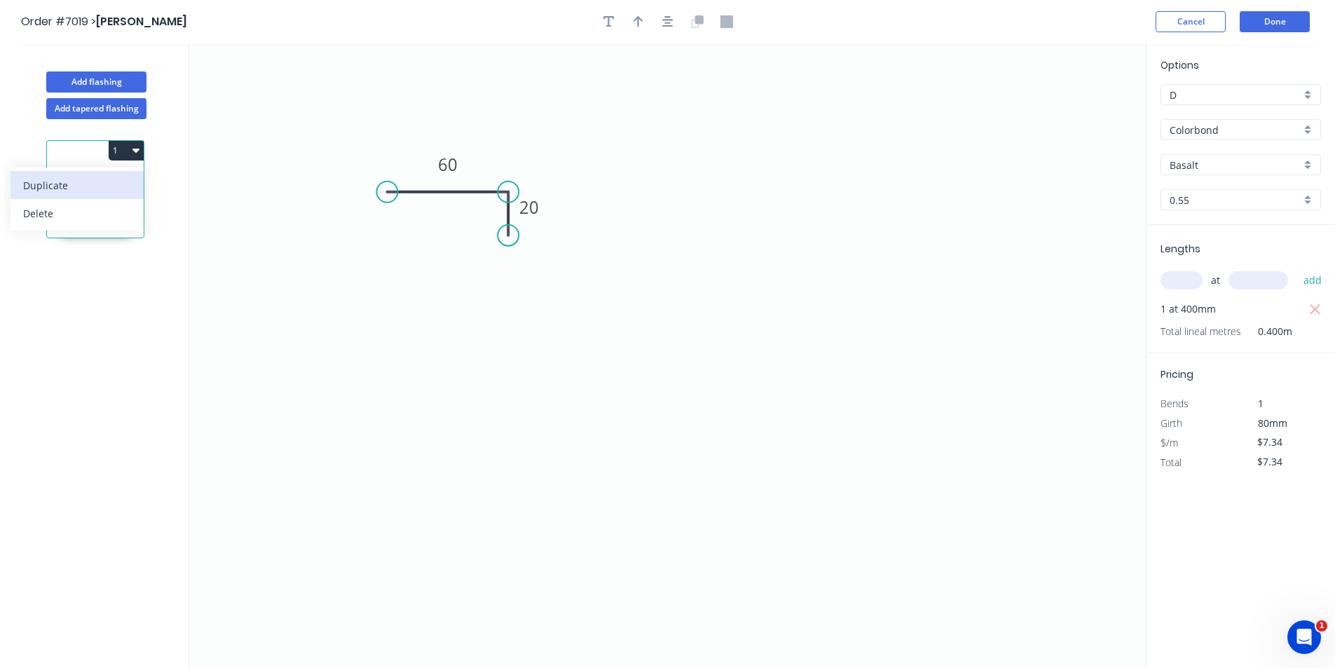
click at [116, 188] on div "Duplicate" at bounding box center [77, 185] width 108 height 20
type input "$0.00"
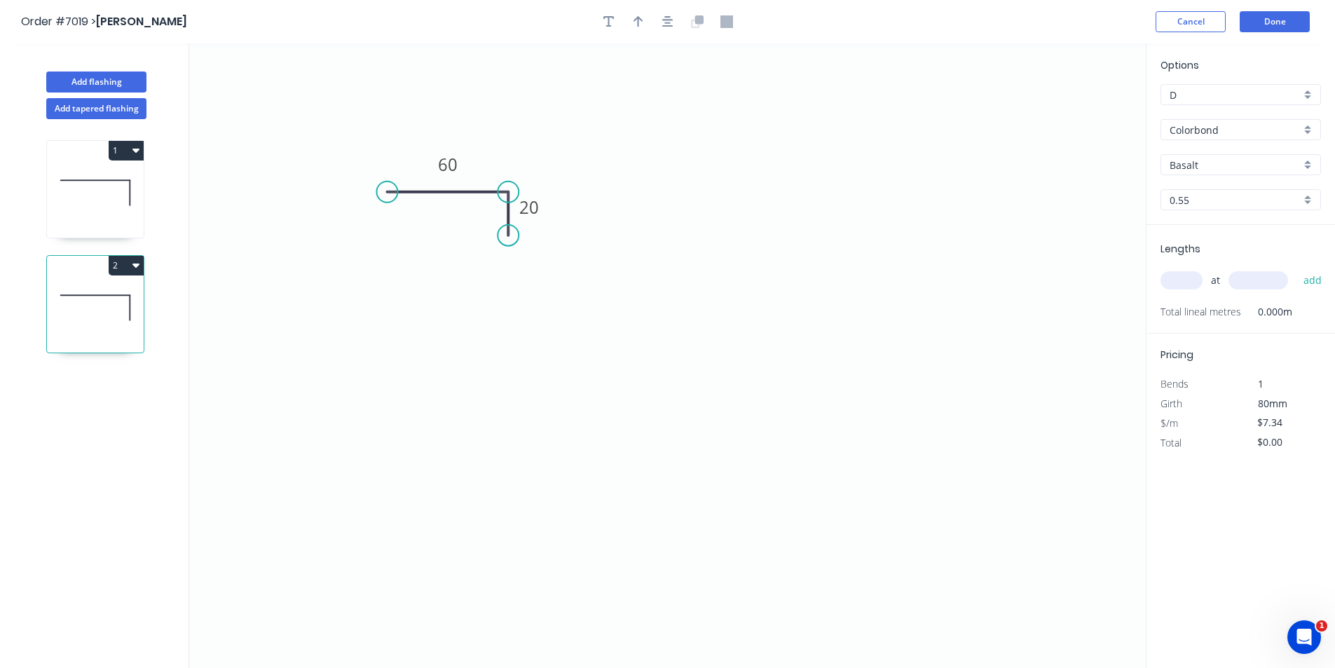
click at [91, 301] on icon at bounding box center [95, 308] width 97 height 90
click at [451, 160] on tspan "60" at bounding box center [448, 164] width 20 height 23
type input "$14.67"
click at [1187, 275] on input "text" at bounding box center [1181, 280] width 42 height 18
type input "1"
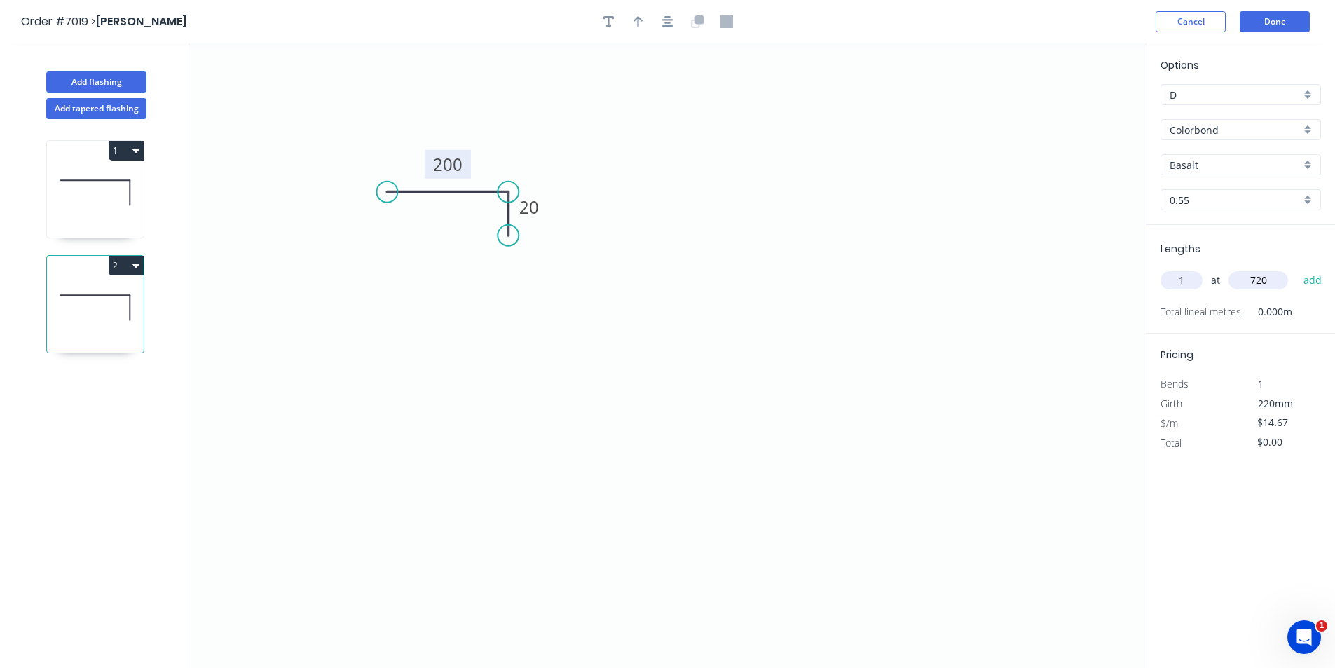
type input "720"
click at [1296, 268] on button "add" at bounding box center [1312, 280] width 33 height 24
click at [132, 263] on icon "button" at bounding box center [135, 264] width 7 height 11
click at [106, 298] on div "Duplicate" at bounding box center [77, 300] width 108 height 20
type input "$0.00"
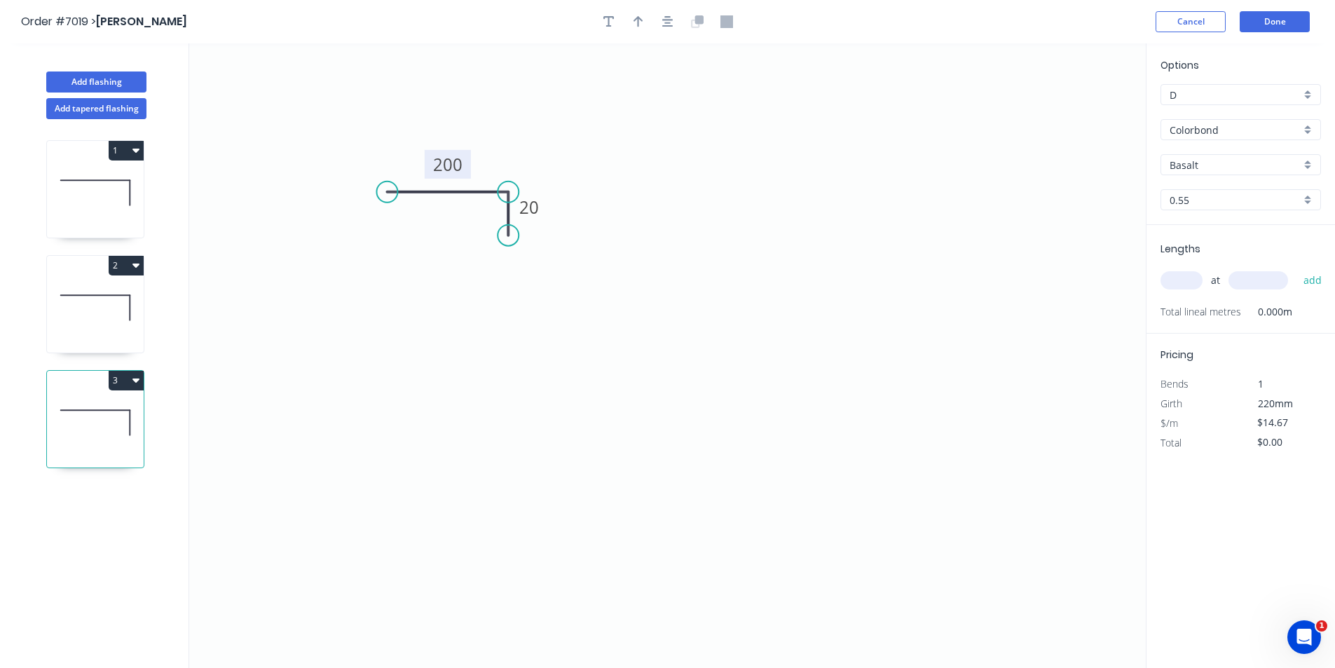
click at [462, 166] on rect at bounding box center [448, 164] width 46 height 29
click at [445, 164] on tspan "200" at bounding box center [447, 164] width 29 height 23
click at [1175, 280] on input "text" at bounding box center [1181, 280] width 42 height 18
click at [1185, 280] on input "text" at bounding box center [1181, 280] width 42 height 18
type input "1"
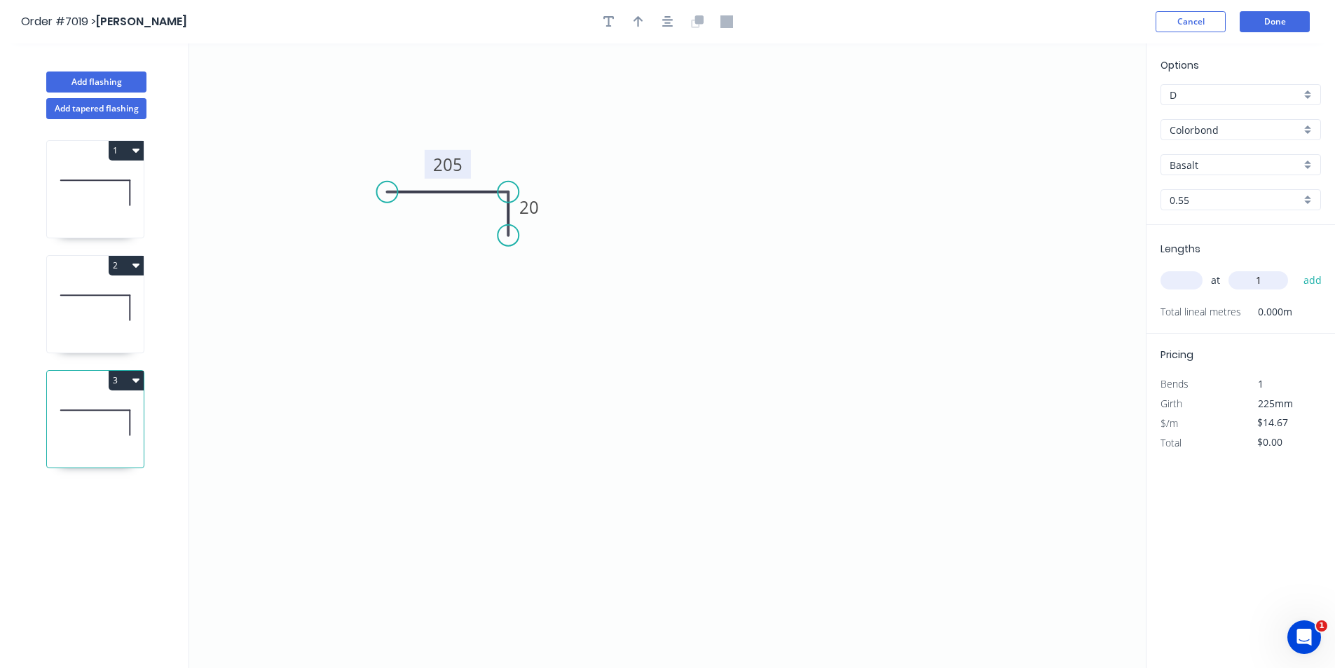
click at [1185, 280] on input "text" at bounding box center [1181, 280] width 42 height 18
type input "1"
type input "400"
click at [1296, 268] on button "add" at bounding box center [1312, 280] width 33 height 24
type input "$14.67"
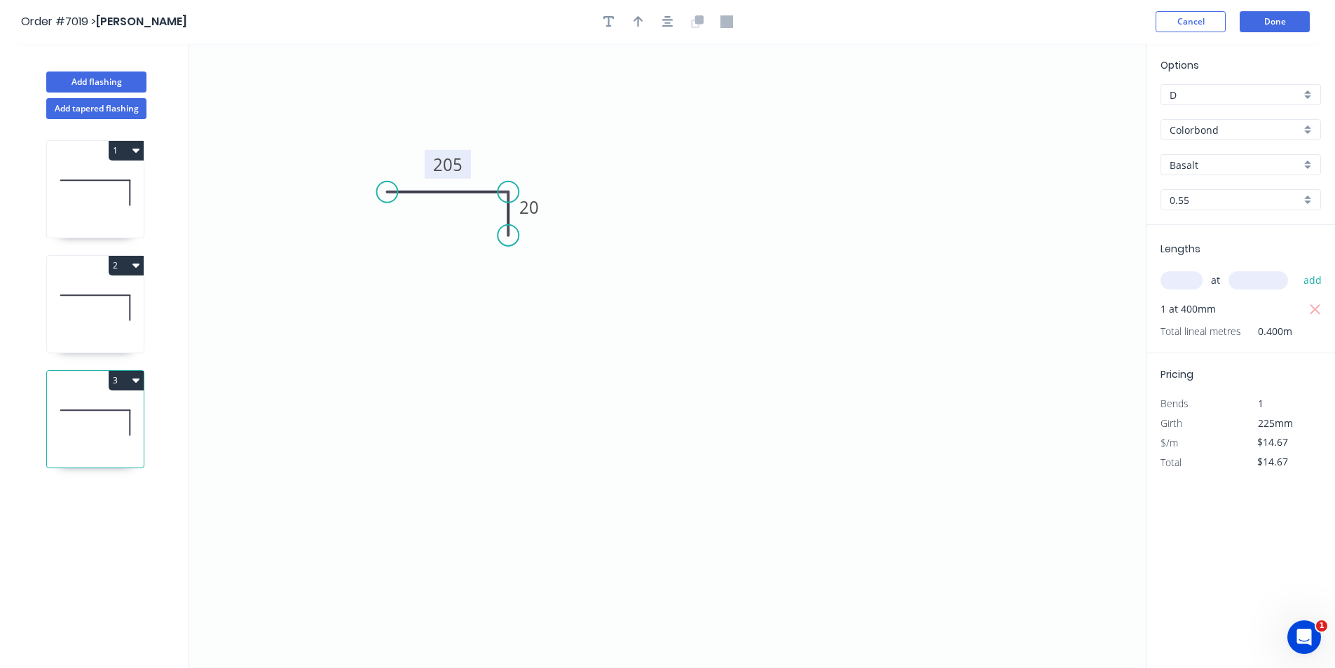
click at [89, 305] on icon at bounding box center [95, 308] width 97 height 90
click at [112, 203] on icon at bounding box center [95, 193] width 97 height 90
type input "$7.34"
click at [130, 302] on icon at bounding box center [130, 307] width 0 height 25
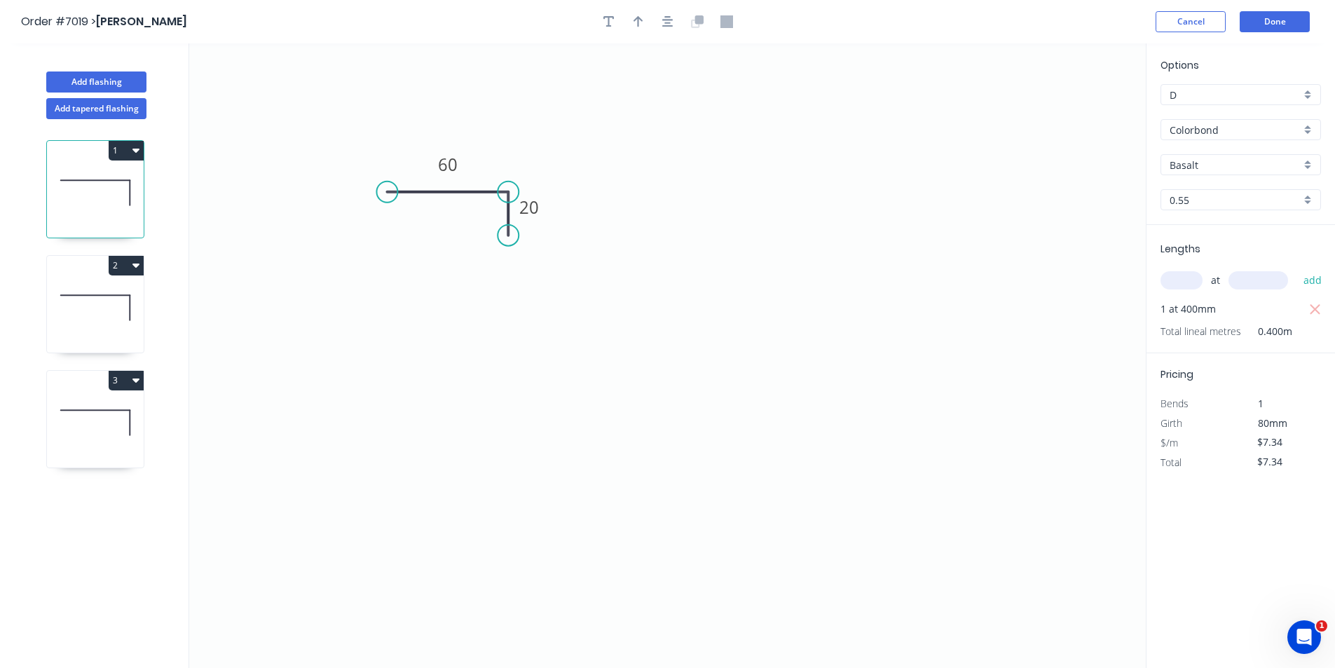
type input "$14.67"
click at [97, 411] on icon at bounding box center [95, 423] width 97 height 90
click at [111, 325] on icon at bounding box center [95, 308] width 97 height 90
click at [88, 414] on icon at bounding box center [95, 423] width 97 height 90
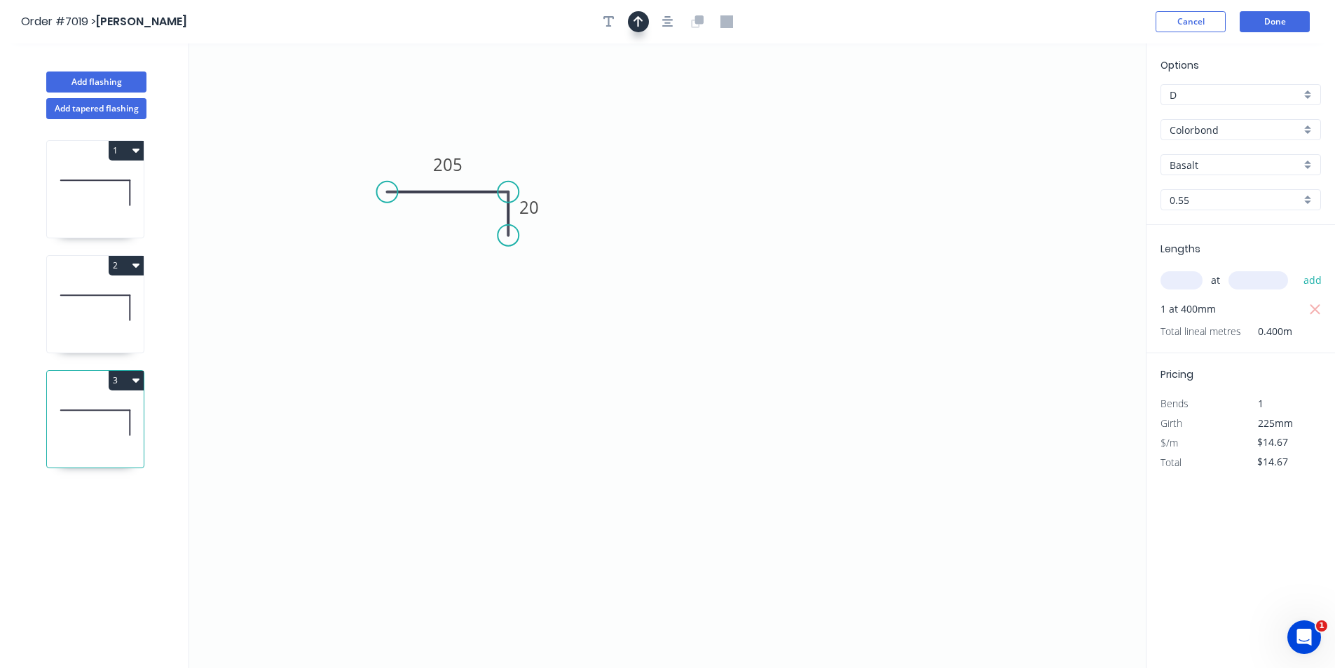
click at [636, 18] on icon "button" at bounding box center [638, 21] width 10 height 13
click at [1073, 111] on icon at bounding box center [1074, 97] width 13 height 45
click at [1077, 109] on icon at bounding box center [1086, 102] width 41 height 41
click at [1077, 109] on icon "0 205 20" at bounding box center [667, 355] width 956 height 624
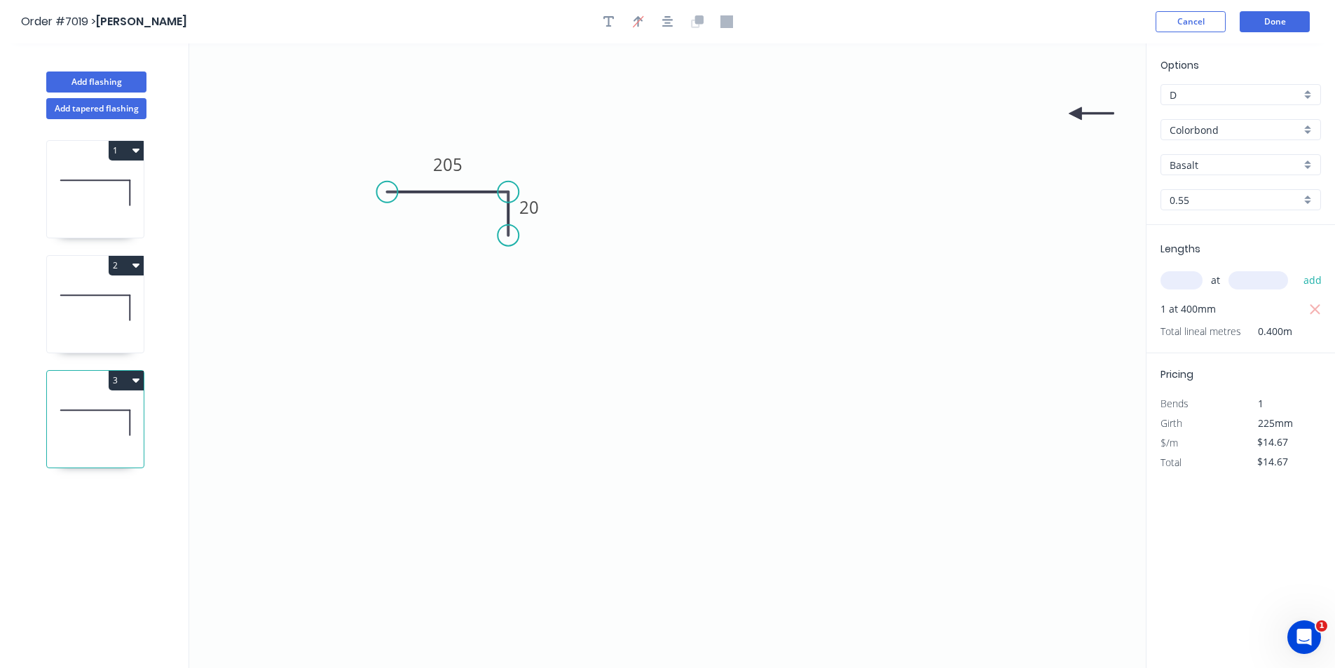
click at [1075, 109] on icon "0 205 20" at bounding box center [667, 355] width 956 height 624
click at [1075, 114] on icon at bounding box center [1090, 113] width 45 height 13
click at [1075, 114] on icon at bounding box center [1086, 124] width 41 height 41
click at [1075, 115] on icon at bounding box center [1074, 129] width 13 height 45
drag, startPoint x: 1074, startPoint y: 115, endPoint x: 427, endPoint y: 221, distance: 656.0
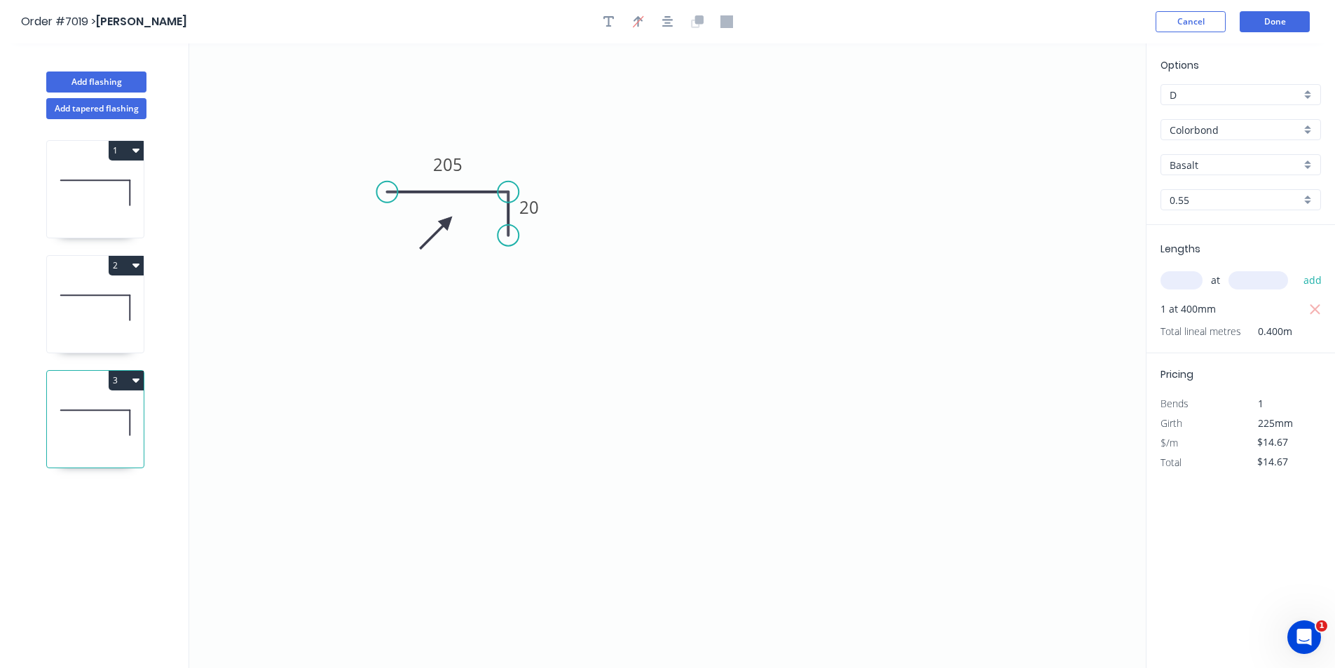
click at [427, 221] on icon at bounding box center [435, 232] width 41 height 41
click at [132, 296] on icon at bounding box center [95, 308] width 97 height 90
click at [635, 20] on icon "button" at bounding box center [638, 21] width 10 height 11
click at [1074, 106] on icon at bounding box center [1074, 97] width 13 height 45
click at [1074, 106] on icon "0 200 20" at bounding box center [667, 355] width 956 height 624
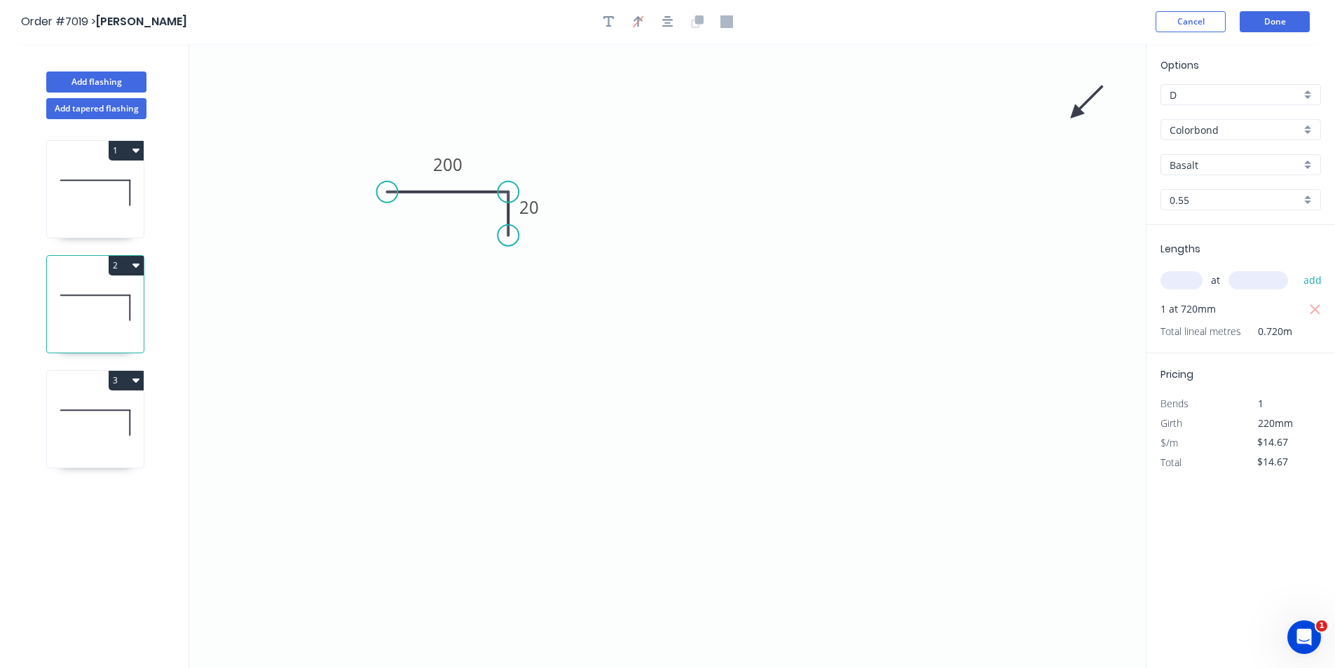
click at [1074, 106] on icon "0 200 20" at bounding box center [667, 355] width 956 height 624
click at [1074, 112] on icon at bounding box center [1086, 102] width 41 height 41
click at [1074, 112] on icon at bounding box center [1090, 113] width 45 height 13
click at [1074, 112] on icon at bounding box center [1086, 124] width 41 height 41
click at [1074, 112] on icon at bounding box center [1074, 129] width 13 height 45
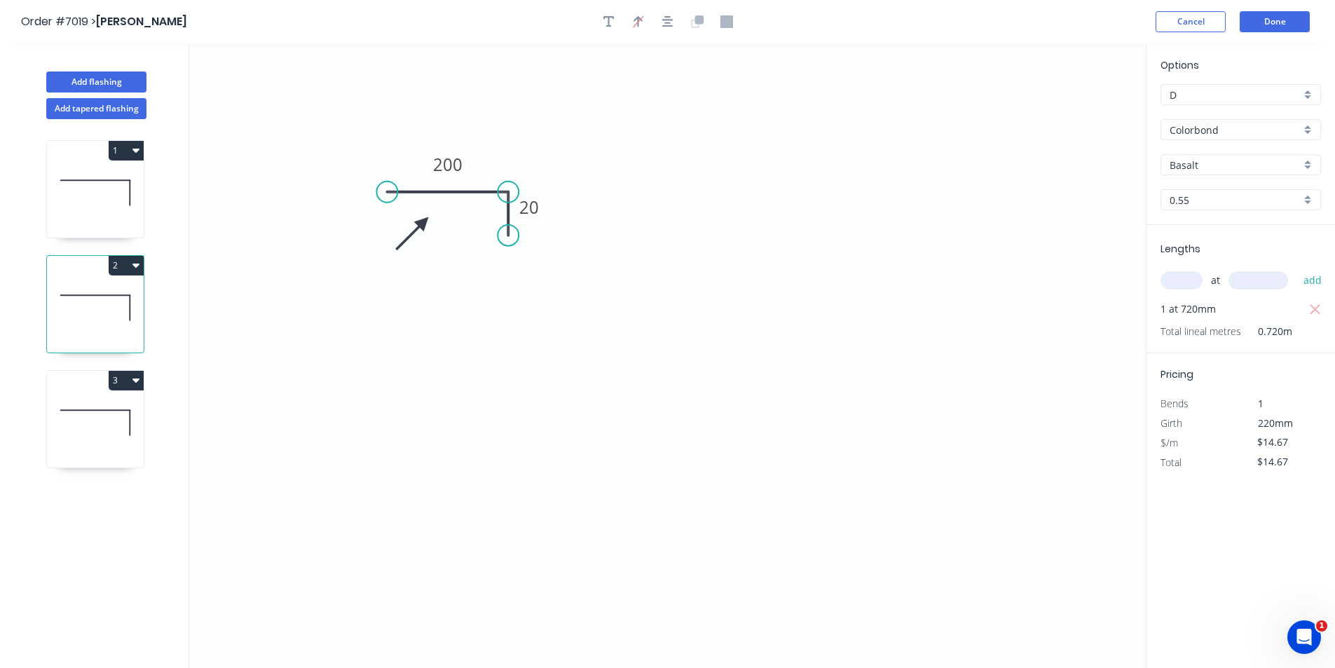
drag, startPoint x: 1073, startPoint y: 114, endPoint x: 423, endPoint y: 222, distance: 658.3
click at [423, 222] on icon at bounding box center [412, 233] width 41 height 41
click at [98, 205] on icon at bounding box center [95, 193] width 97 height 90
type input "$7.34"
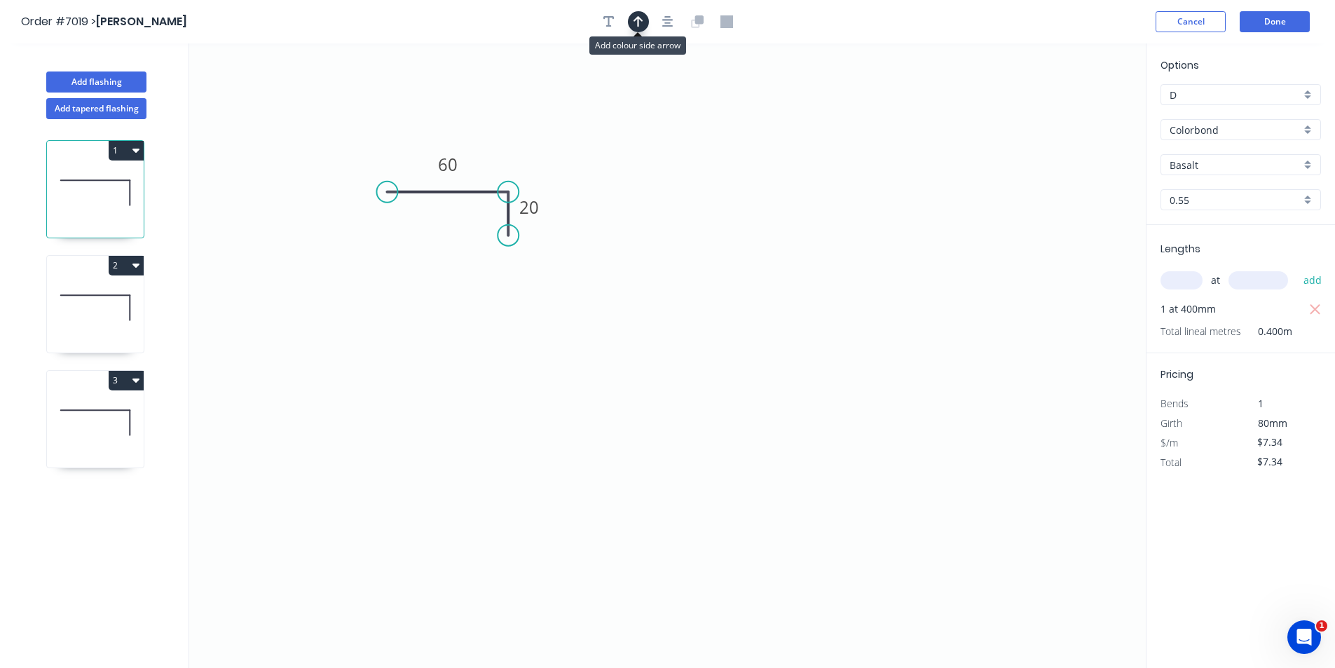
click at [633, 23] on icon "button" at bounding box center [638, 21] width 10 height 13
click at [1075, 114] on icon at bounding box center [1074, 97] width 13 height 45
click at [1075, 114] on icon at bounding box center [1090, 113] width 45 height 13
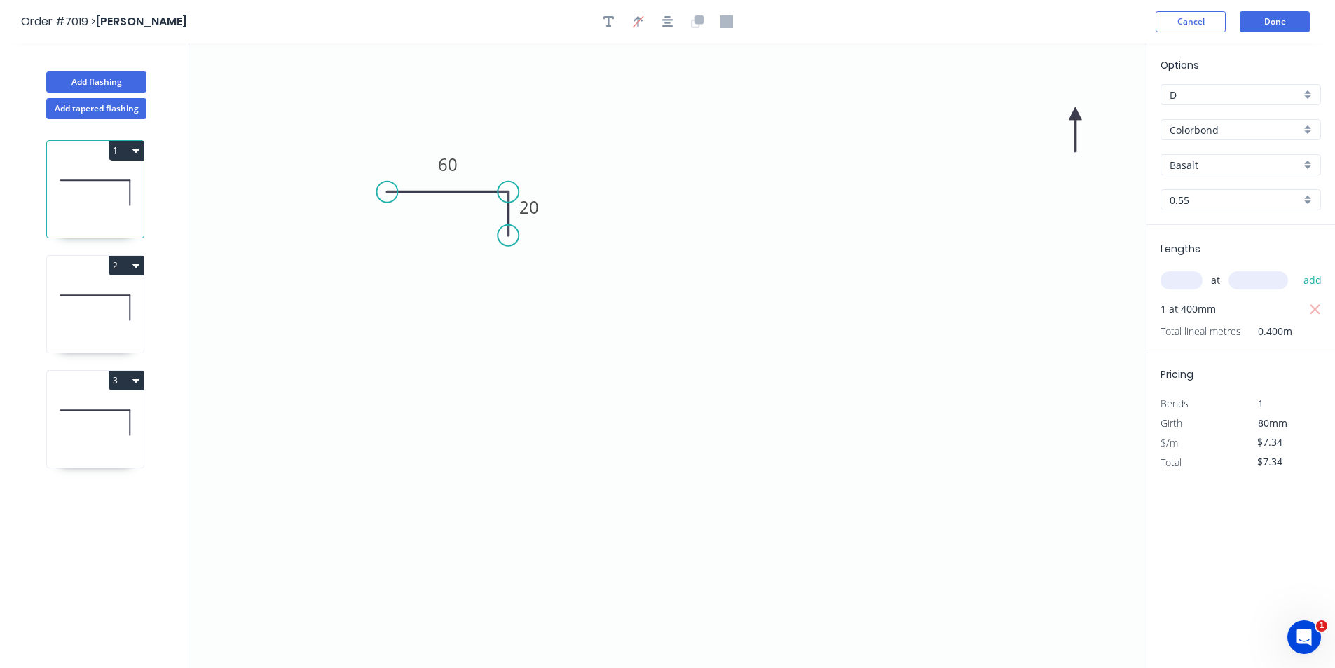
click at [1075, 114] on icon at bounding box center [1074, 129] width 13 height 45
drag, startPoint x: 1072, startPoint y: 113, endPoint x: 443, endPoint y: 215, distance: 636.6
click at [441, 215] on icon at bounding box center [420, 227] width 41 height 41
click at [100, 200] on icon at bounding box center [95, 193] width 97 height 90
click at [1191, 168] on input "Basalt" at bounding box center [1234, 165] width 131 height 15
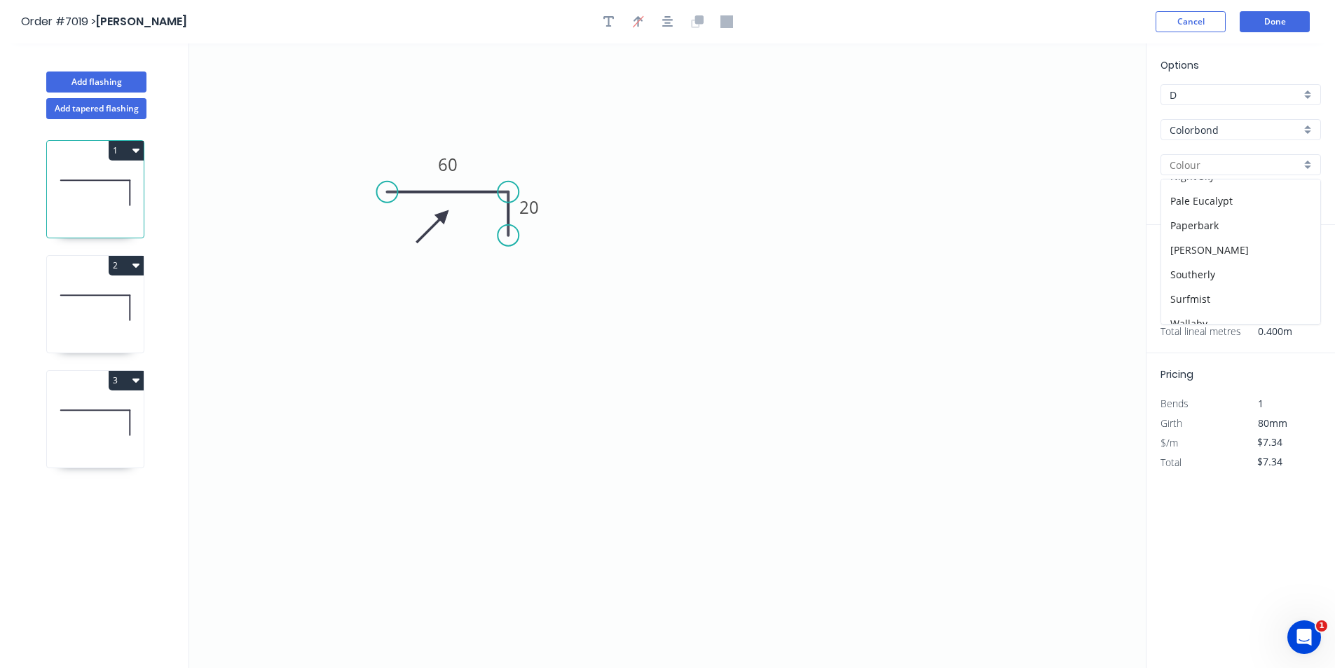
scroll to position [350, 0]
click at [1213, 279] on div "Surfmist" at bounding box center [1240, 282] width 159 height 25
type input "Surfmist"
click at [76, 305] on icon at bounding box center [95, 308] width 97 height 90
type input "$14.67"
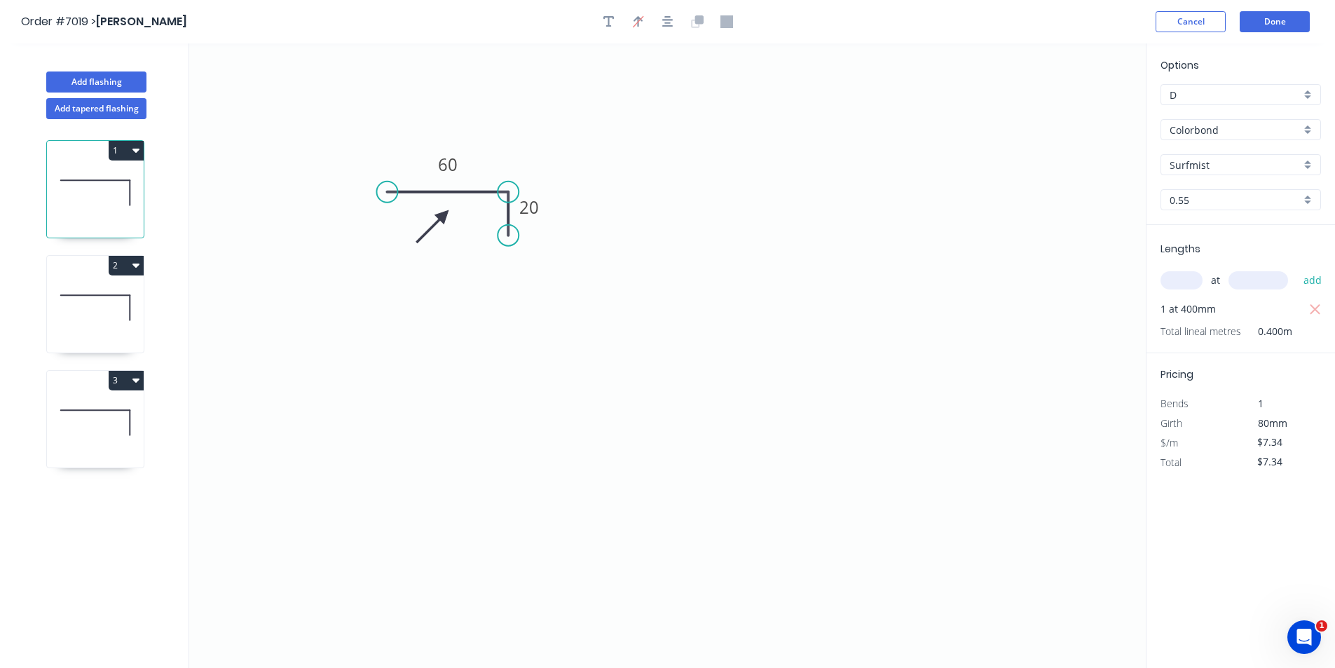
type input "$14.67"
type input "Basalt"
click at [1260, 160] on input "Basalt" at bounding box center [1234, 165] width 131 height 15
click at [1218, 284] on div "Surfmist" at bounding box center [1240, 282] width 159 height 25
click at [104, 422] on icon at bounding box center [95, 423] width 97 height 90
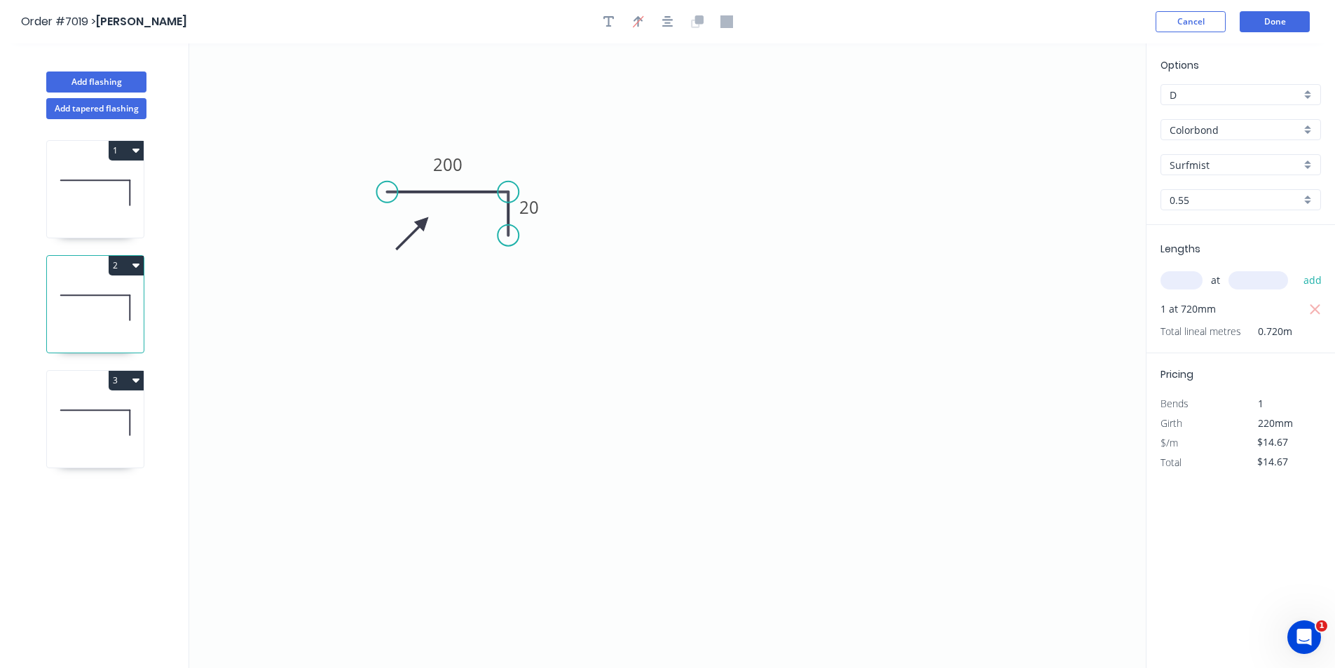
type input "Basalt"
click at [1192, 167] on input "Basalt" at bounding box center [1234, 165] width 131 height 15
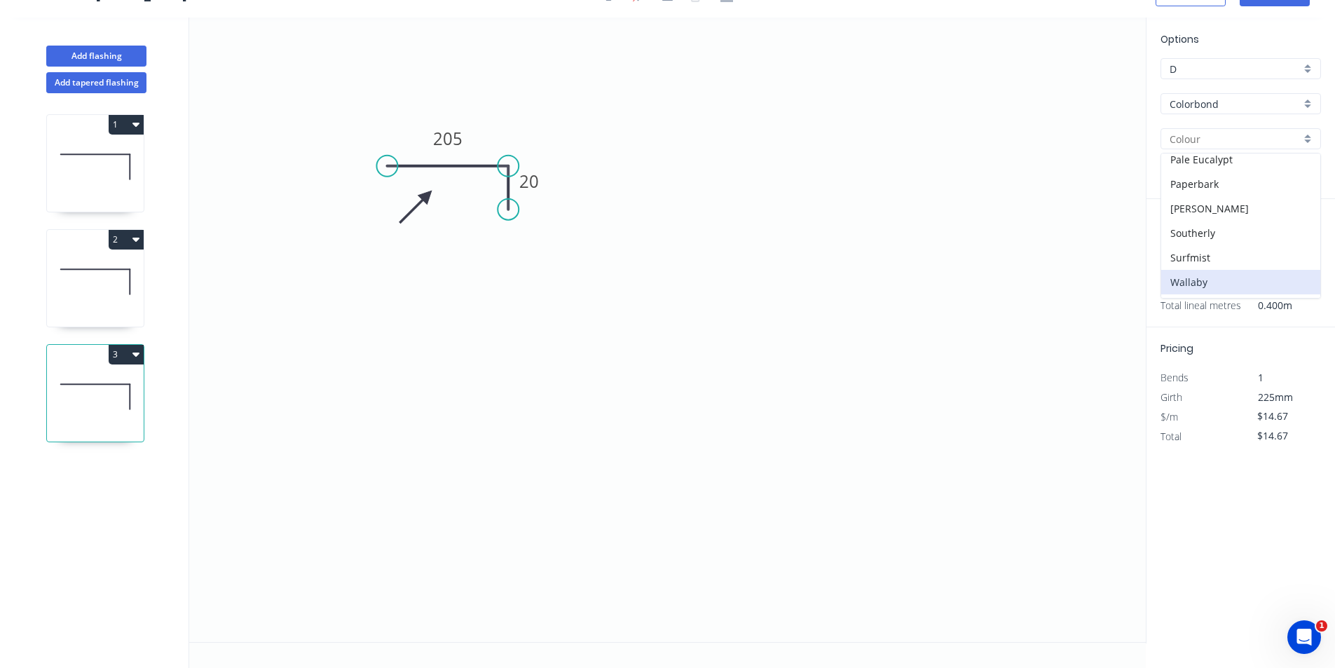
scroll to position [325, 0]
click at [1204, 286] on div "Surfmist" at bounding box center [1240, 282] width 159 height 25
type input "Surfmist"
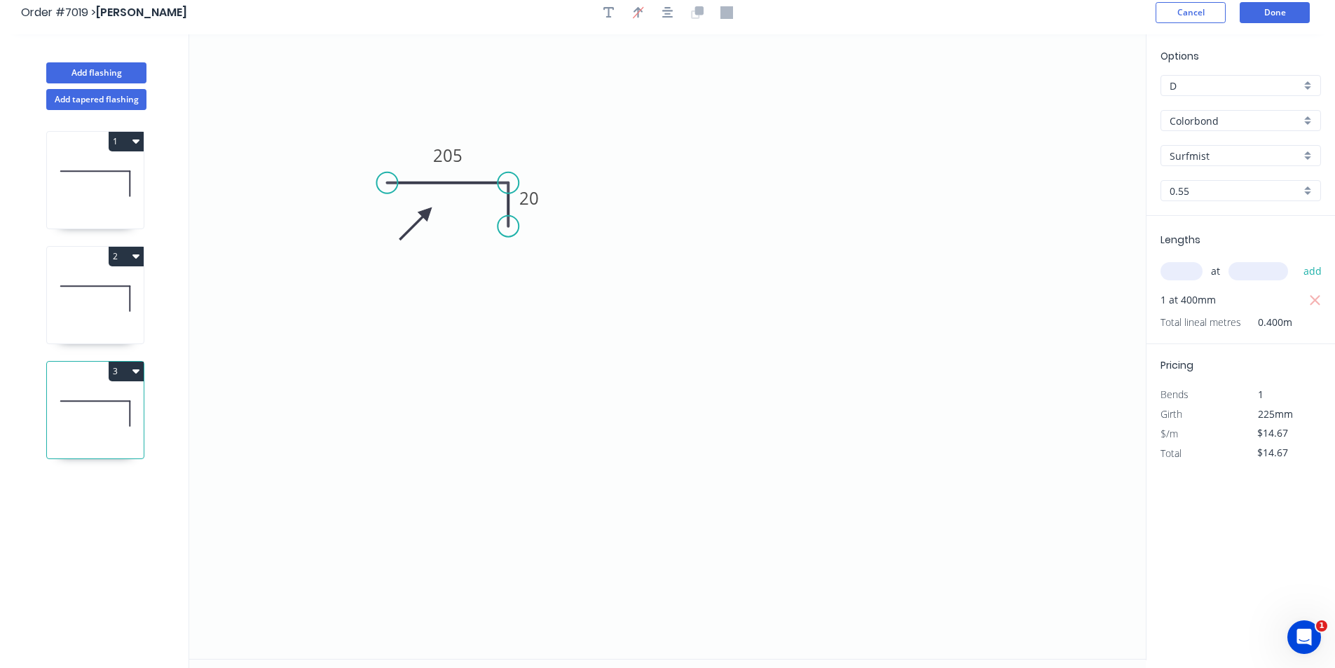
scroll to position [0, 0]
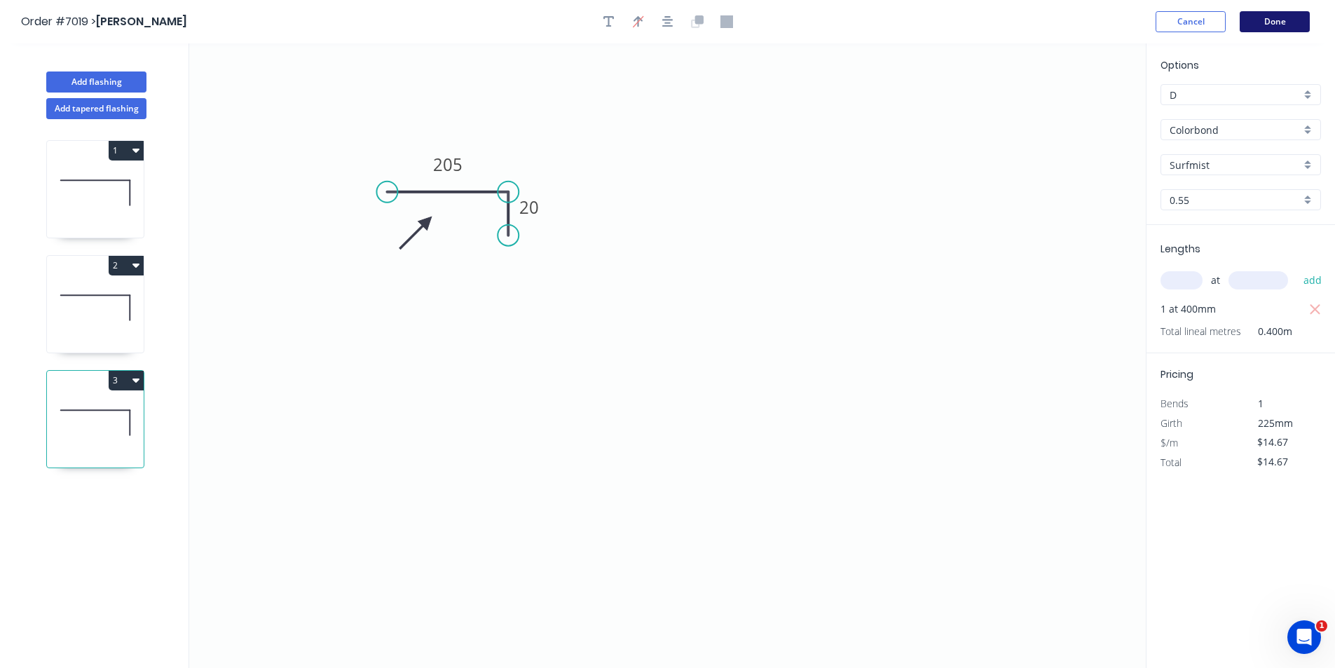
click at [1284, 18] on button "Done" at bounding box center [1274, 21] width 70 height 21
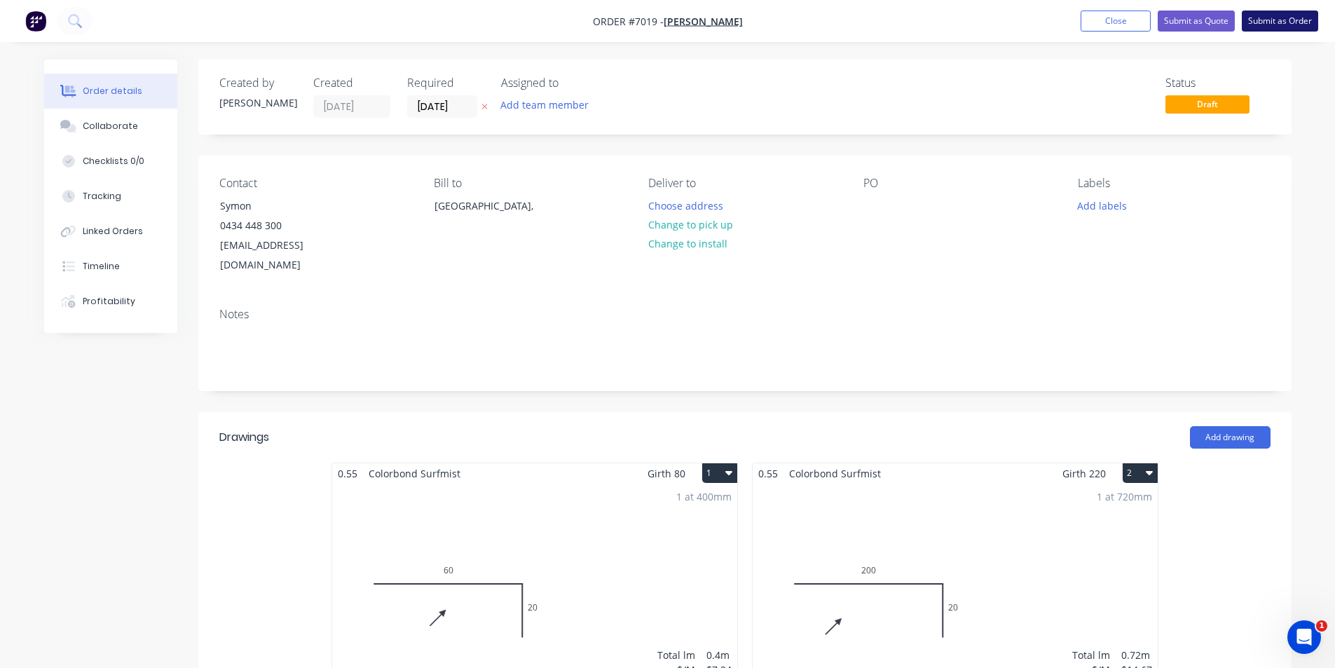
click at [1288, 22] on button "Submit as Order" at bounding box center [1279, 21] width 76 height 21
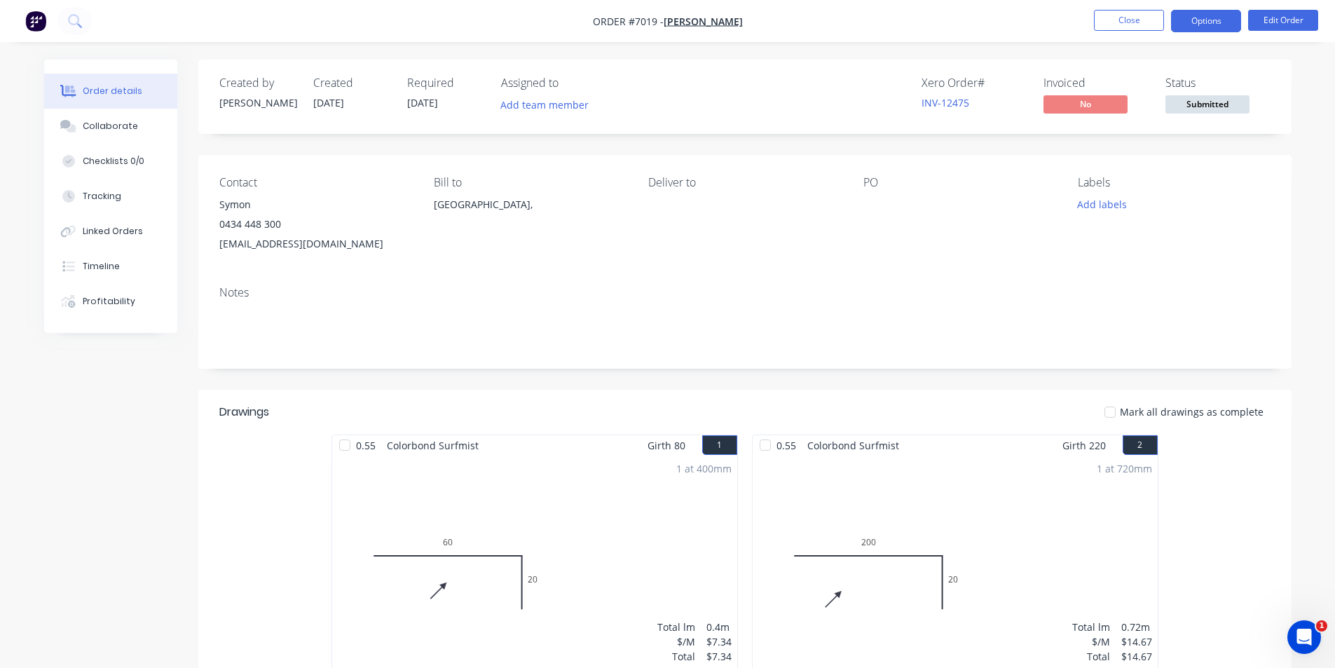
click at [1207, 25] on button "Options" at bounding box center [1206, 21] width 70 height 22
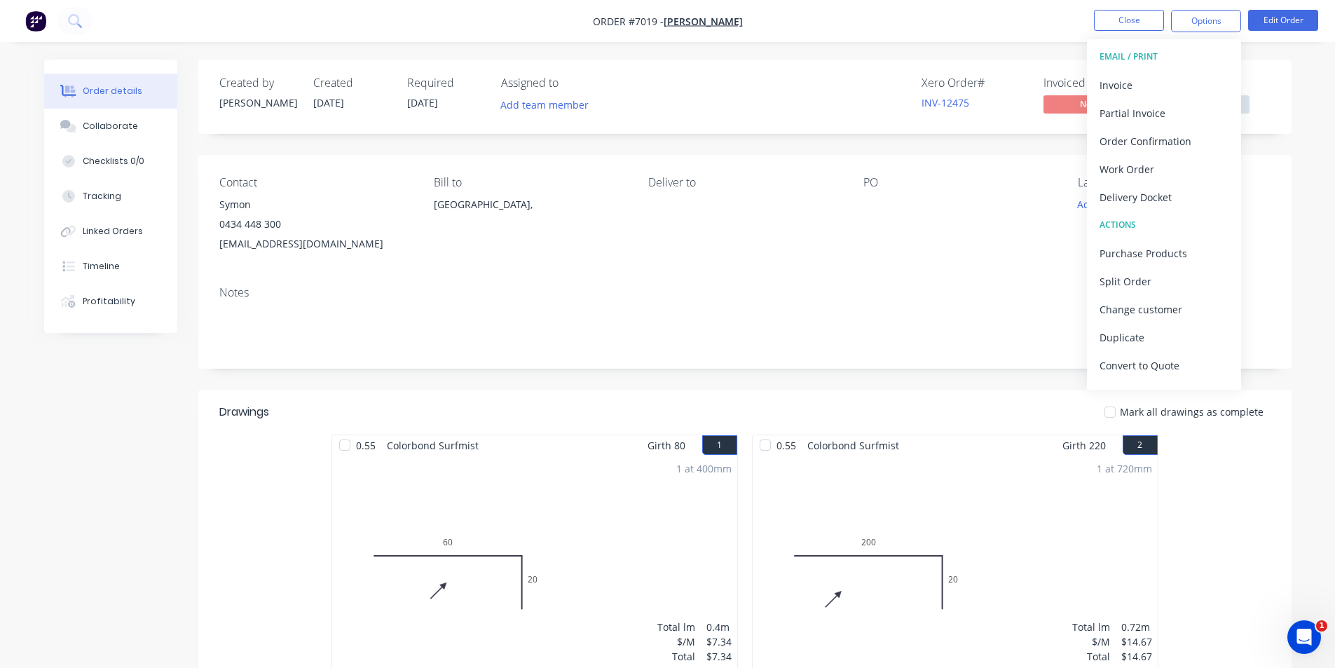
click at [1270, 179] on div "Contact Symon [PHONE_NUMBER] [EMAIL_ADDRESS][DOMAIN_NAME] Bill to [GEOGRAPHIC_D…" at bounding box center [744, 215] width 1093 height 120
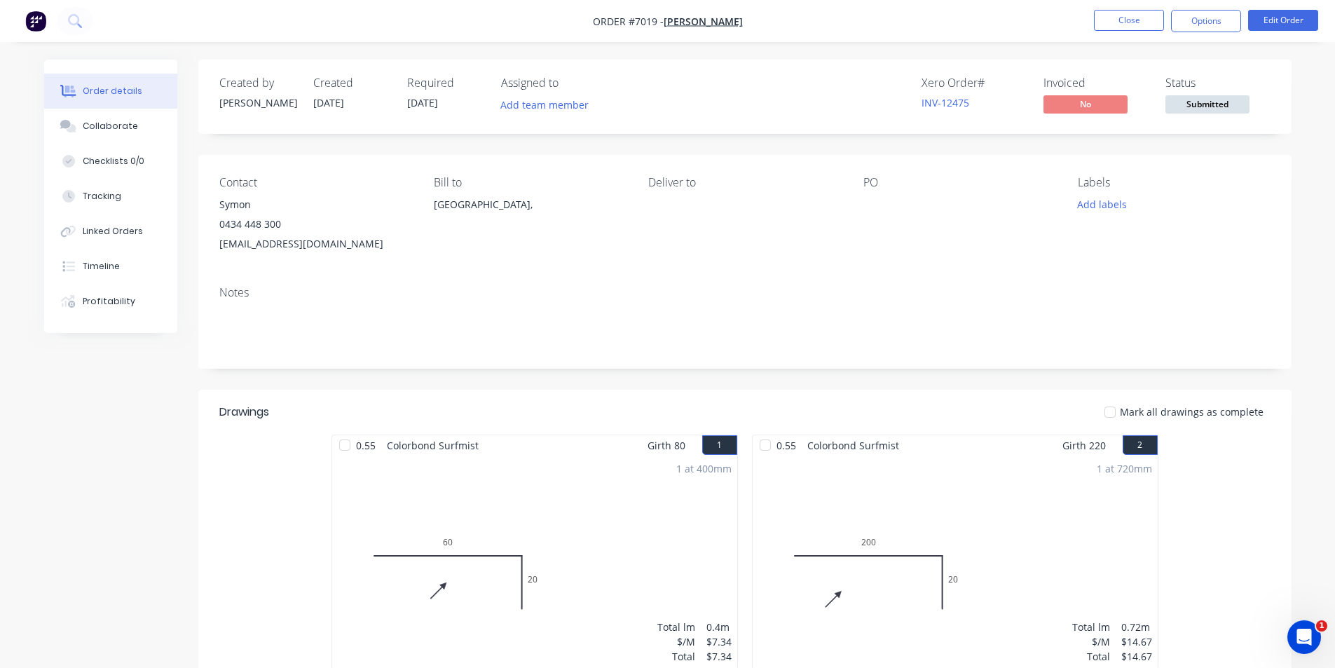
click at [1227, 105] on span "Submitted" at bounding box center [1207, 104] width 84 height 18
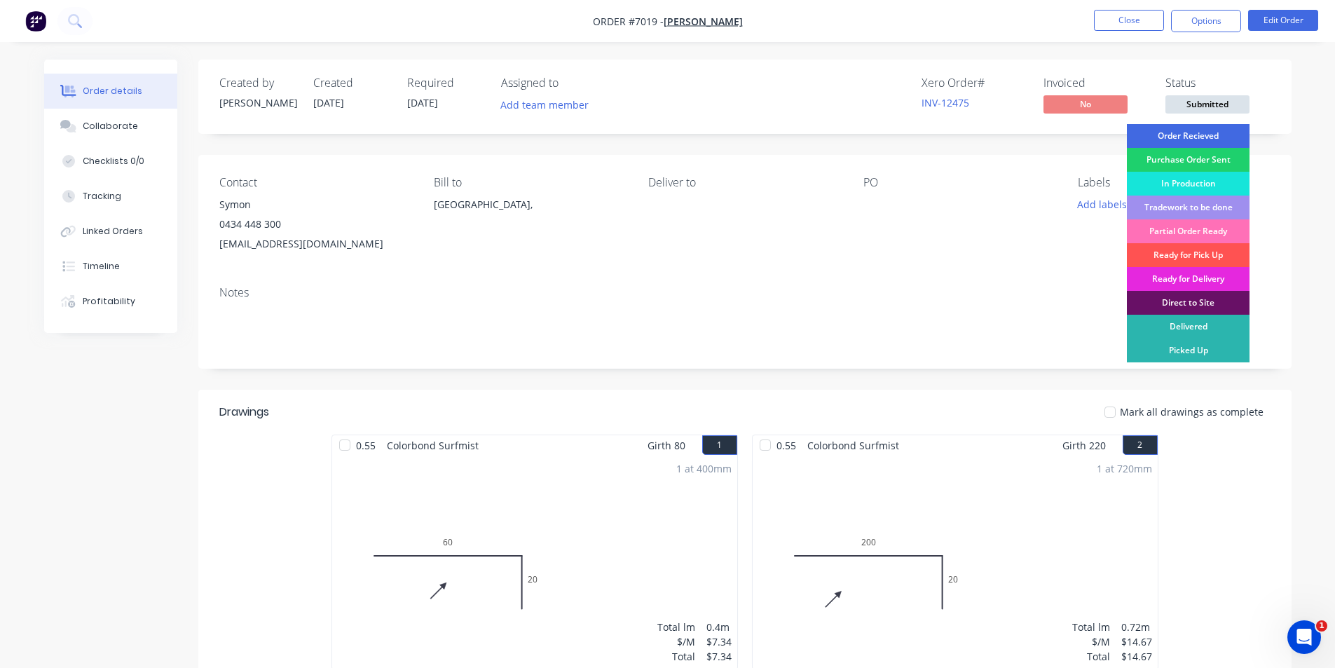
click at [1201, 135] on div "Order Recieved" at bounding box center [1188, 136] width 123 height 24
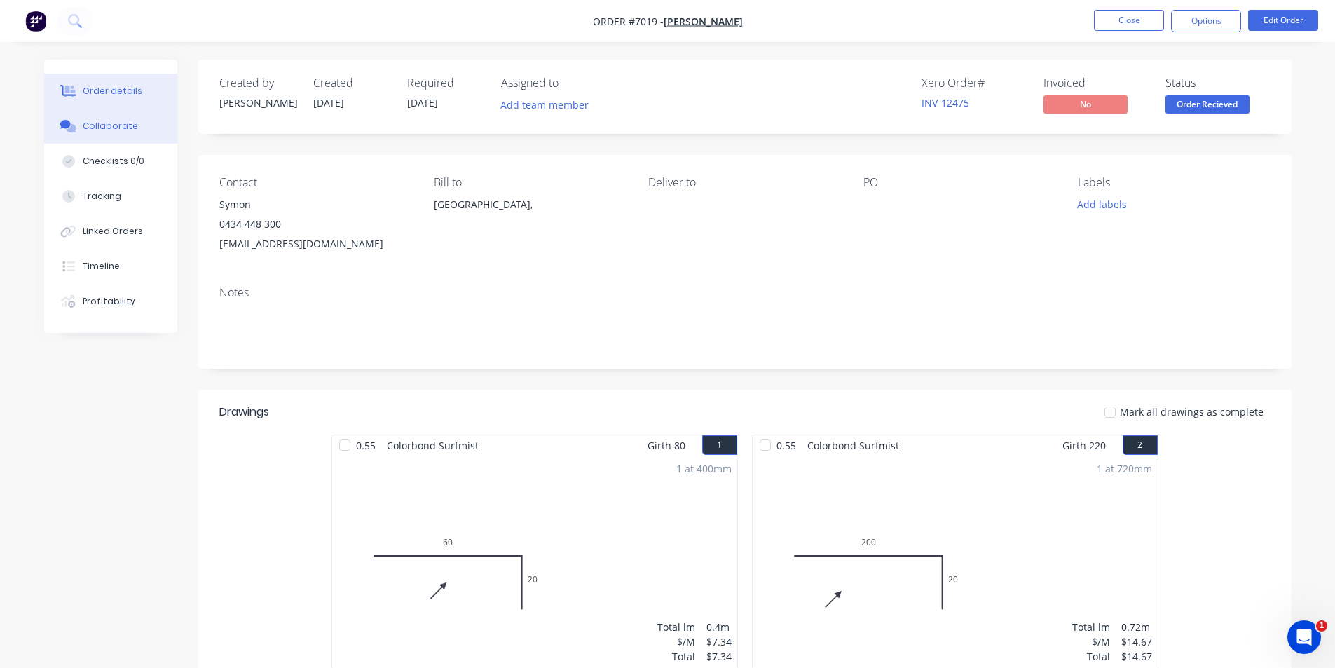
click at [89, 132] on div "Collaborate" at bounding box center [110, 126] width 55 height 13
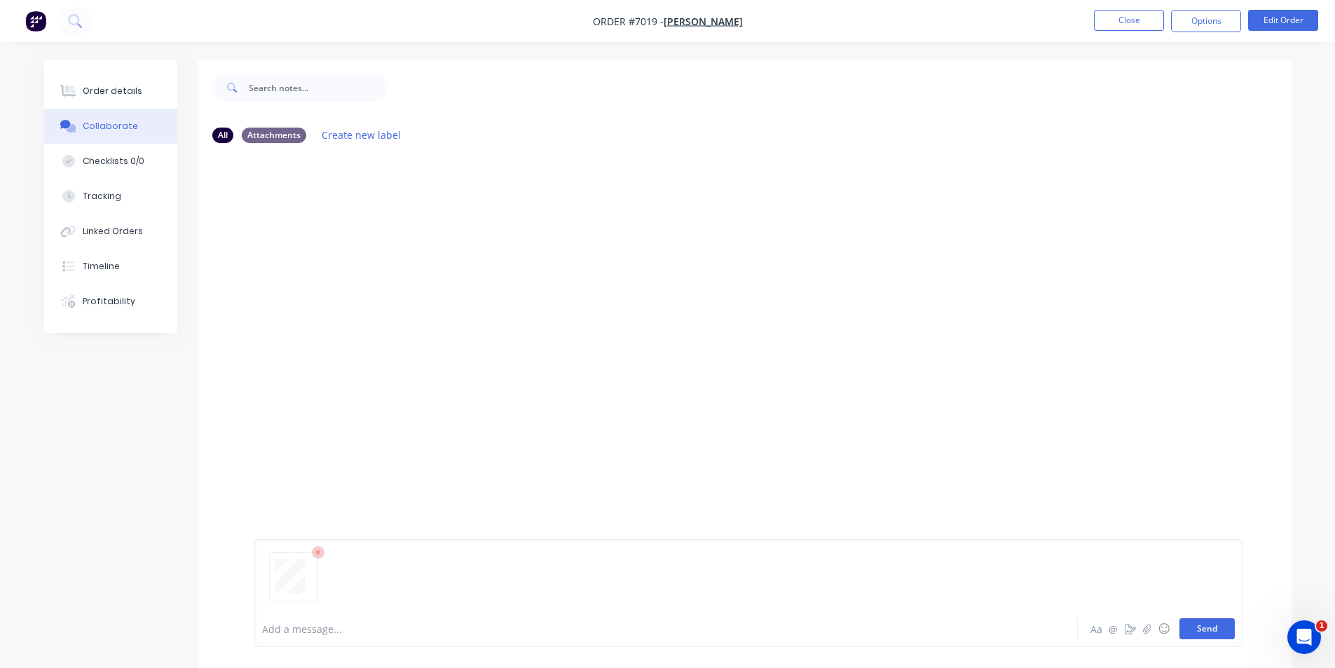
click at [1223, 631] on button "Send" at bounding box center [1206, 628] width 55 height 21
click at [411, 264] on div at bounding box center [744, 382] width 1093 height 456
click at [288, 174] on div at bounding box center [744, 382] width 1093 height 456
click at [287, 177] on div at bounding box center [744, 382] width 1093 height 456
click at [216, 40] on nav "Order #7019 - [PERSON_NAME] Close Options Edit Order" at bounding box center [667, 21] width 1335 height 42
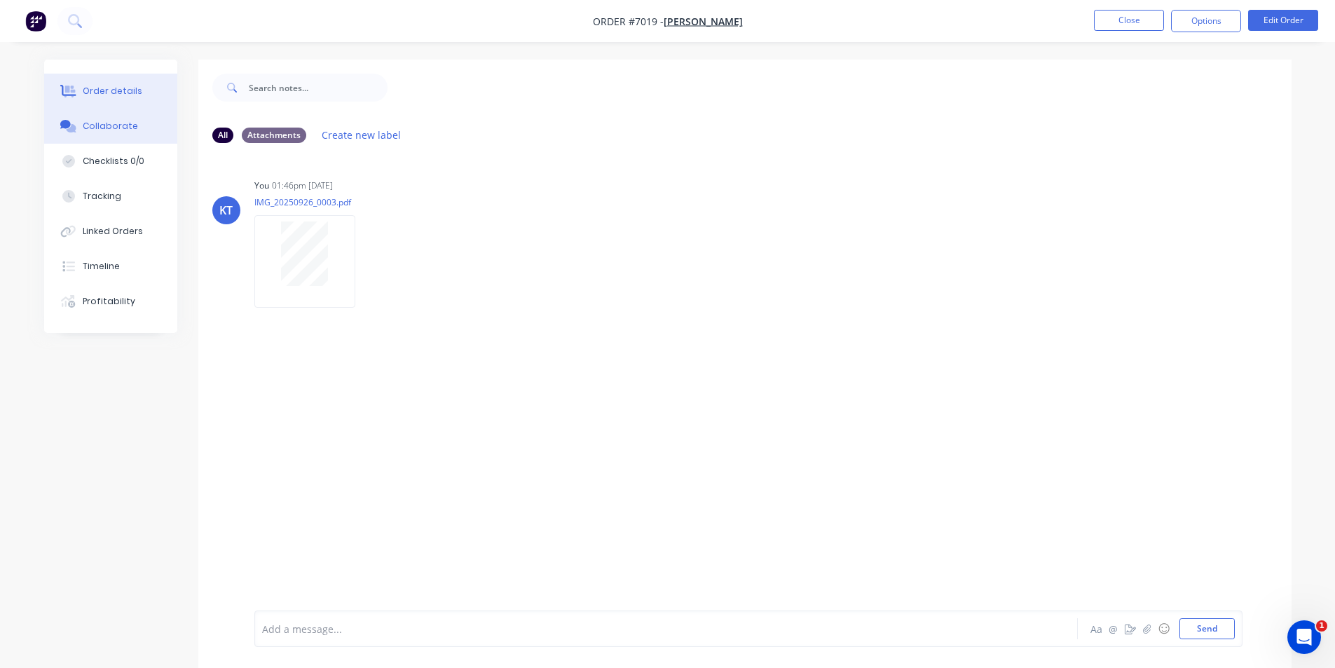
click at [130, 86] on div "Order details" at bounding box center [113, 91] width 60 height 13
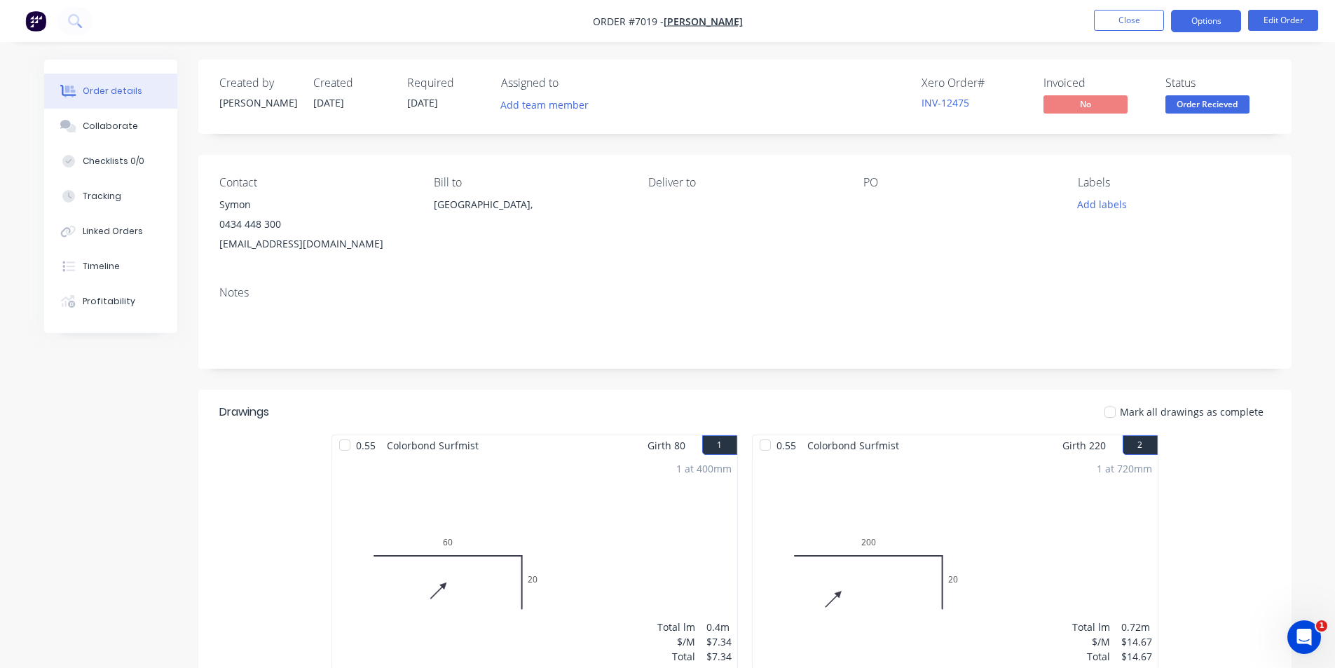
click at [1208, 22] on button "Options" at bounding box center [1206, 21] width 70 height 22
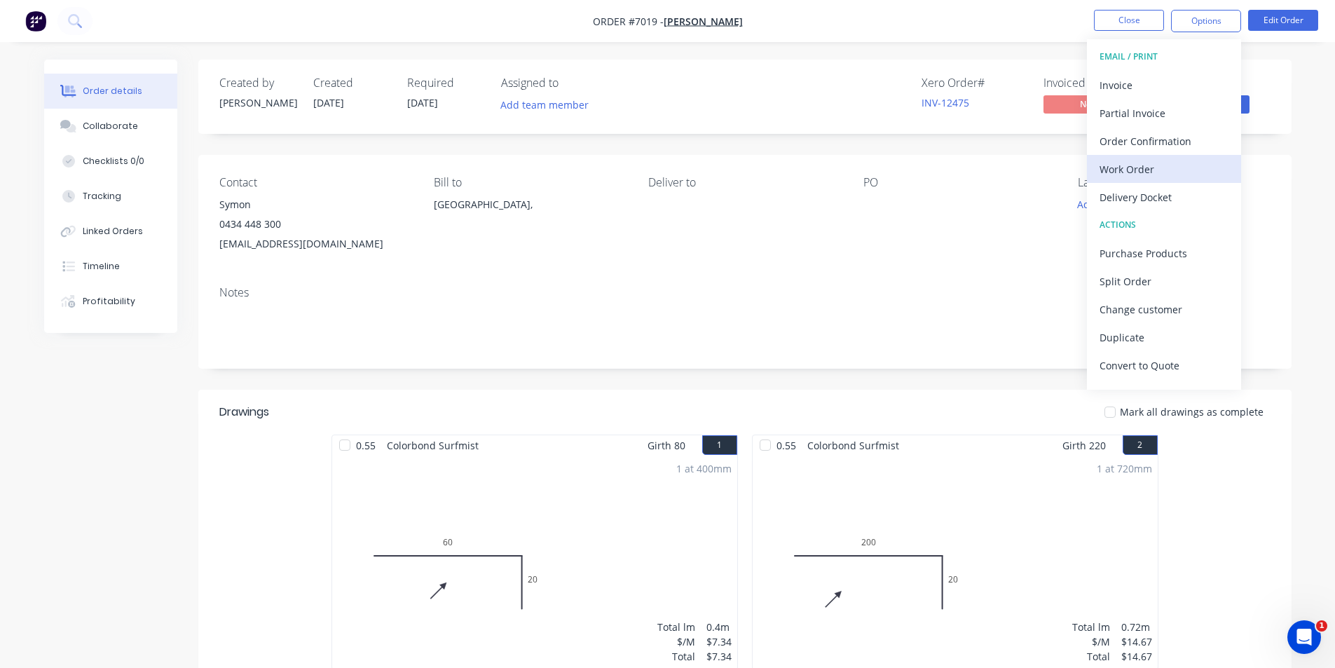
click at [1159, 163] on div "Work Order" at bounding box center [1163, 169] width 129 height 20
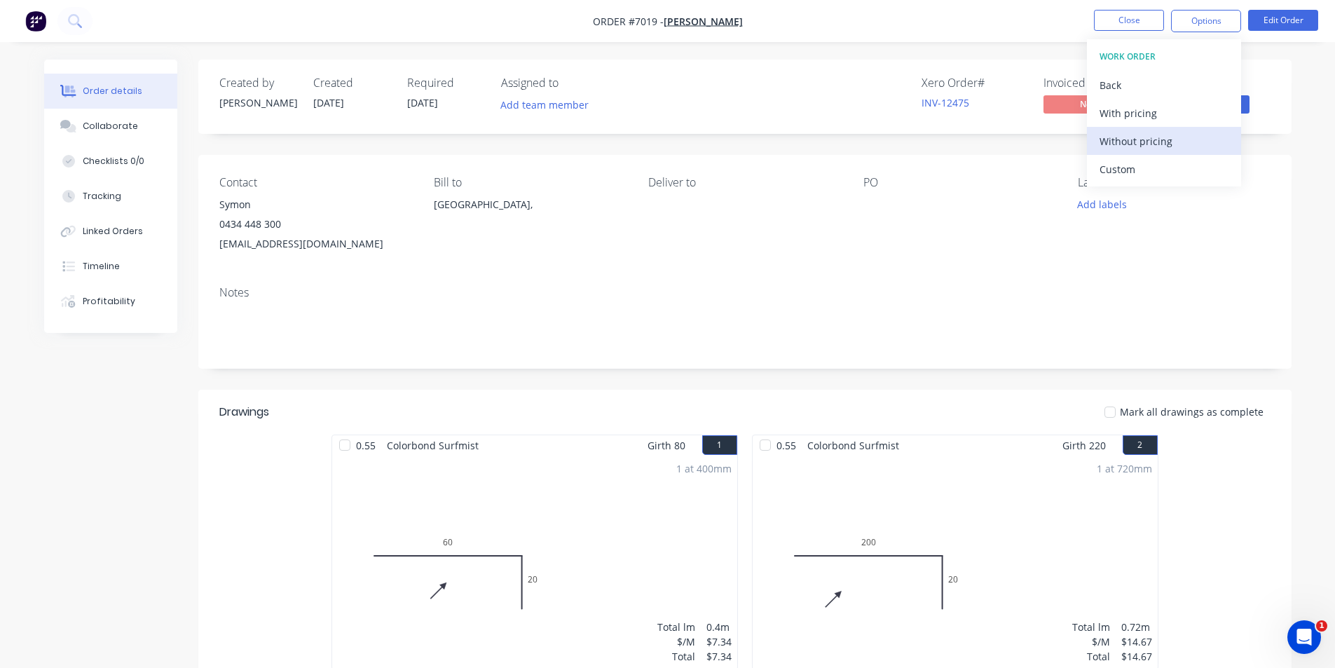
click at [1156, 145] on div "Without pricing" at bounding box center [1163, 141] width 129 height 20
